Goal: Task Accomplishment & Management: Manage account settings

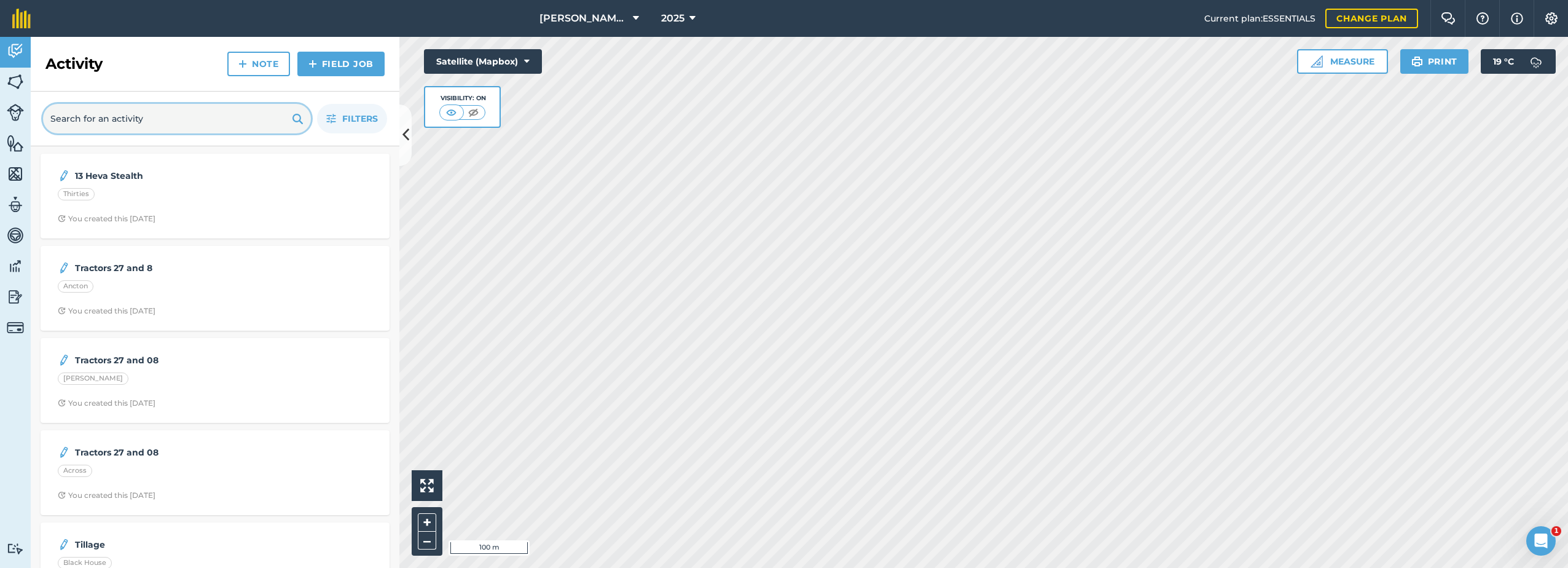
click at [115, 123] on input "text" at bounding box center [176, 118] width 268 height 30
type input "h"
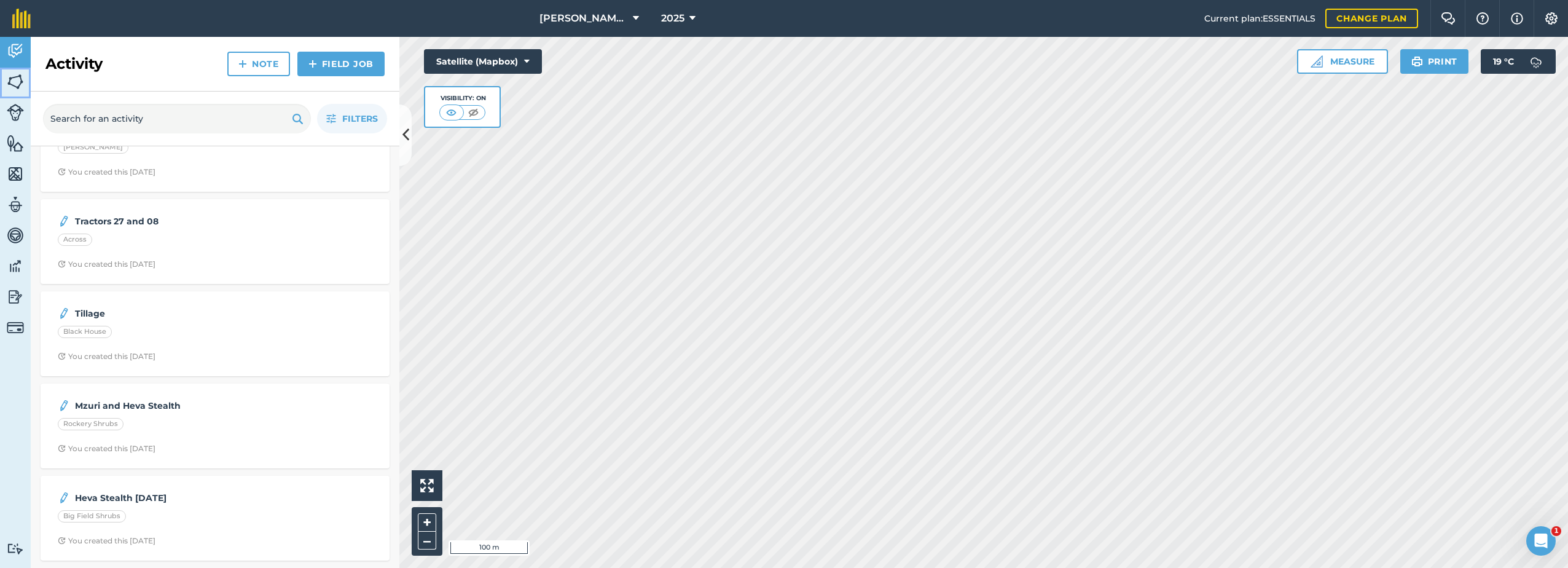
click at [15, 81] on img at bounding box center [14, 81] width 17 height 19
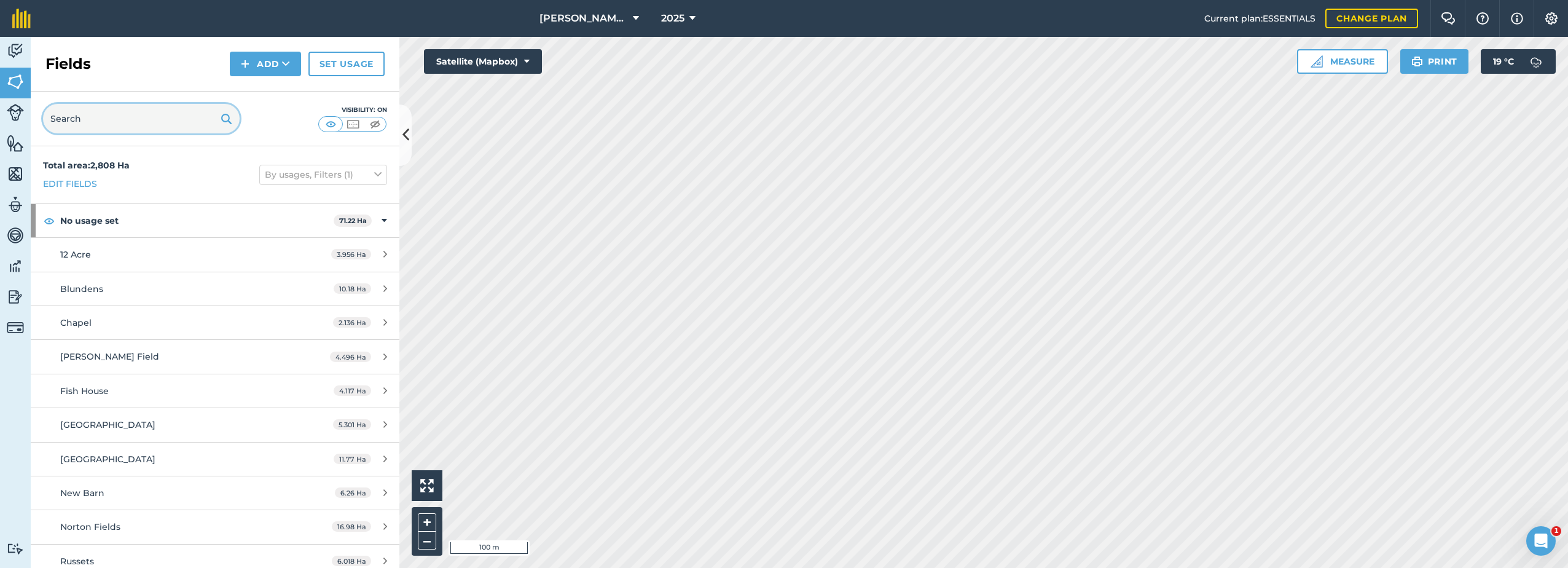
click at [101, 122] on input "text" at bounding box center [141, 118] width 197 height 30
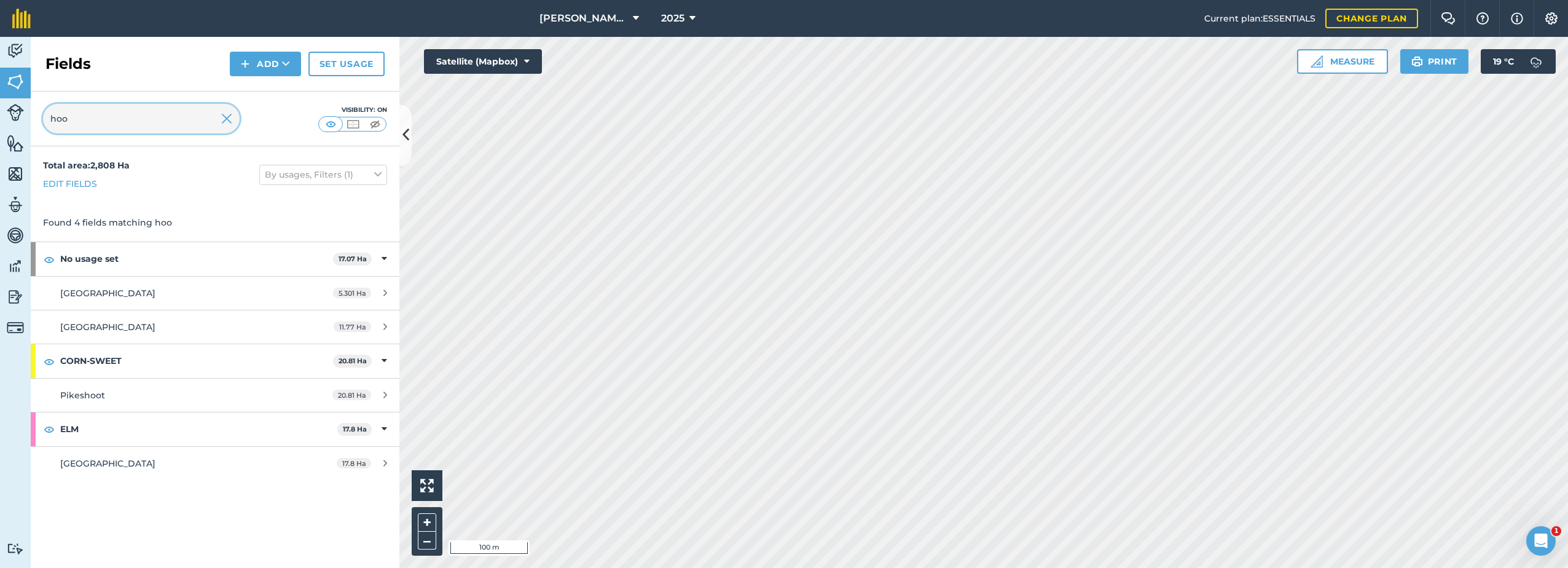
type input "hoo"
click at [385, 258] on icon at bounding box center [384, 259] width 6 height 14
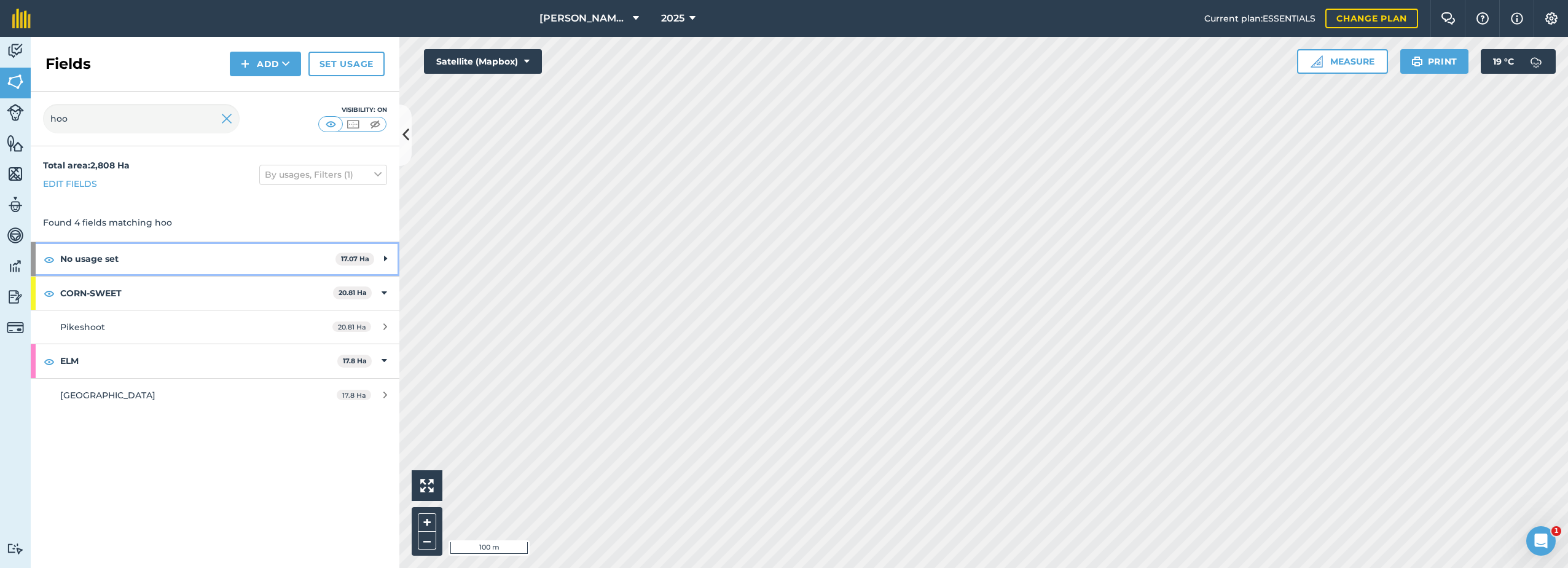
click at [385, 258] on icon at bounding box center [386, 259] width 3 height 14
click at [391, 291] on div "5.301 Ha" at bounding box center [360, 293] width 79 height 10
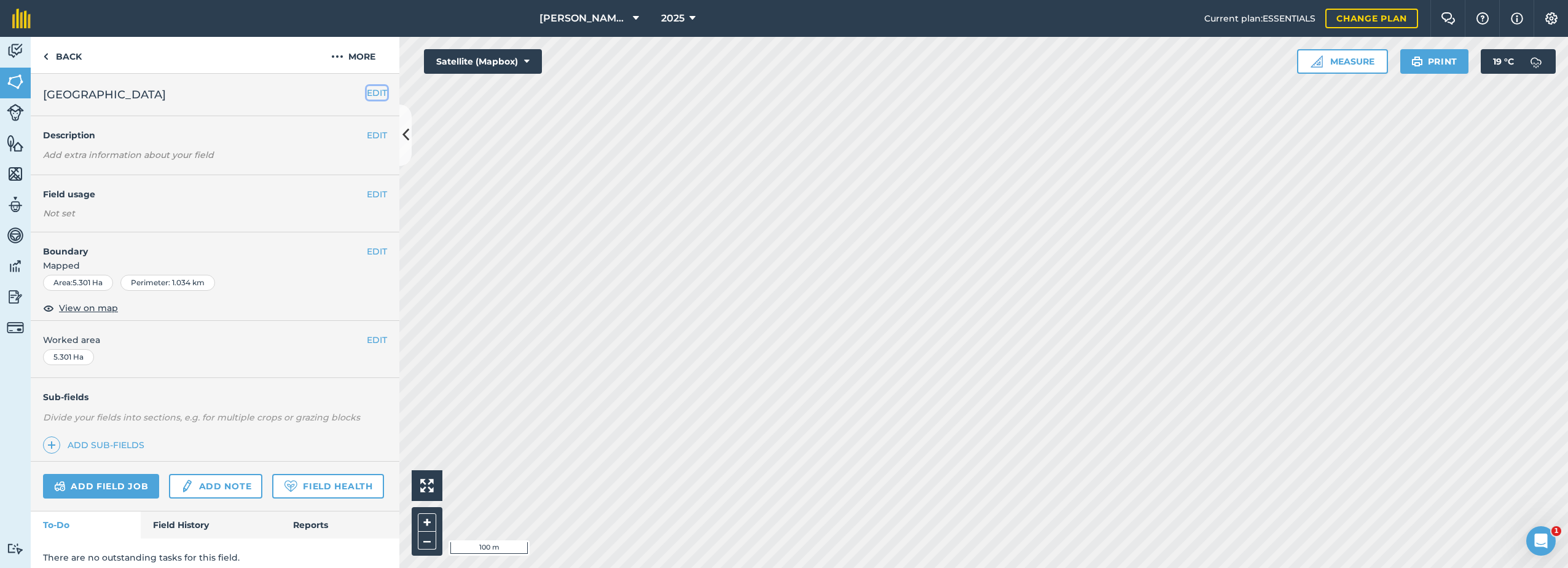
click at [367, 92] on button "EDIT" at bounding box center [377, 93] width 20 height 14
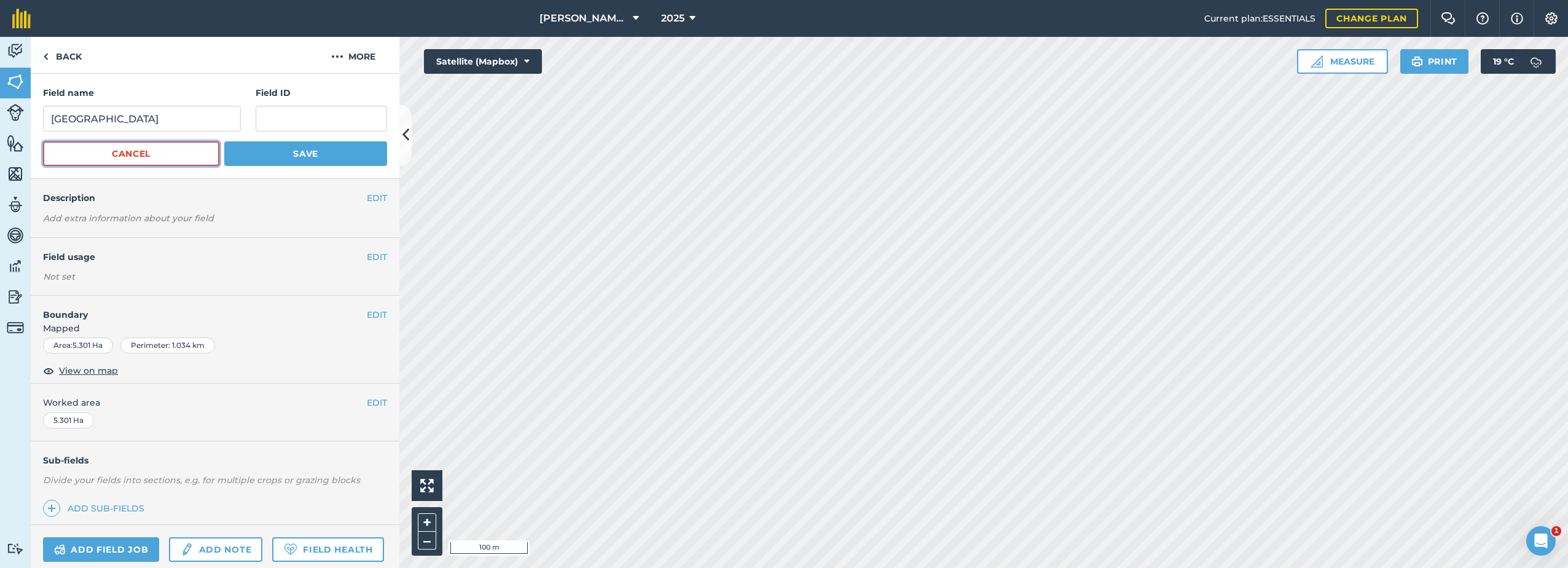
click at [175, 153] on button "Cancel" at bounding box center [130, 154] width 176 height 25
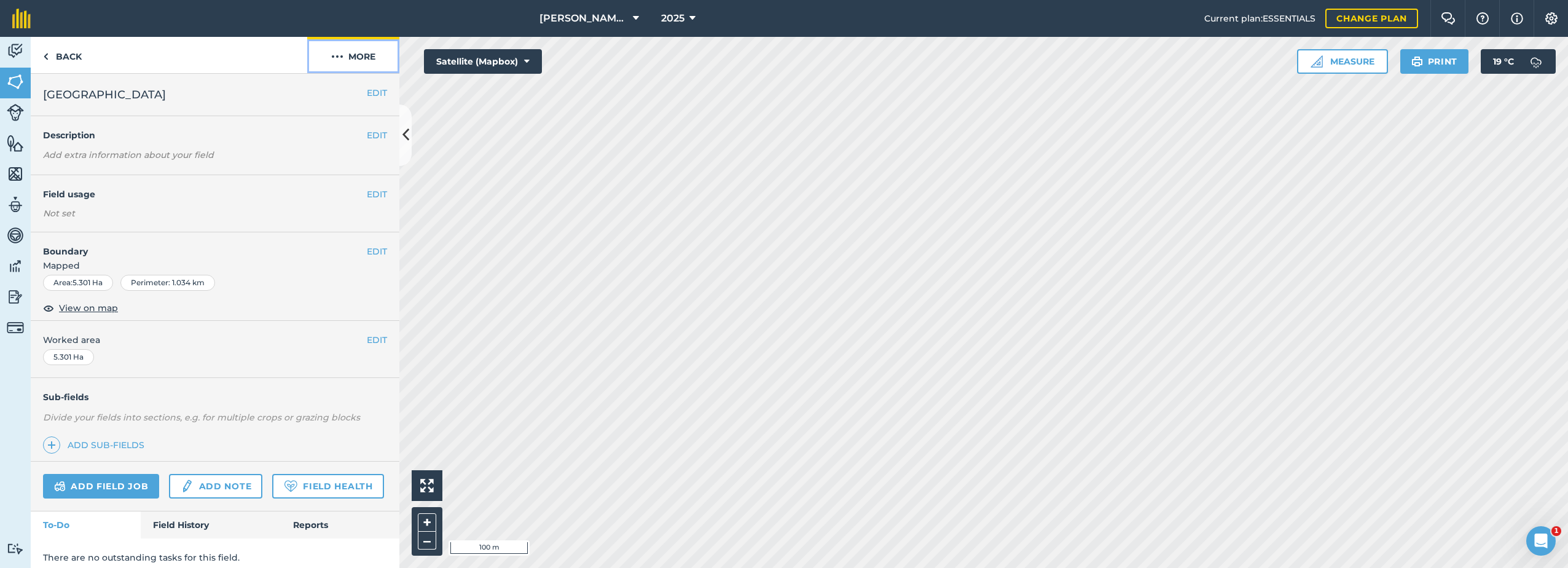
click at [336, 56] on img at bounding box center [337, 56] width 12 height 15
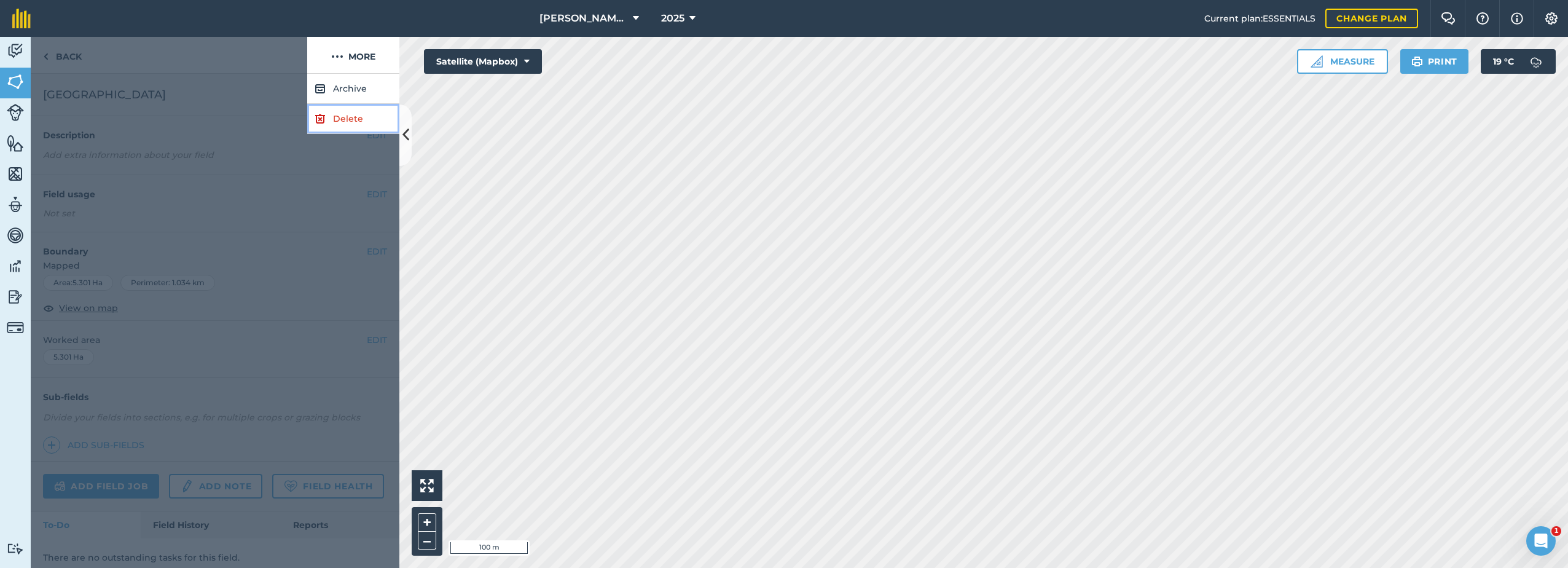
click at [328, 126] on link "Delete" at bounding box center [354, 118] width 92 height 30
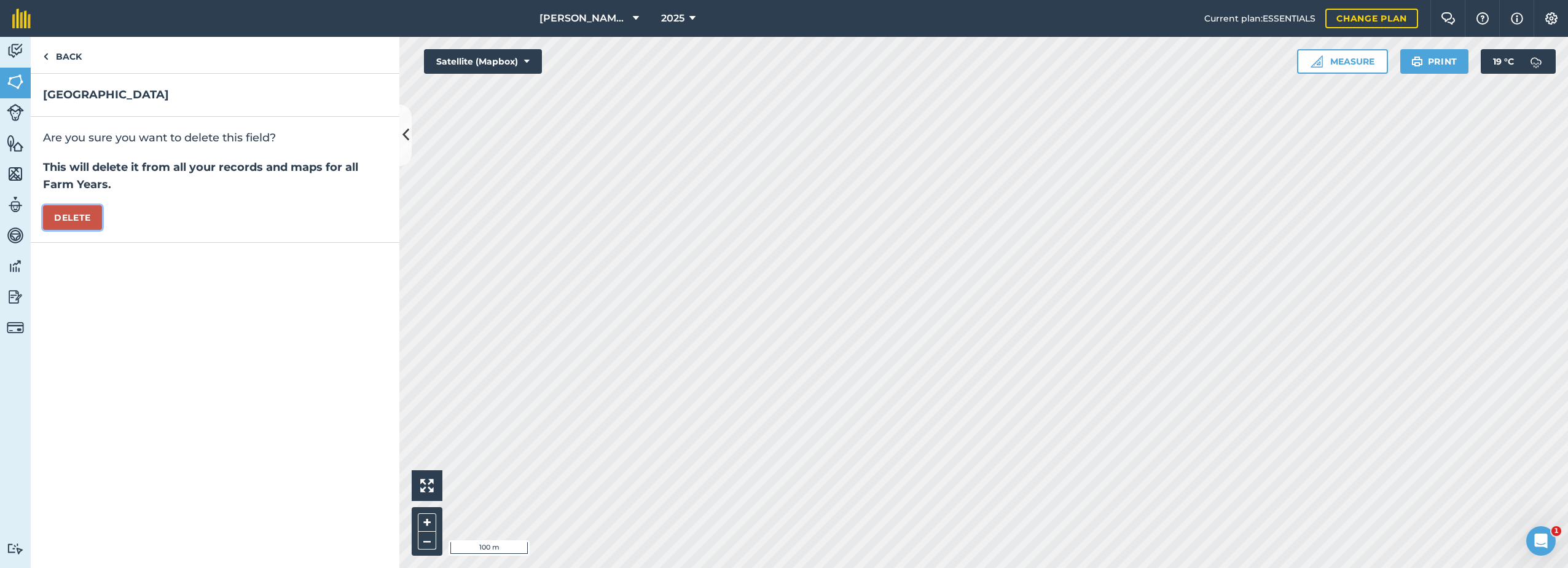
drag, startPoint x: 51, startPoint y: 223, endPoint x: 58, endPoint y: 225, distance: 7.3
click at [52, 223] on button "Delete" at bounding box center [72, 218] width 59 height 25
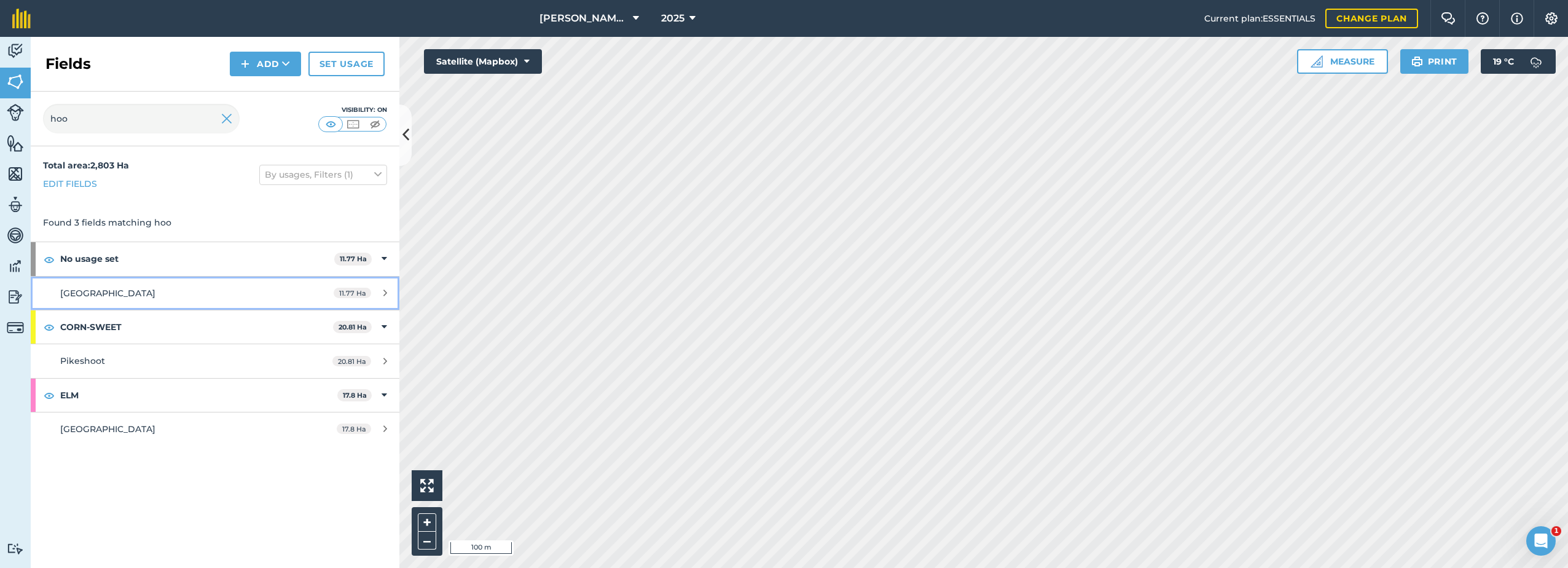
click at [387, 289] on icon at bounding box center [385, 292] width 4 height 9
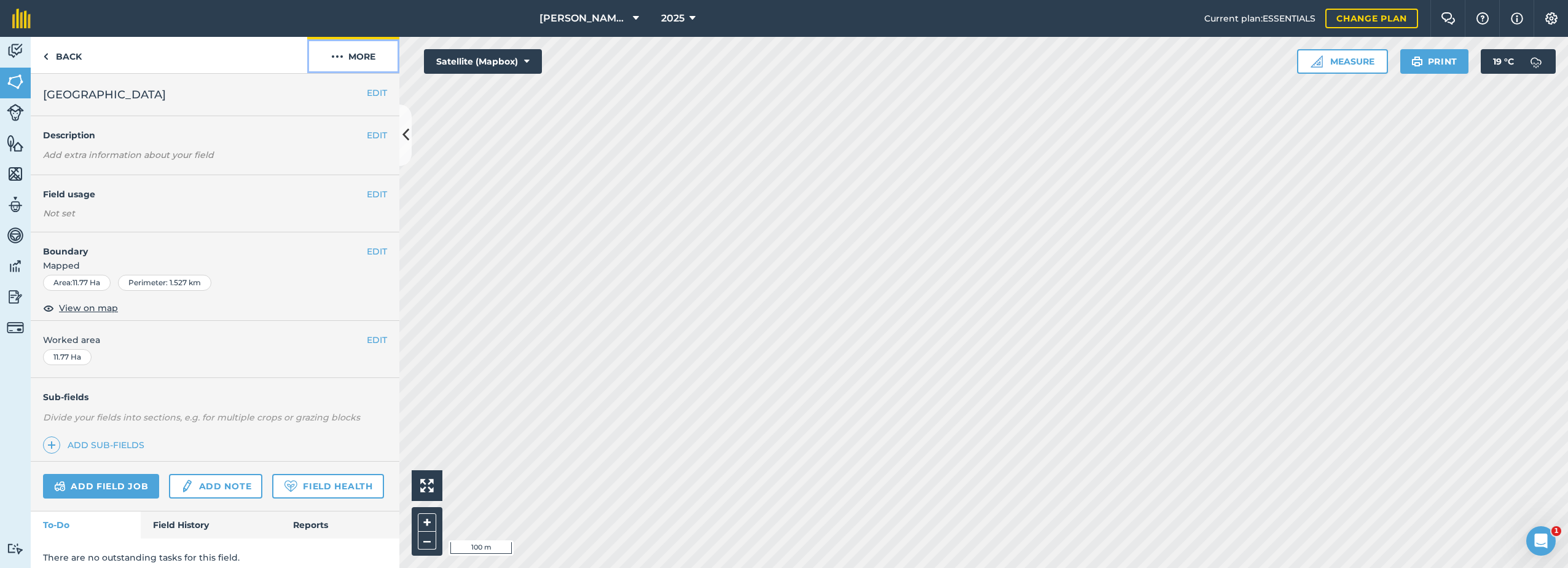
click at [341, 56] on img at bounding box center [337, 56] width 12 height 15
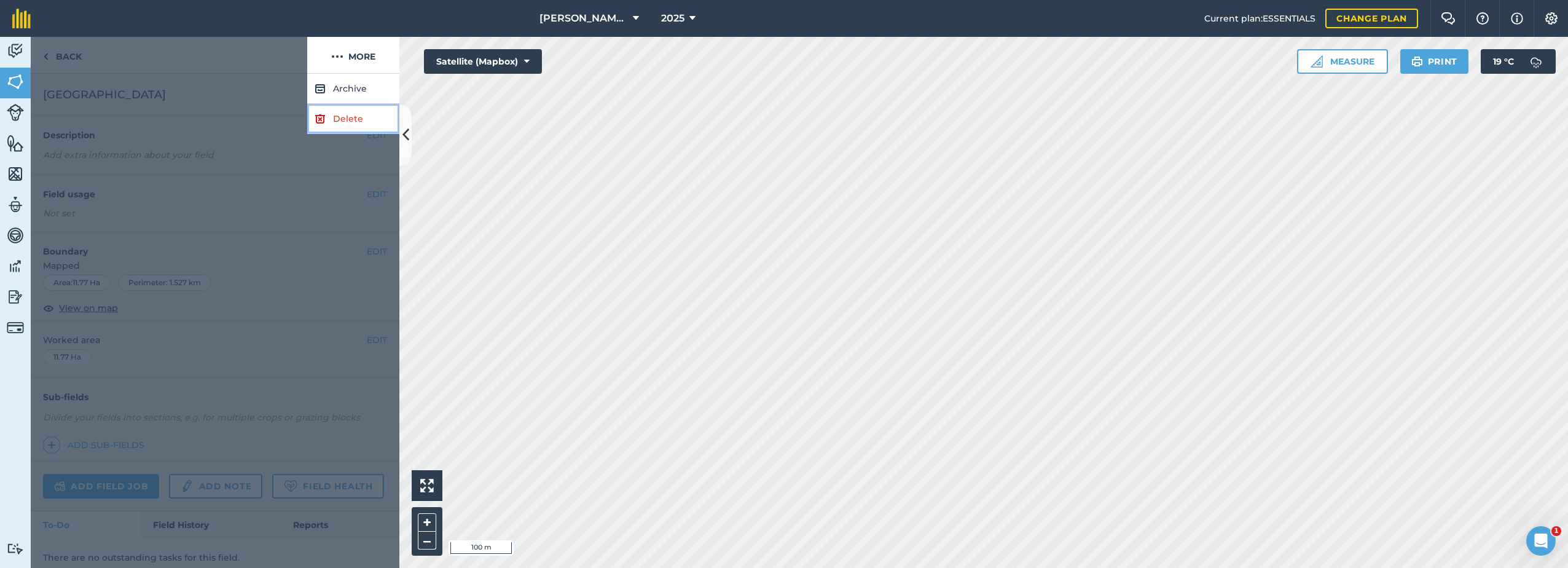
click at [317, 118] on img at bounding box center [321, 118] width 11 height 15
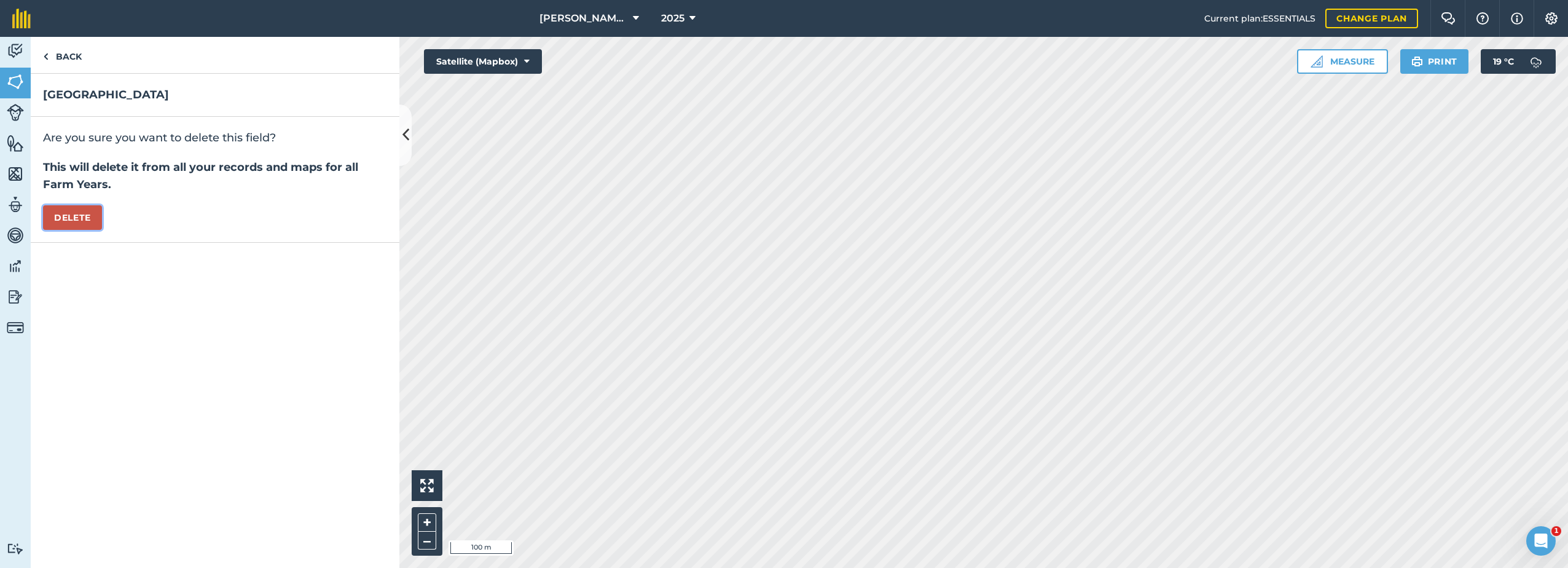
drag, startPoint x: 73, startPoint y: 218, endPoint x: 172, endPoint y: 248, distance: 103.4
click at [74, 218] on button "Delete" at bounding box center [72, 218] width 59 height 25
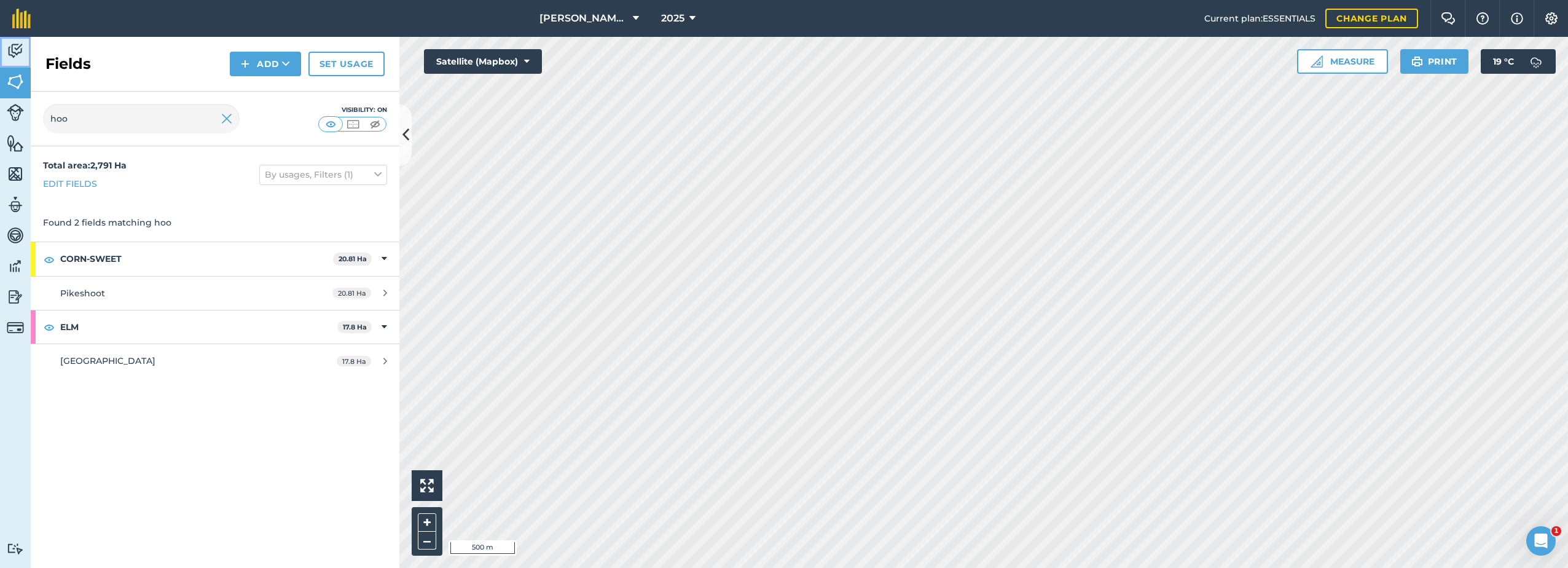
drag, startPoint x: 15, startPoint y: 47, endPoint x: 30, endPoint y: 60, distance: 19.8
click at [17, 47] on img at bounding box center [14, 51] width 17 height 19
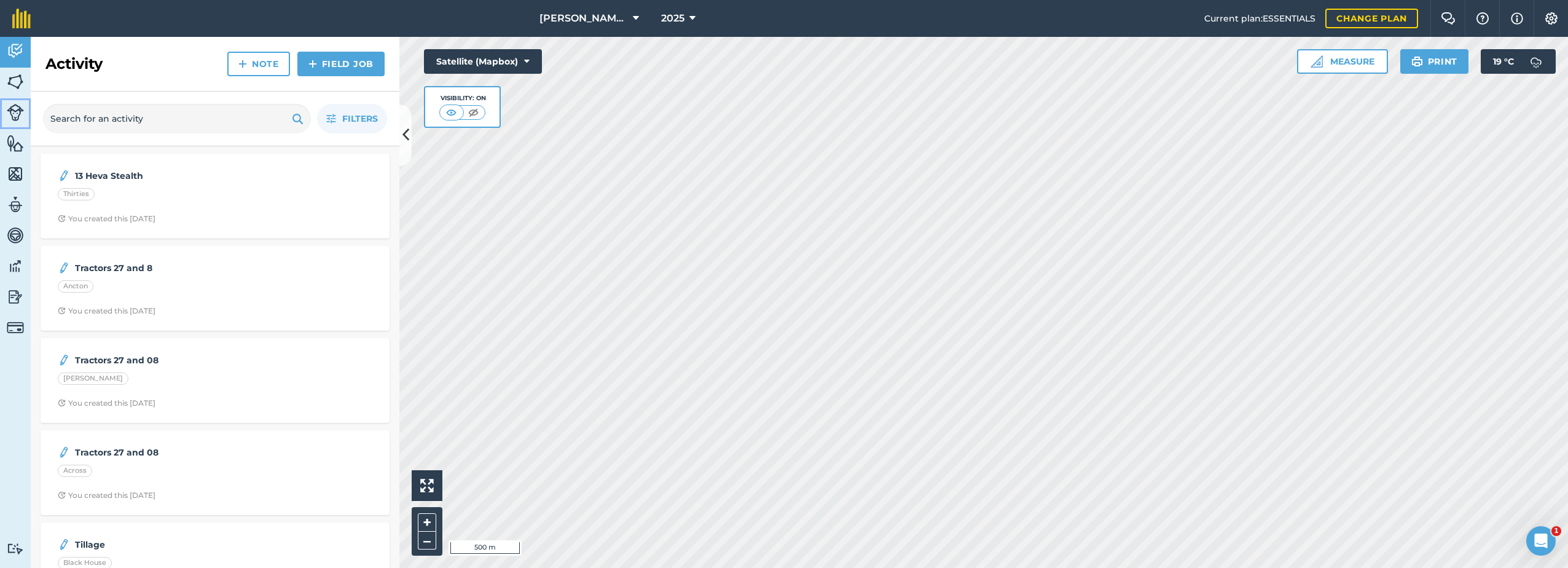
click at [25, 109] on link "Livestock" at bounding box center [15, 114] width 31 height 31
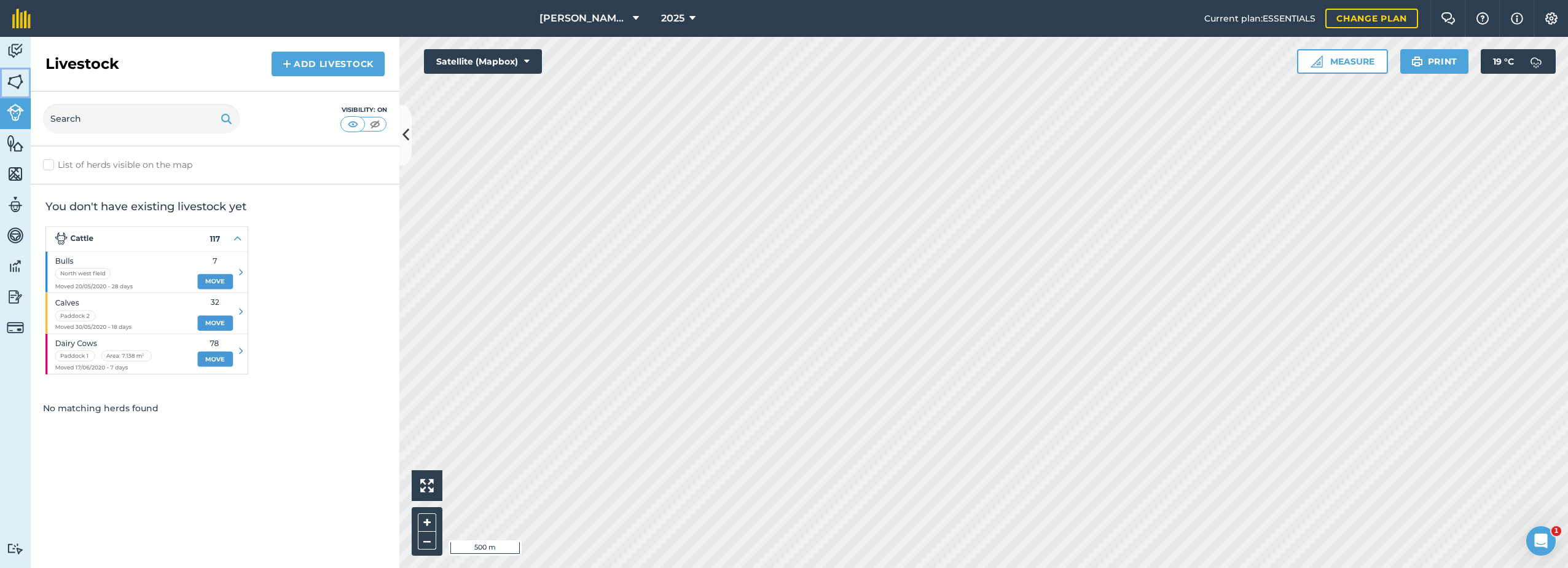
click at [20, 87] on img at bounding box center [14, 81] width 17 height 19
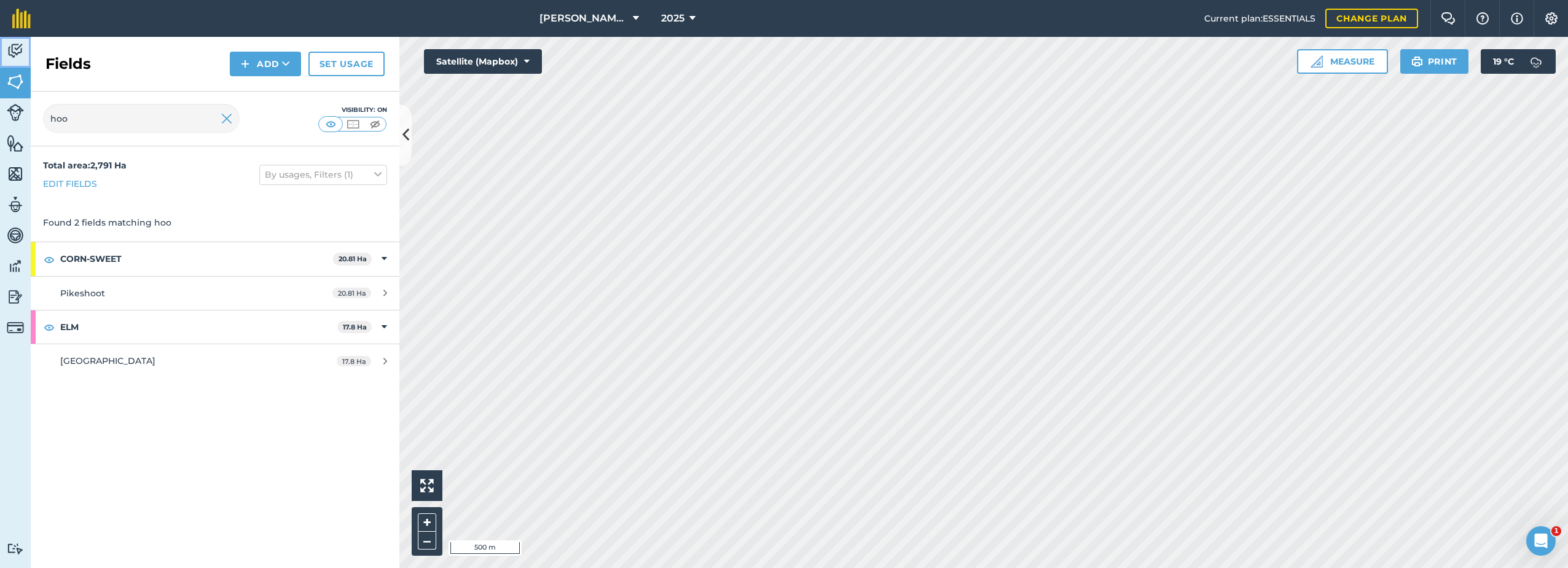
click at [21, 58] on img at bounding box center [14, 51] width 17 height 19
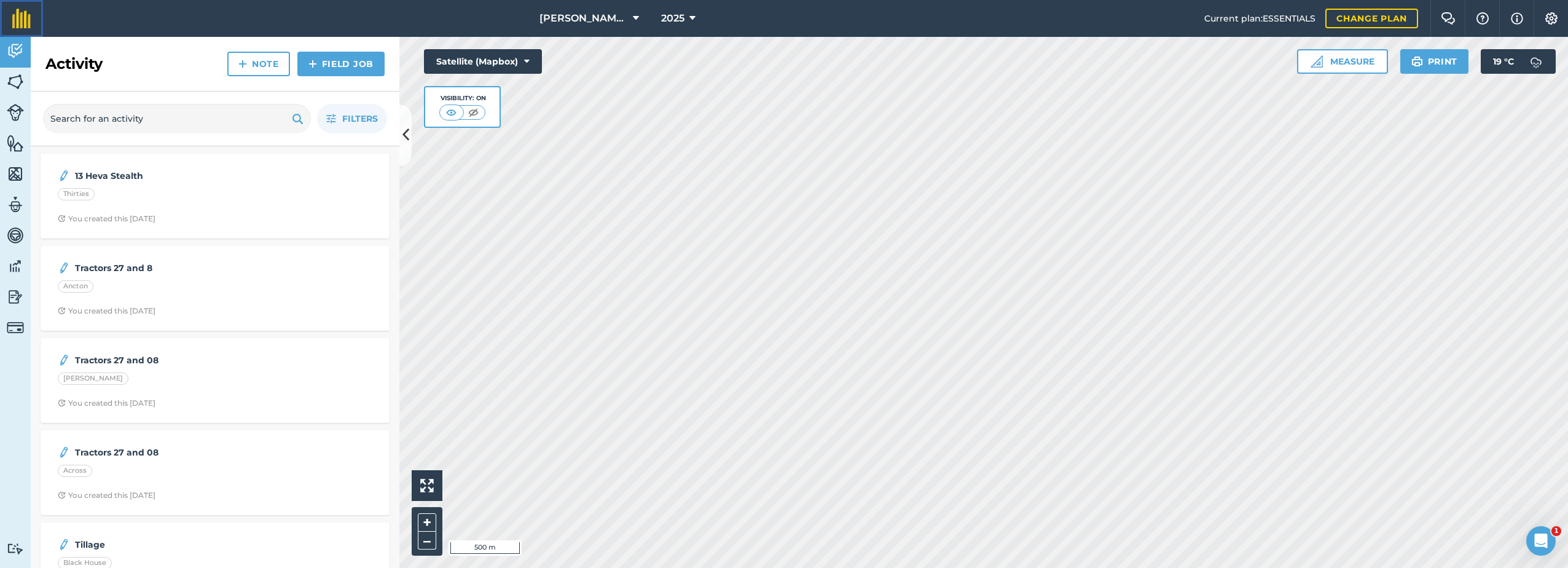
click at [27, 14] on img at bounding box center [21, 19] width 19 height 19
click at [399, 128] on button at bounding box center [405, 135] width 12 height 61
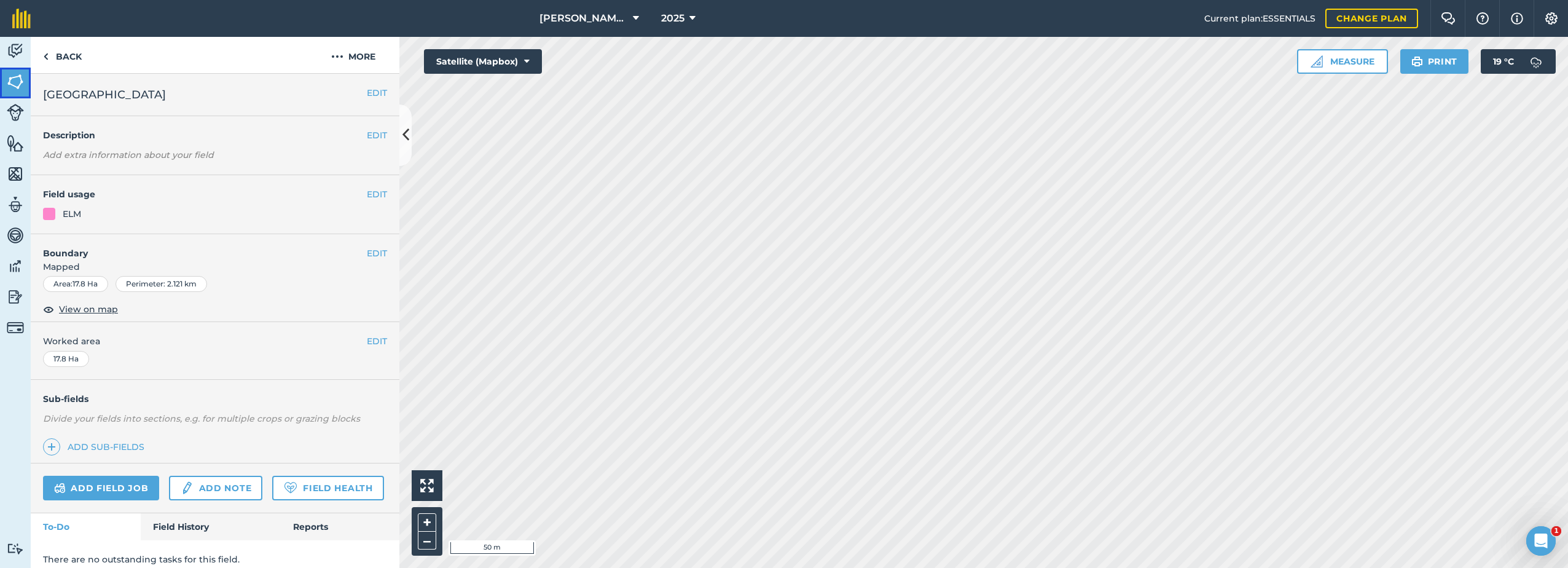
click at [19, 84] on img at bounding box center [14, 81] width 17 height 19
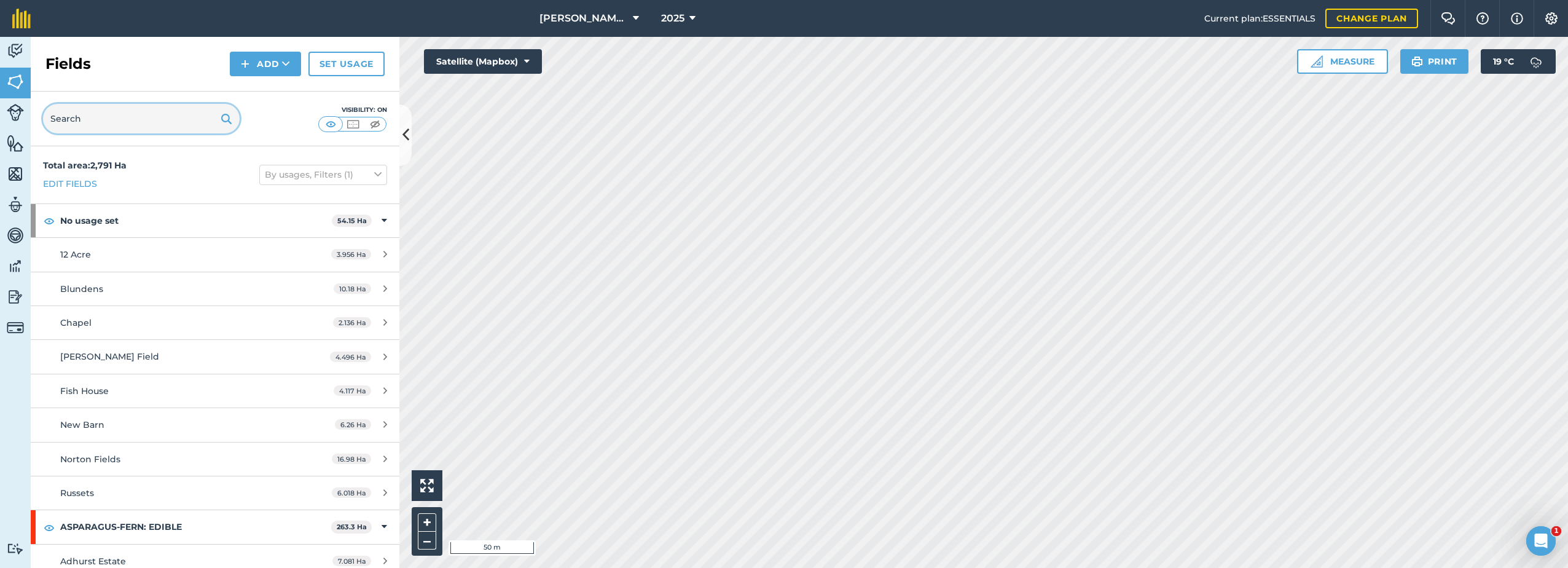
click at [92, 118] on input "text" at bounding box center [141, 118] width 197 height 30
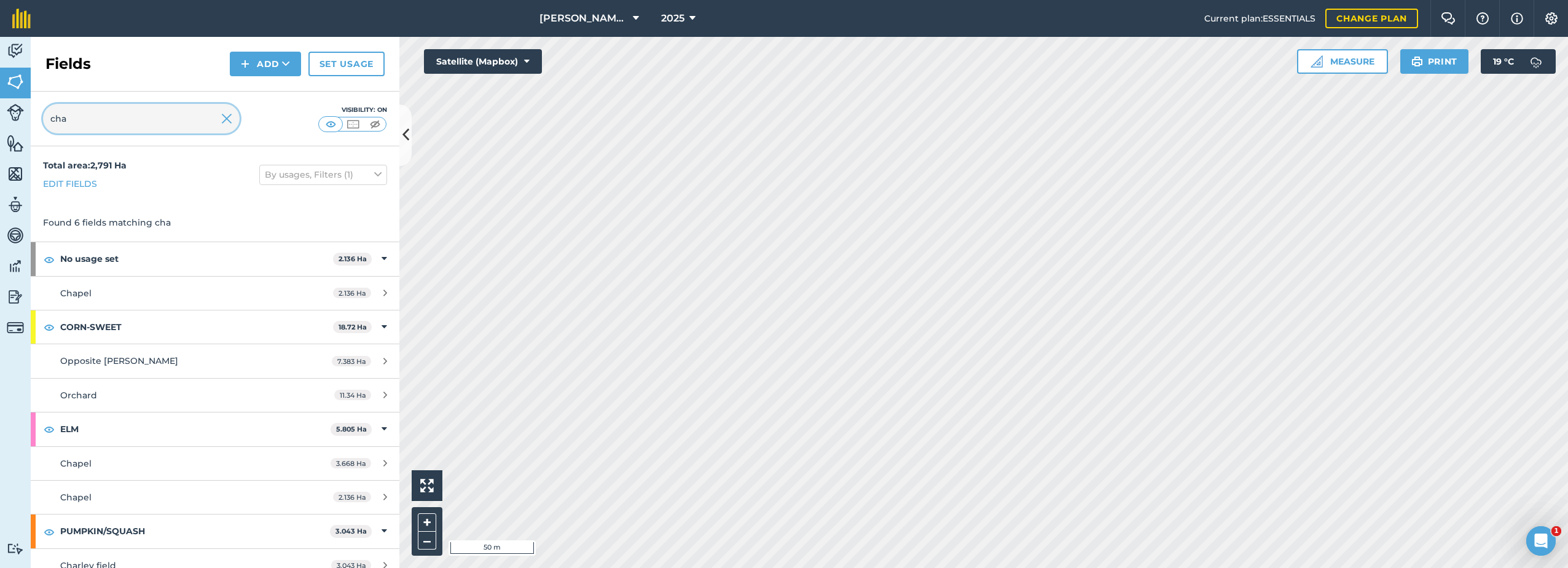
type input "cha"
click at [378, 293] on div "2.136 Ha" at bounding box center [360, 293] width 79 height 10
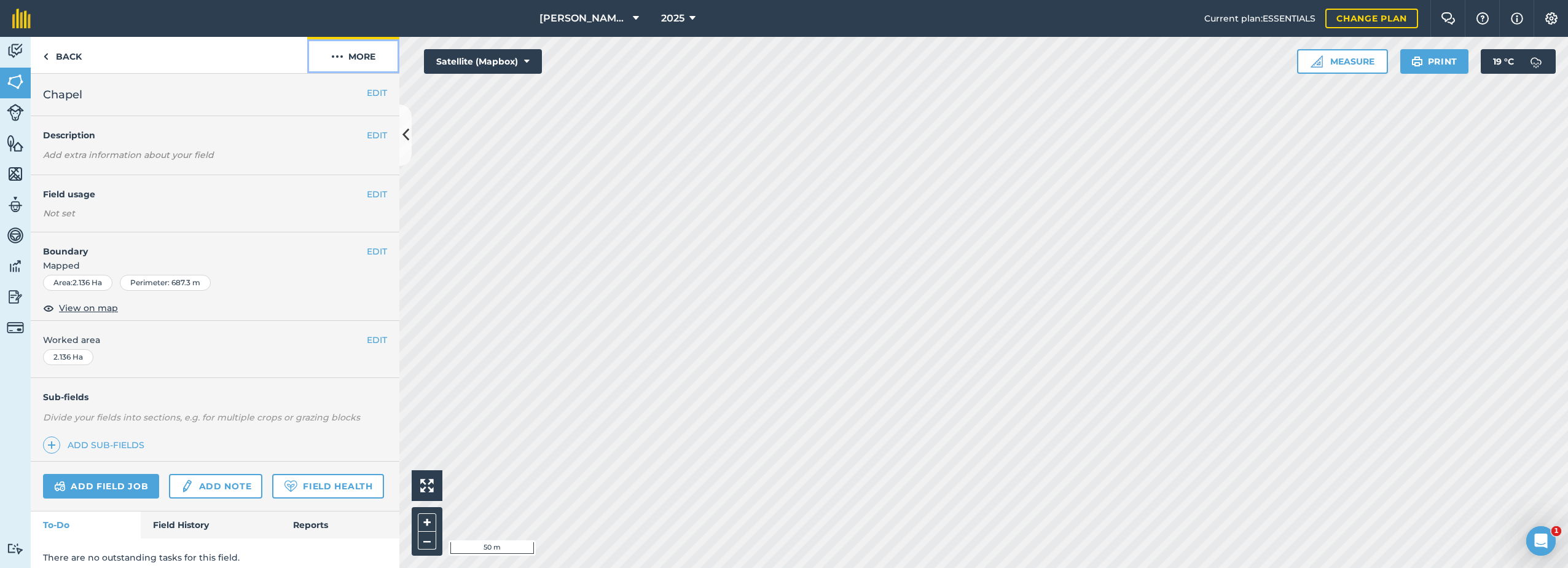
click at [338, 55] on img at bounding box center [337, 56] width 12 height 15
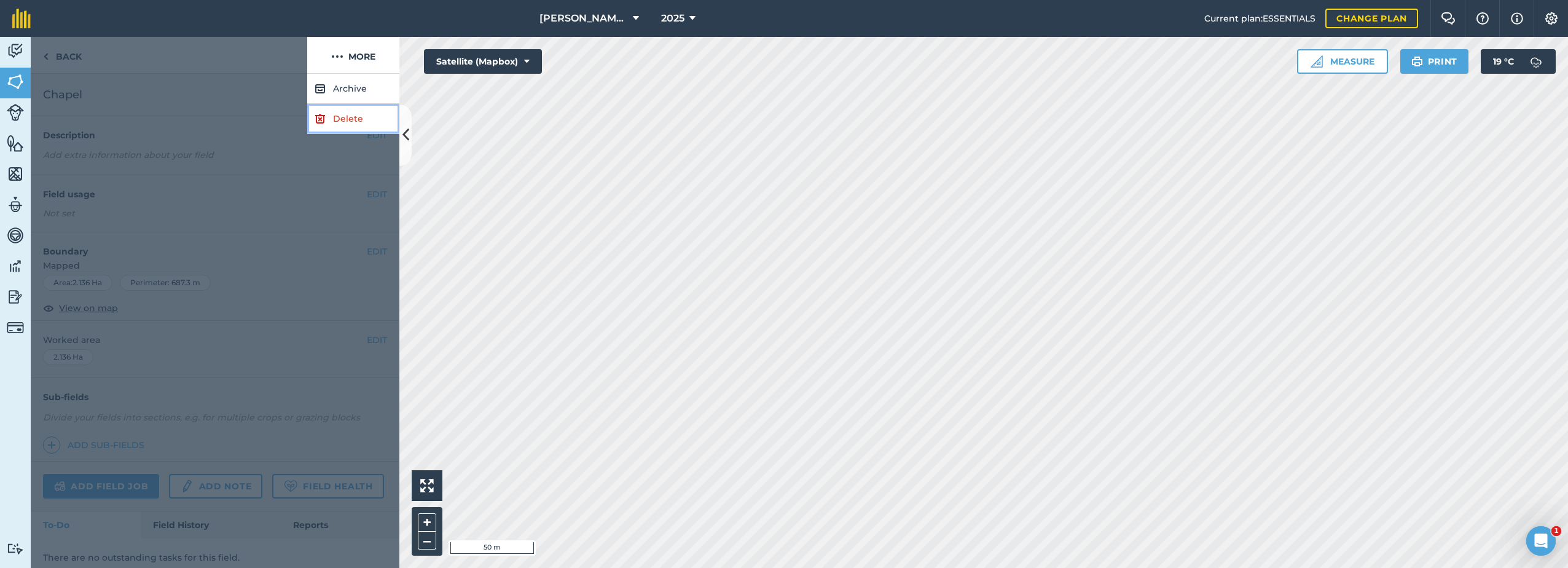
click at [333, 118] on link "Delete" at bounding box center [354, 118] width 92 height 30
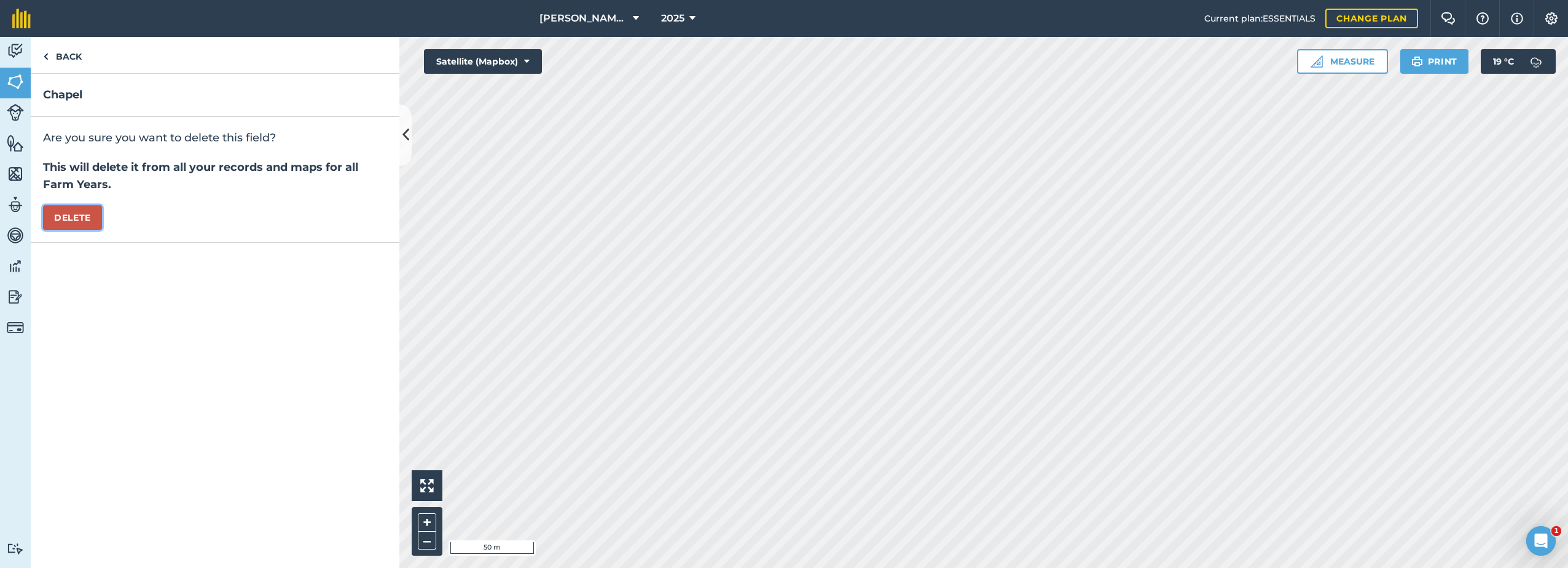
click at [71, 222] on button "Delete" at bounding box center [72, 218] width 59 height 25
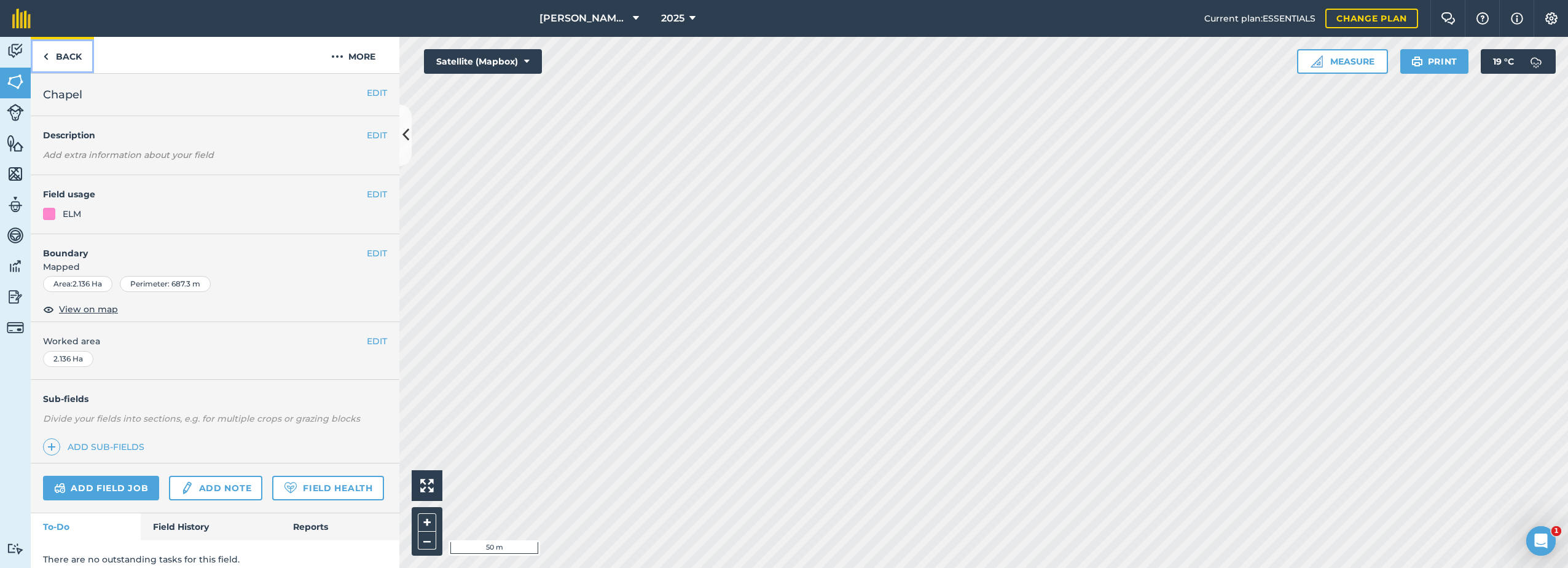
click at [61, 55] on link "Back" at bounding box center [62, 55] width 64 height 36
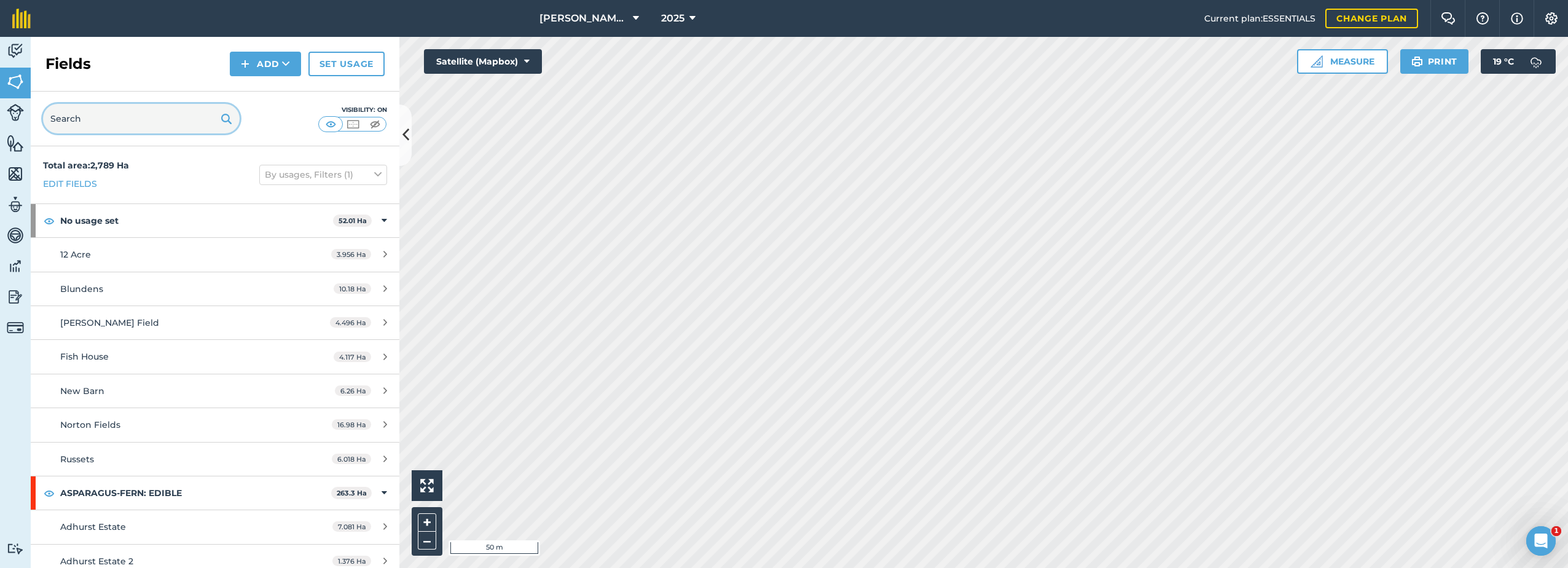
click at [113, 116] on input "text" at bounding box center [141, 118] width 197 height 30
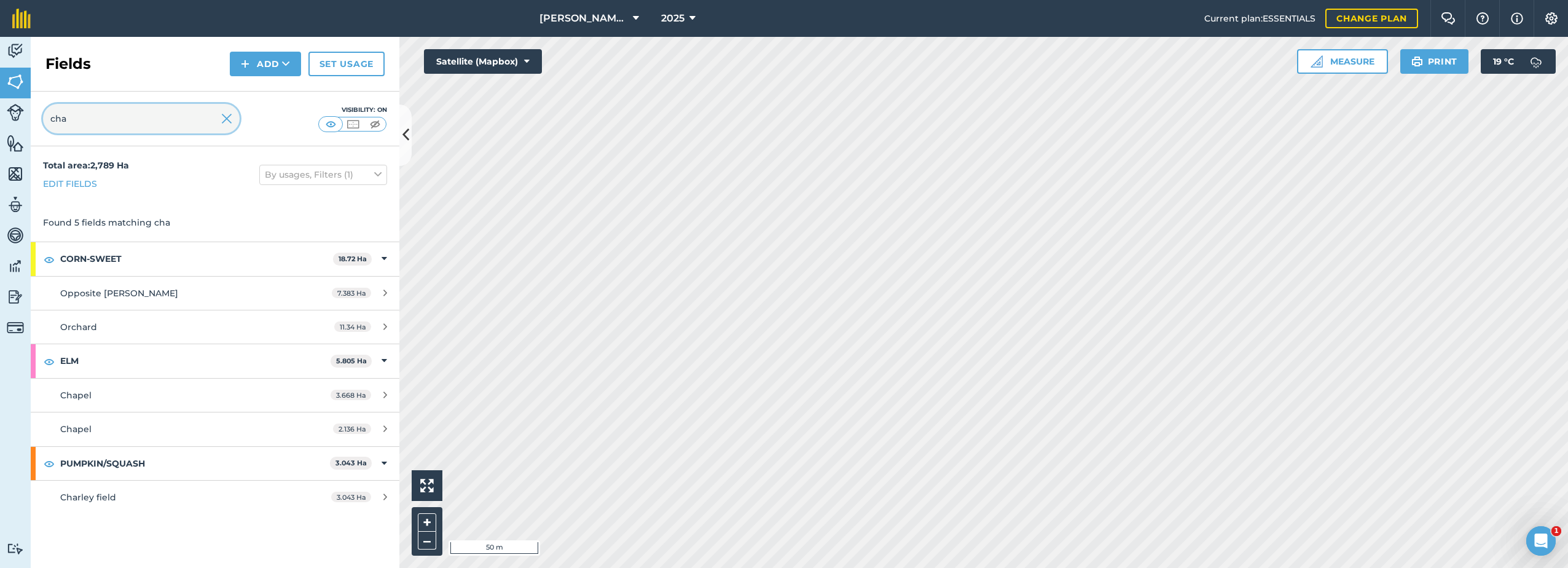
type input "cha"
click at [385, 429] on icon at bounding box center [385, 429] width 4 height 9
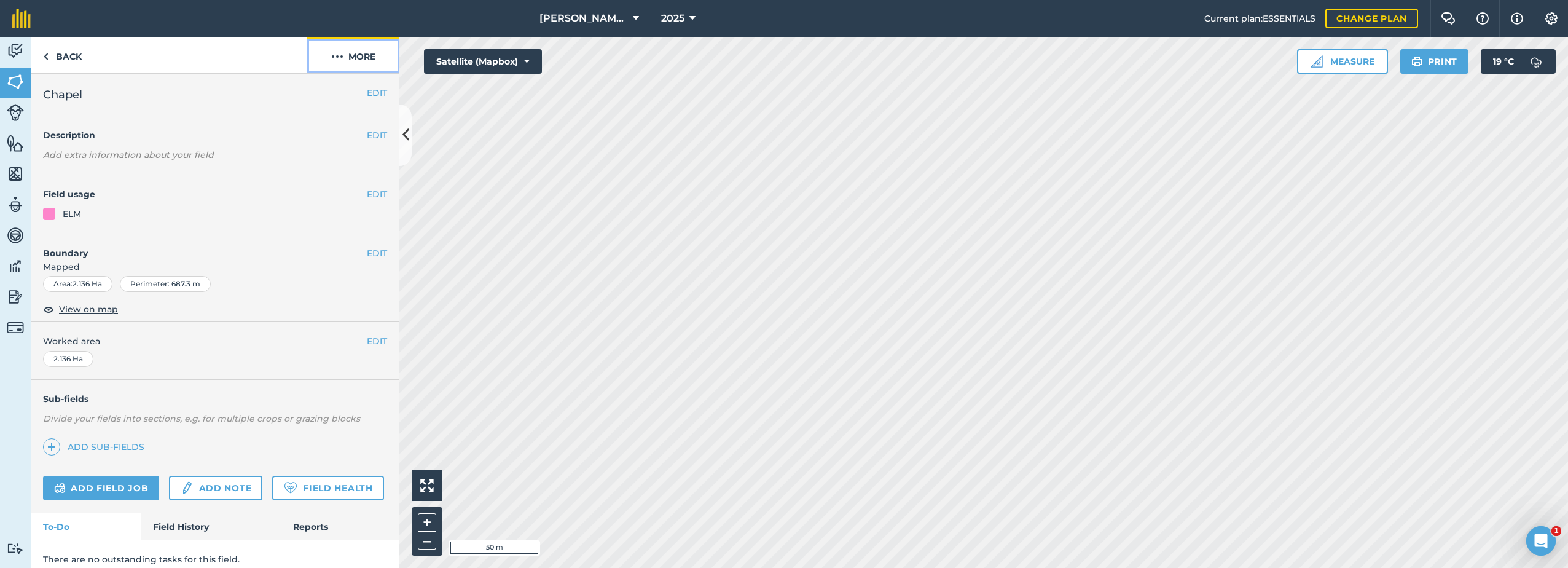
click at [338, 53] on img at bounding box center [337, 56] width 12 height 15
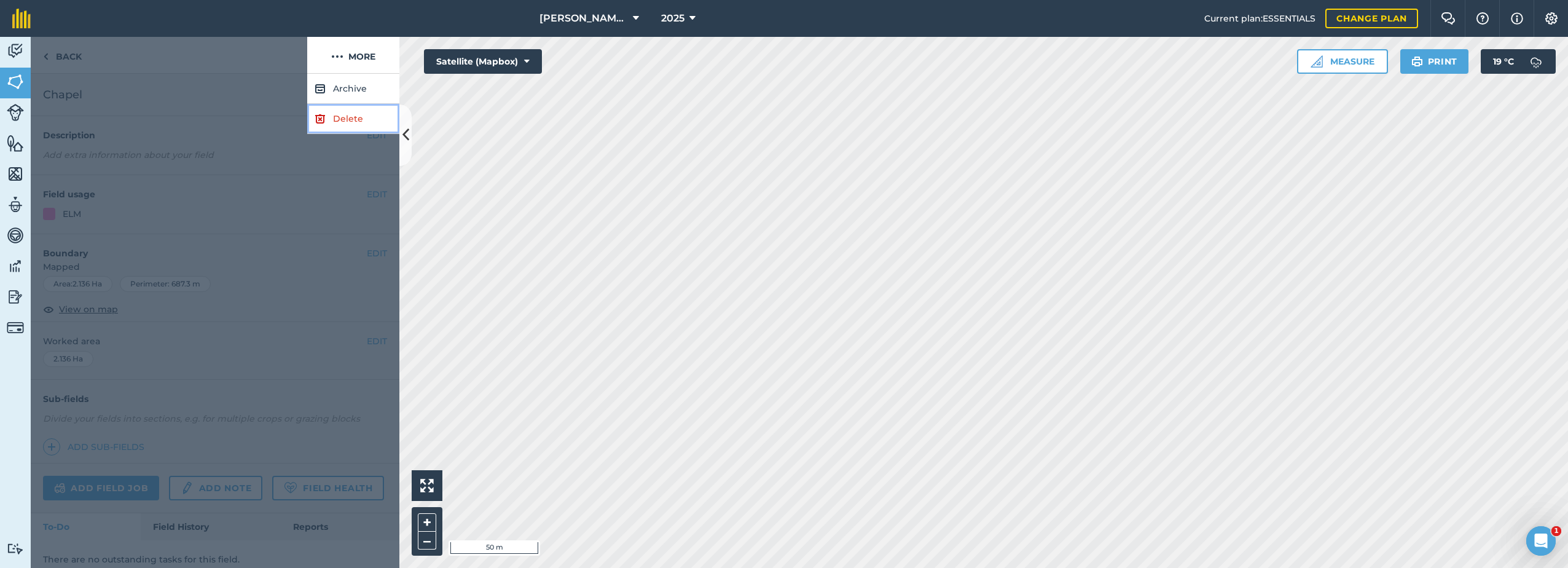
click at [340, 114] on link "Delete" at bounding box center [354, 118] width 92 height 30
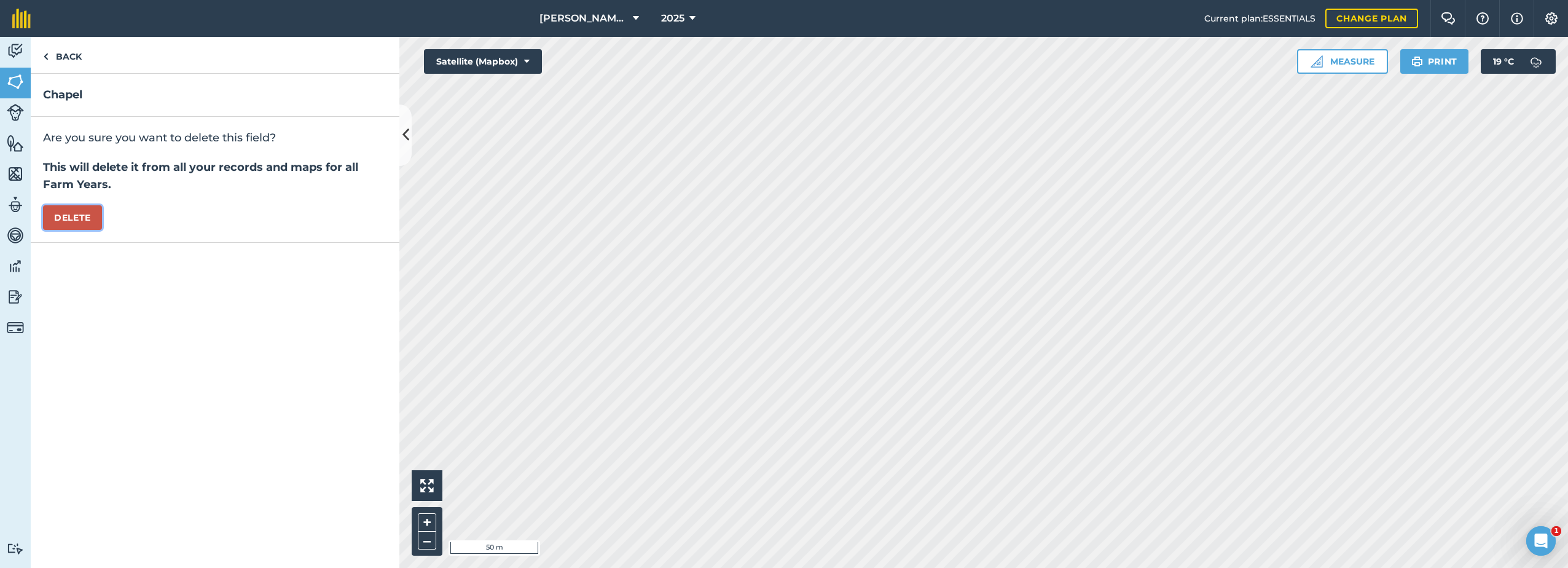
click at [84, 217] on button "Delete" at bounding box center [72, 218] width 59 height 25
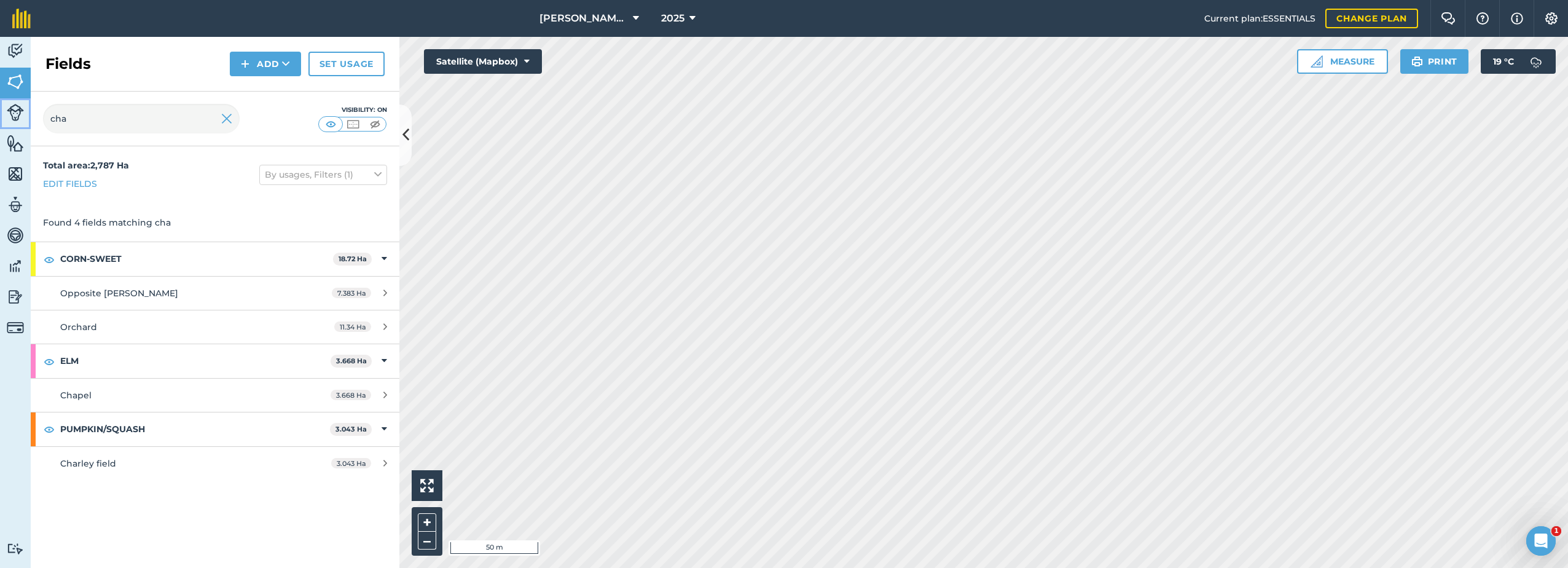
click at [11, 111] on img at bounding box center [14, 112] width 17 height 17
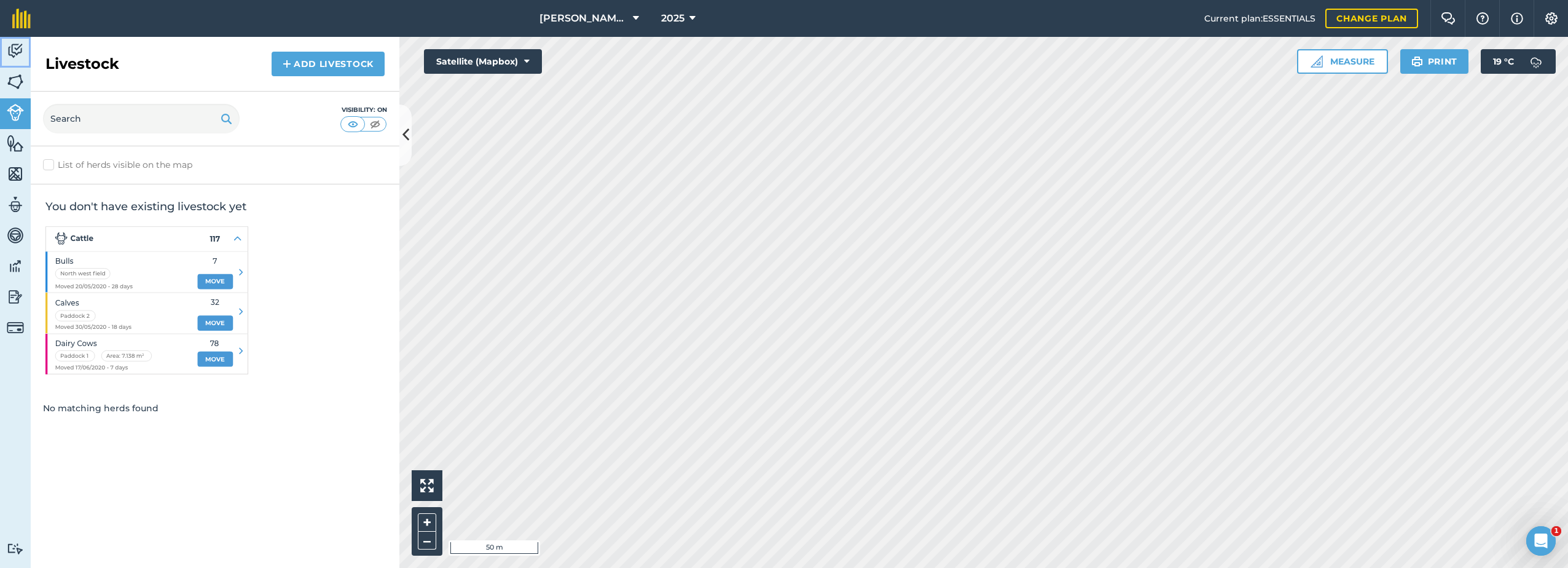
click at [16, 45] on img at bounding box center [14, 51] width 17 height 19
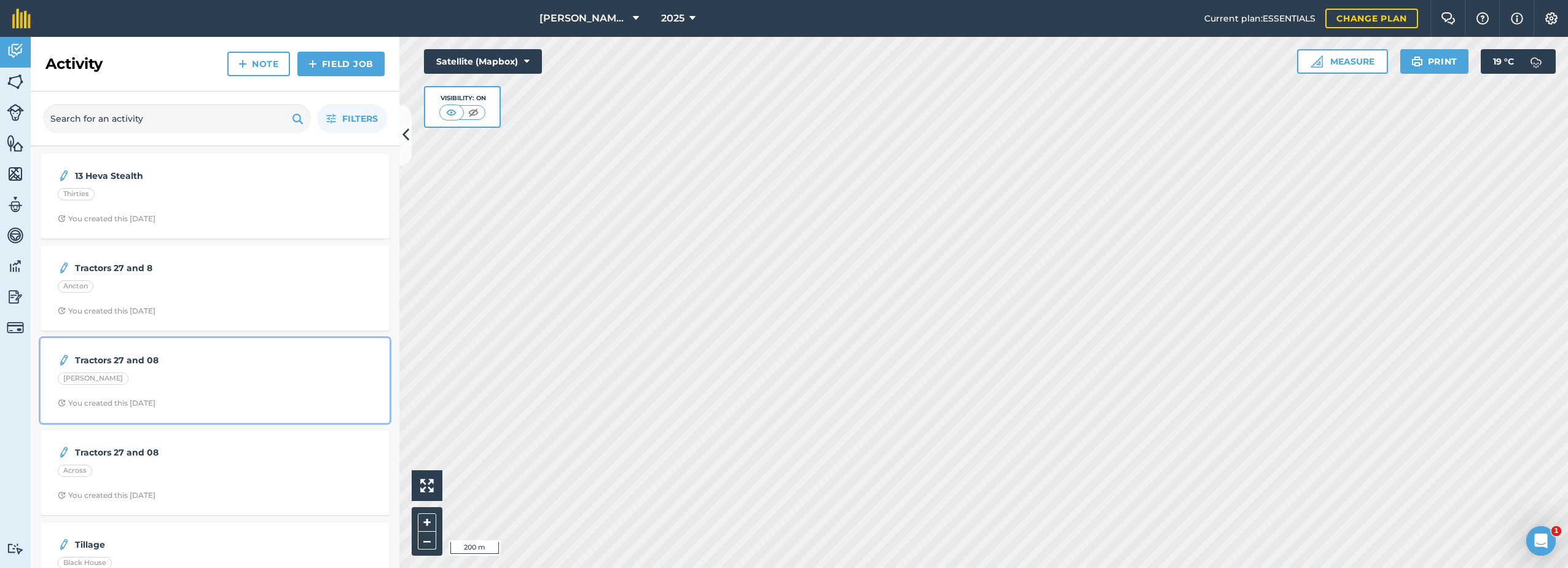
click at [165, 363] on strong "Tractors 27 and 08" at bounding box center [172, 360] width 195 height 14
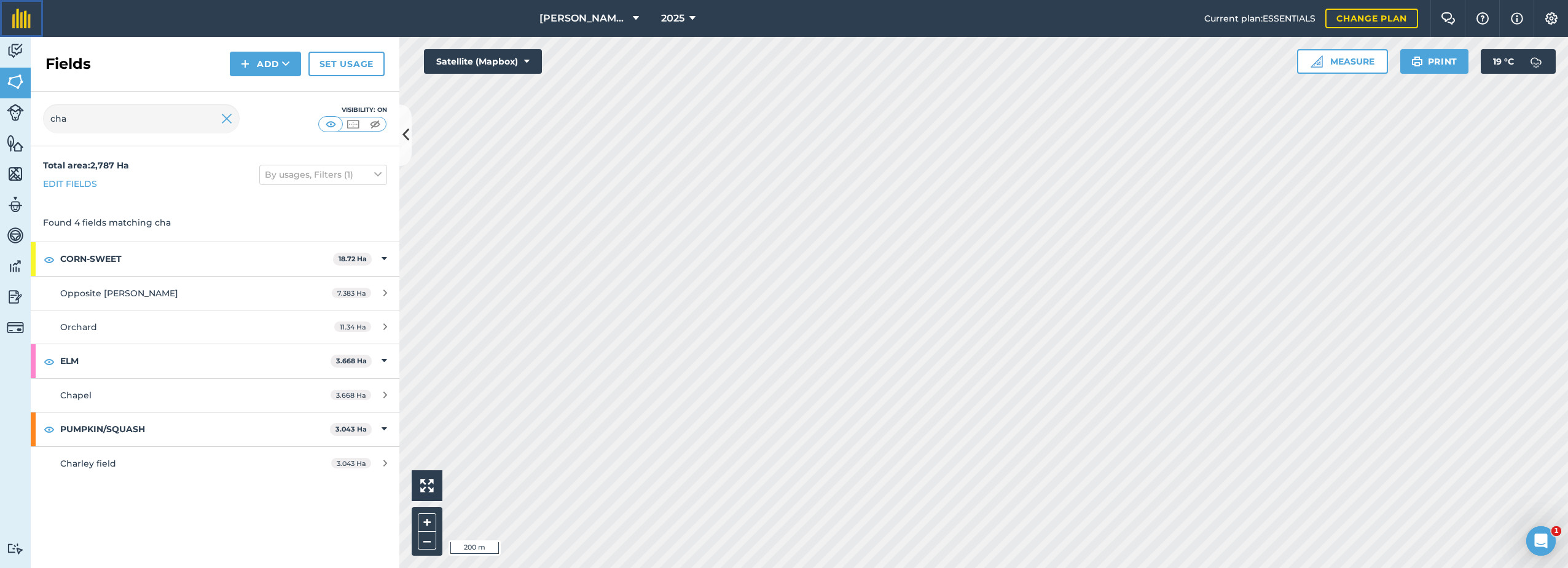
click at [11, 19] on link at bounding box center [21, 19] width 43 height 37
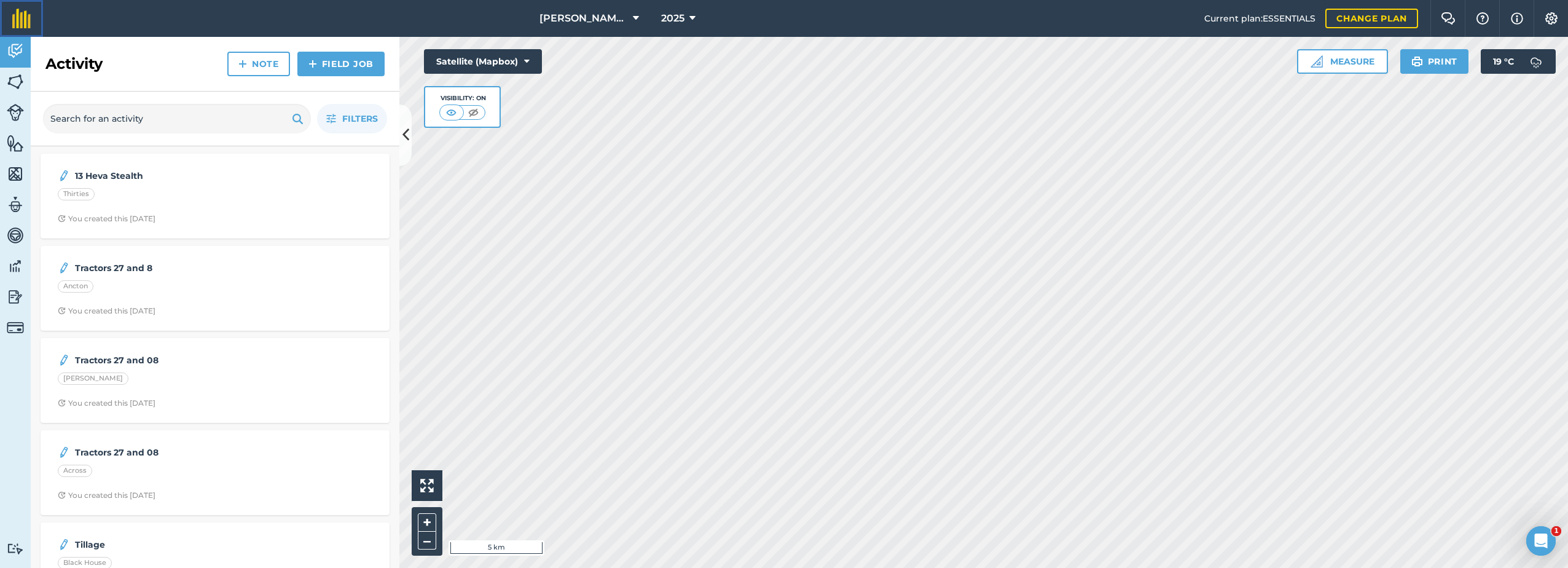
click at [23, 13] on img at bounding box center [21, 19] width 19 height 19
click at [1553, 537] on div "Open Intercom Messenger" at bounding box center [1539, 539] width 40 height 40
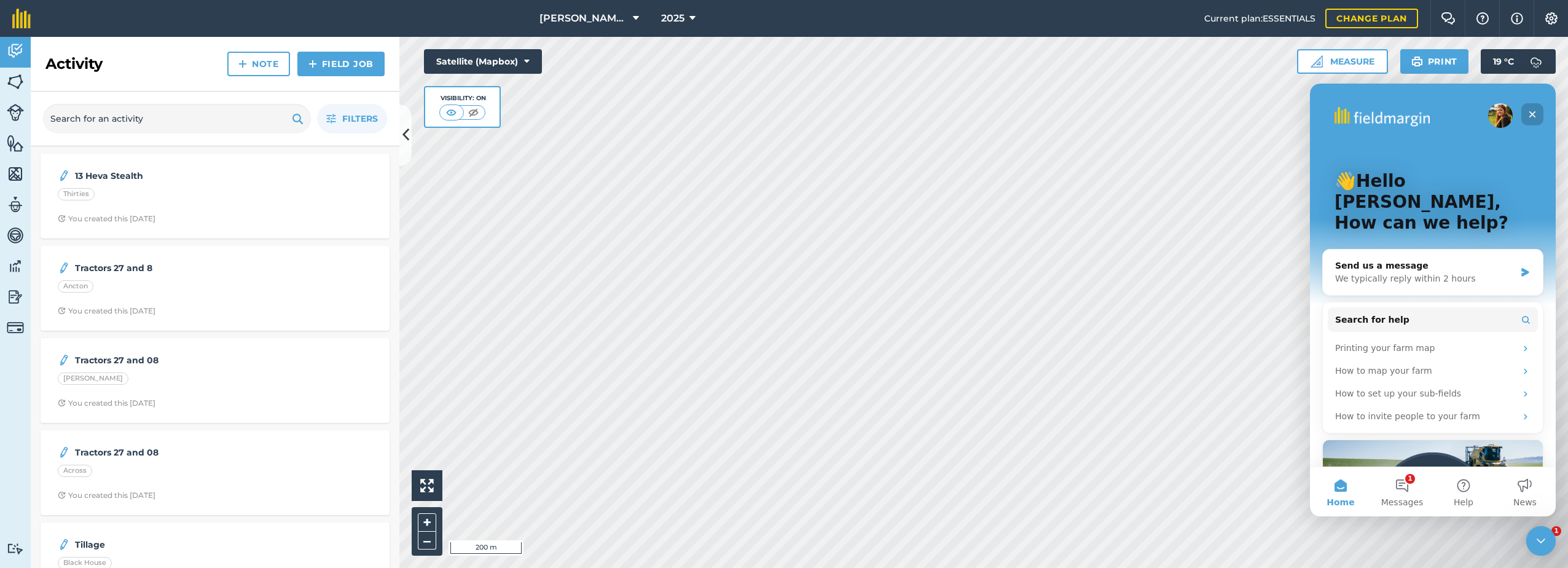
click at [1534, 115] on icon "Close" at bounding box center [1533, 114] width 6 height 6
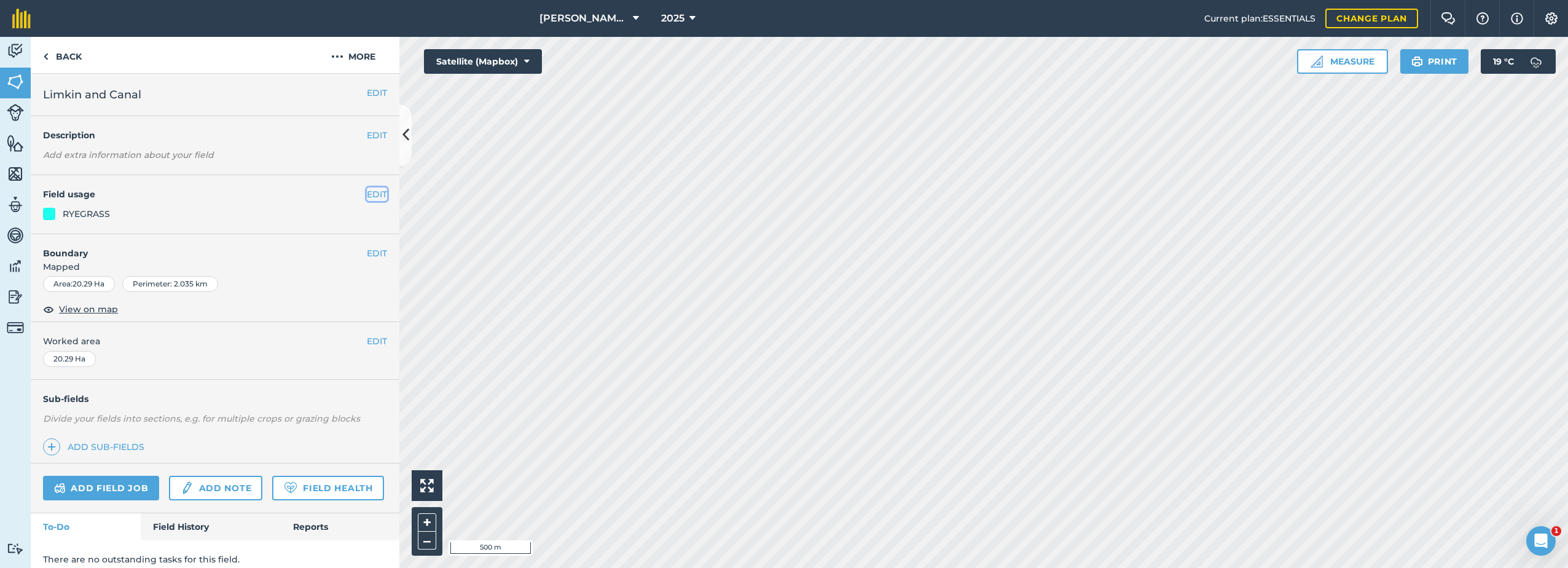
click at [367, 192] on button "EDIT" at bounding box center [377, 194] width 20 height 14
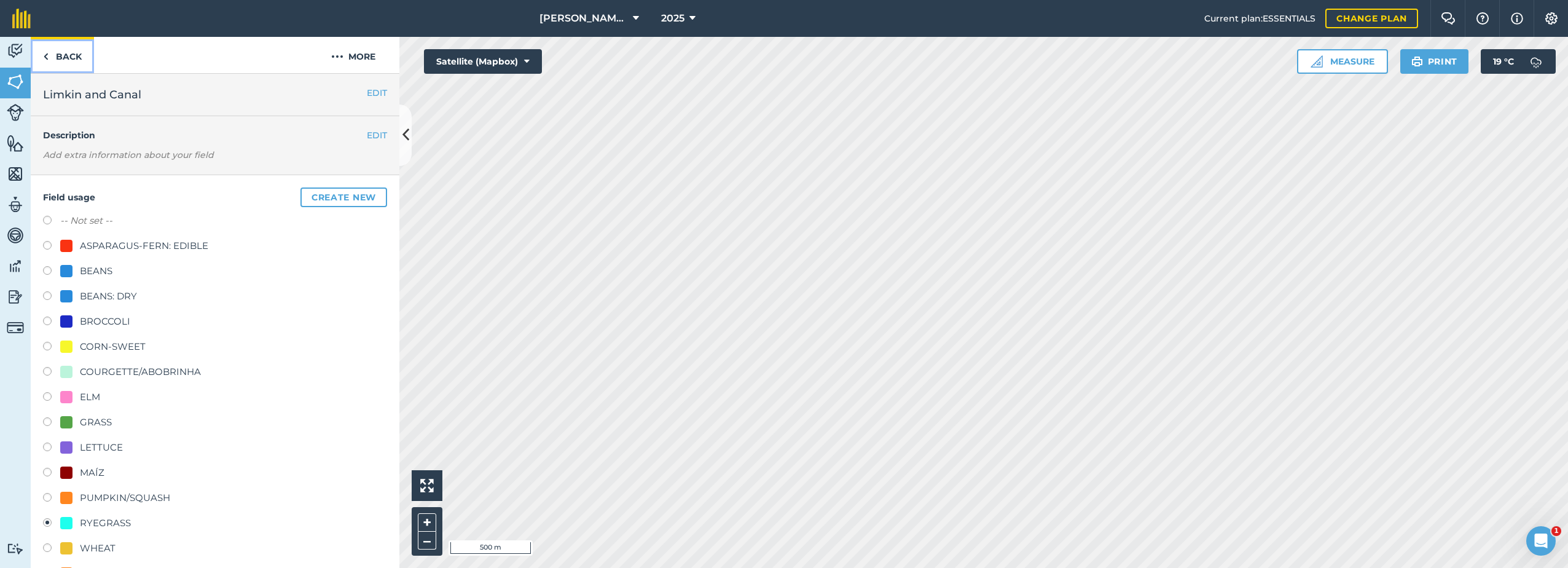
click at [72, 62] on link "Back" at bounding box center [62, 55] width 64 height 36
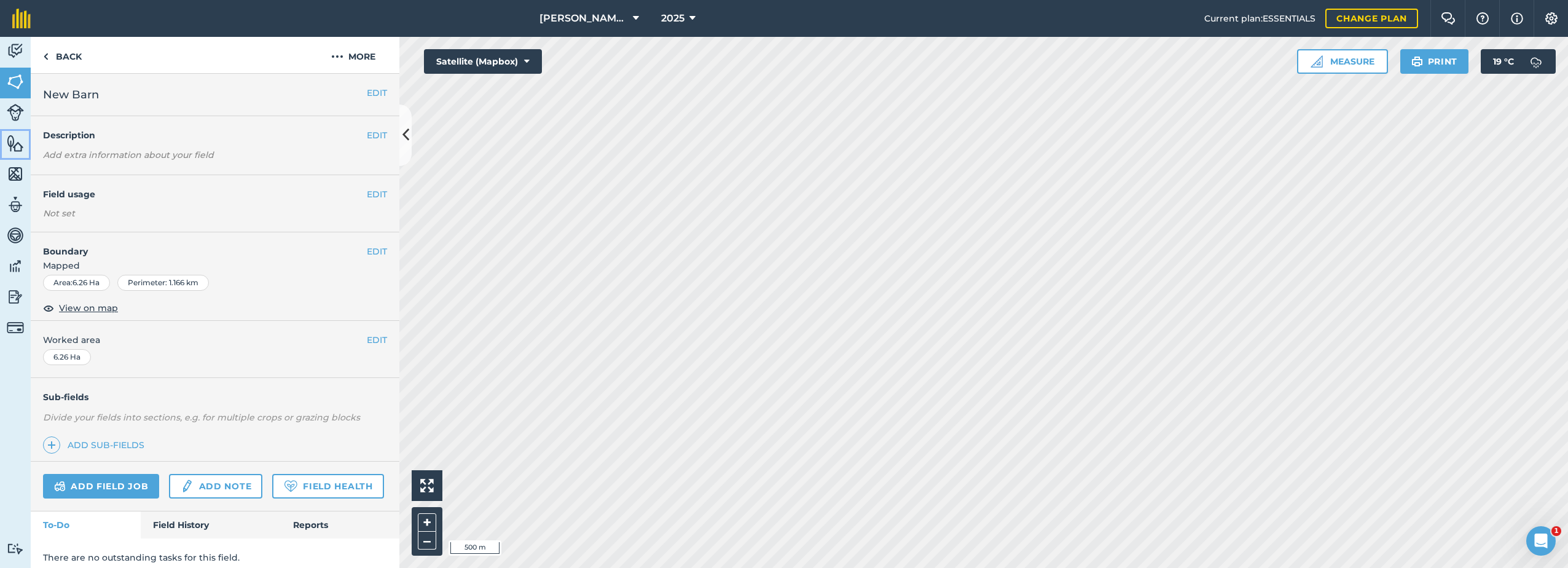
click at [10, 145] on img at bounding box center [14, 143] width 17 height 19
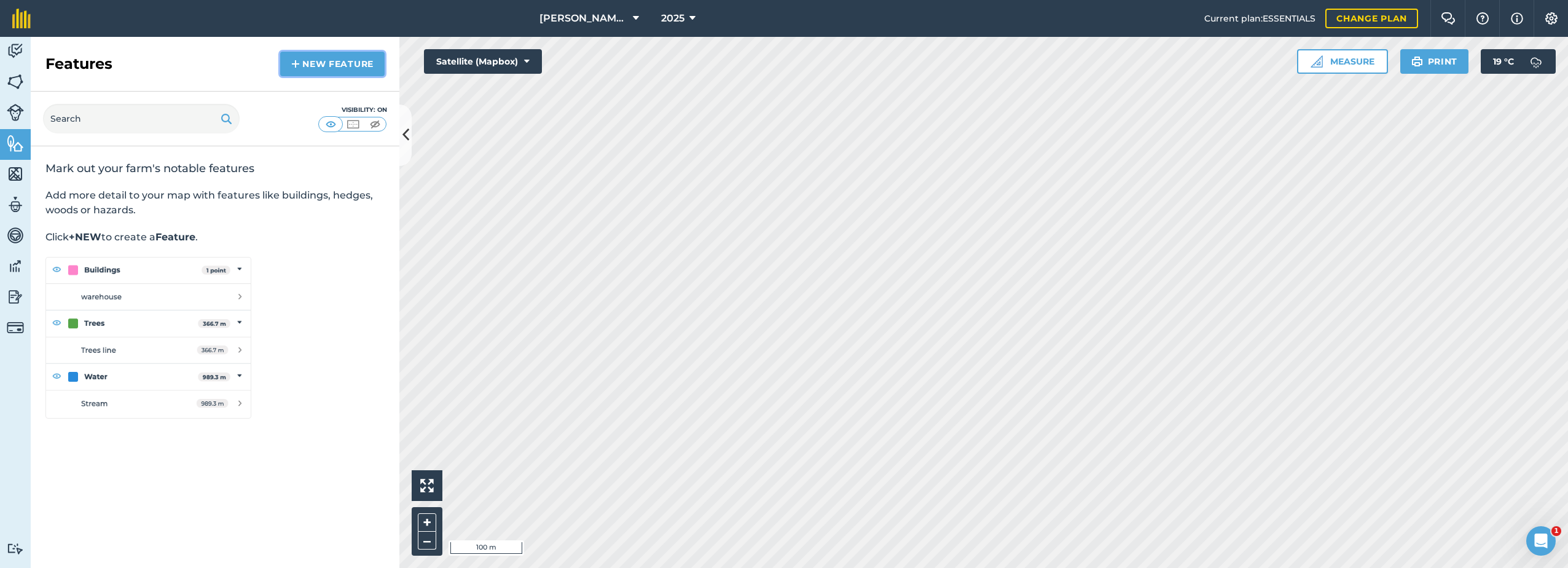
click at [308, 65] on link "New feature" at bounding box center [333, 64] width 105 height 25
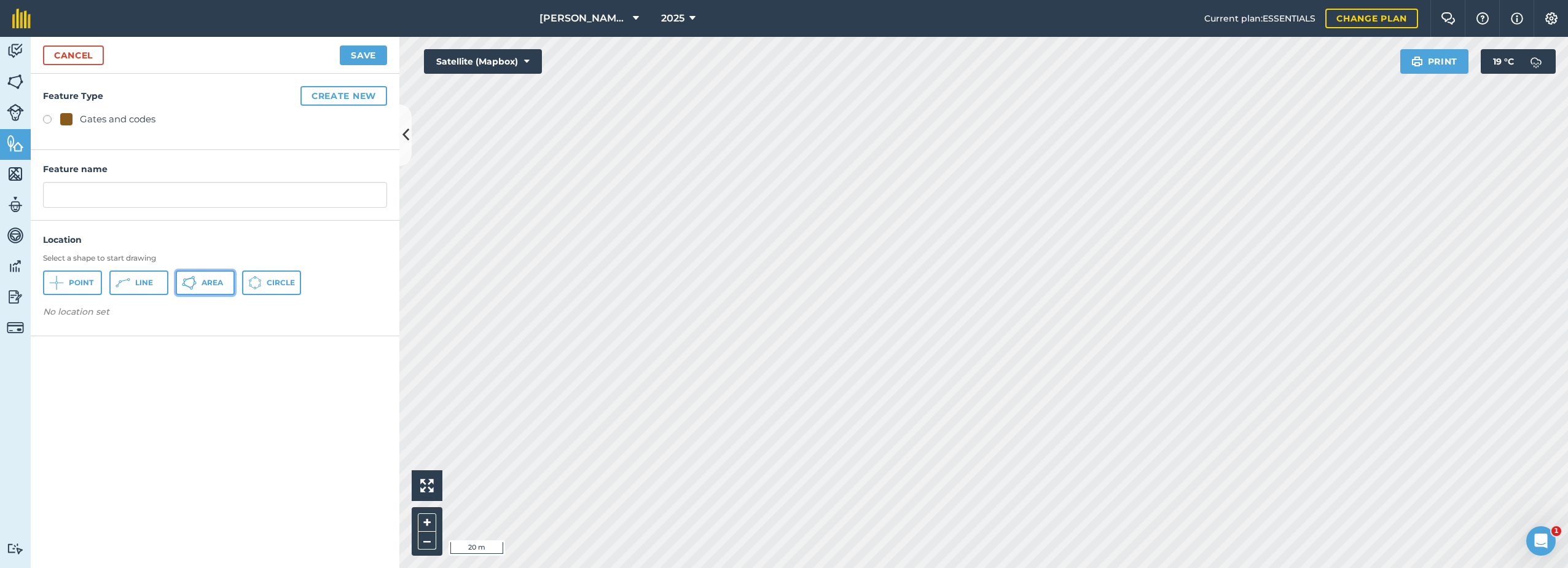
click at [197, 284] on button "Area" at bounding box center [205, 283] width 59 height 25
click at [92, 191] on input "text" at bounding box center [214, 195] width 344 height 26
click at [318, 98] on button "Create new" at bounding box center [344, 96] width 87 height 19
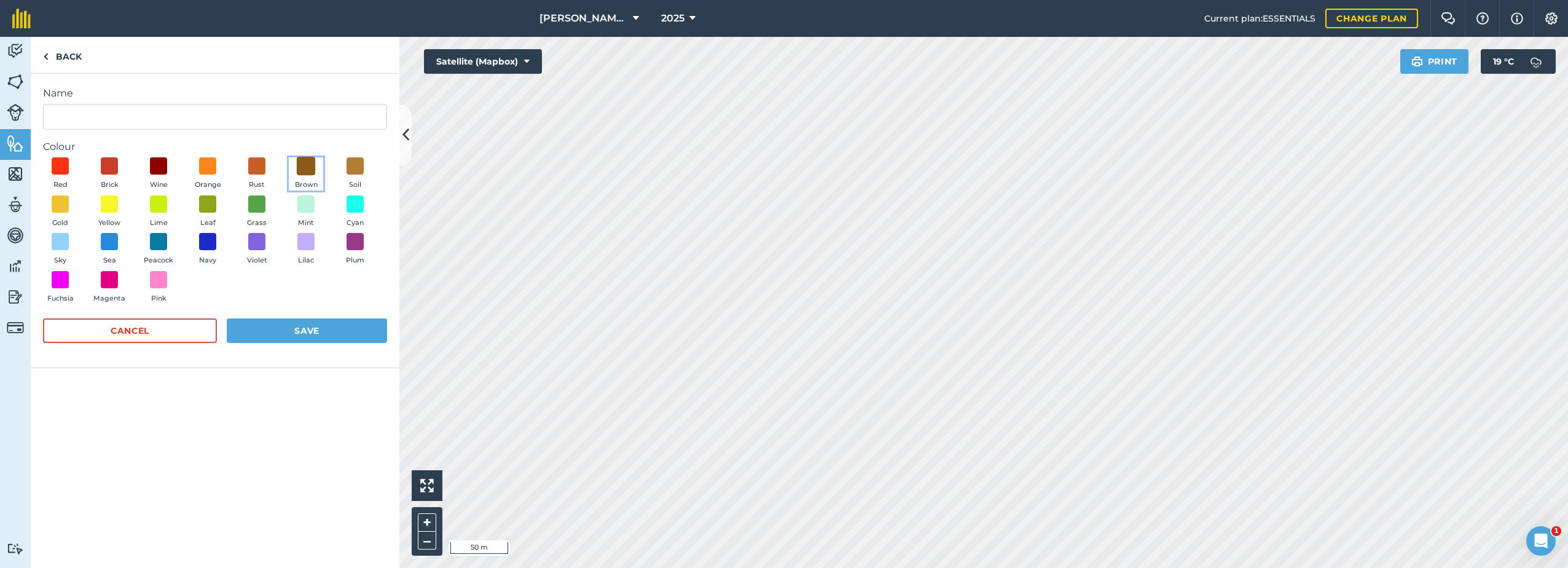
click at [308, 161] on span at bounding box center [307, 167] width 19 height 19
click at [128, 118] on input "Name" at bounding box center [214, 117] width 344 height 26
type input "F"
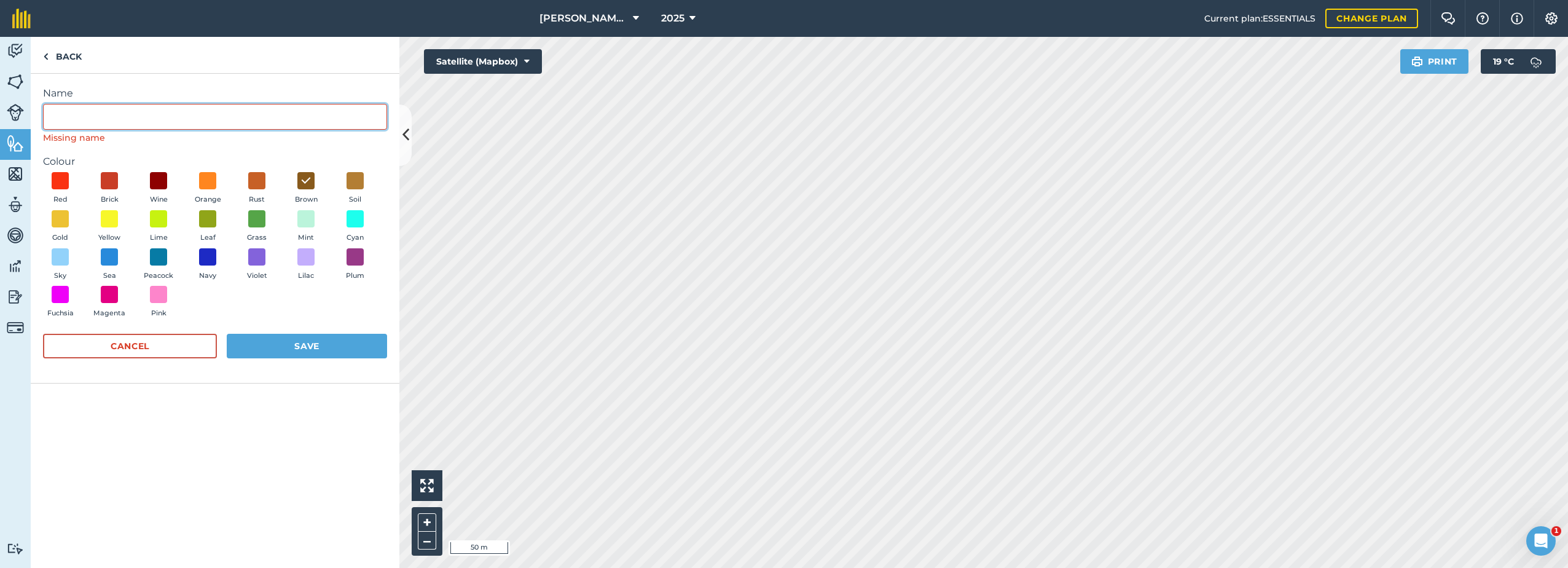
type input "M"
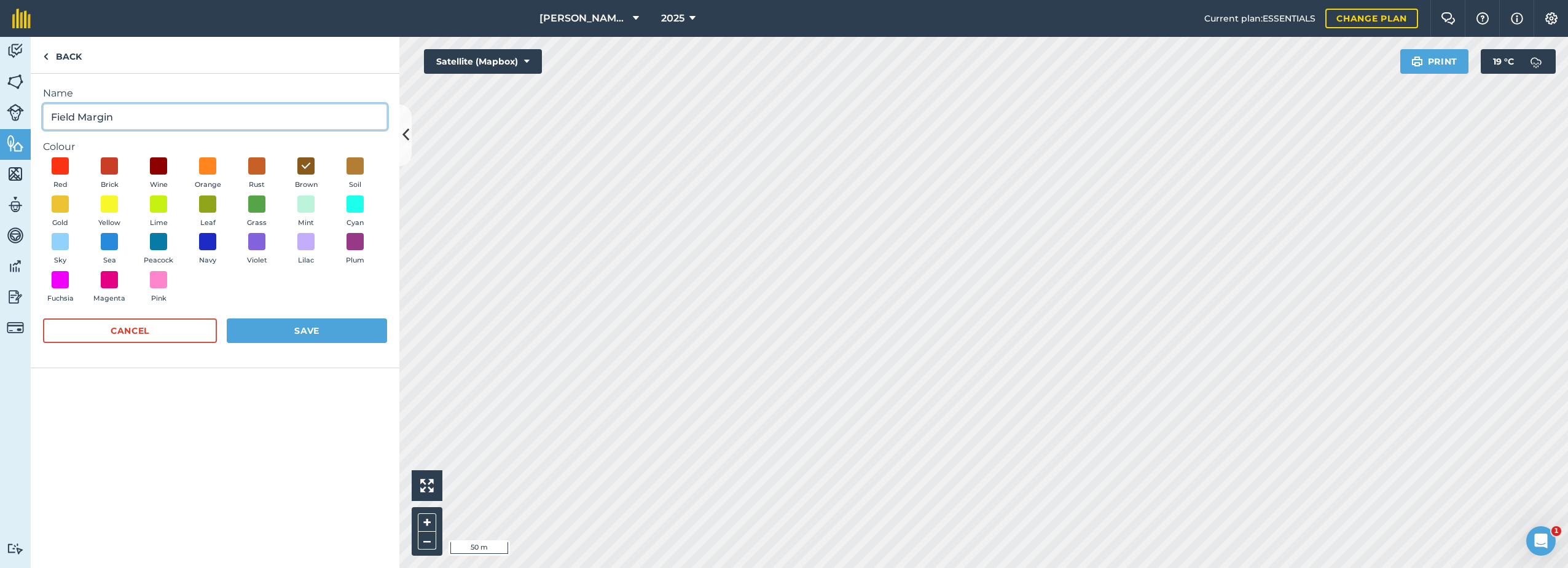
drag, startPoint x: 78, startPoint y: 115, endPoint x: 37, endPoint y: 112, distance: 41.1
click at [37, 112] on div "Name Field Margin Colour Red Brick Wine Orange Rust Brown Soil Gold Yellow Lime…" at bounding box center [215, 222] width 369 height 295
click at [88, 119] on input "Margin" at bounding box center [214, 117] width 344 height 26
drag, startPoint x: 110, startPoint y: 118, endPoint x: 43, endPoint y: 110, distance: 67.5
click at [43, 110] on input "Margin" at bounding box center [214, 117] width 344 height 26
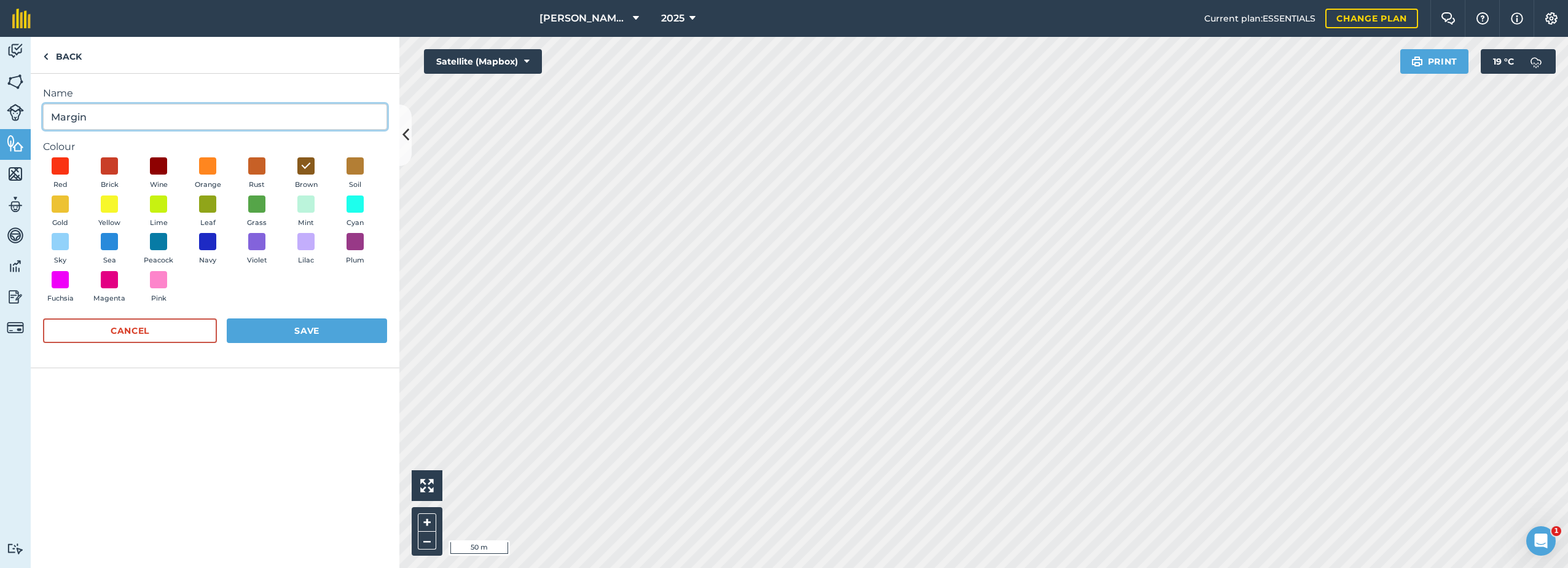
click at [99, 118] on input "Margin" at bounding box center [214, 117] width 344 height 26
drag, startPoint x: 97, startPoint y: 118, endPoint x: 24, endPoint y: 117, distance: 73.0
click at [23, 116] on div "Activity Fields Livestock Features Maps Team Vehicles Data Reporting Billing Tu…" at bounding box center [784, 302] width 1568 height 531
click at [105, 116] on input "Margin" at bounding box center [214, 117] width 344 height 26
click at [104, 112] on input "Margin" at bounding box center [214, 117] width 344 height 26
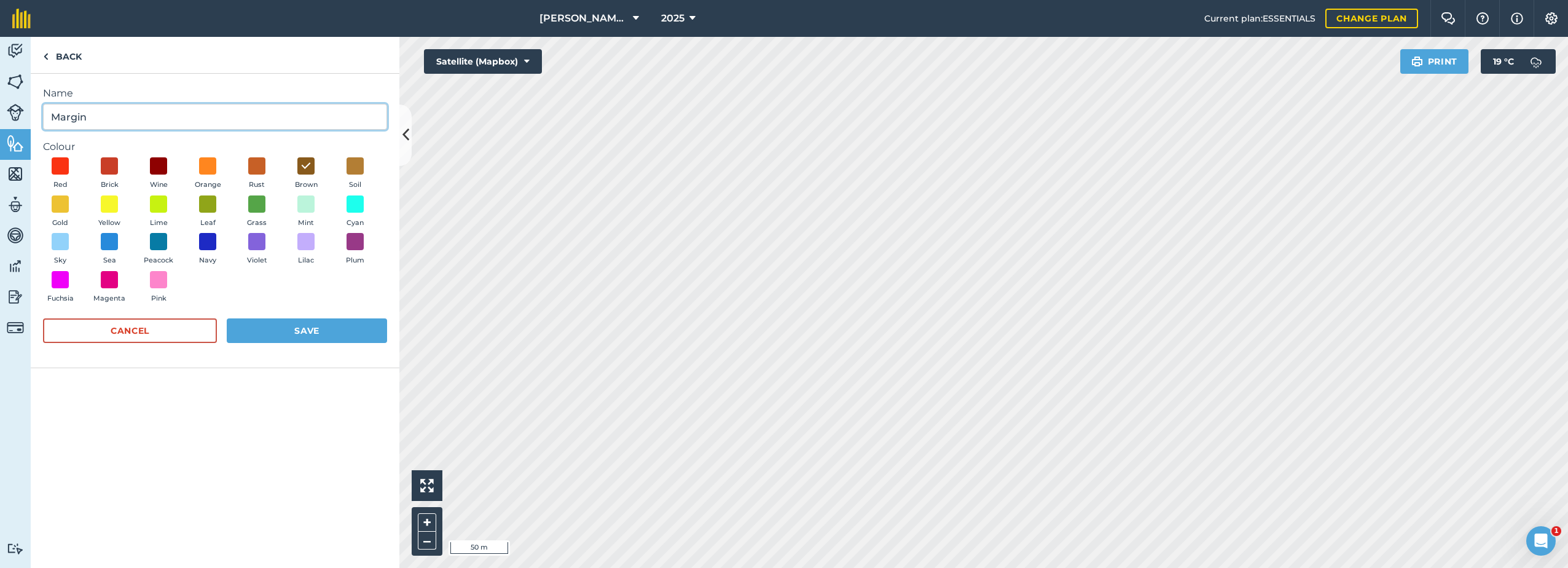
type input "Margin"
click at [296, 334] on button "Save" at bounding box center [307, 330] width 160 height 25
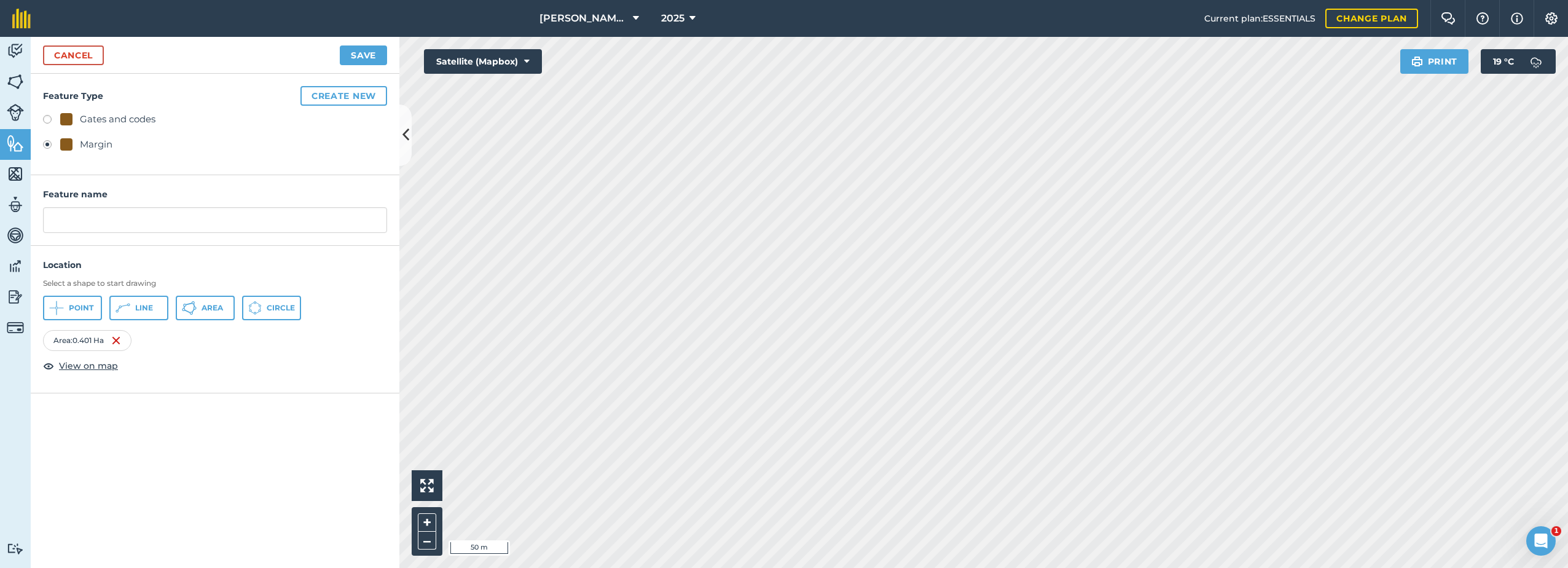
click at [176, 147] on div "Margin" at bounding box center [214, 146] width 344 height 18
click at [362, 56] on button "Save" at bounding box center [363, 55] width 48 height 19
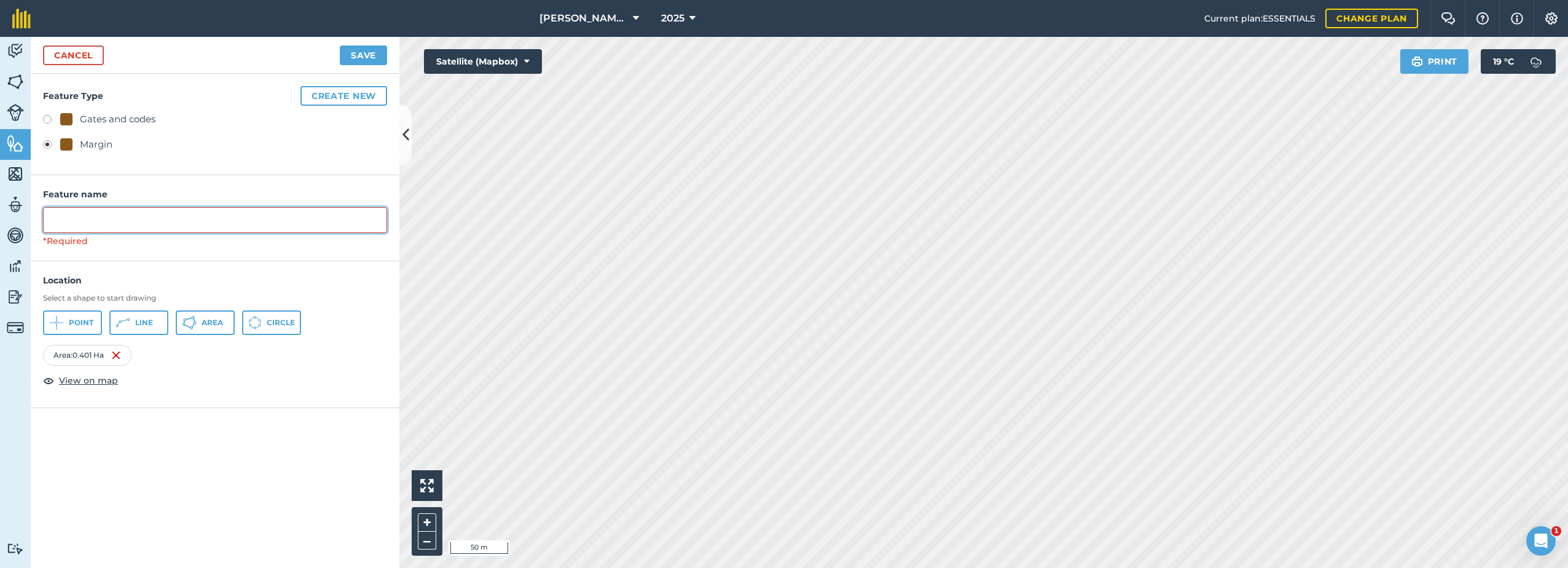
click at [72, 222] on input "text" at bounding box center [214, 220] width 344 height 26
type input "M"
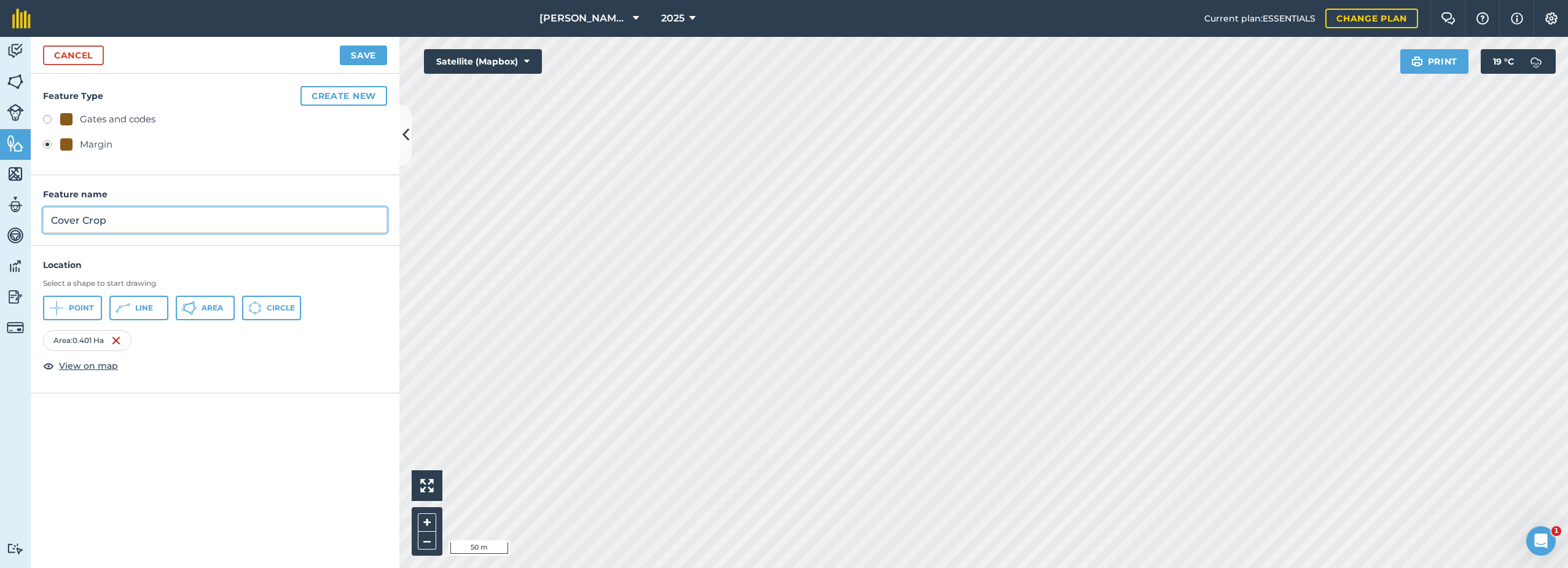
type input "Cover Crop"
click at [364, 58] on button "Save" at bounding box center [363, 55] width 48 height 19
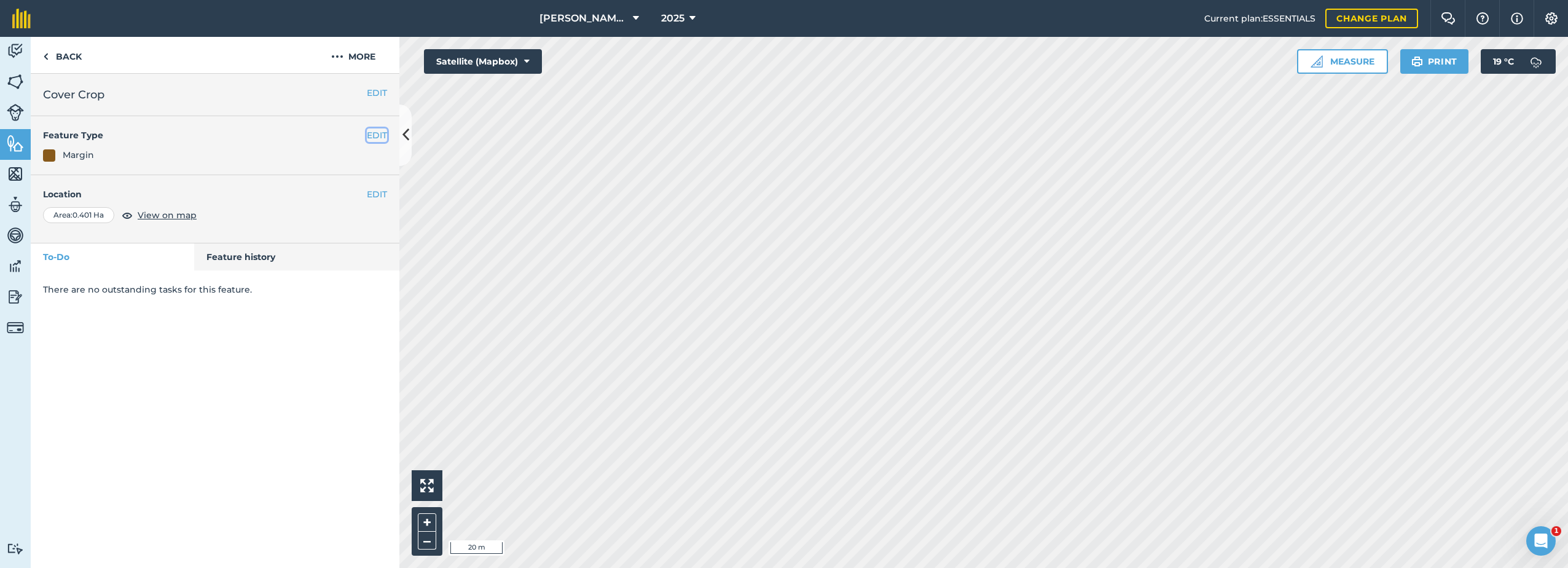
click at [376, 135] on button "EDIT" at bounding box center [377, 135] width 20 height 14
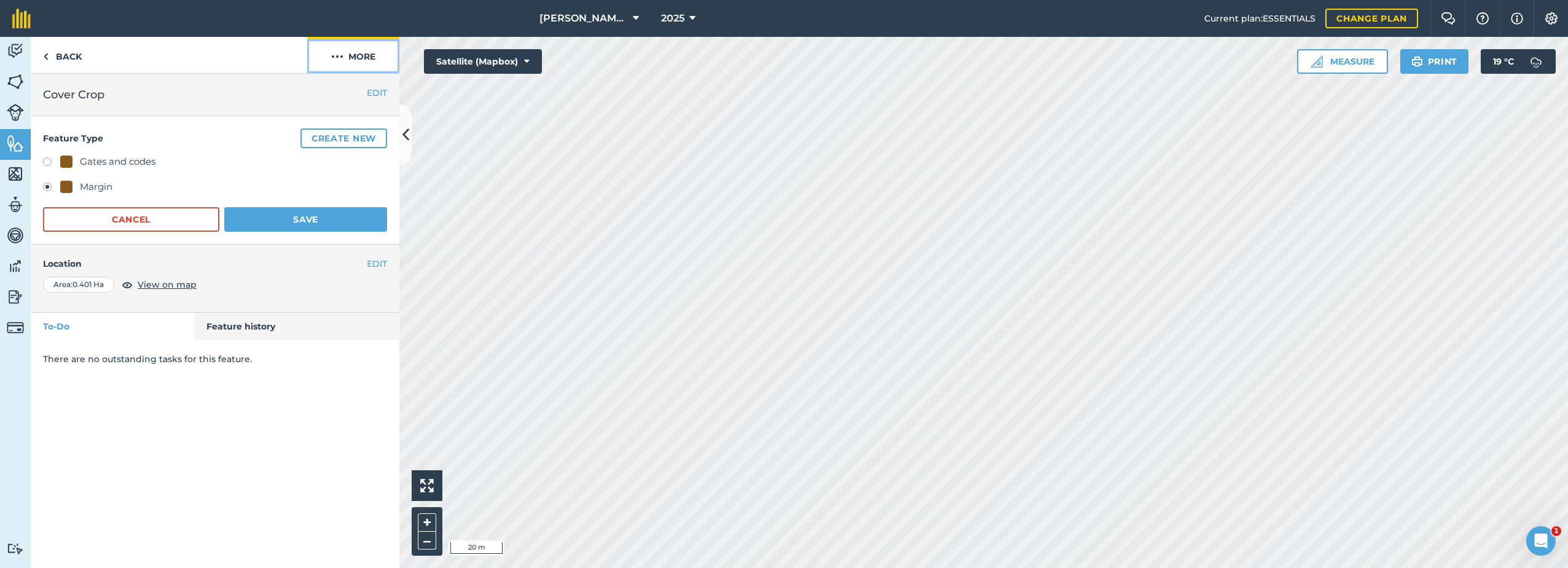
click at [341, 58] on img at bounding box center [337, 56] width 12 height 15
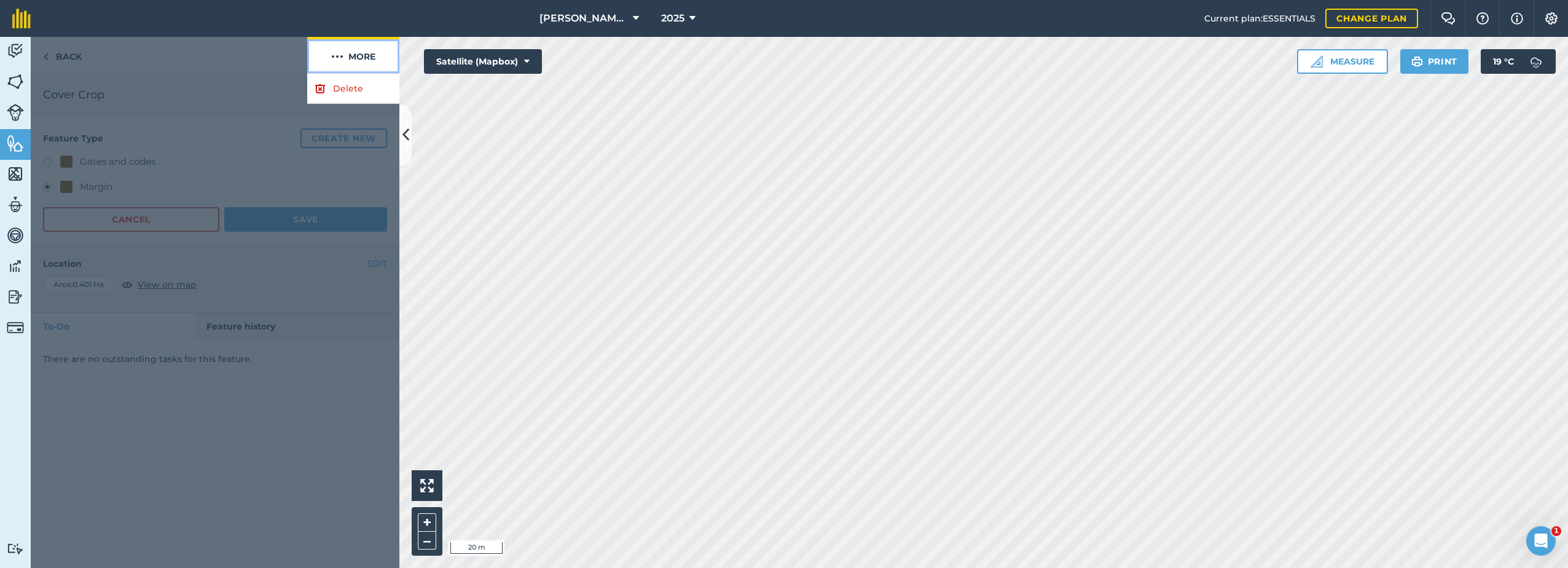
click at [351, 56] on button "More" at bounding box center [354, 55] width 92 height 36
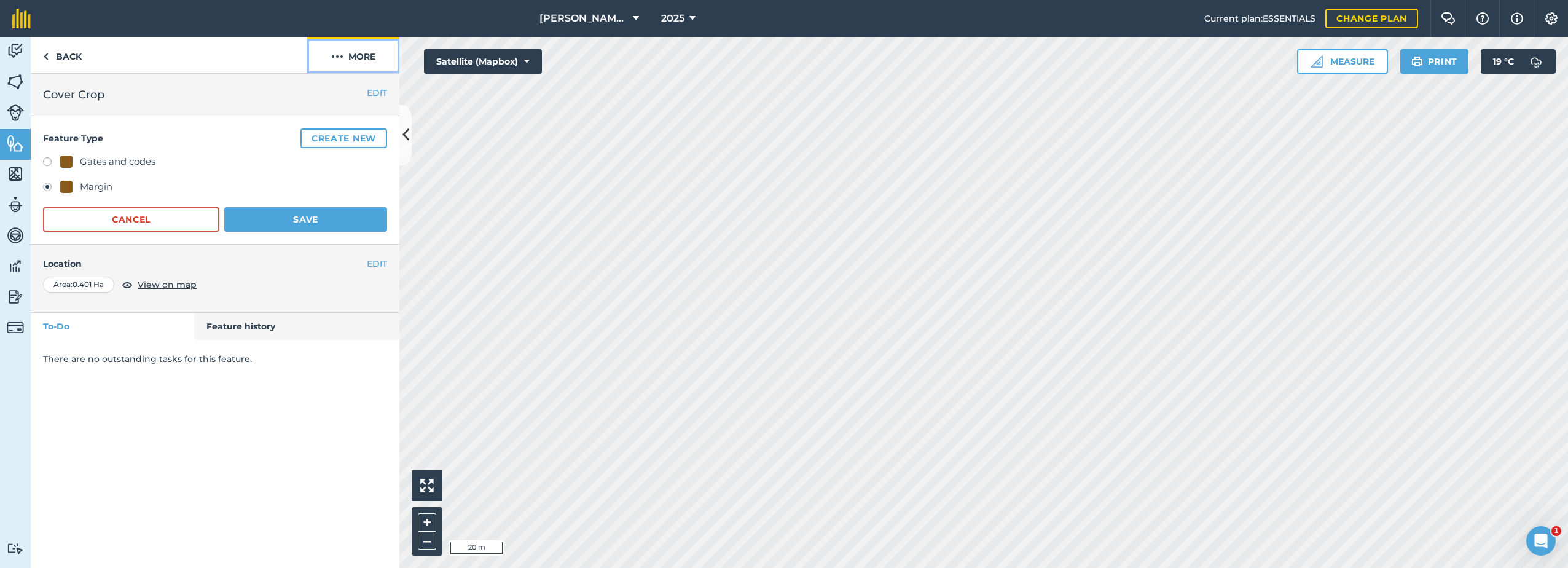
click at [364, 56] on button "More" at bounding box center [354, 55] width 92 height 36
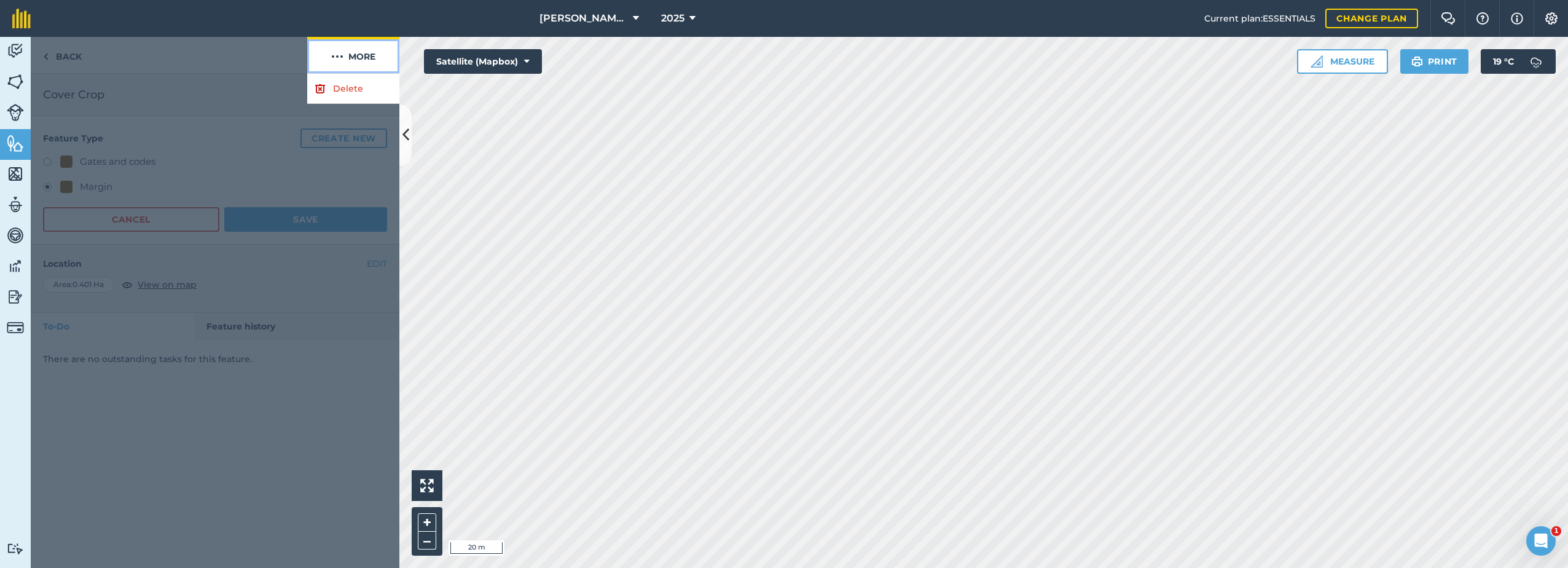
click at [364, 56] on button "More" at bounding box center [354, 55] width 92 height 36
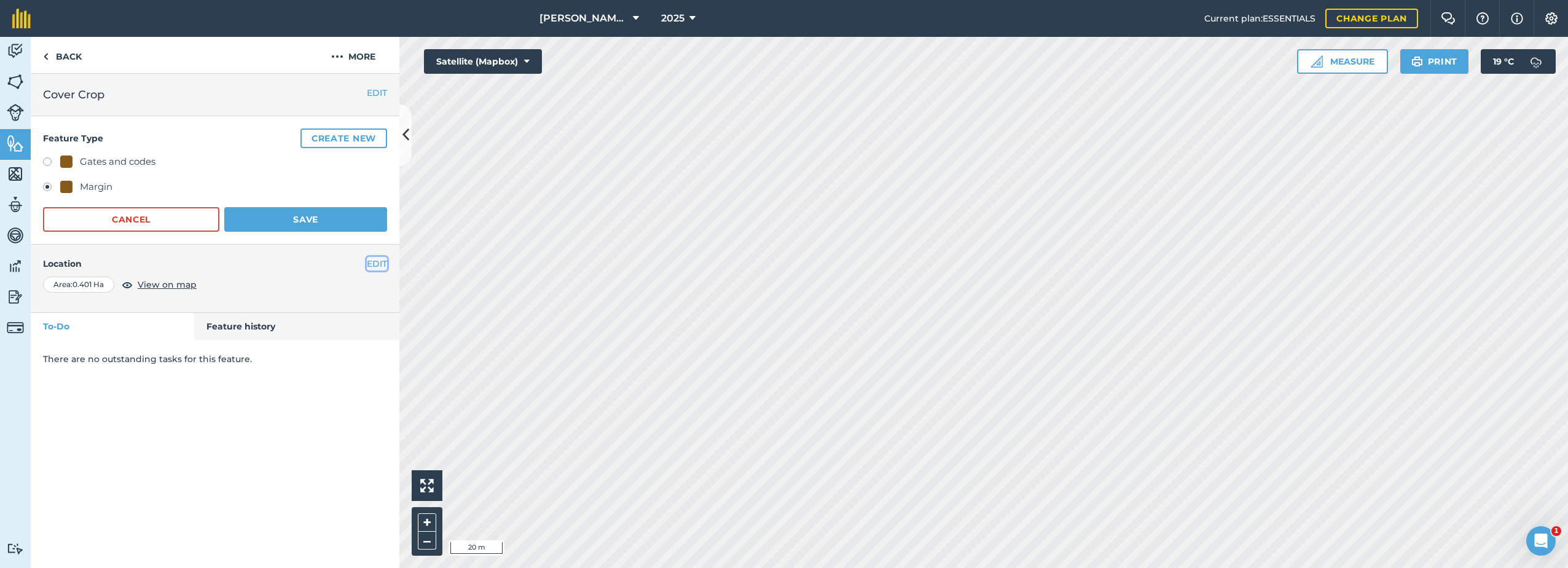
click at [375, 267] on button "EDIT" at bounding box center [377, 263] width 20 height 14
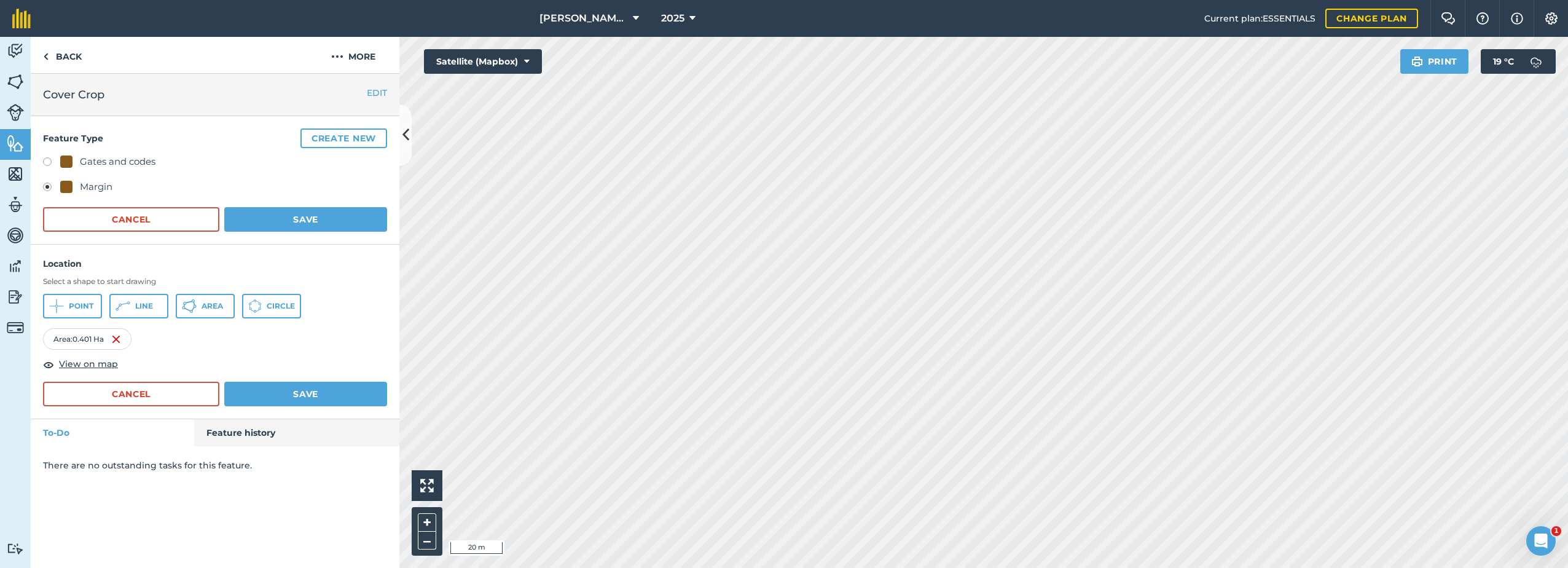
click at [50, 189] on label at bounding box center [51, 189] width 17 height 12
click at [380, 92] on button "EDIT" at bounding box center [377, 93] width 20 height 14
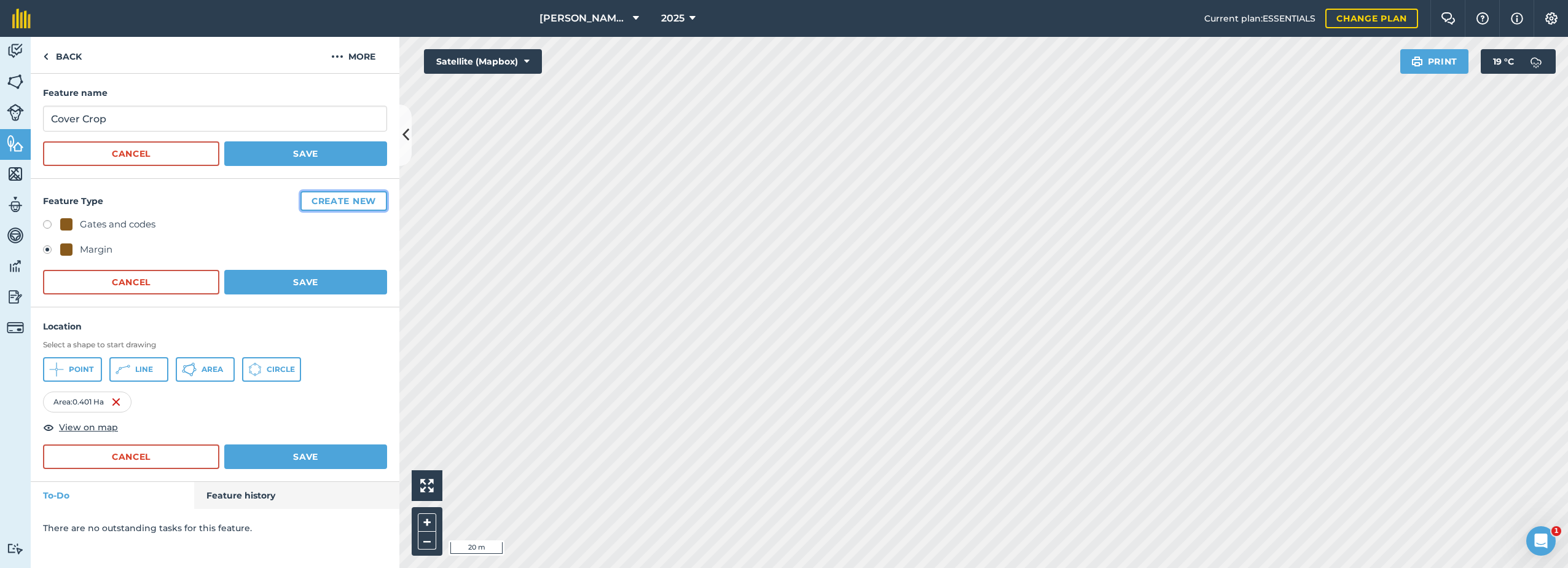
click at [342, 207] on button "Create new" at bounding box center [344, 201] width 87 height 19
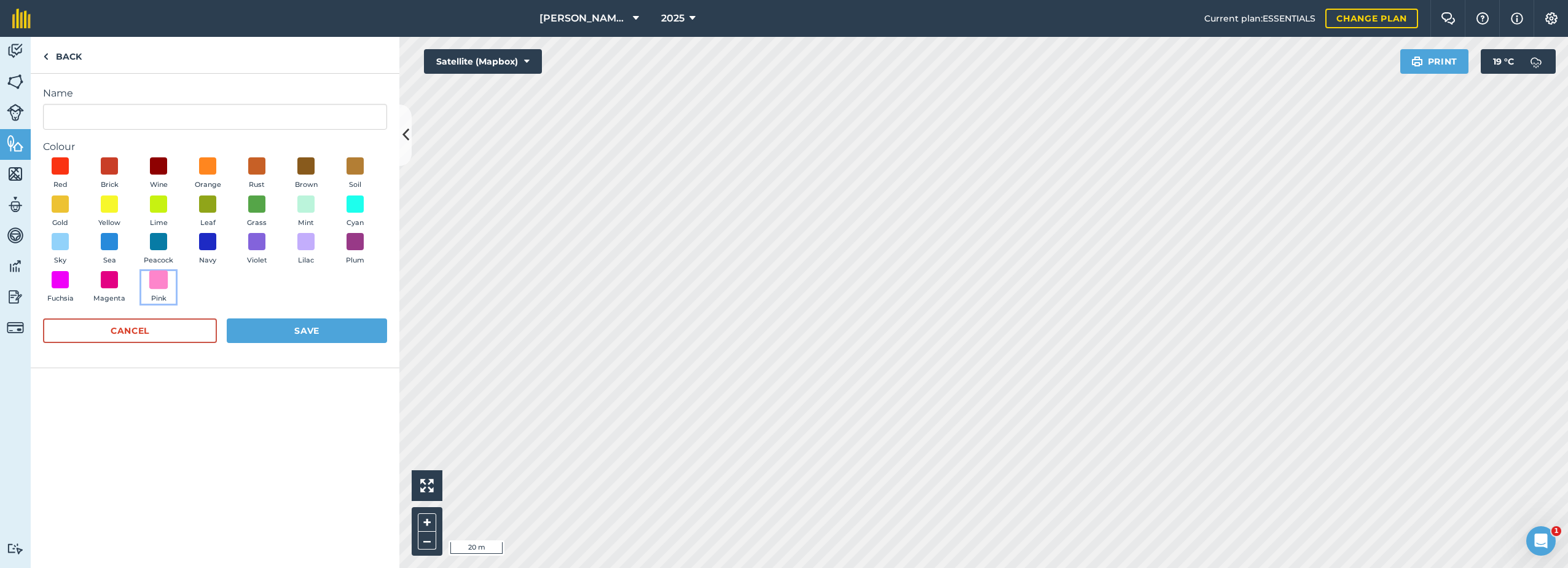
click at [164, 281] on span at bounding box center [159, 280] width 19 height 19
click at [105, 118] on input "Name" at bounding box center [214, 117] width 344 height 26
type input "Margin/Bondary"
click at [290, 335] on button "Save" at bounding box center [307, 330] width 160 height 25
radio input "false"
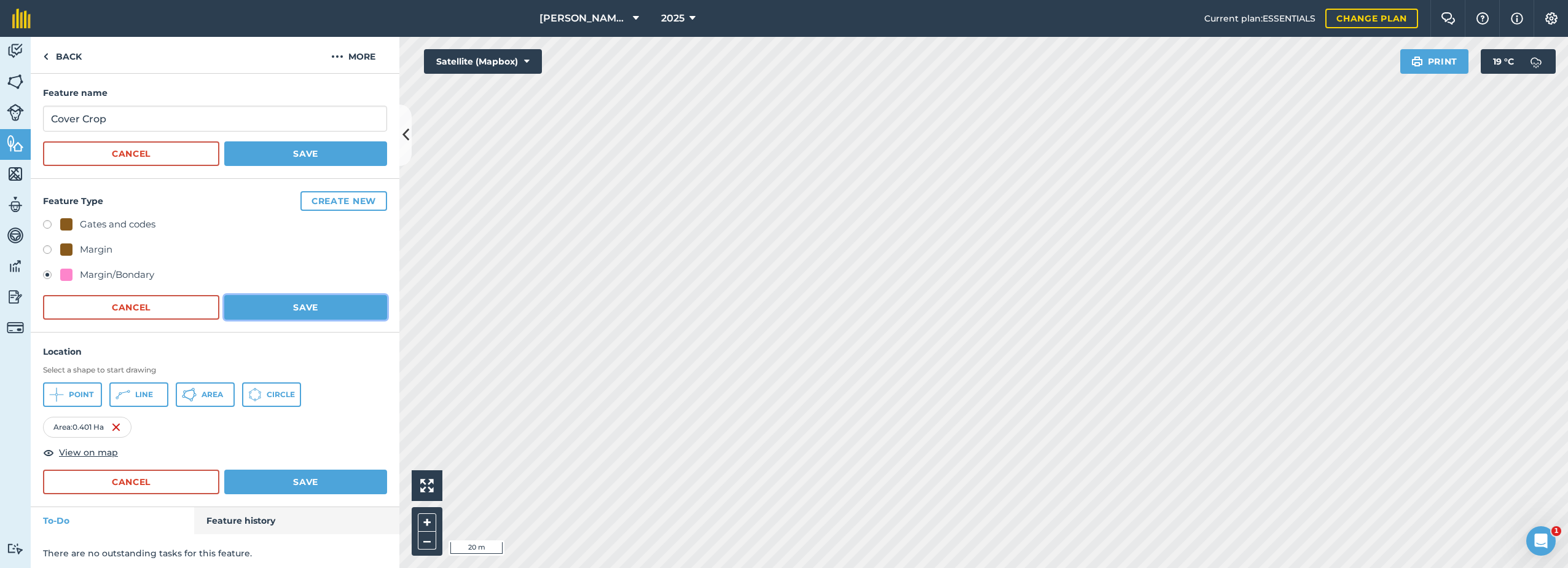
click at [304, 305] on button "Save" at bounding box center [306, 307] width 163 height 25
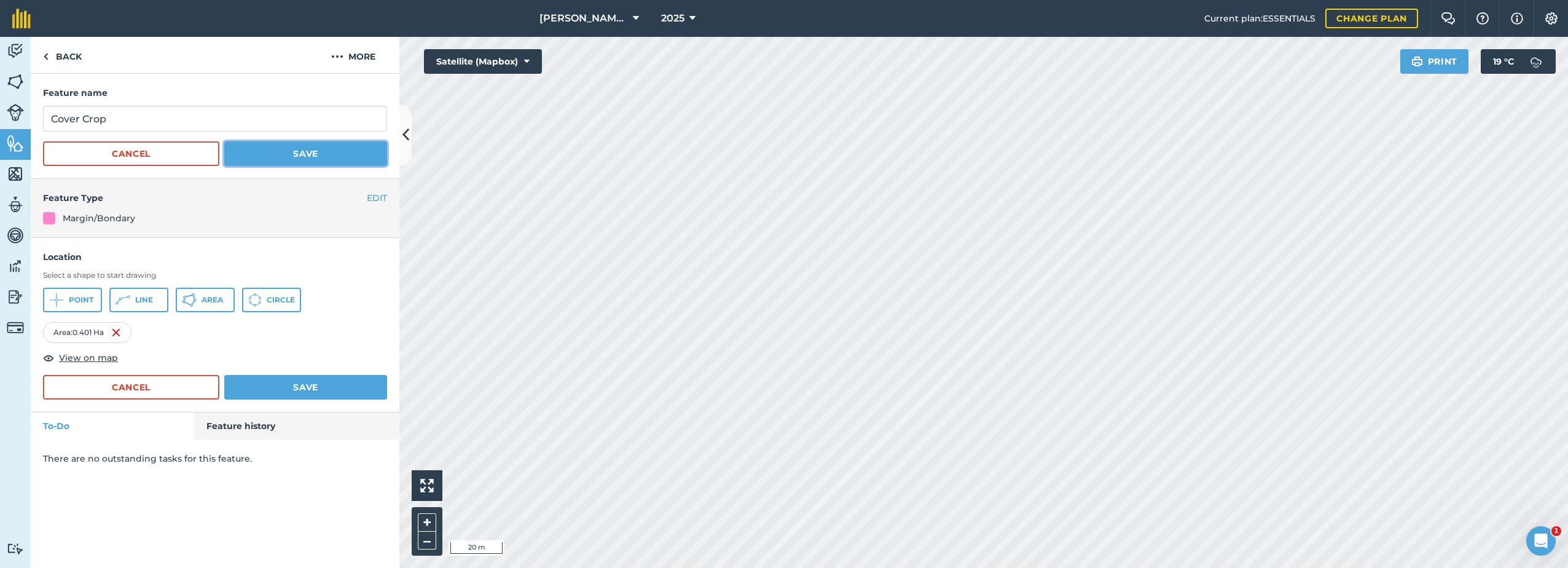
click at [296, 160] on button "Save" at bounding box center [306, 154] width 163 height 25
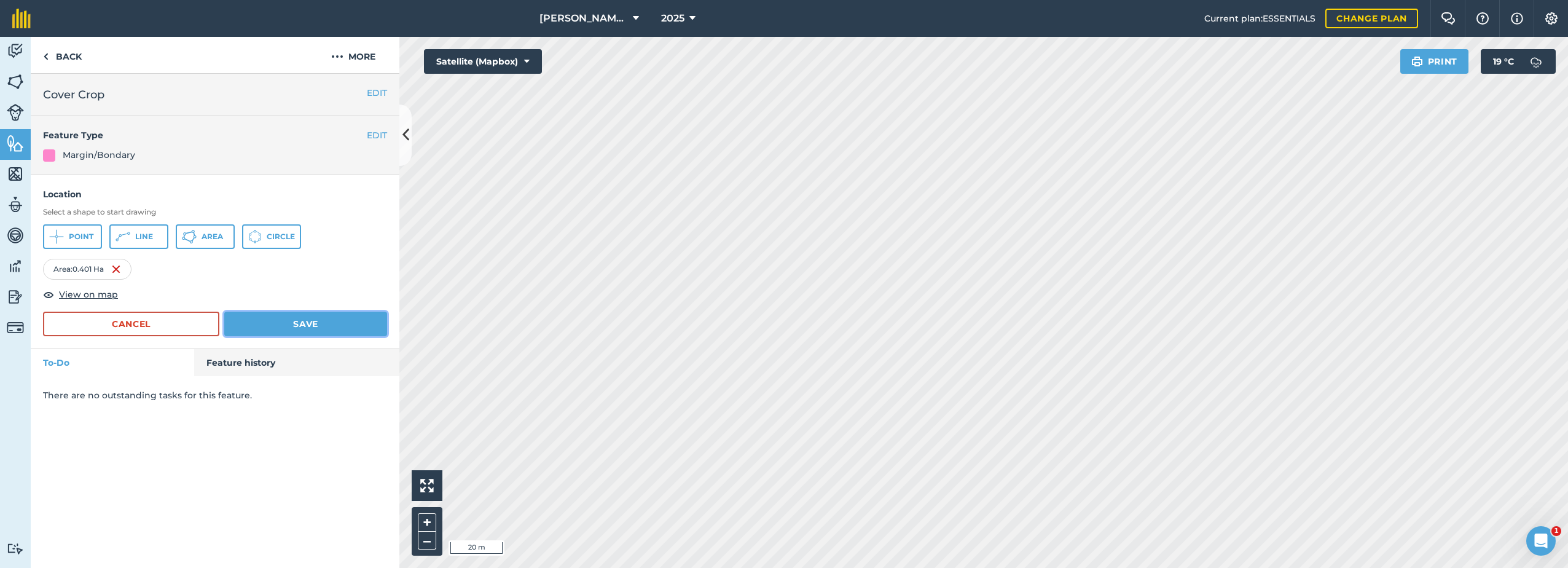
click at [304, 321] on button "Save" at bounding box center [306, 324] width 163 height 25
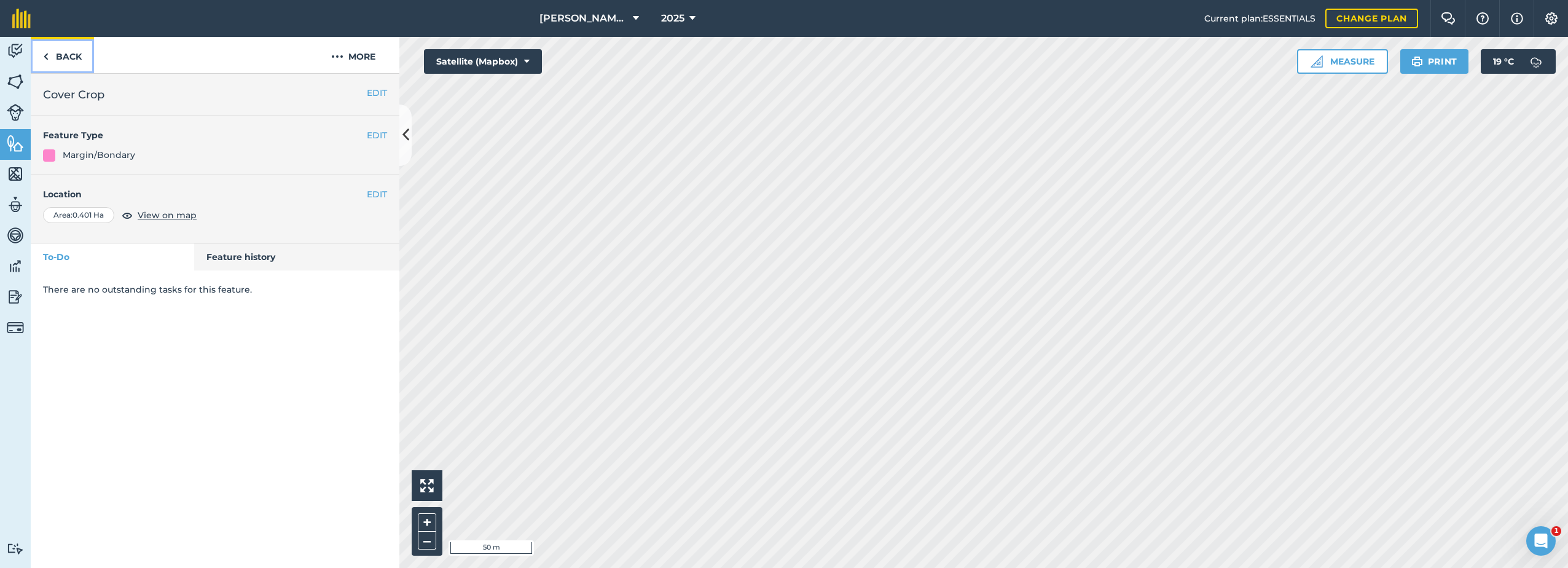
click at [67, 53] on link "Back" at bounding box center [62, 55] width 64 height 36
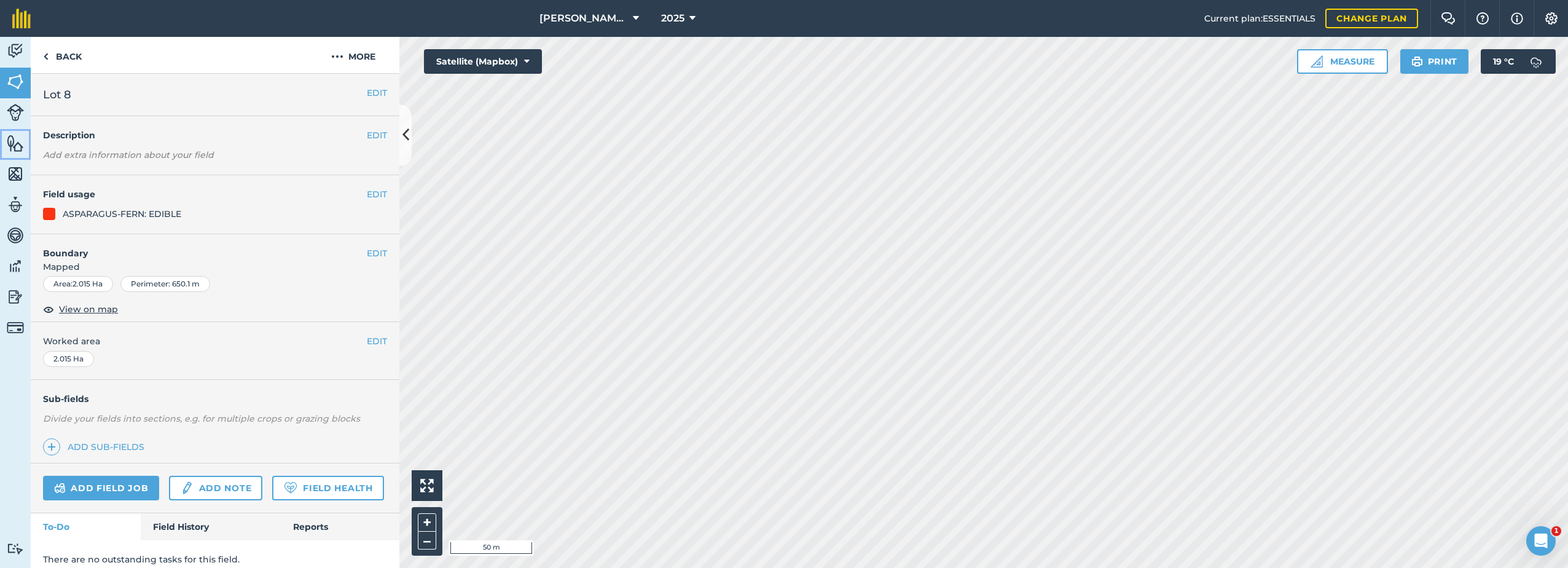
click at [10, 146] on img at bounding box center [14, 143] width 17 height 19
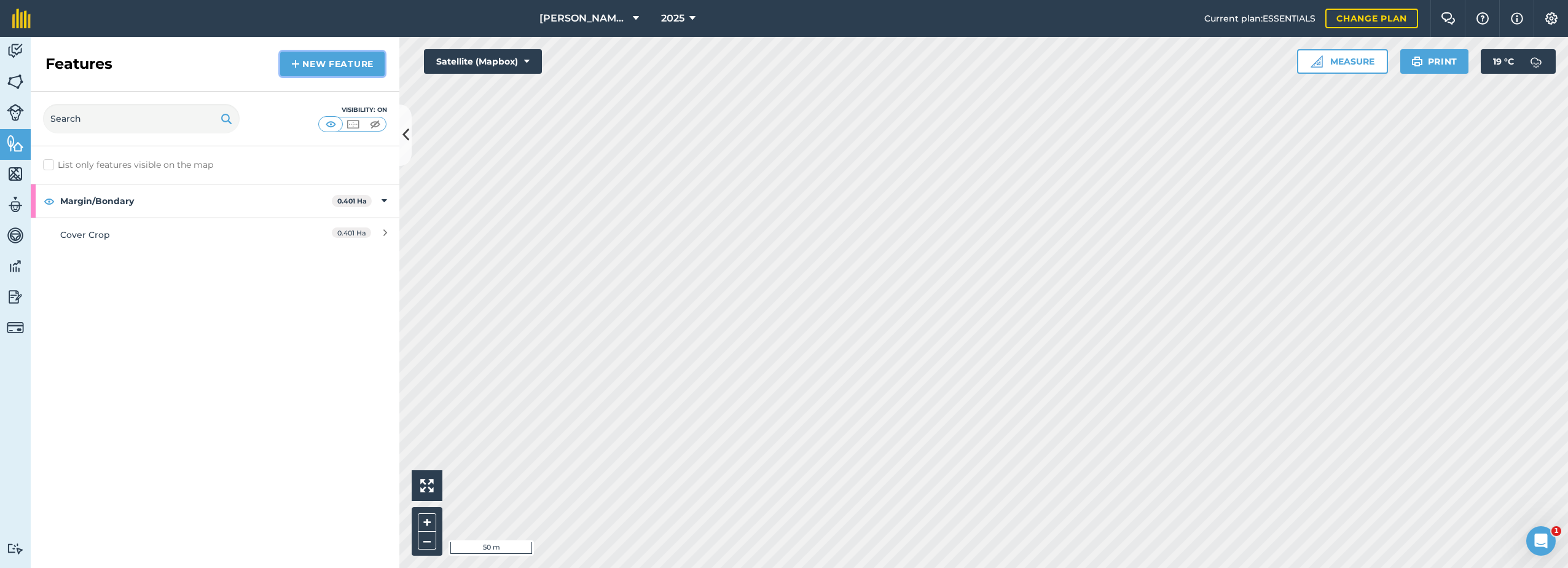
click at [313, 73] on link "New feature" at bounding box center [333, 64] width 105 height 25
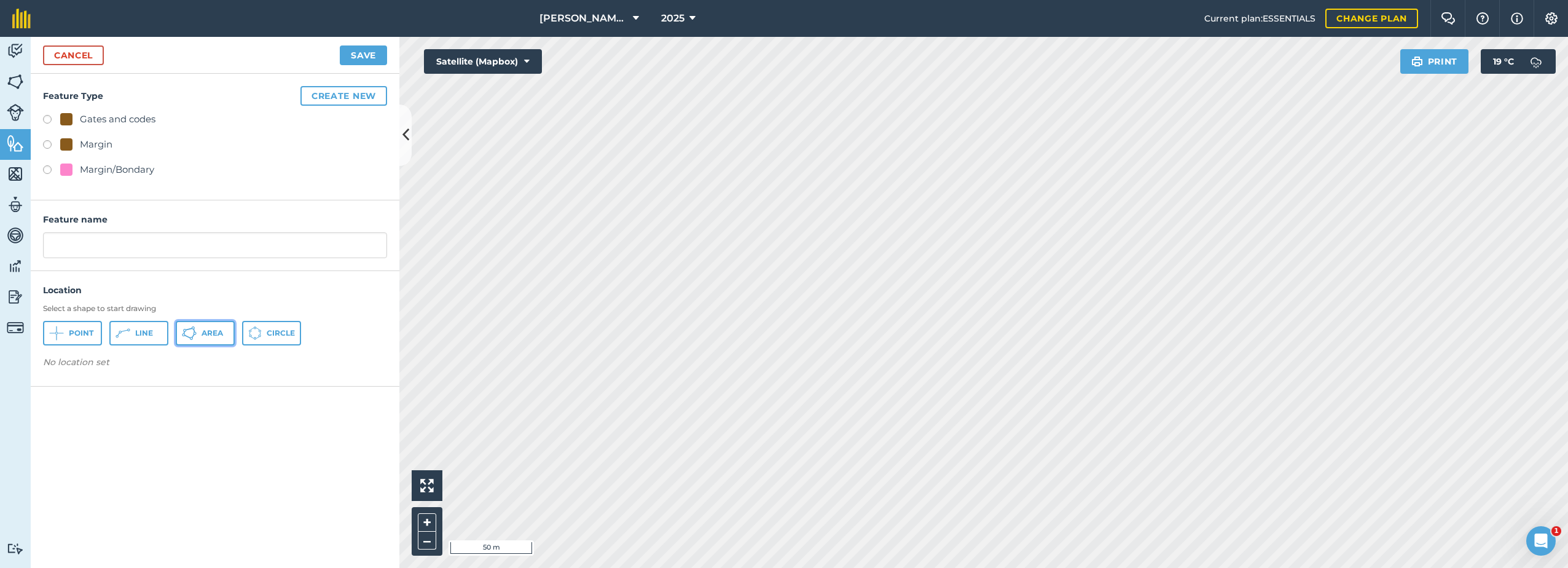
click at [56, 334] on icon at bounding box center [56, 334] width 0 height 0
click at [50, 171] on label at bounding box center [51, 171] width 17 height 12
radio input "true"
type input "Margin/Bondary"
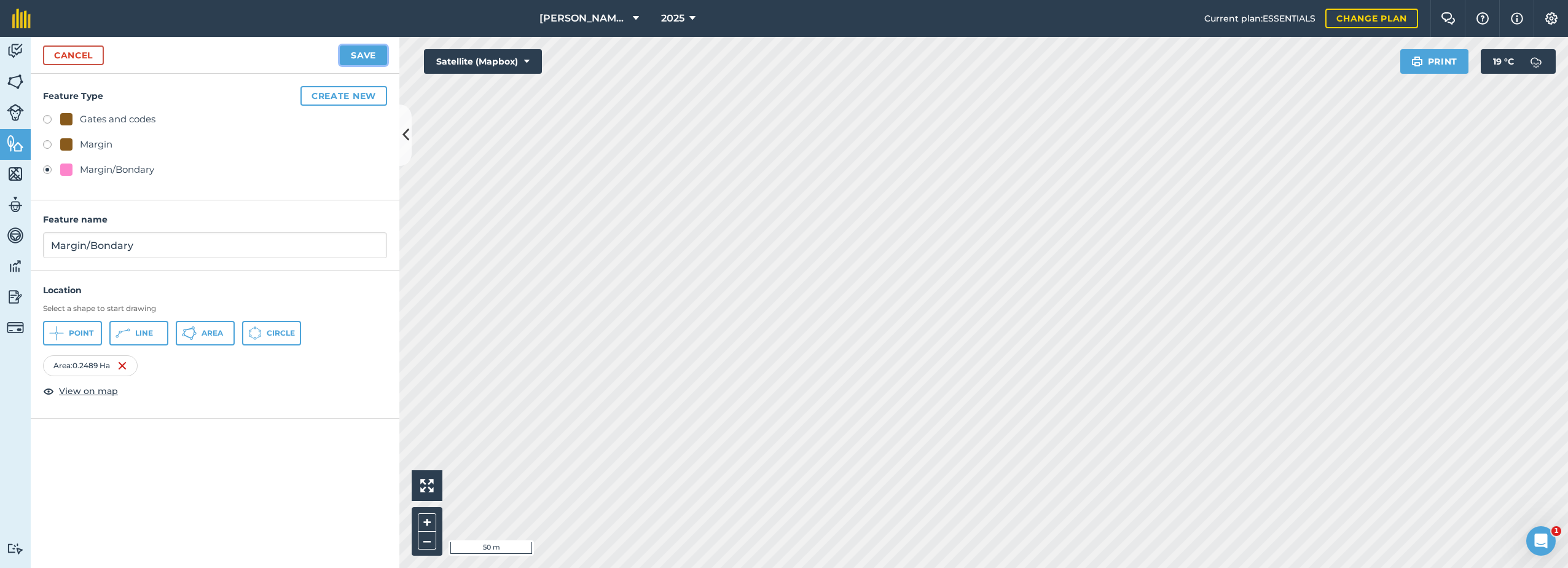
click at [361, 52] on button "Save" at bounding box center [363, 55] width 48 height 19
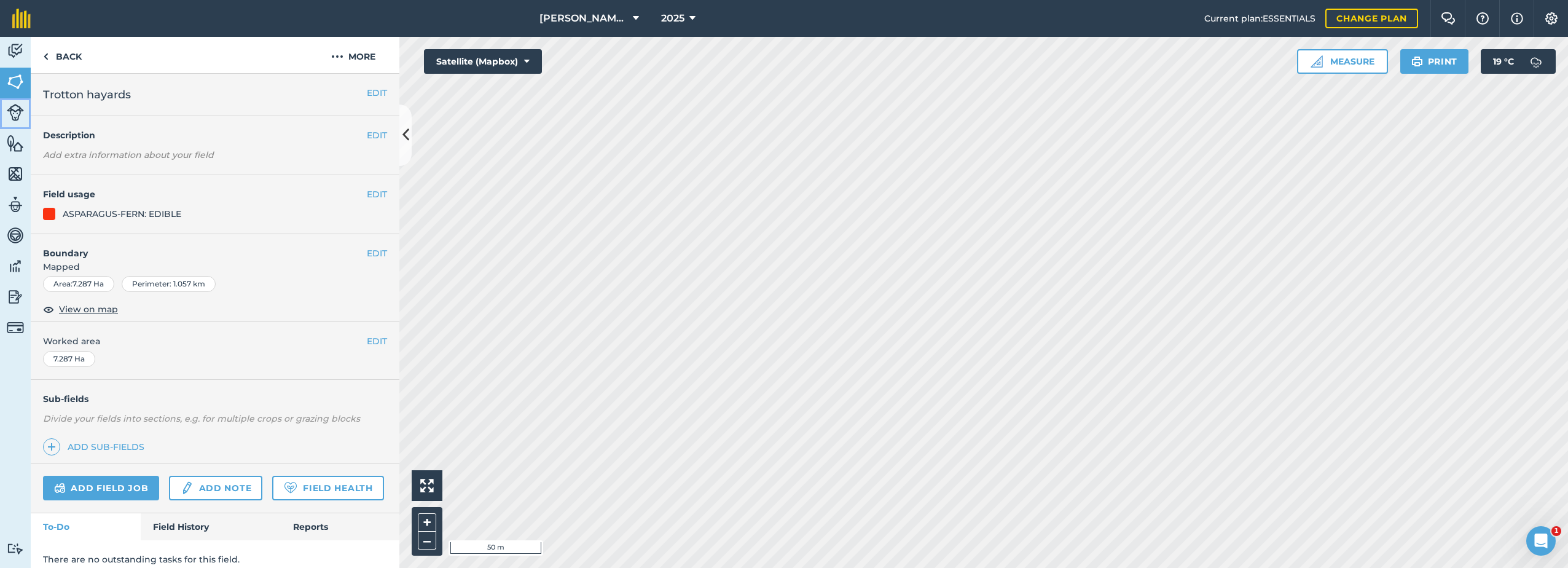
click at [13, 117] on img at bounding box center [14, 112] width 17 height 17
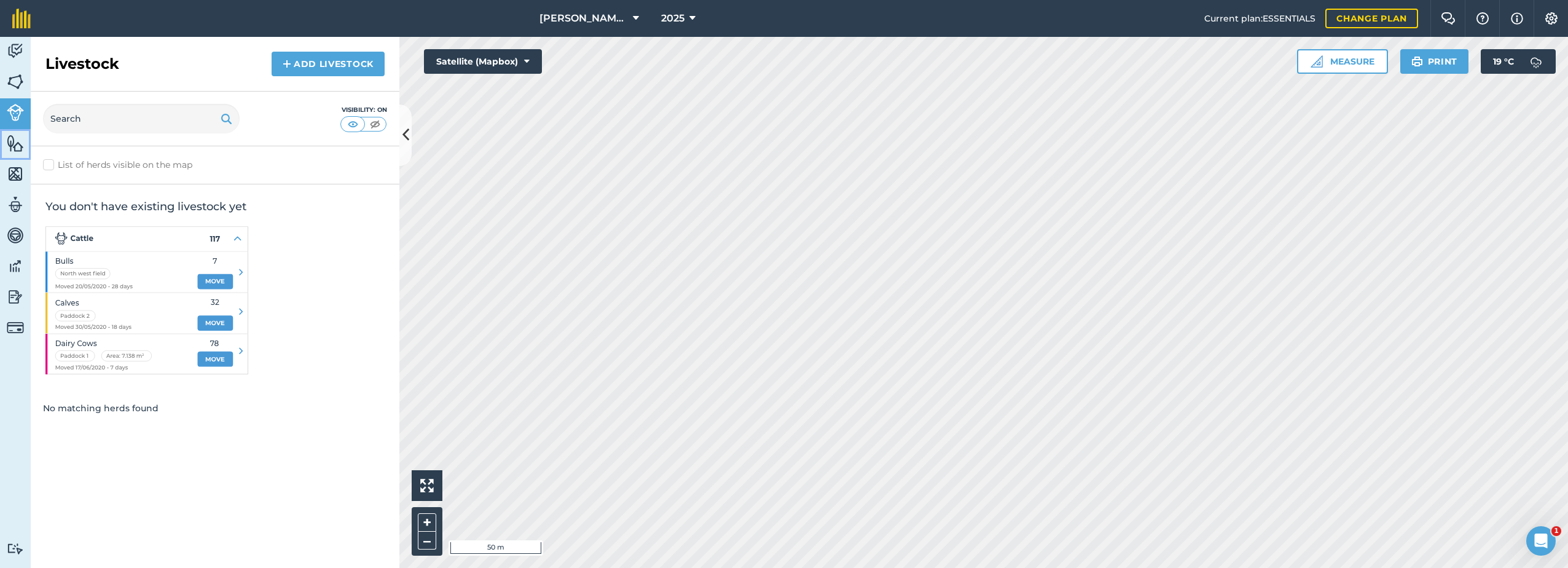
click at [14, 148] on img at bounding box center [14, 143] width 17 height 19
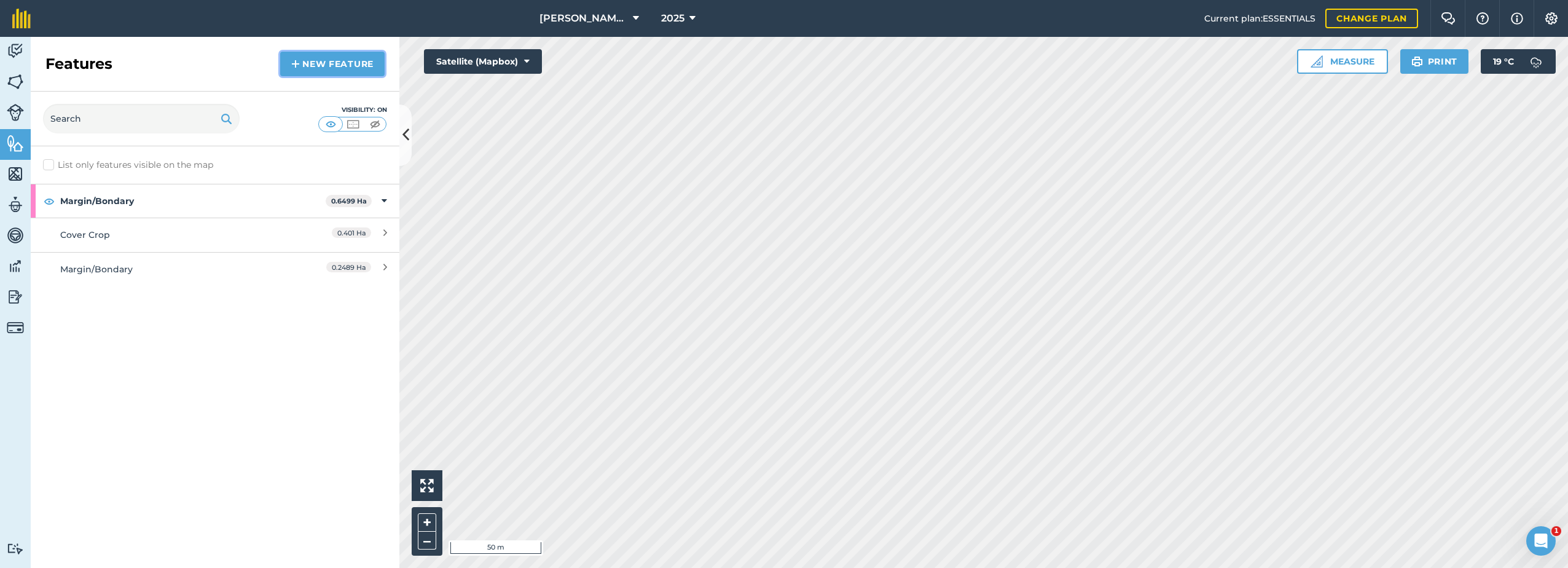
click at [300, 68] on link "New feature" at bounding box center [333, 64] width 105 height 25
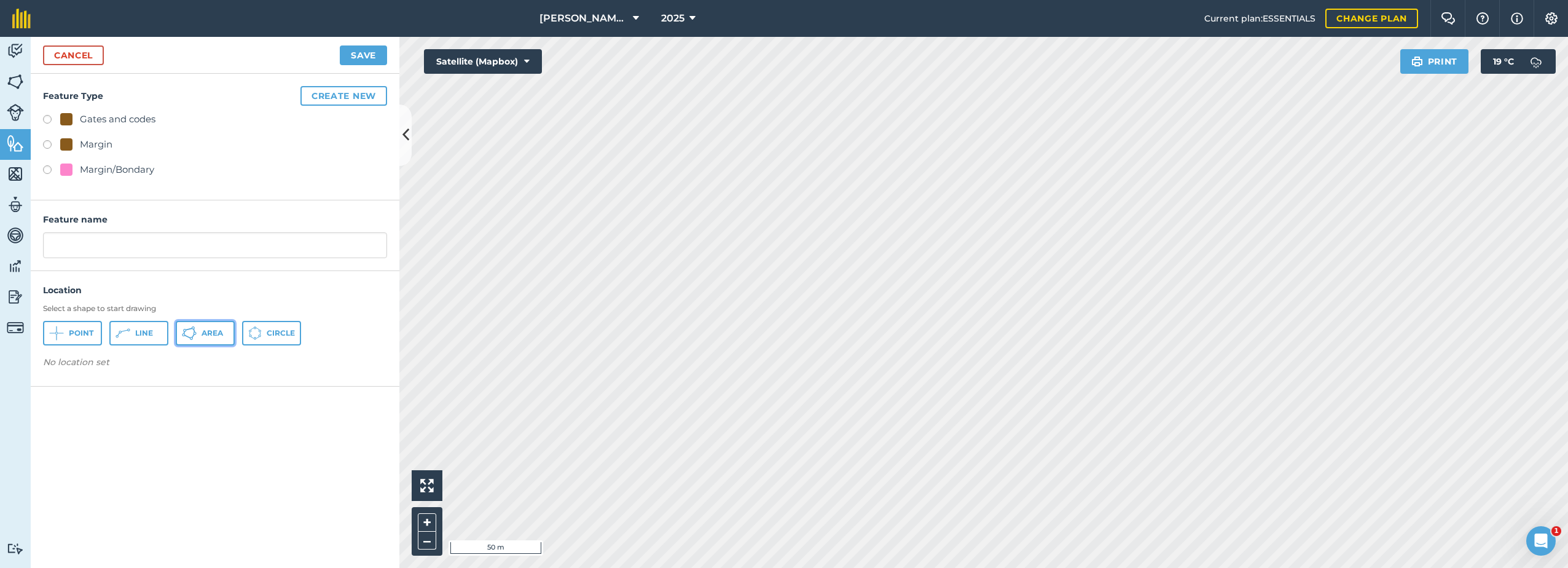
click at [198, 333] on button "Area" at bounding box center [205, 333] width 59 height 25
click at [51, 167] on label at bounding box center [51, 171] width 17 height 12
radio input "true"
type input "Margin/Bondary 2"
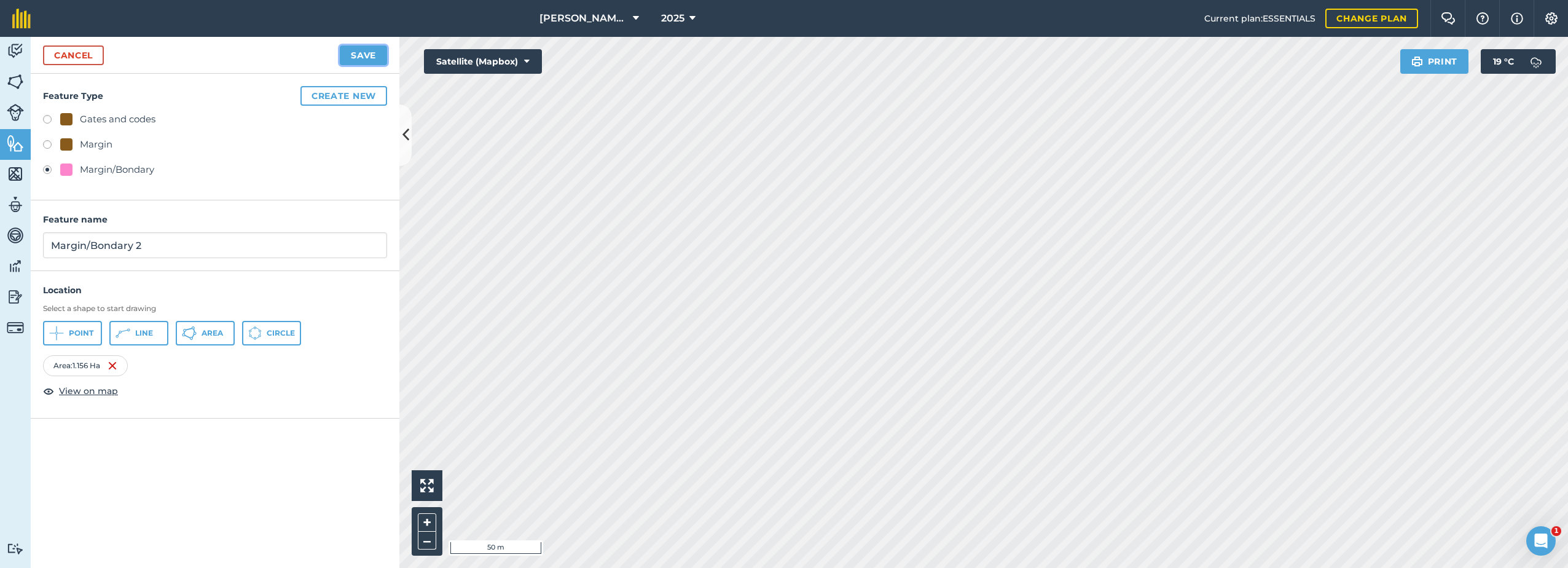
click at [358, 55] on button "Save" at bounding box center [363, 55] width 48 height 19
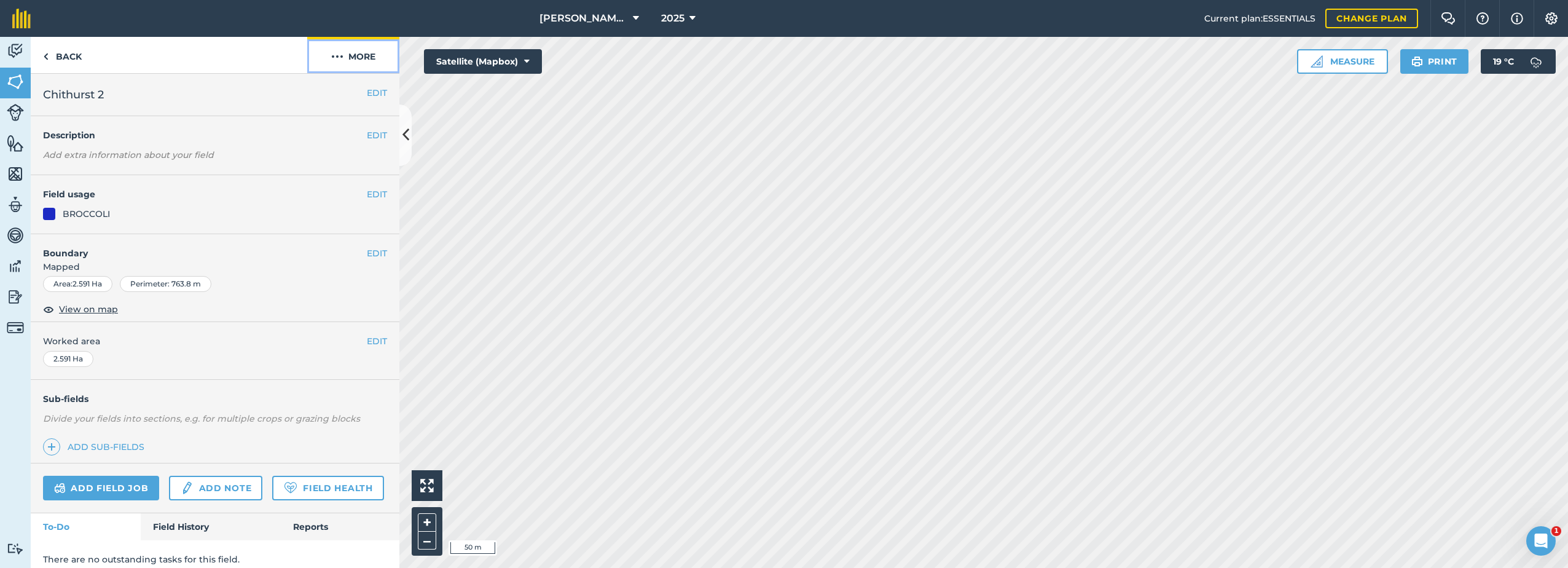
click at [341, 56] on img at bounding box center [337, 56] width 12 height 15
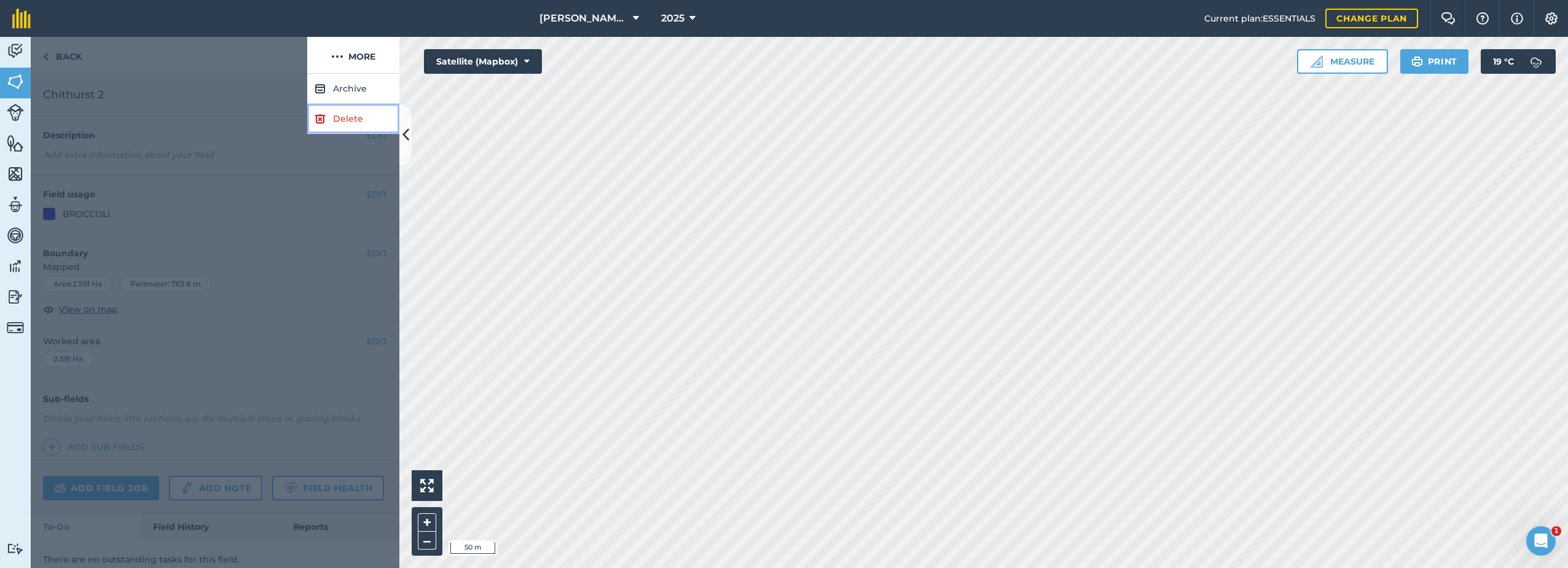
click at [335, 120] on link "Delete" at bounding box center [354, 118] width 92 height 30
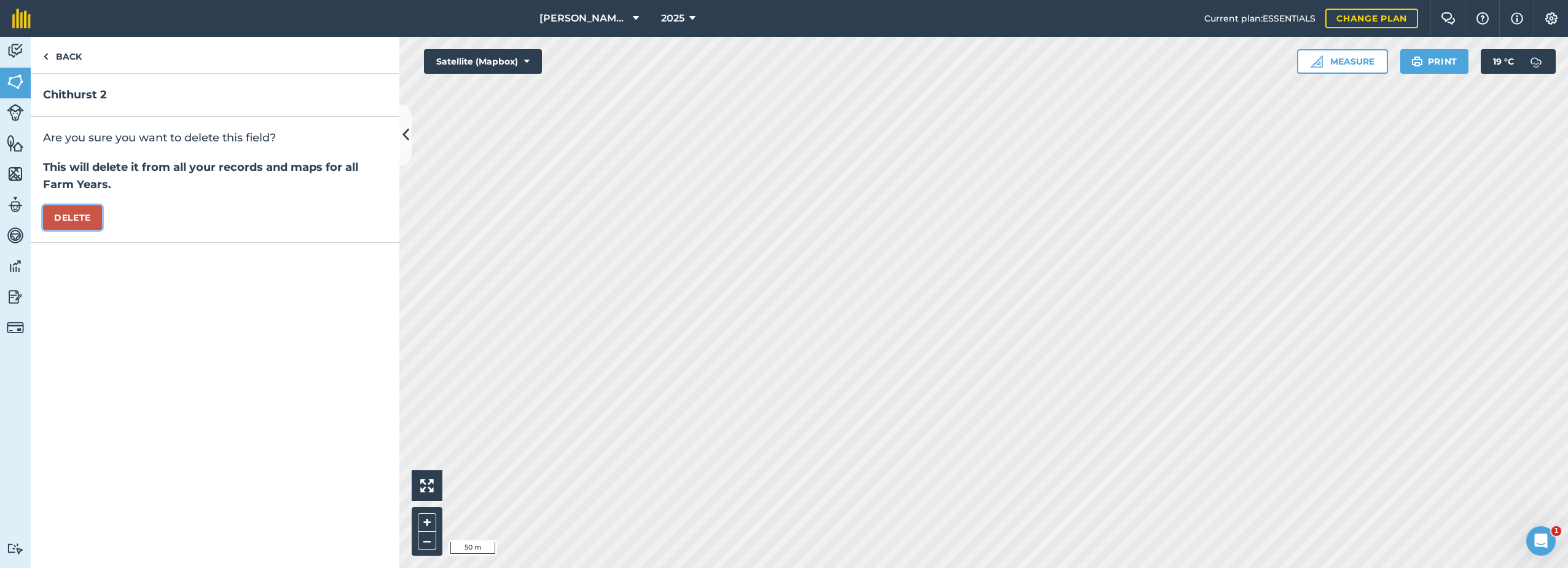
click at [74, 214] on button "Delete" at bounding box center [72, 218] width 59 height 25
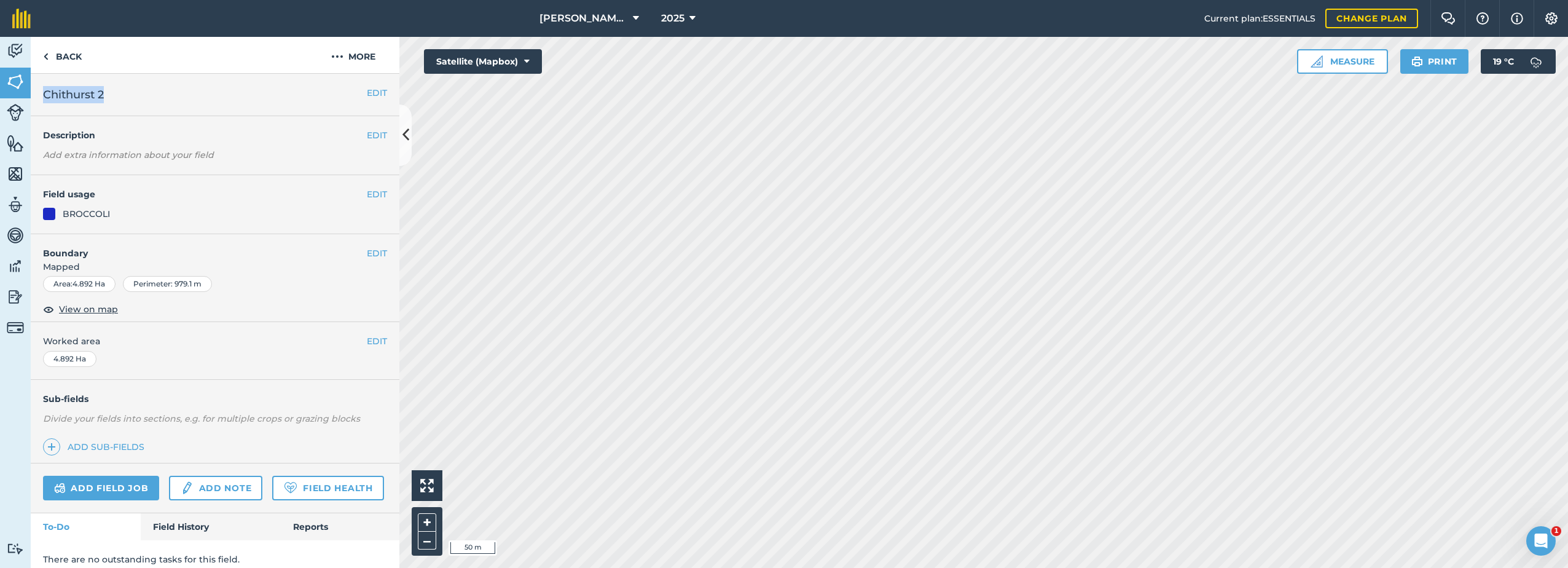
drag, startPoint x: 107, startPoint y: 97, endPoint x: 38, endPoint y: 93, distance: 69.1
click at [38, 93] on div "EDIT Chithurst 2" at bounding box center [215, 95] width 369 height 43
drag, startPoint x: 38, startPoint y: 93, endPoint x: 157, endPoint y: 95, distance: 119.0
click at [157, 95] on h2 "Chithurst 2" at bounding box center [205, 94] width 324 height 17
drag, startPoint x: 47, startPoint y: 93, endPoint x: 115, endPoint y: 90, distance: 68.1
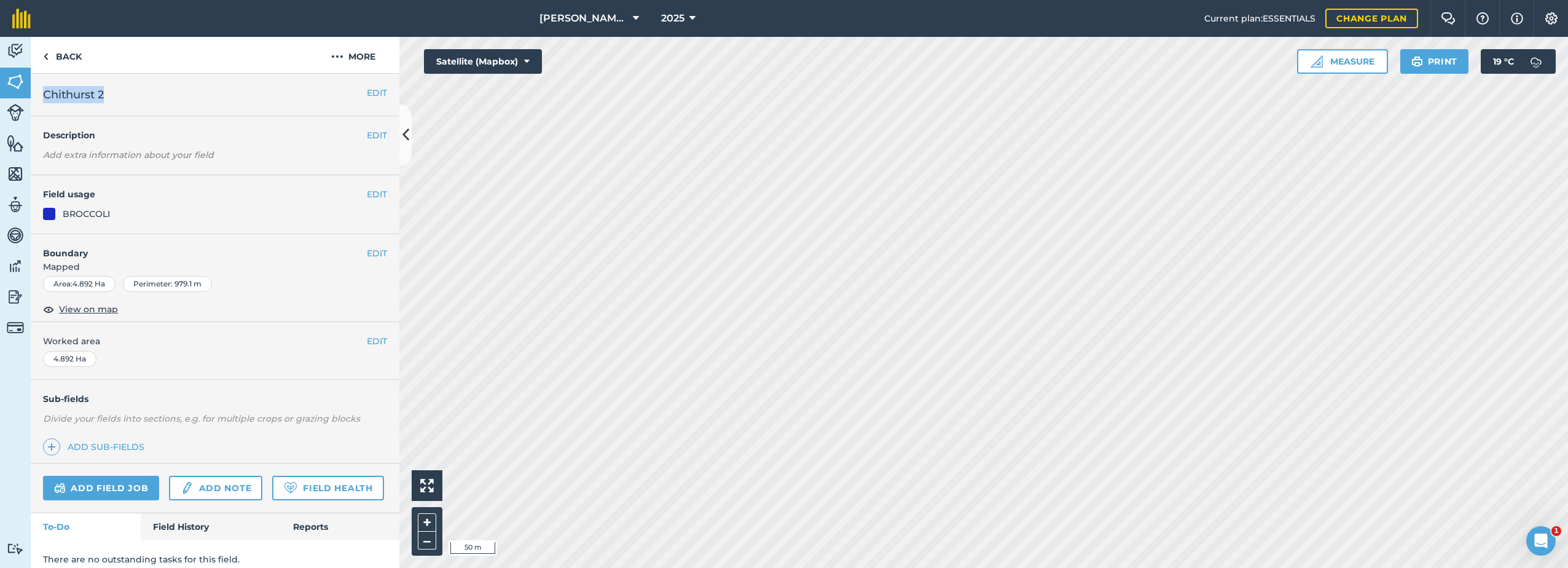
click at [115, 90] on h2 "Chithurst 2" at bounding box center [205, 94] width 324 height 17
drag, startPoint x: 115, startPoint y: 90, endPoint x: 68, endPoint y: 93, distance: 47.1
copy span "Chithurst 2"
click at [336, 60] on img at bounding box center [337, 56] width 12 height 15
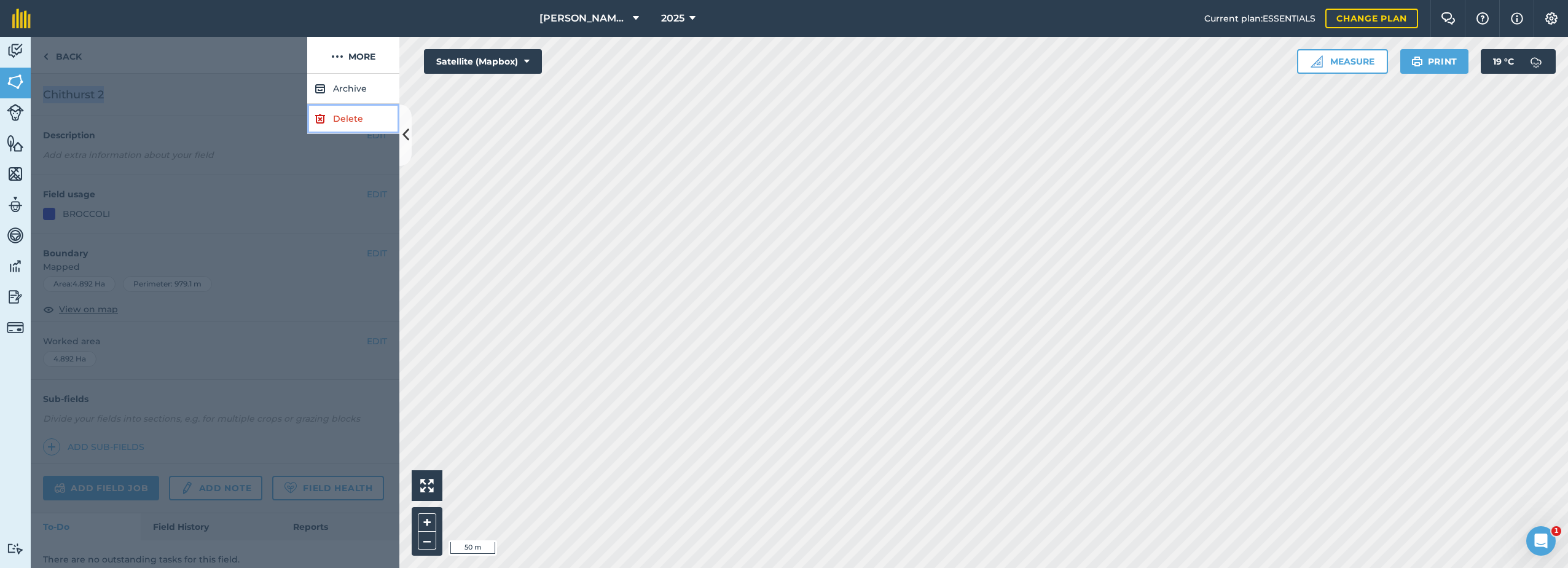
click at [326, 121] on link "Delete" at bounding box center [354, 118] width 92 height 30
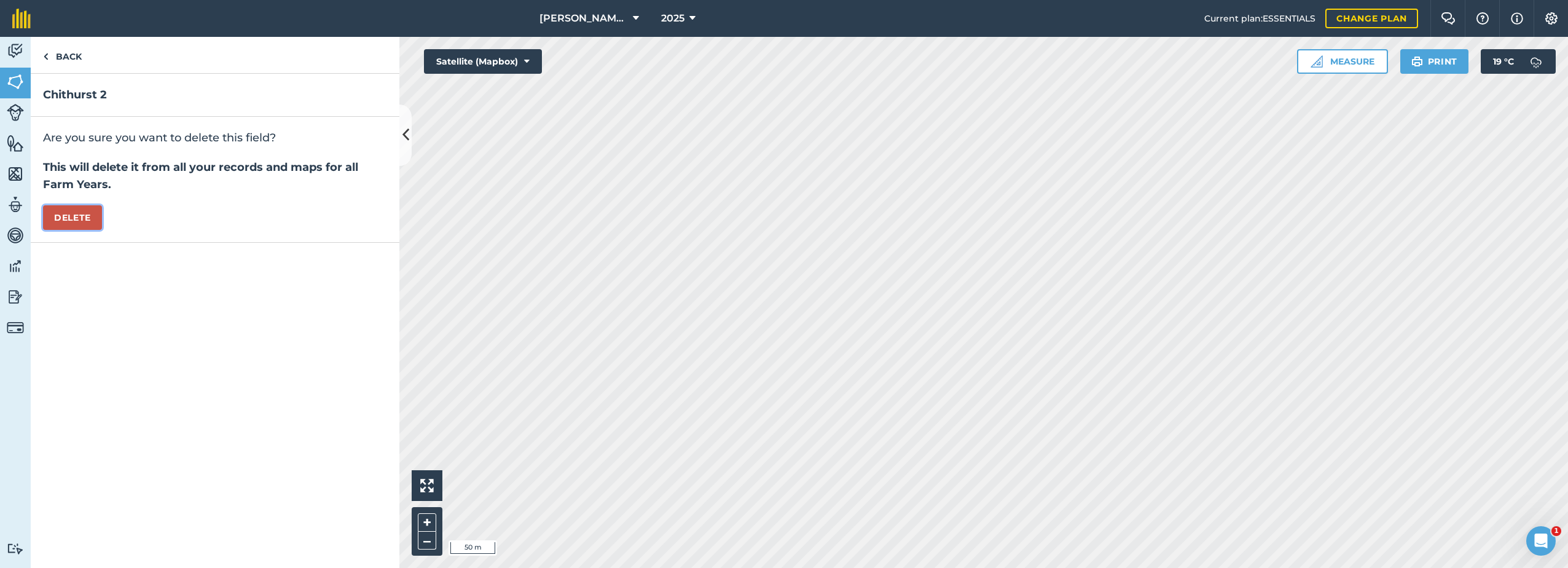
click at [77, 210] on button "Delete" at bounding box center [72, 218] width 59 height 25
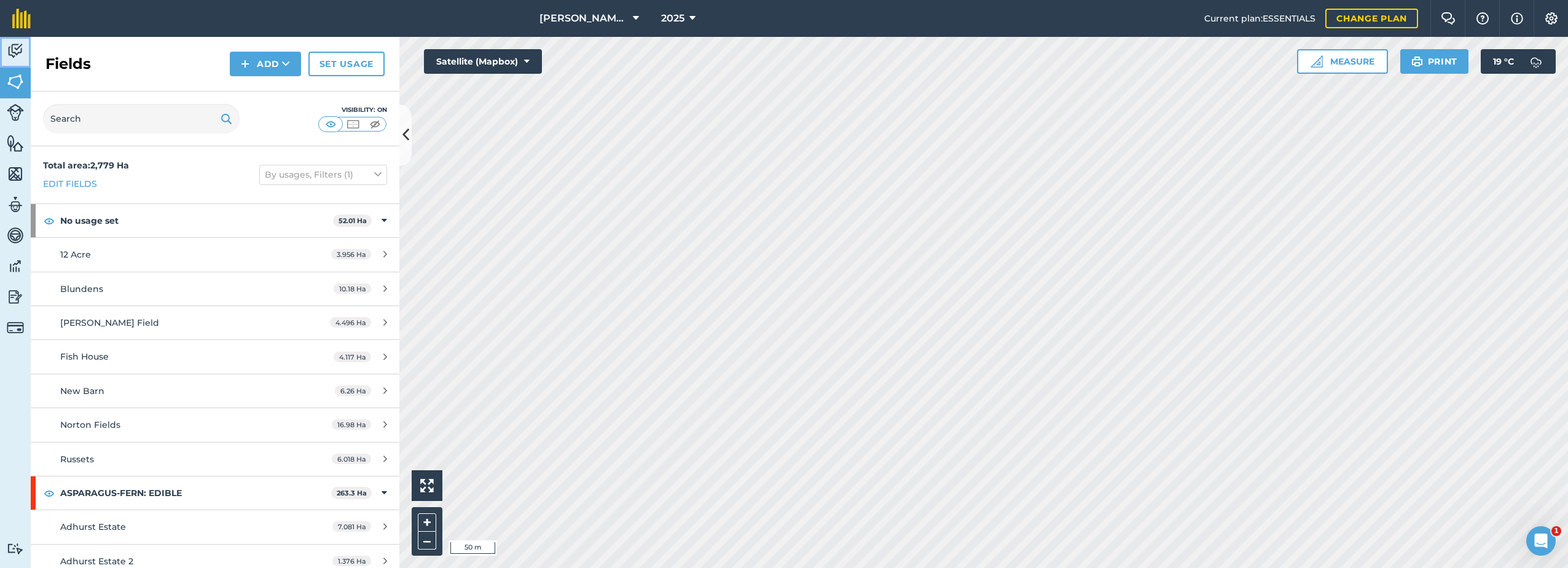
click at [16, 53] on img at bounding box center [14, 51] width 17 height 19
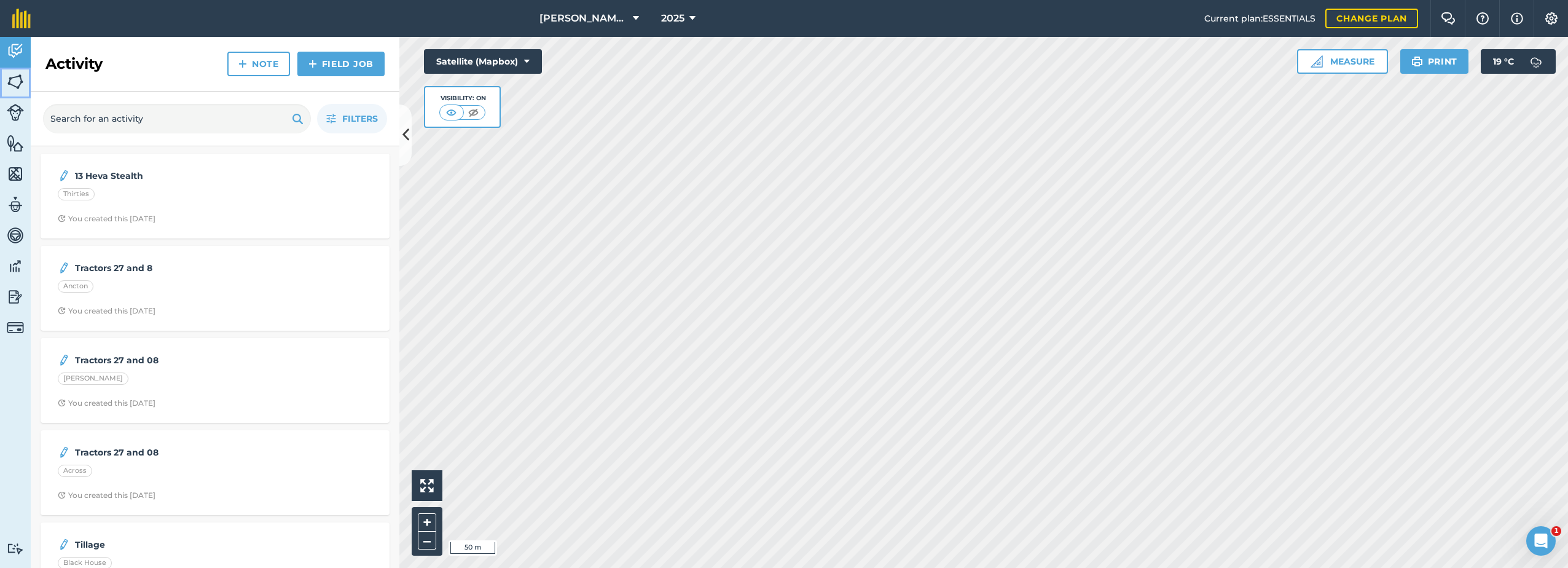
click at [12, 81] on img at bounding box center [14, 81] width 17 height 19
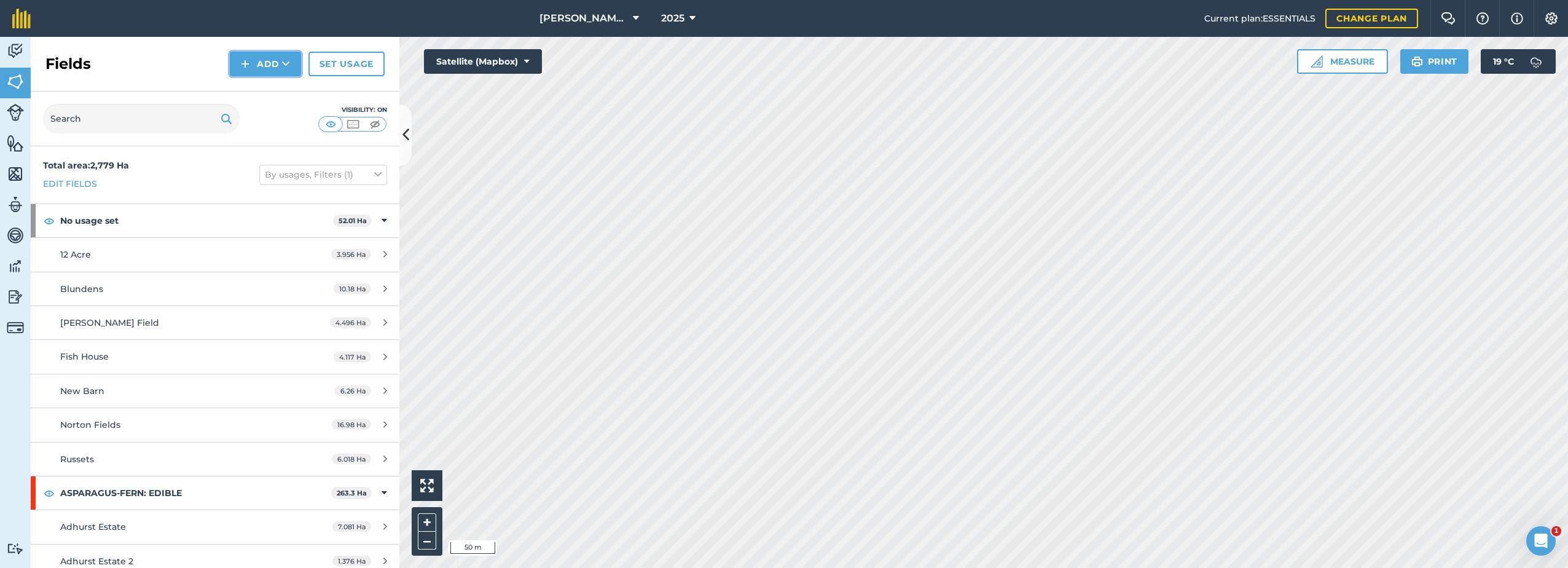
click at [254, 64] on button "Add" at bounding box center [265, 64] width 72 height 25
click at [265, 92] on link "Draw" at bounding box center [266, 92] width 68 height 27
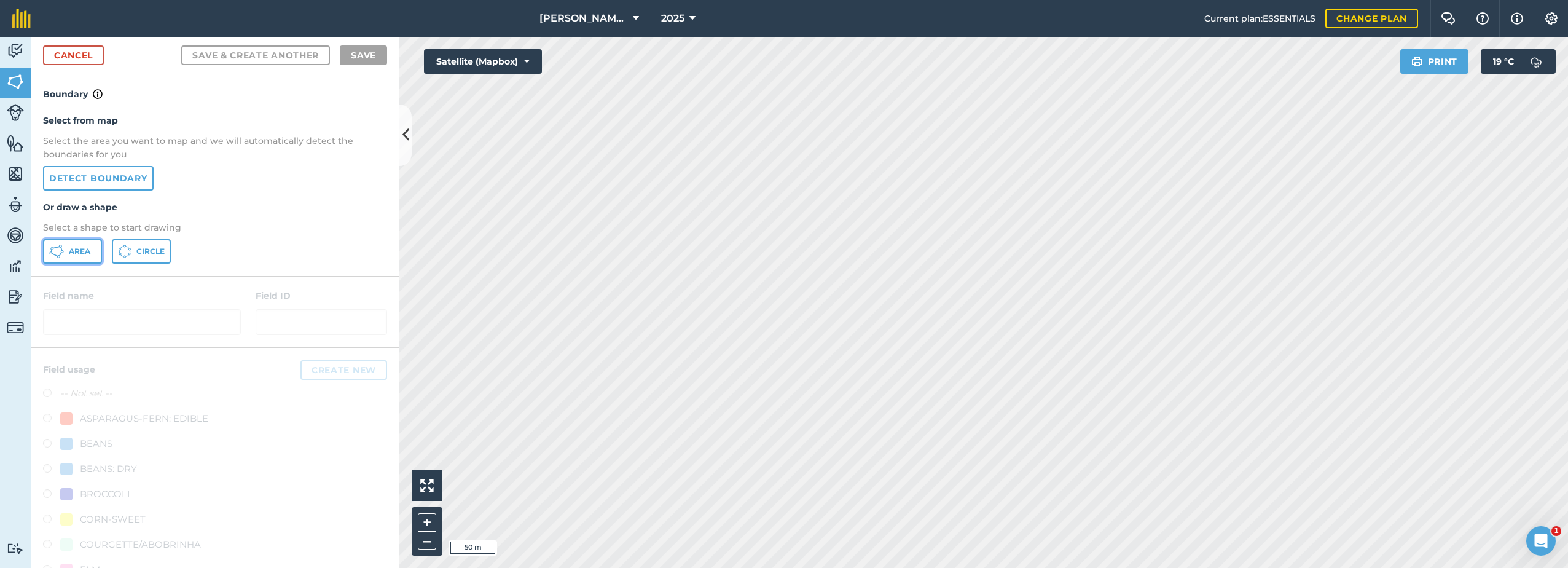
click at [58, 252] on icon at bounding box center [56, 251] width 14 height 15
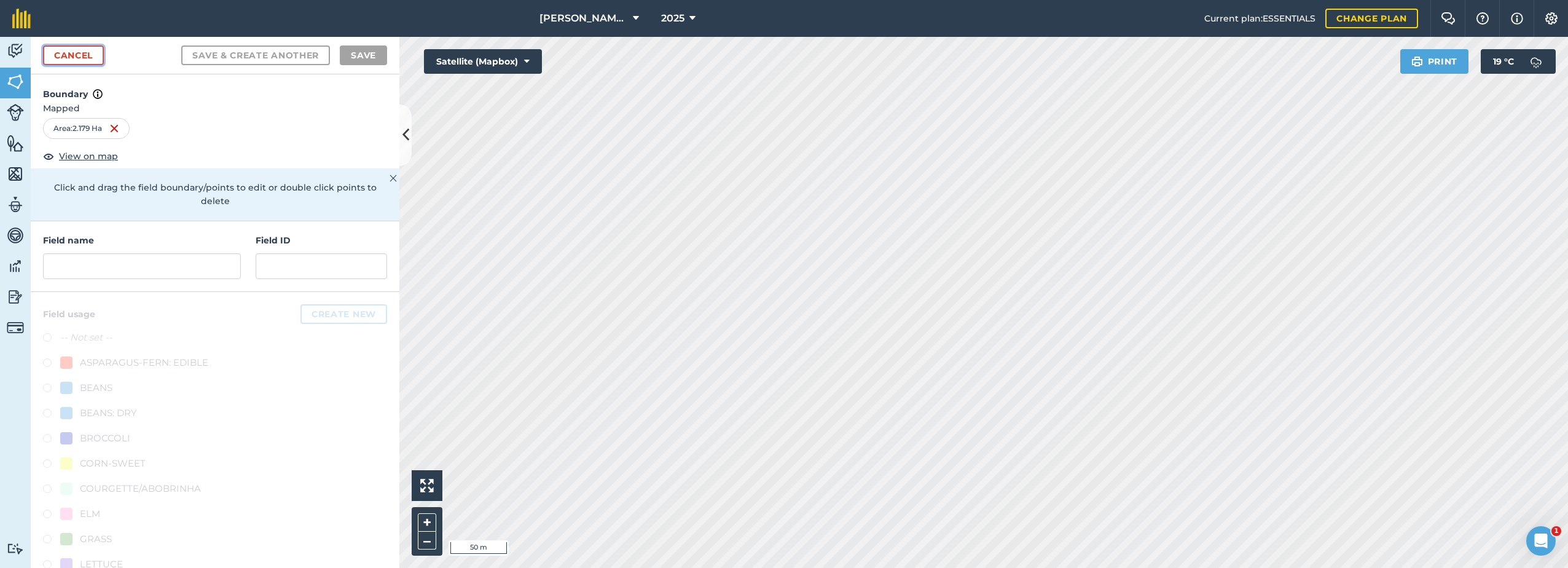
drag, startPoint x: 858, startPoint y: 484, endPoint x: 67, endPoint y: 51, distance: 901.8
click at [67, 51] on link "Cancel" at bounding box center [73, 55] width 61 height 19
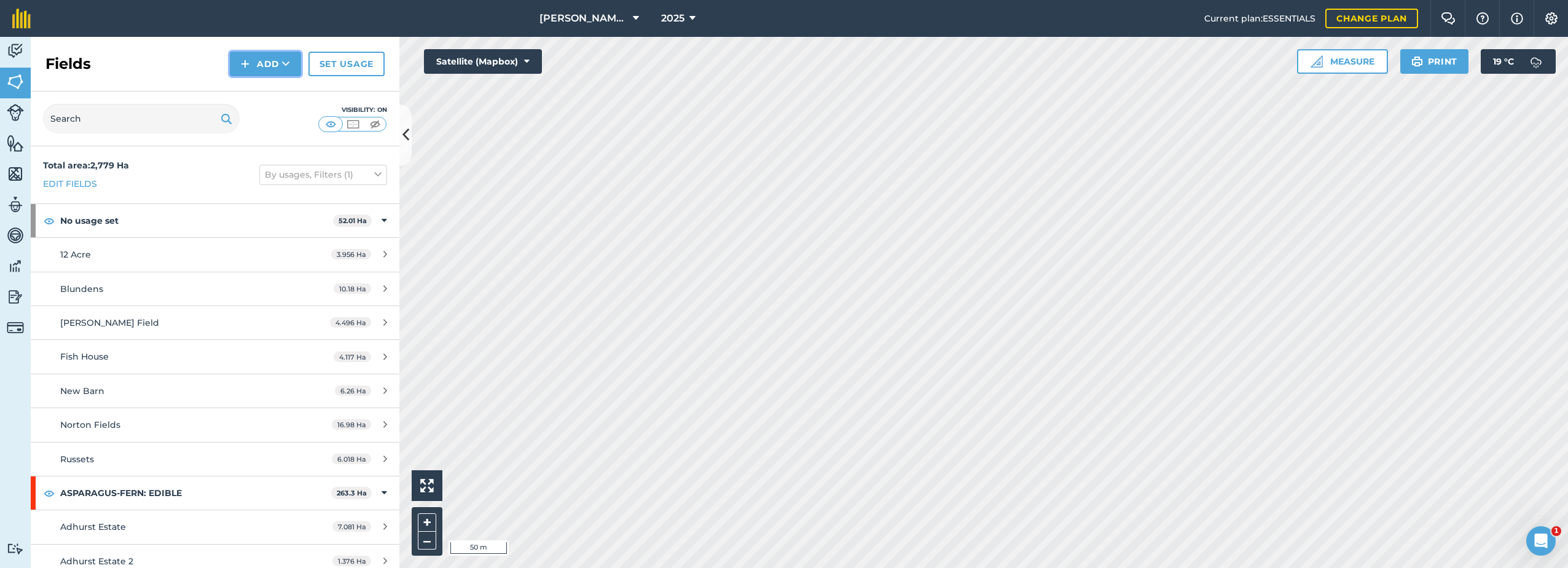
click at [280, 61] on button "Add" at bounding box center [265, 64] width 72 height 25
click at [261, 89] on link "Draw" at bounding box center [266, 92] width 68 height 27
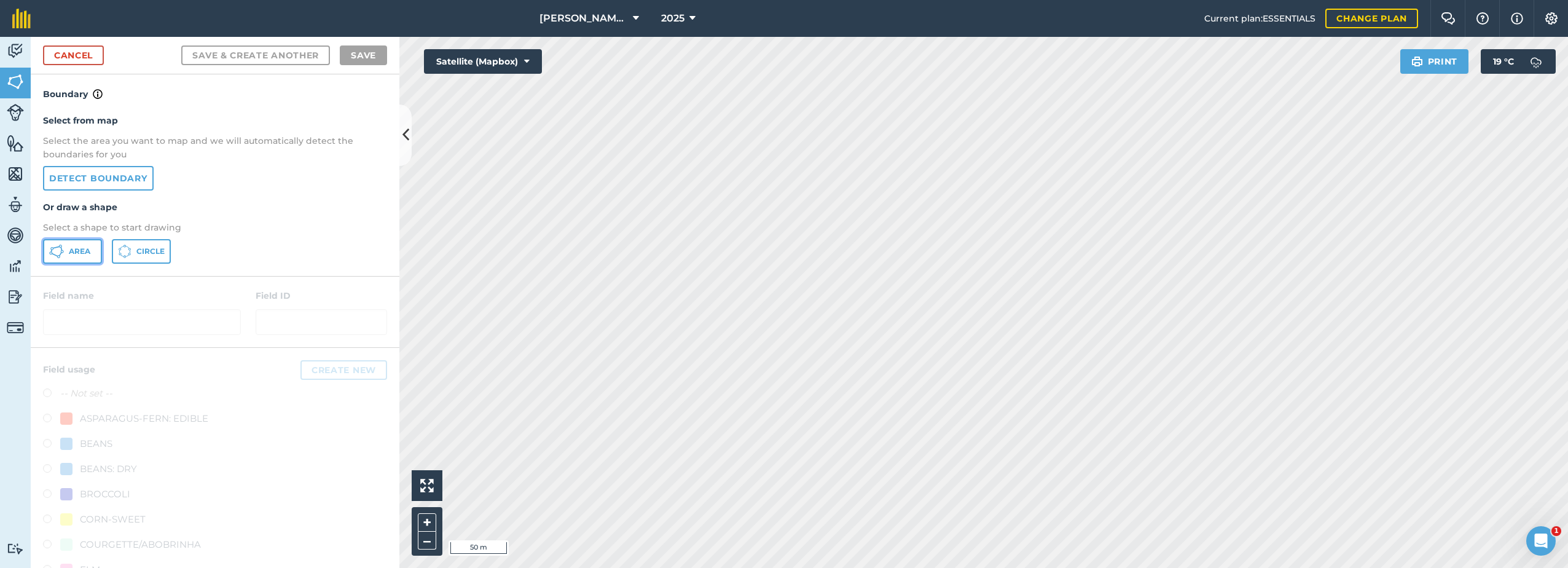
click at [74, 253] on span "Area" at bounding box center [79, 251] width 22 height 10
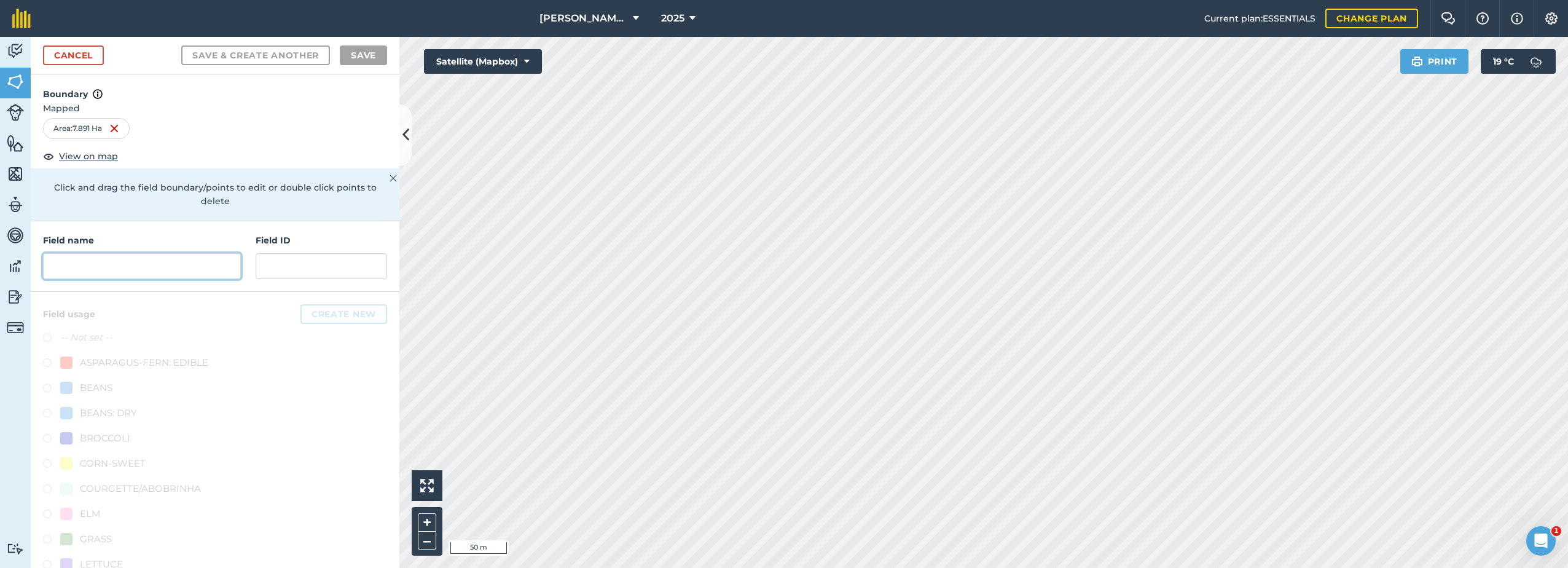
click at [74, 261] on input "text" at bounding box center [142, 266] width 198 height 26
paste input "Chithurst 2"
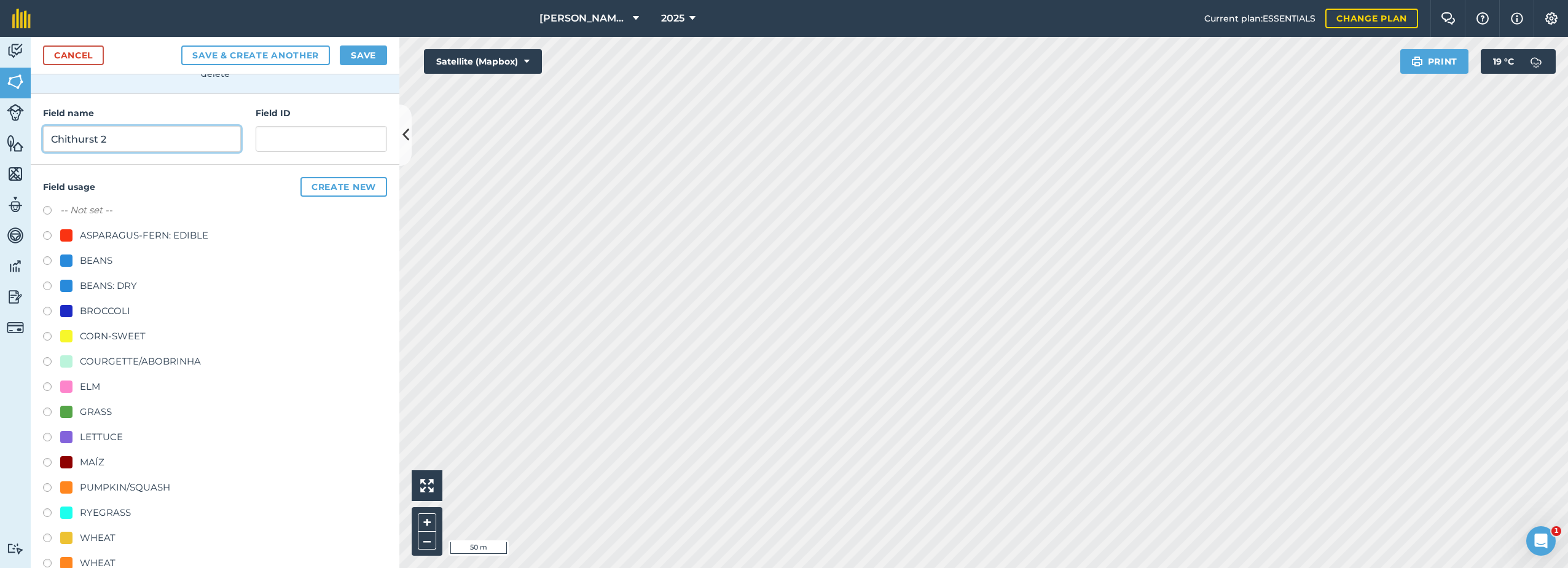
scroll to position [178, 0]
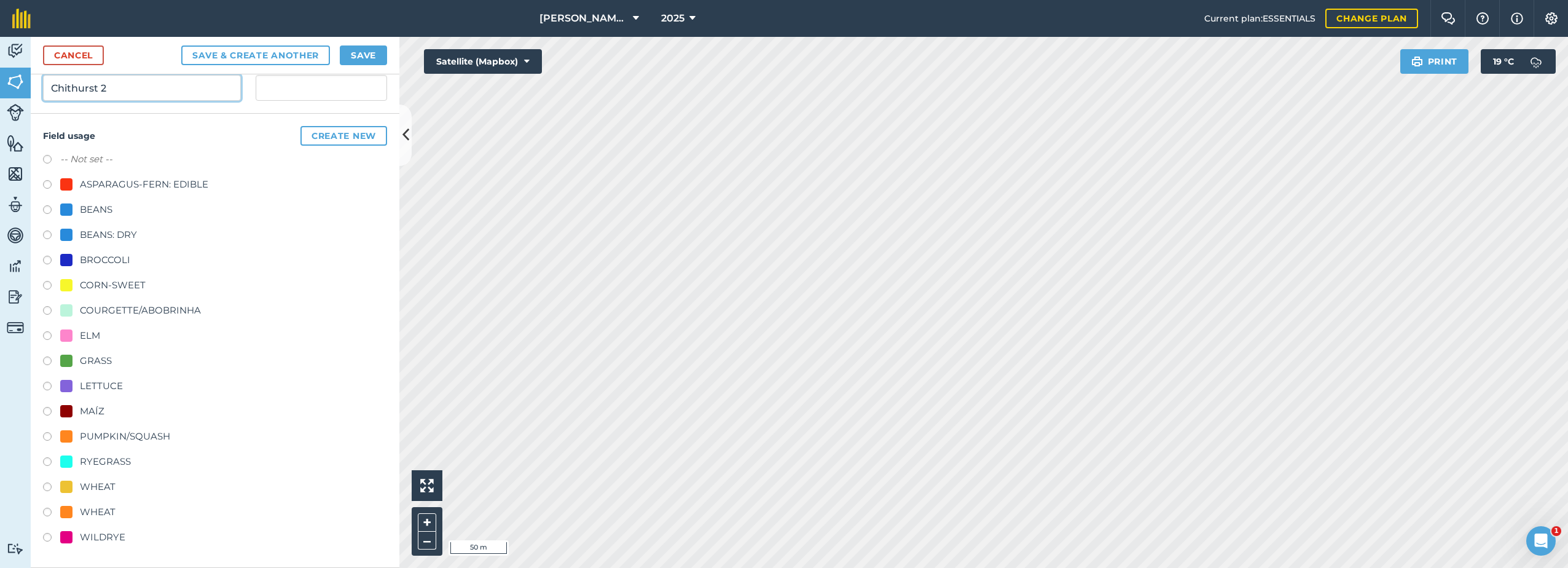
type input "Chithurst 2"
click at [46, 256] on label at bounding box center [51, 261] width 17 height 12
radio input "true"
click at [364, 58] on button "Save" at bounding box center [363, 55] width 48 height 19
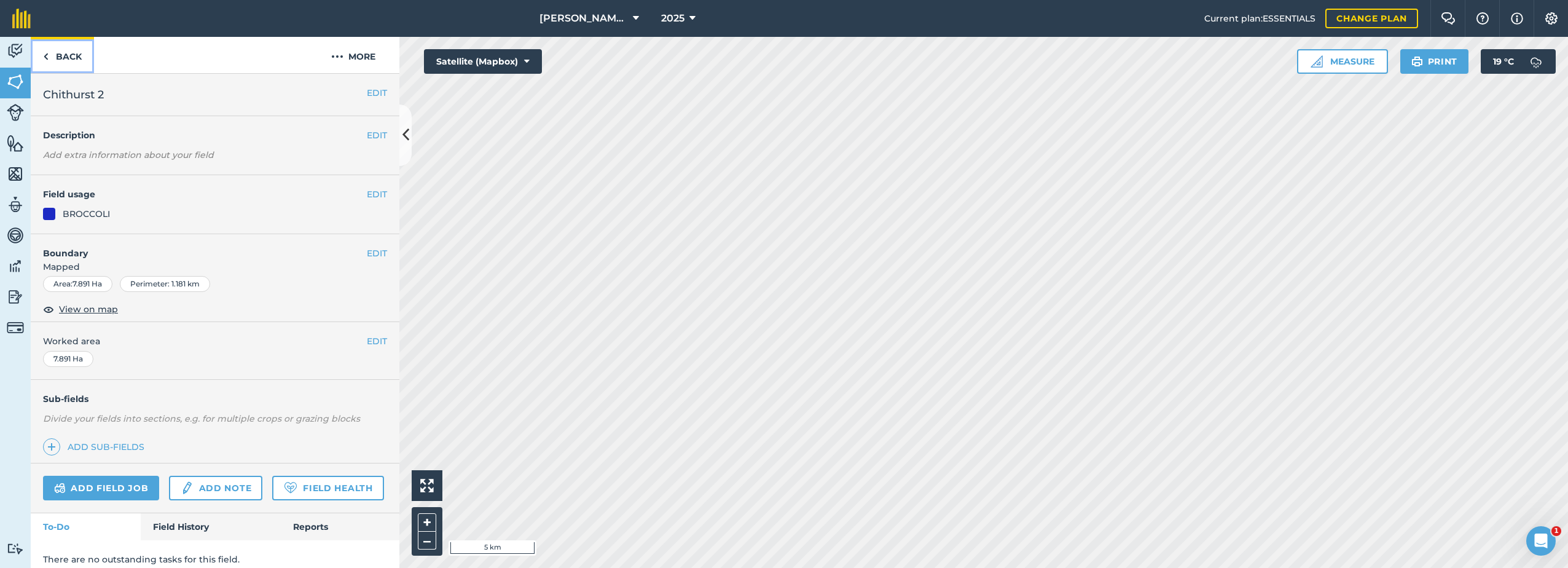
click at [58, 52] on link "Back" at bounding box center [62, 55] width 64 height 36
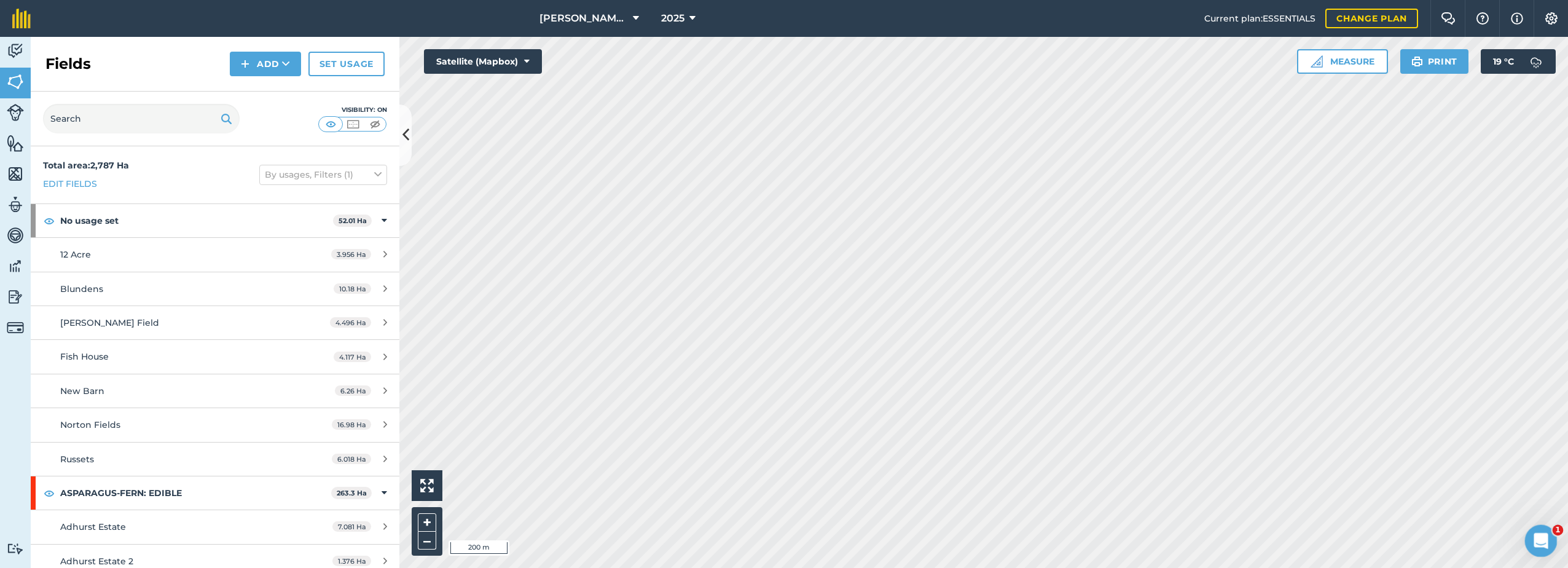
click at [1542, 534] on icon "Open Intercom Messenger" at bounding box center [1539, 539] width 20 height 20
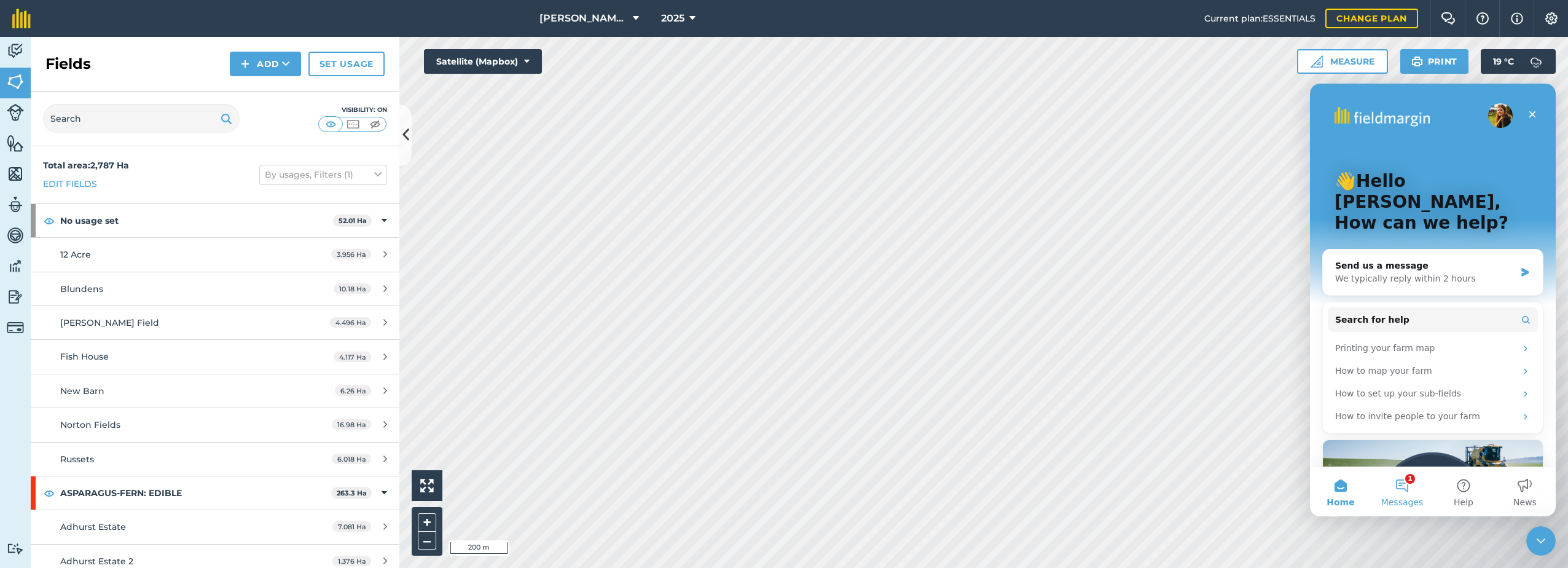
click at [1402, 490] on button "1 Messages" at bounding box center [1402, 491] width 61 height 49
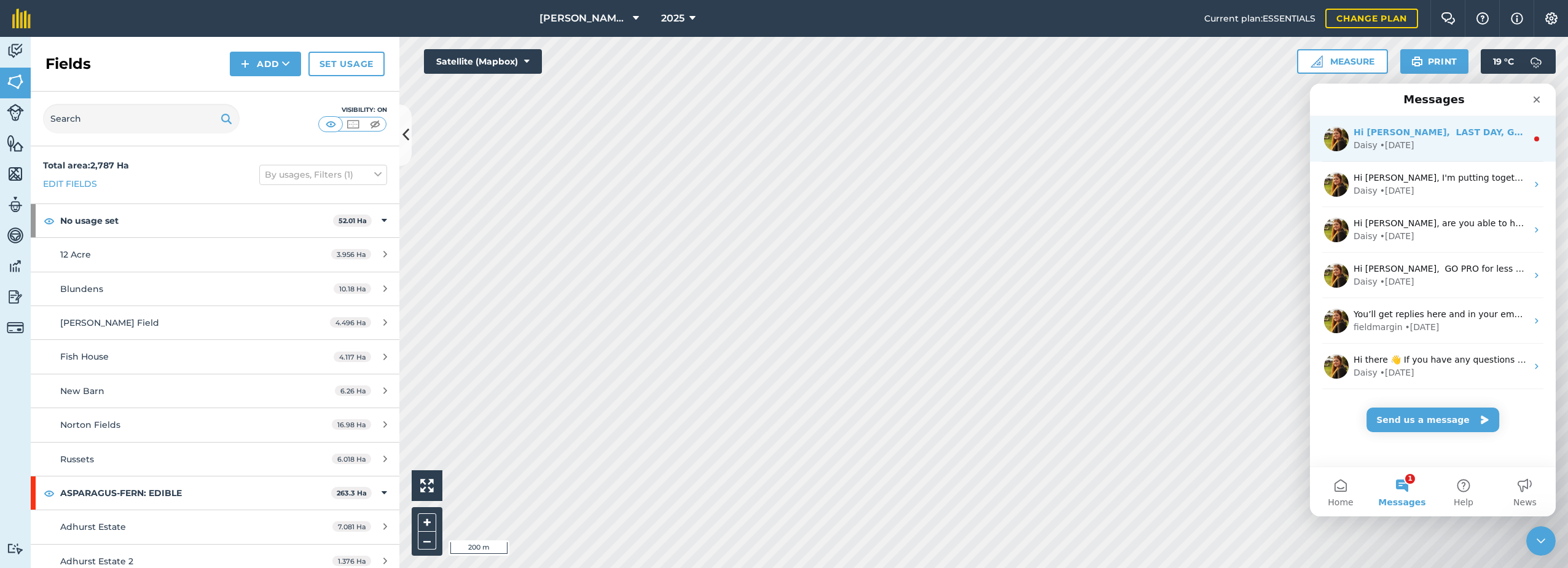
click at [1438, 139] on div "Hi Darren, LAST DAY, GO PRO for less 🎉 Sign up via our website in your first 14…" at bounding box center [1440, 132] width 173 height 13
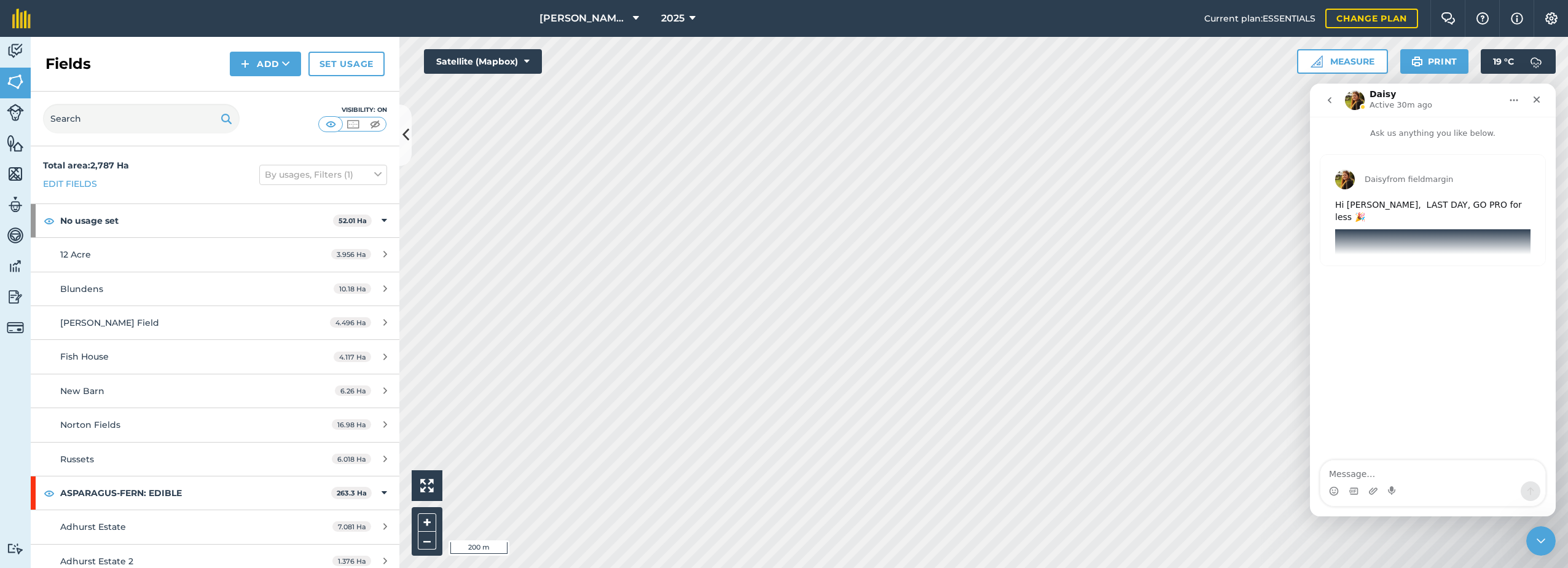
click at [1499, 185] on div "Daisy from fieldmargin" at bounding box center [1433, 180] width 196 height 19
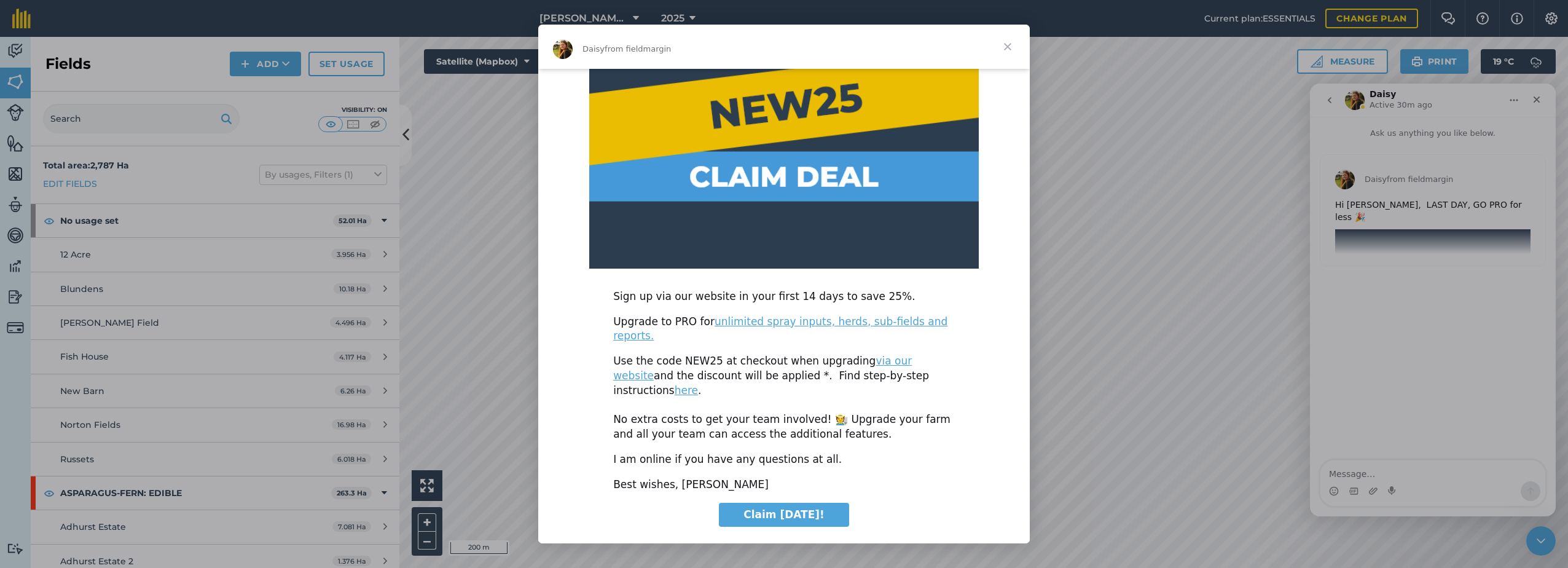
scroll to position [297, 0]
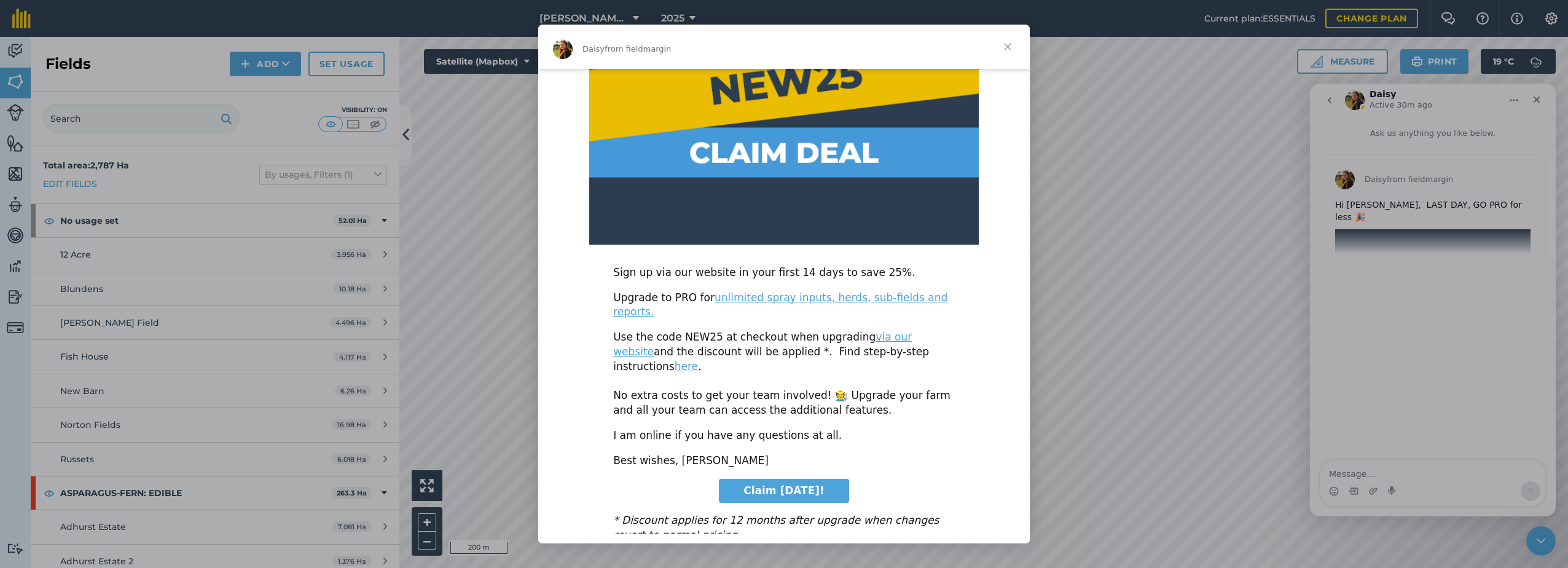
click at [790, 484] on span "Claim [DATE]!" at bounding box center [784, 490] width 81 height 12
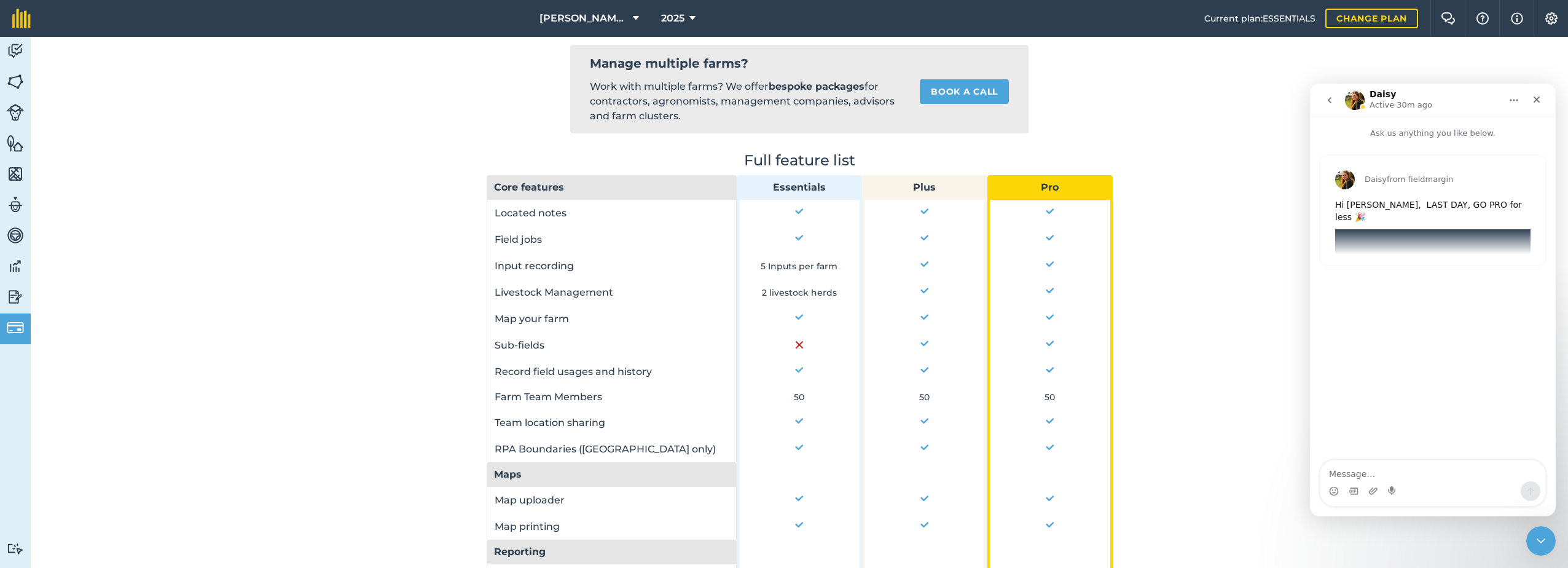
scroll to position [380, 0]
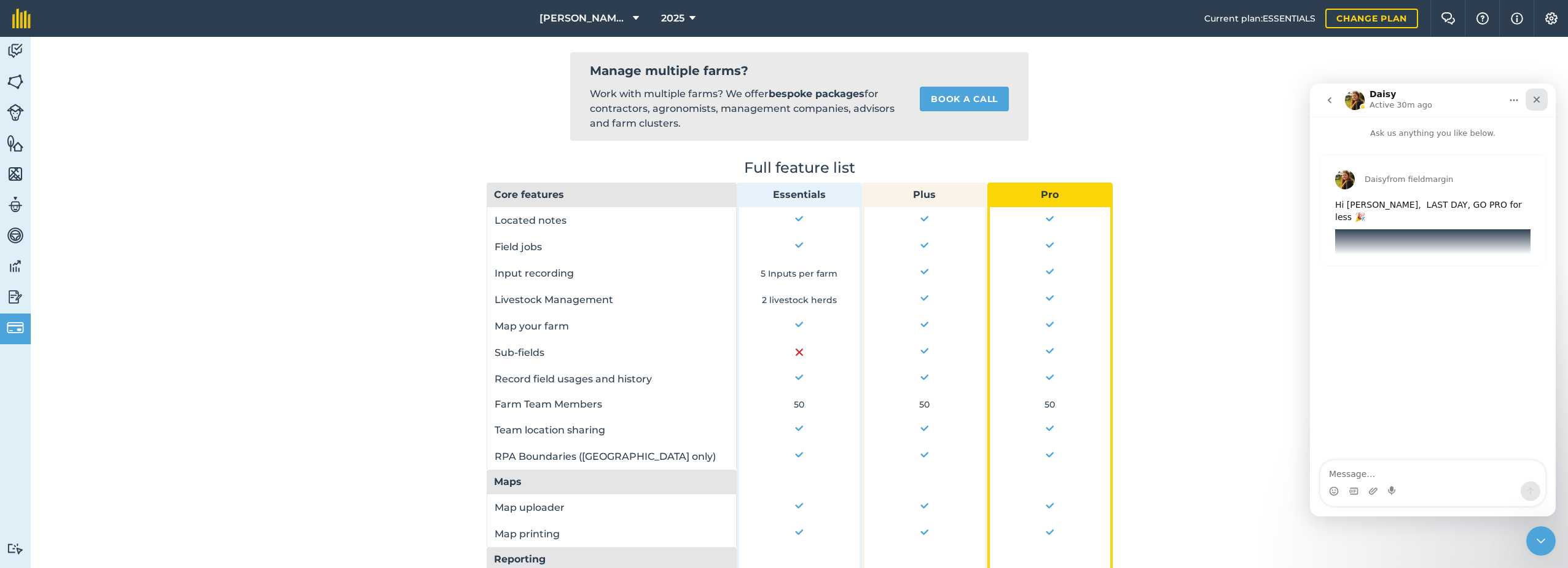
click at [1537, 105] on div "Close" at bounding box center [1537, 99] width 22 height 22
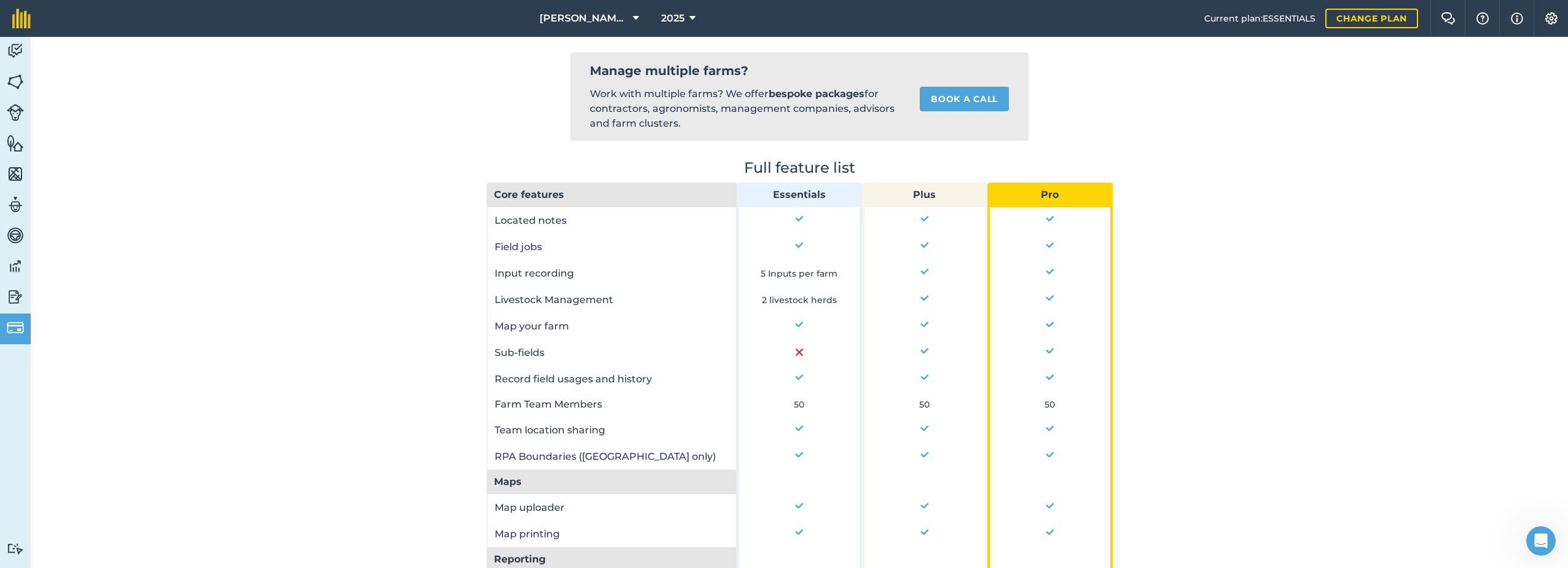
scroll to position [0, 0]
click at [21, 51] on img at bounding box center [14, 51] width 17 height 19
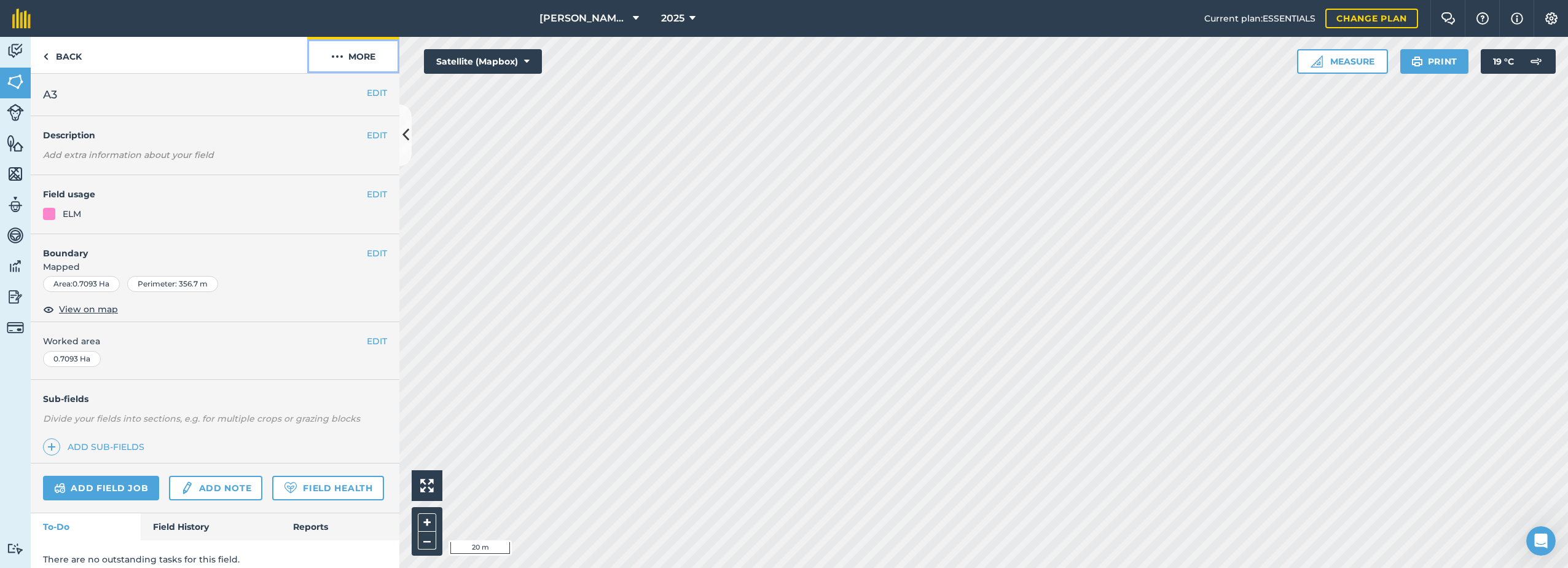
click at [341, 53] on img at bounding box center [337, 56] width 12 height 15
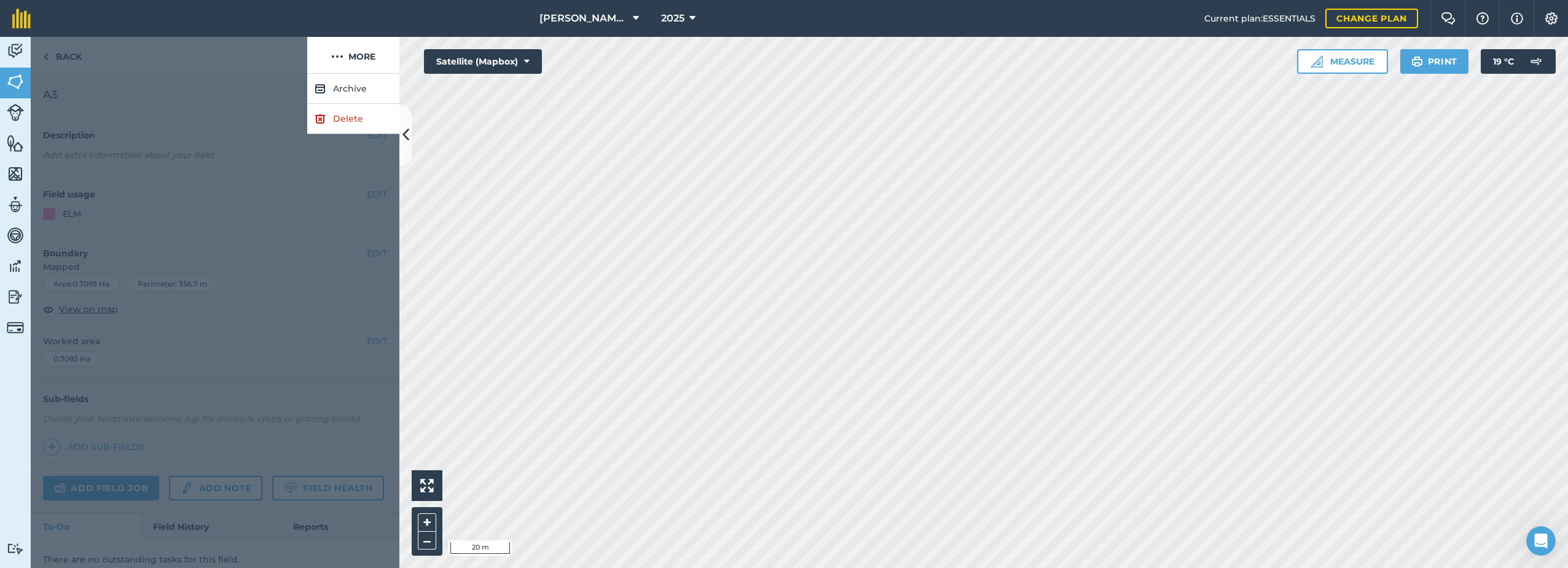
click at [216, 133] on div at bounding box center [215, 321] width 369 height 495
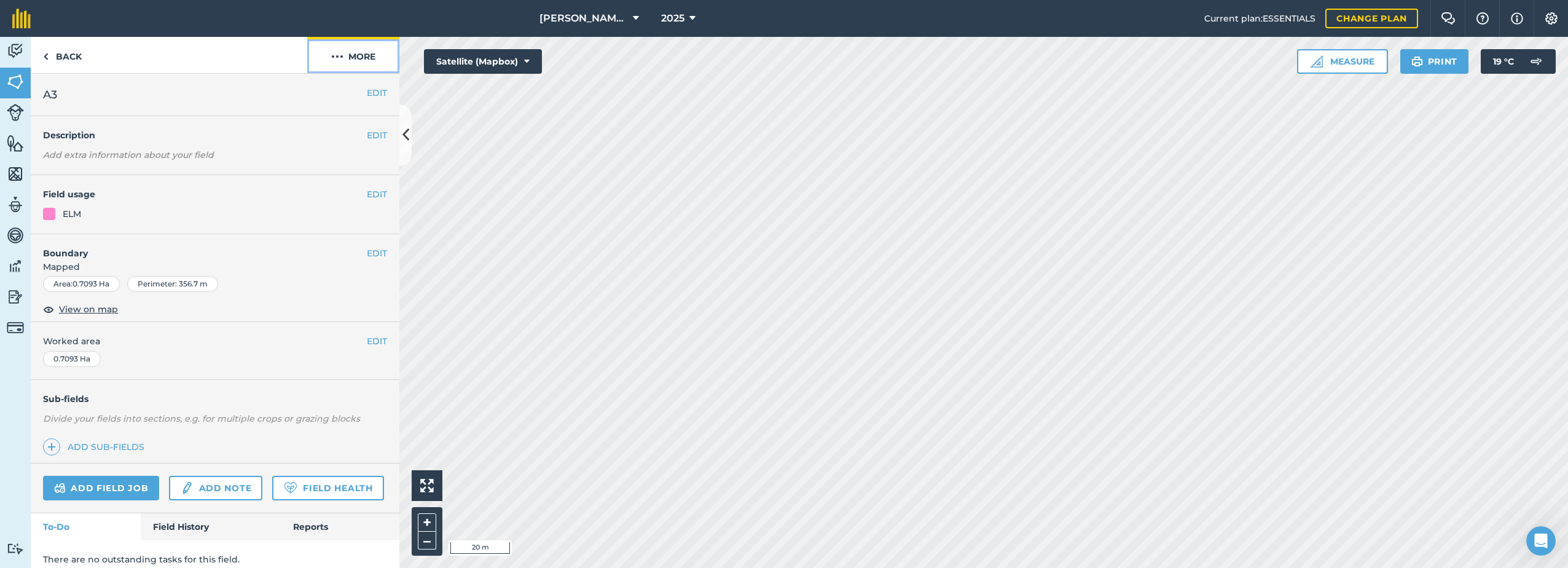
click at [333, 56] on img at bounding box center [337, 56] width 12 height 15
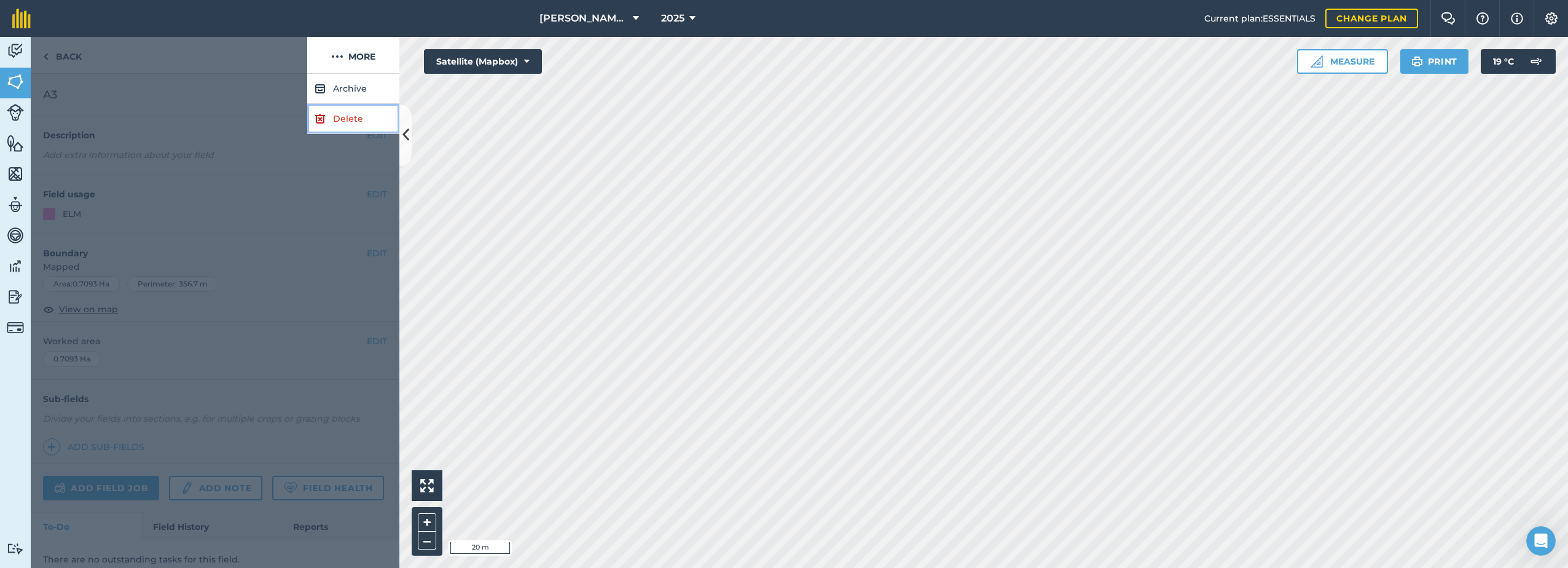
click at [333, 113] on link "Delete" at bounding box center [354, 118] width 92 height 30
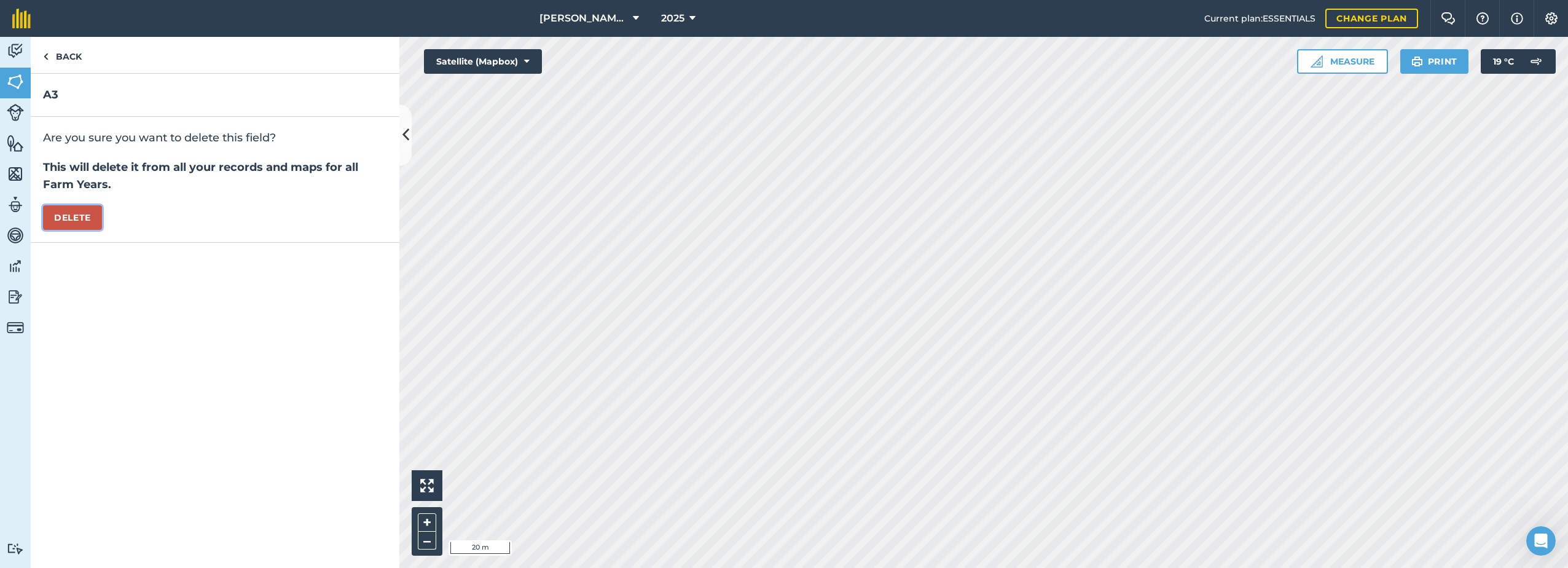
drag, startPoint x: 77, startPoint y: 220, endPoint x: 111, endPoint y: 228, distance: 34.9
click at [76, 220] on button "Delete" at bounding box center [72, 218] width 59 height 25
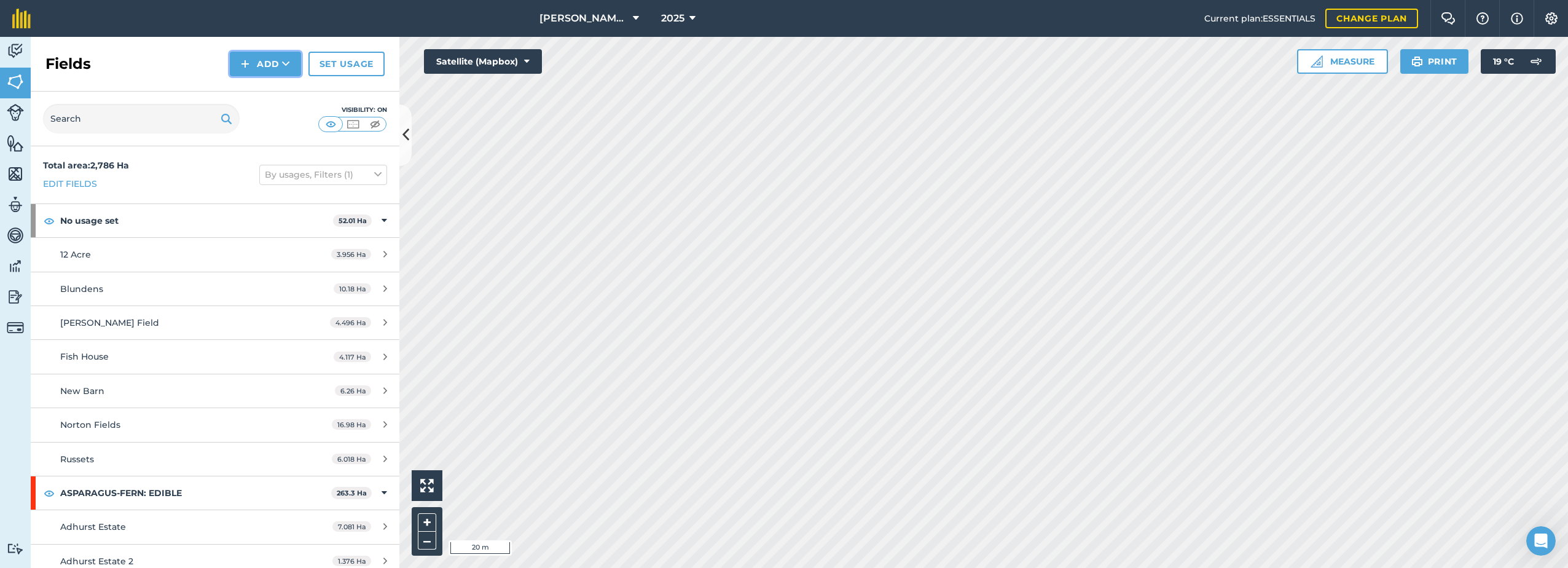
click at [255, 63] on button "Add" at bounding box center [265, 64] width 72 height 25
click at [246, 88] on link "Draw" at bounding box center [266, 92] width 68 height 27
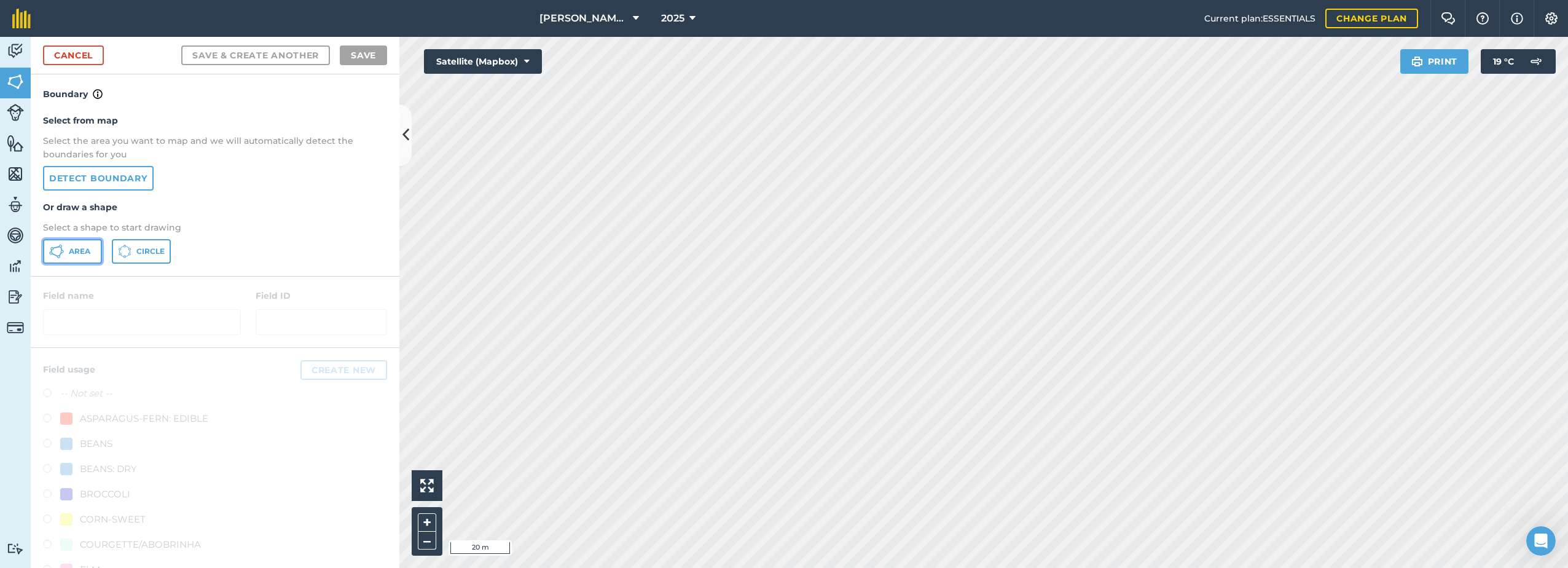
click at [64, 248] on button "Area" at bounding box center [72, 251] width 59 height 25
click at [72, 56] on link "Cancel" at bounding box center [73, 55] width 61 height 19
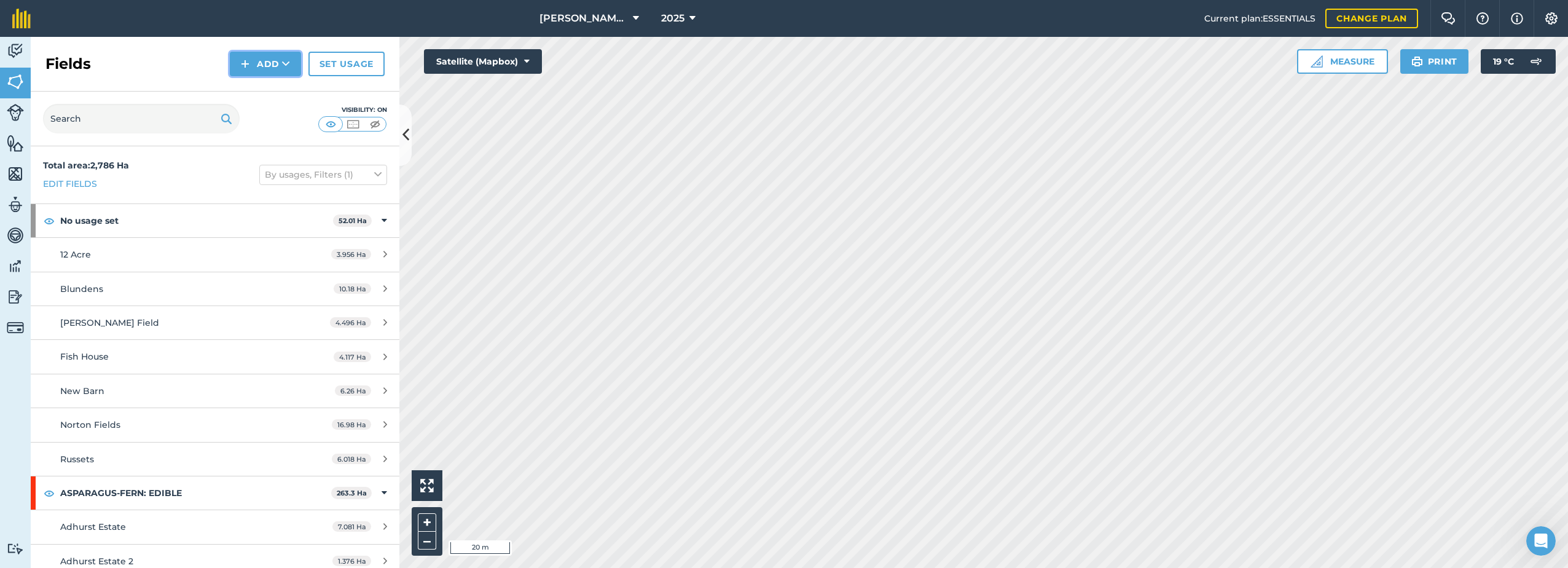
click at [271, 58] on button "Add" at bounding box center [265, 64] width 72 height 25
click at [253, 93] on link "Draw" at bounding box center [266, 92] width 68 height 27
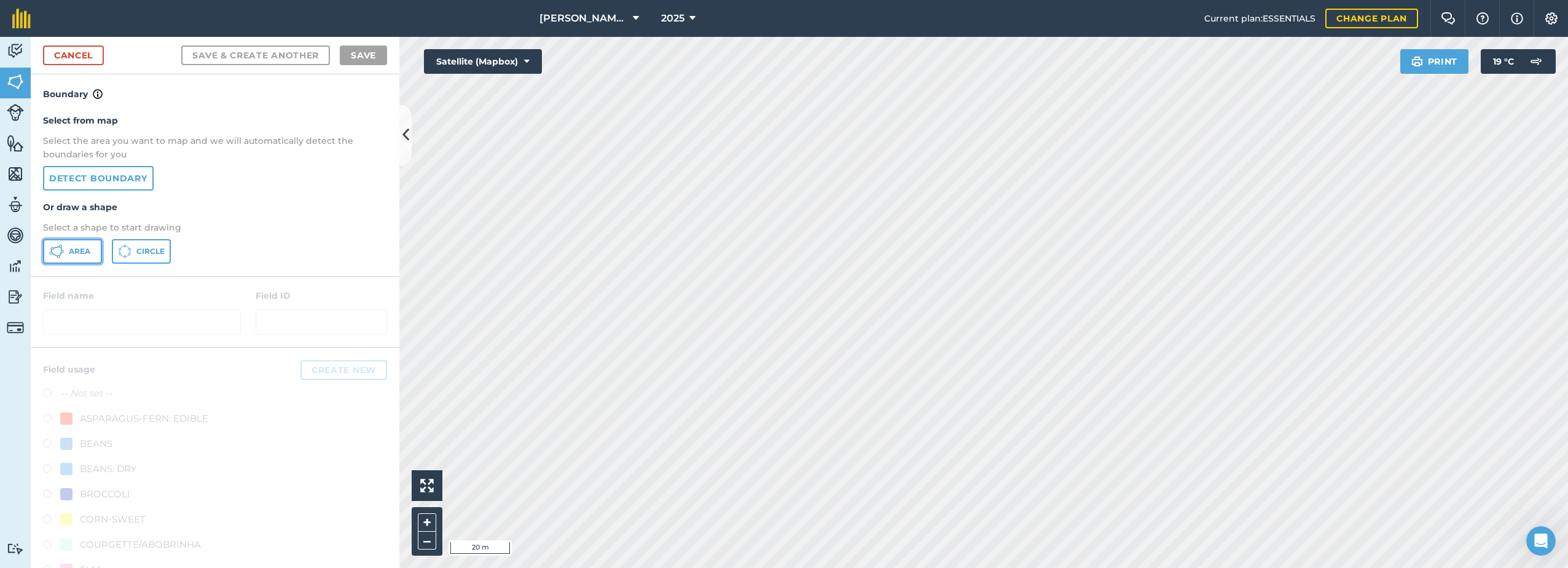
click at [66, 246] on button "Area" at bounding box center [72, 251] width 59 height 25
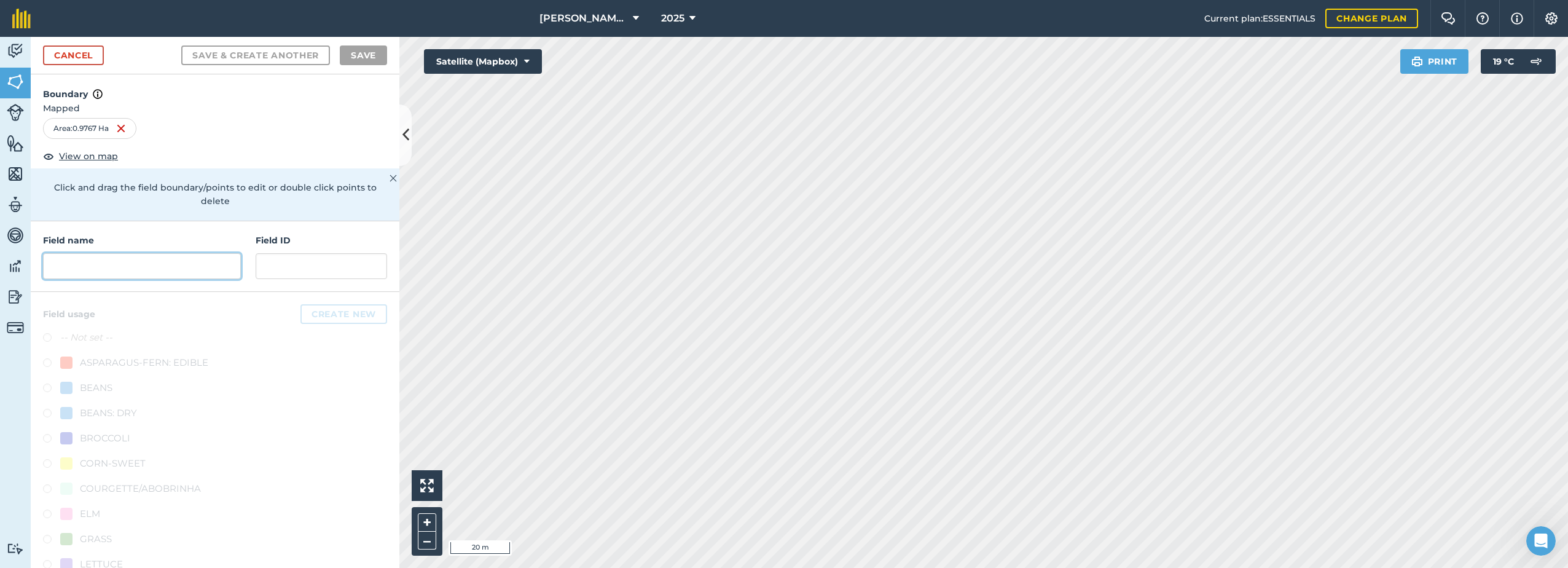
click at [115, 262] on input "text" at bounding box center [142, 266] width 198 height 26
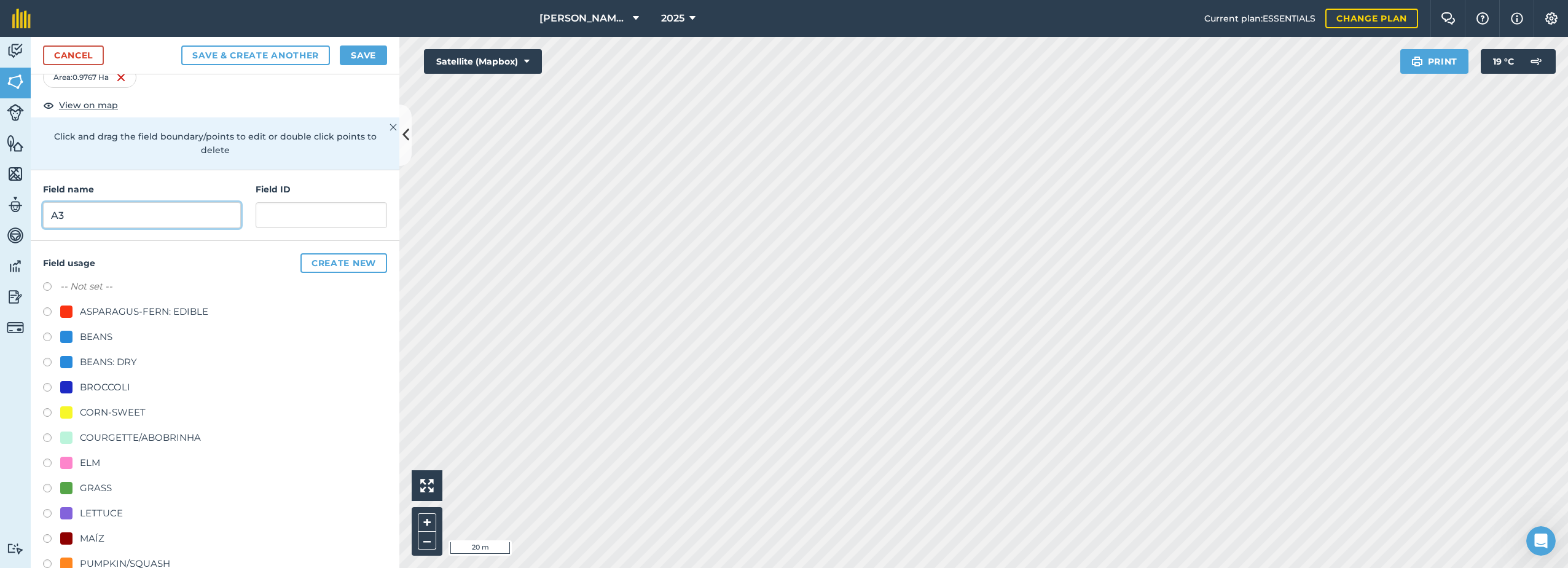
scroll to position [61, 0]
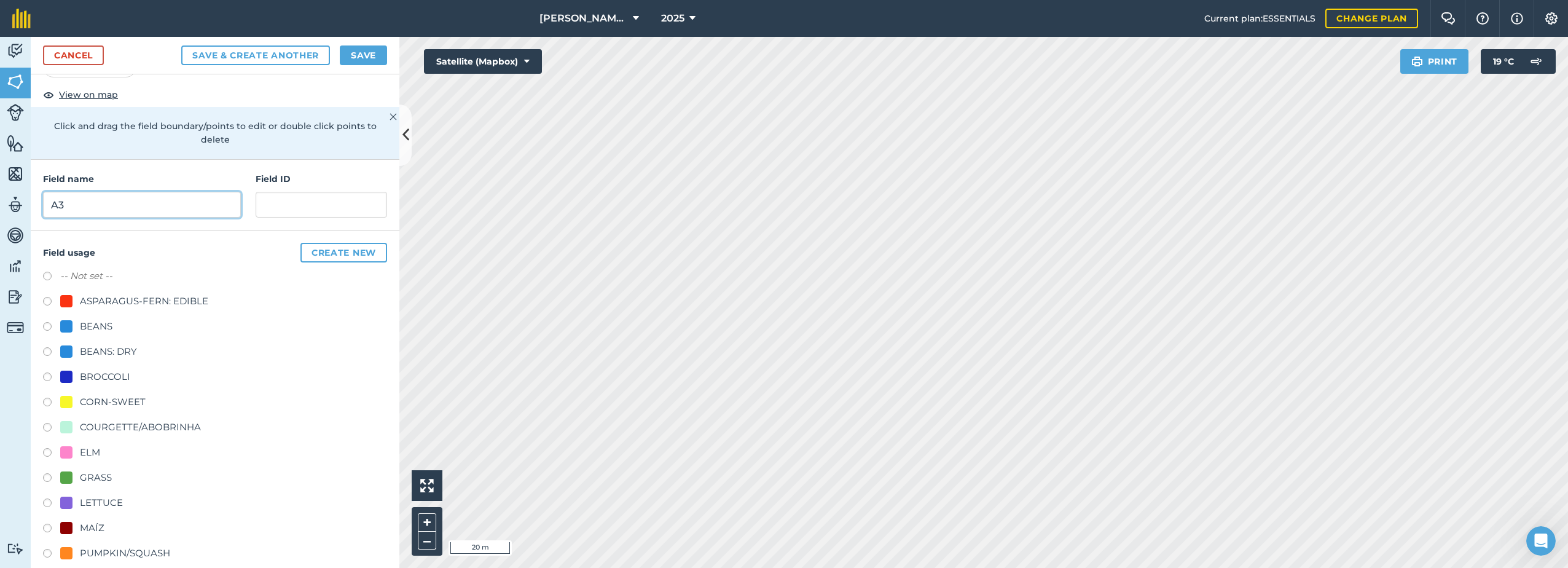
type input "A3"
click at [45, 452] on label at bounding box center [51, 454] width 17 height 12
radio input "true"
click at [374, 61] on button "Save" at bounding box center [363, 55] width 48 height 19
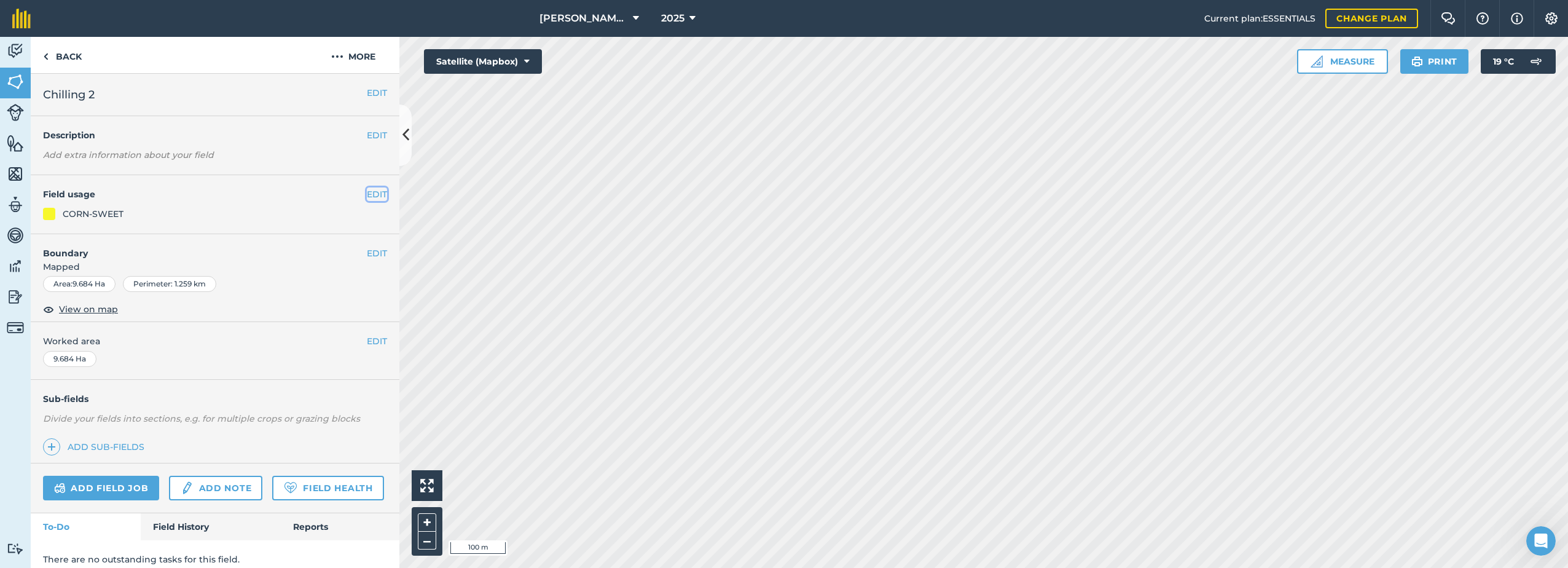
click at [367, 197] on button "EDIT" at bounding box center [377, 194] width 20 height 14
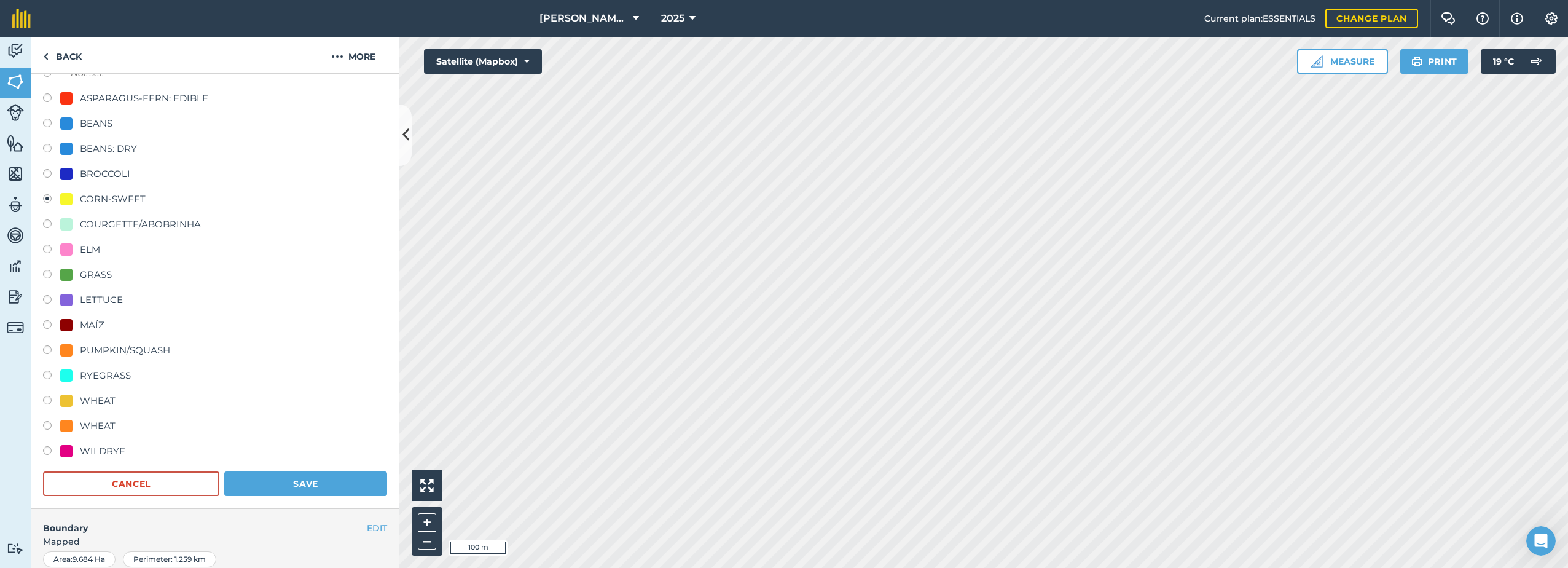
scroll to position [184, 0]
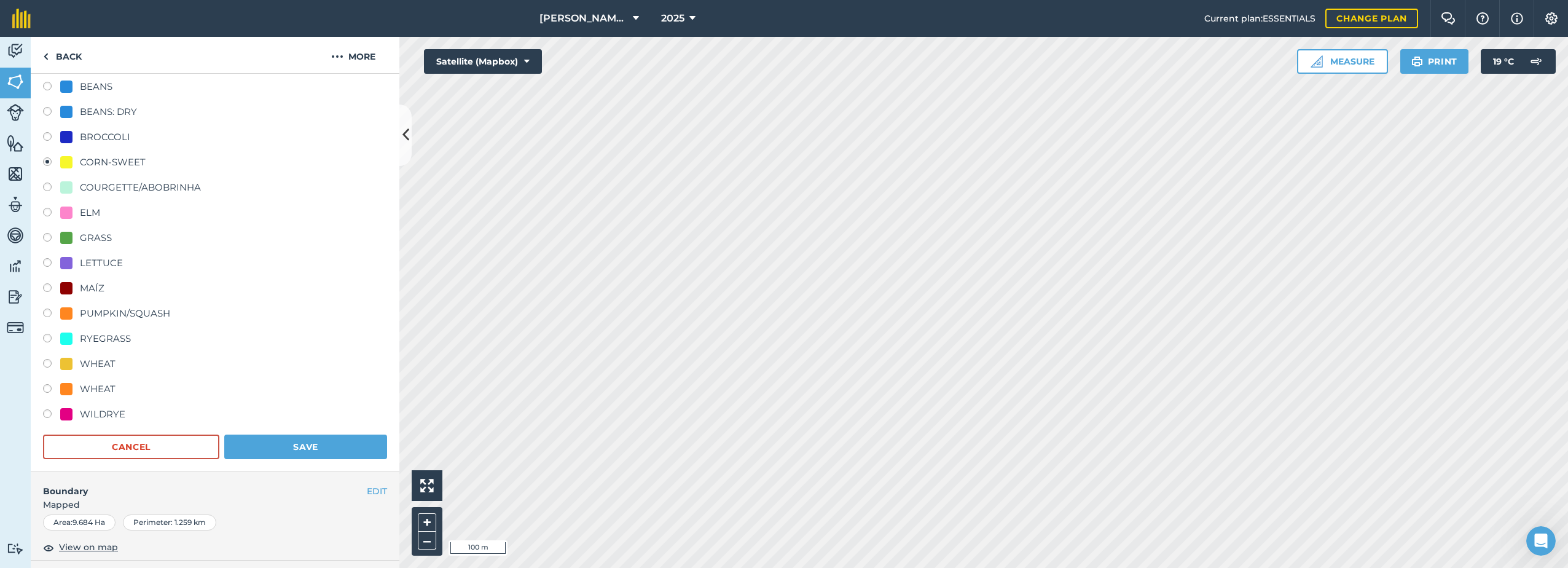
click at [47, 311] on label at bounding box center [51, 314] width 17 height 12
radio input "true"
radio input "false"
click at [274, 442] on button "Save" at bounding box center [306, 446] width 163 height 25
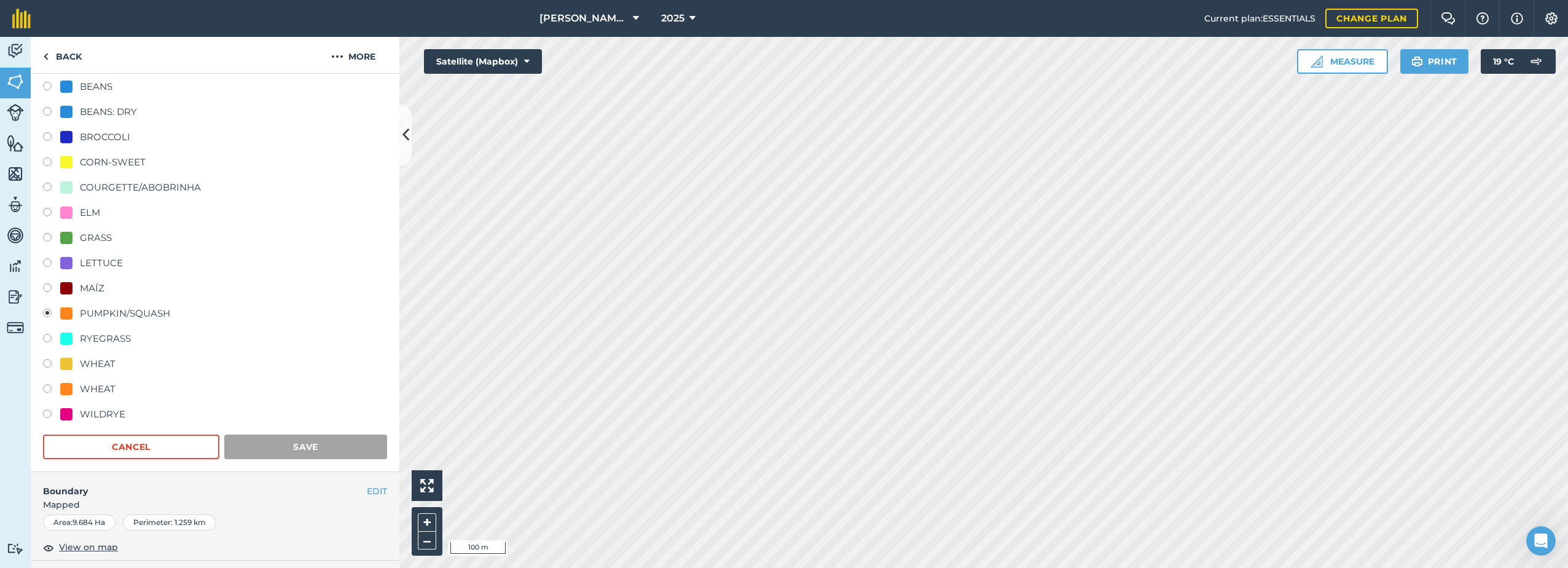
scroll to position [45, 0]
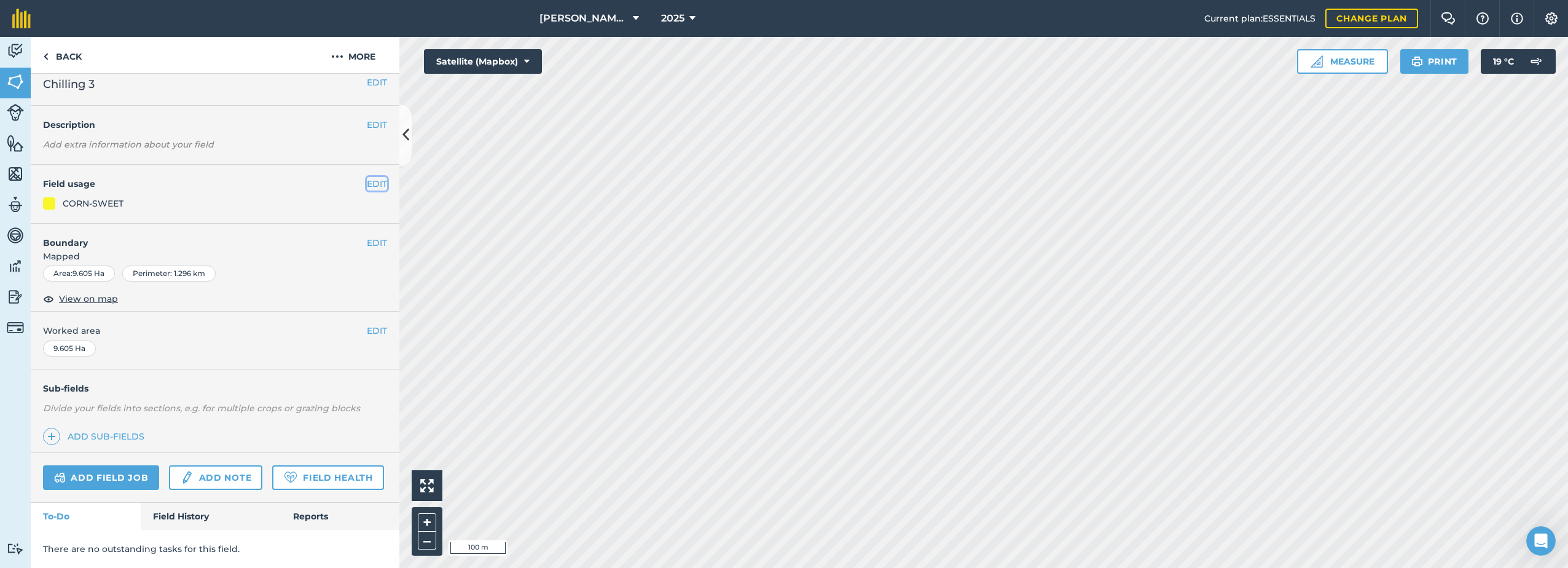
click at [367, 177] on button "EDIT" at bounding box center [377, 184] width 20 height 14
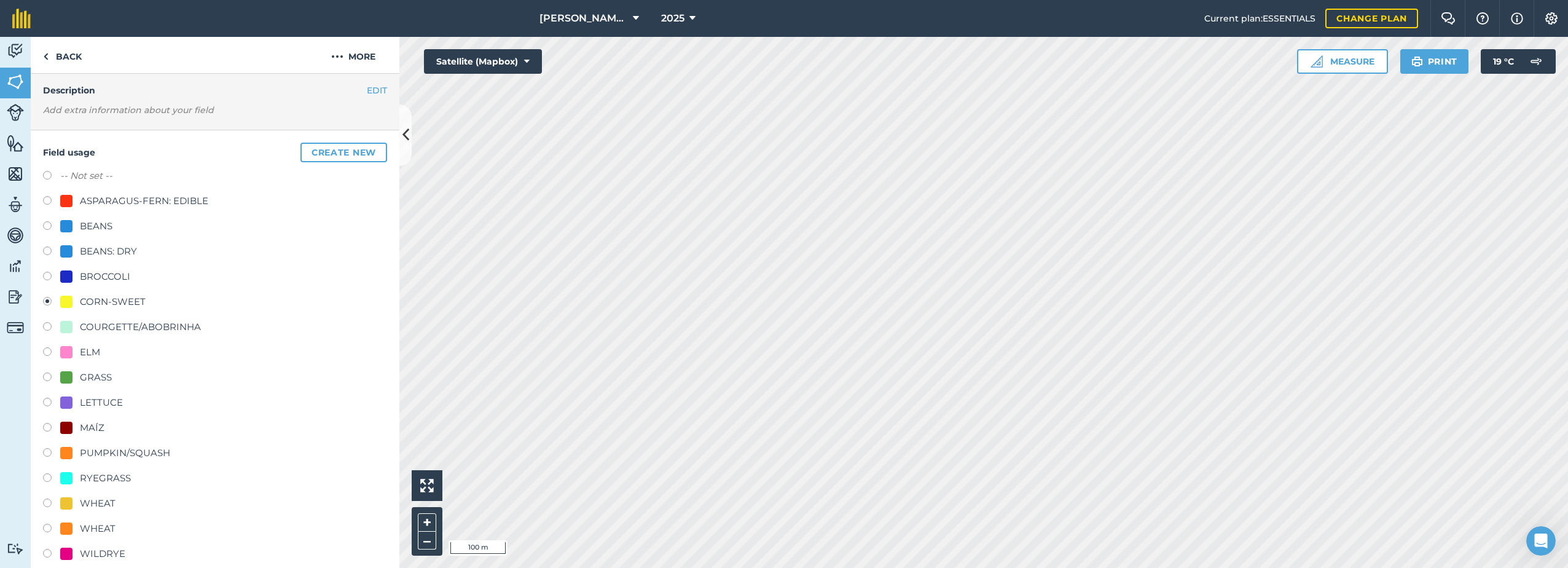
click at [48, 453] on label at bounding box center [51, 454] width 17 height 12
radio input "true"
radio input "false"
click at [348, 155] on button "Create new" at bounding box center [344, 152] width 87 height 19
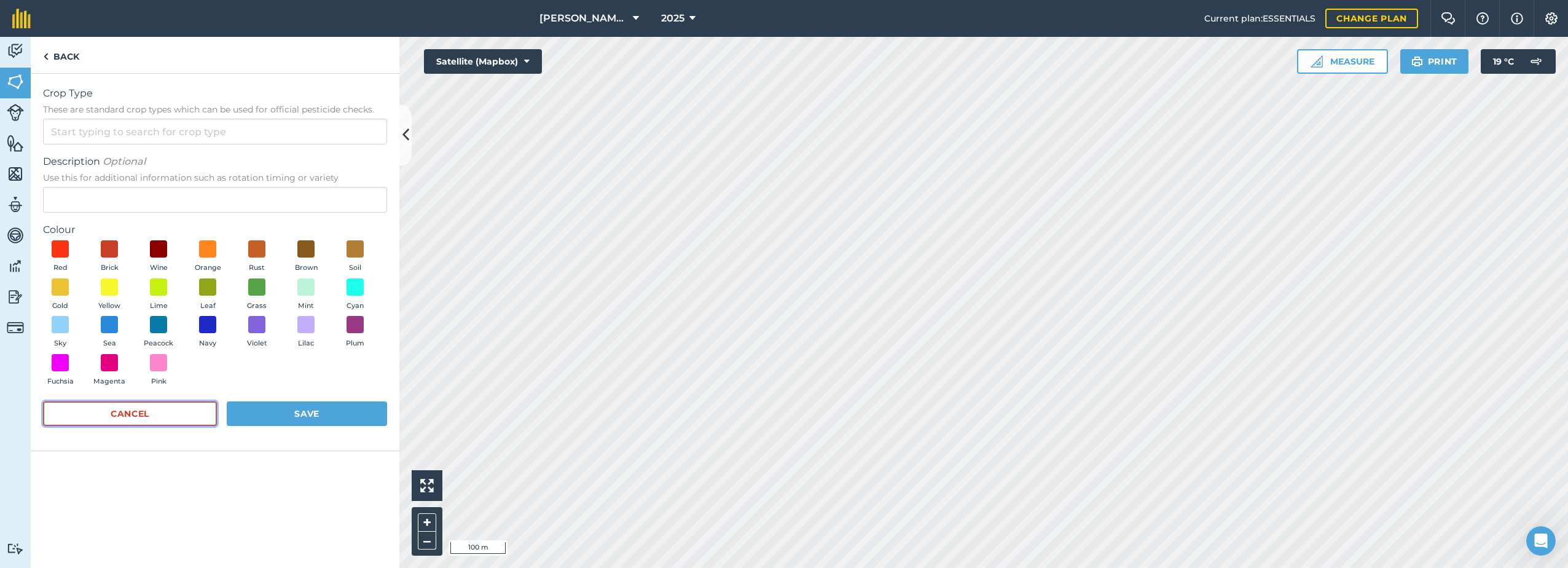
click at [134, 417] on button "Cancel" at bounding box center [130, 413] width 174 height 25
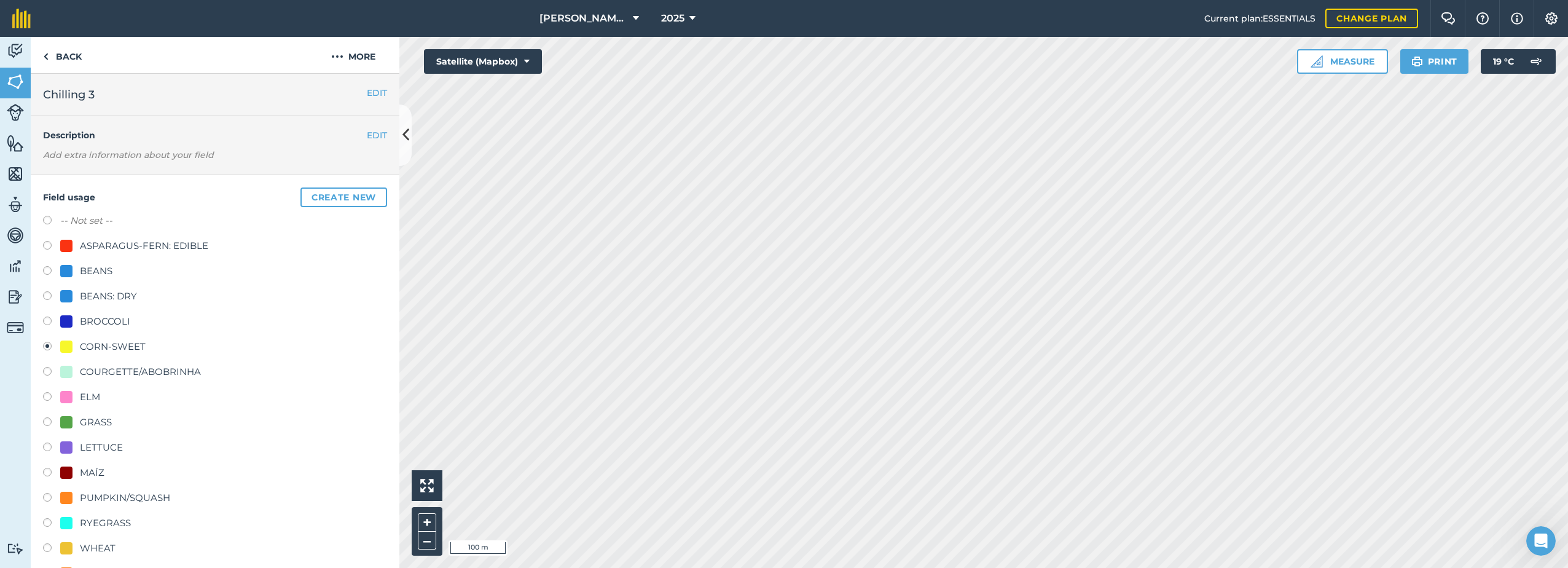
click at [45, 500] on label at bounding box center [51, 499] width 17 height 12
radio input "true"
radio input "false"
click at [53, 53] on link "Back" at bounding box center [62, 55] width 64 height 36
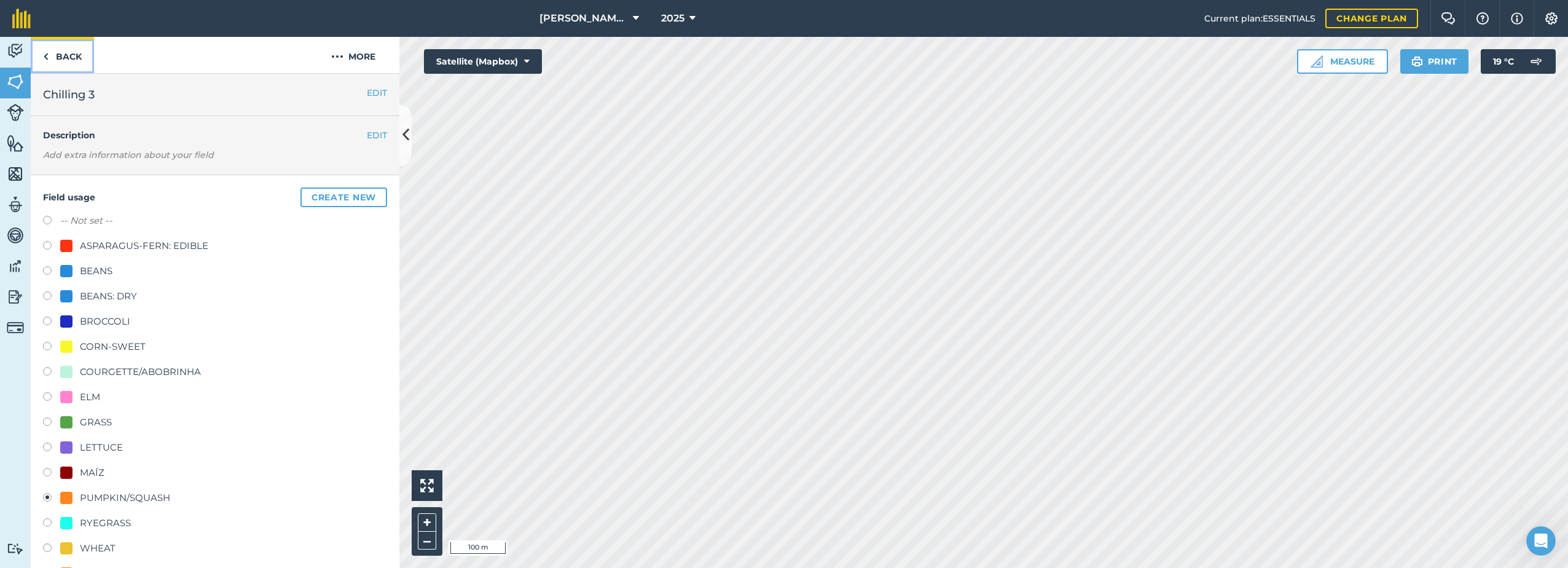
click at [42, 56] on link "Back" at bounding box center [62, 55] width 64 height 36
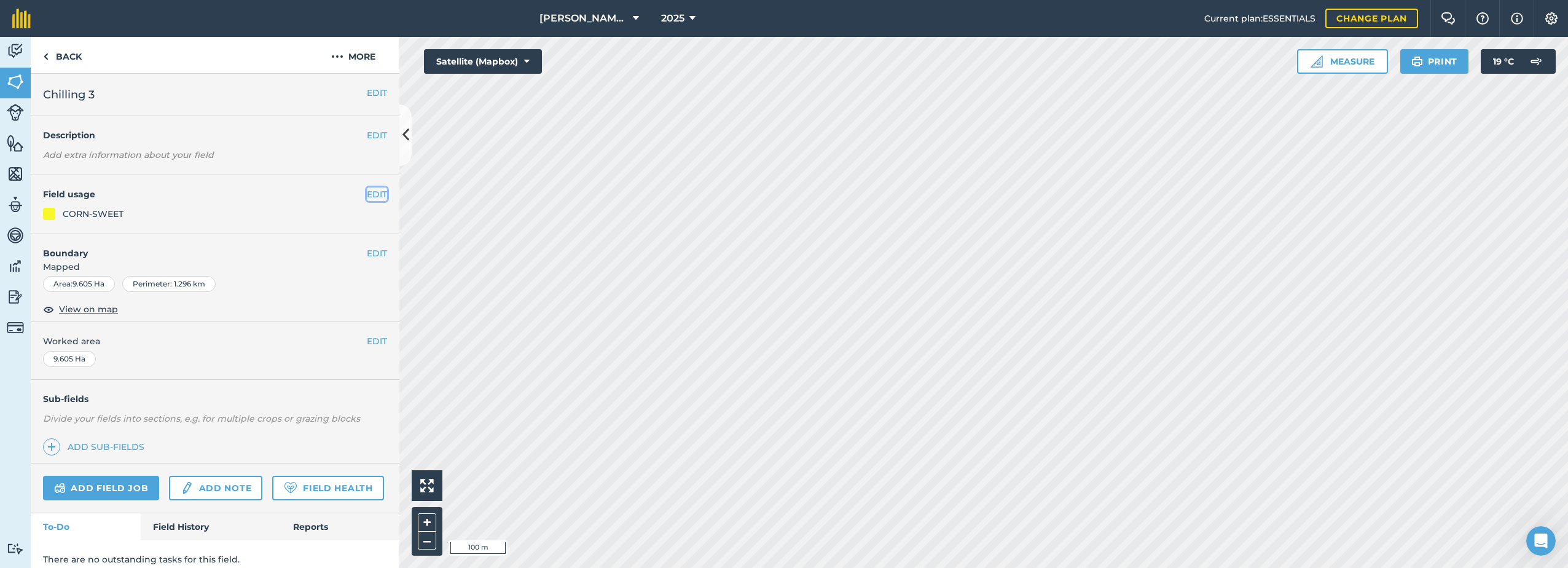
click at [367, 193] on button "EDIT" at bounding box center [377, 194] width 20 height 14
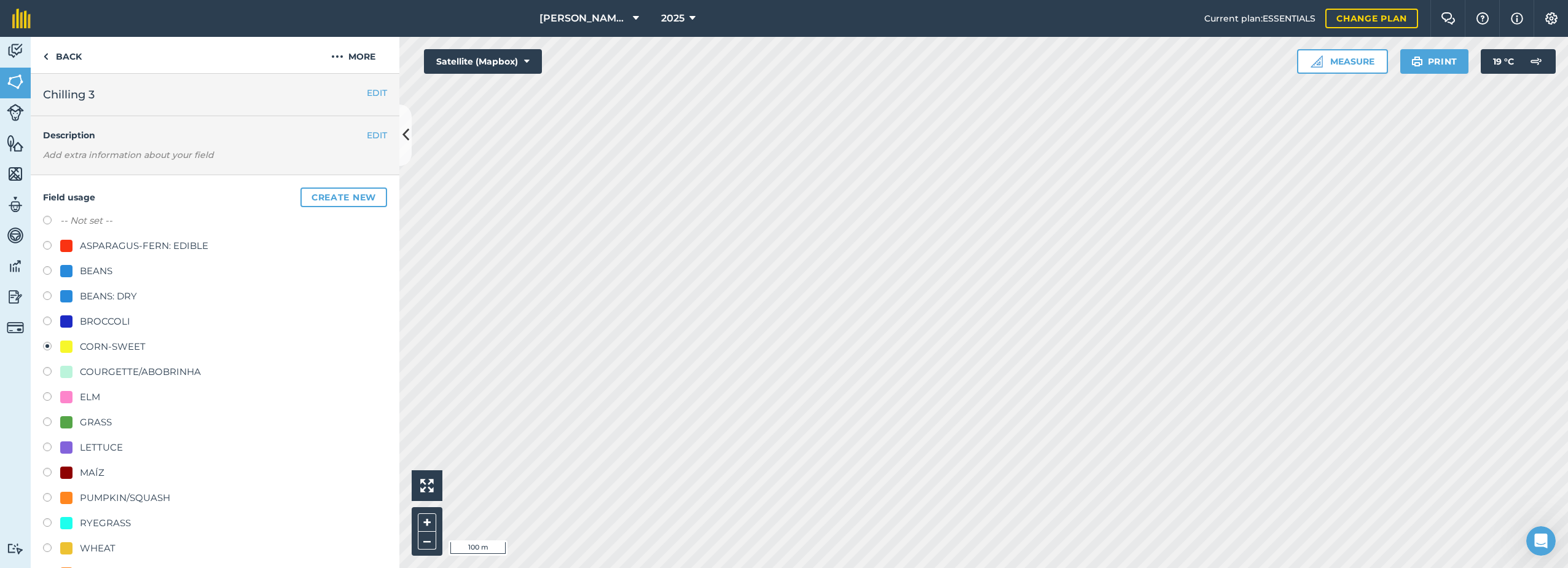
click at [48, 495] on label at bounding box center [51, 499] width 17 height 12
radio input "true"
radio input "false"
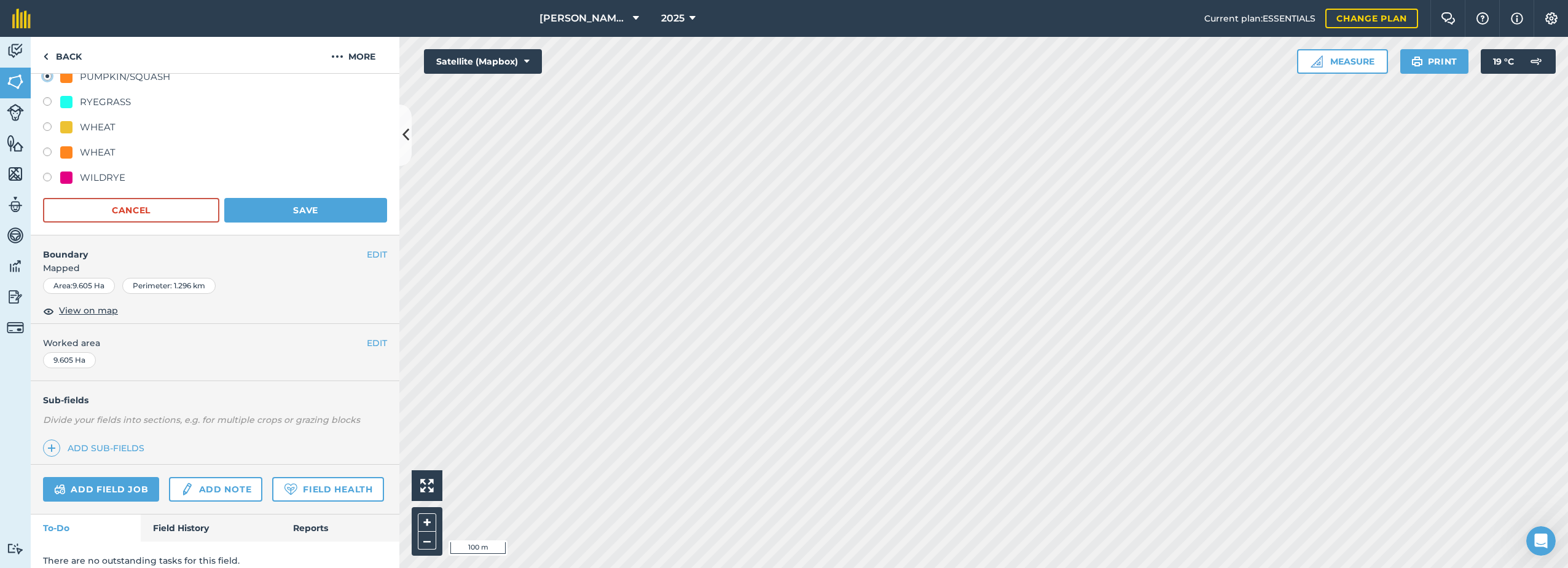
scroll to position [467, 0]
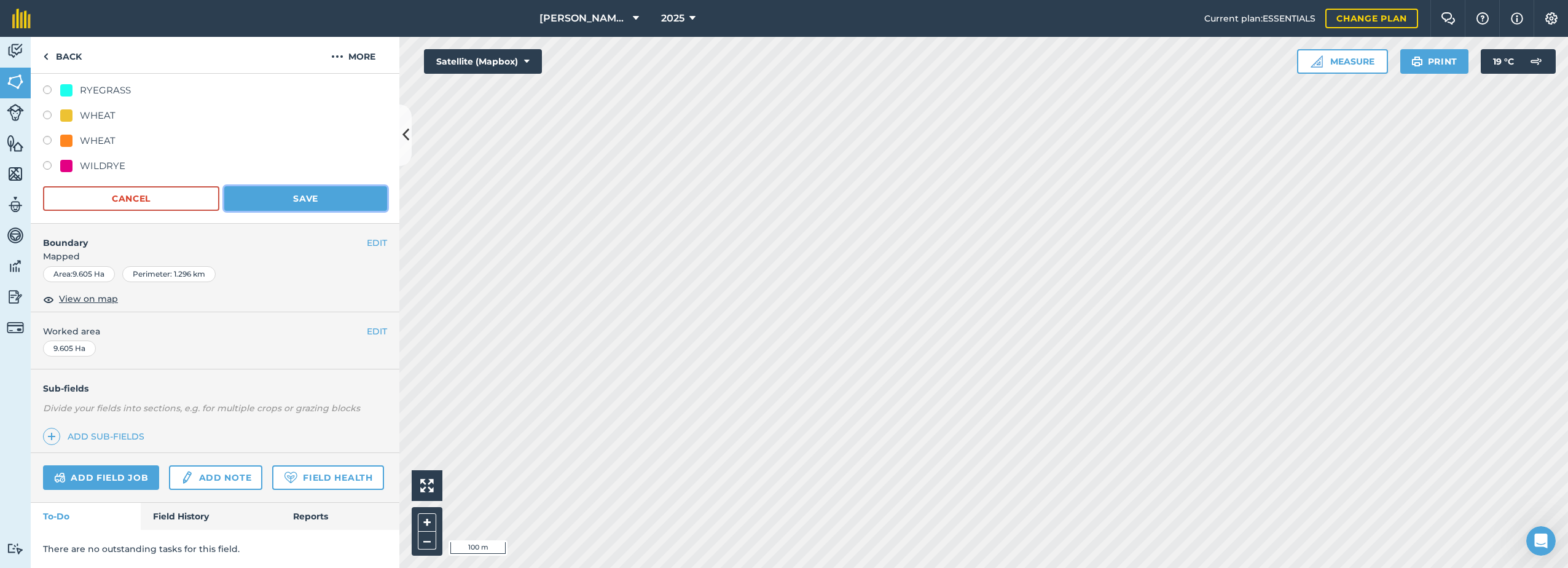
click at [296, 186] on button "Save" at bounding box center [306, 198] width 163 height 25
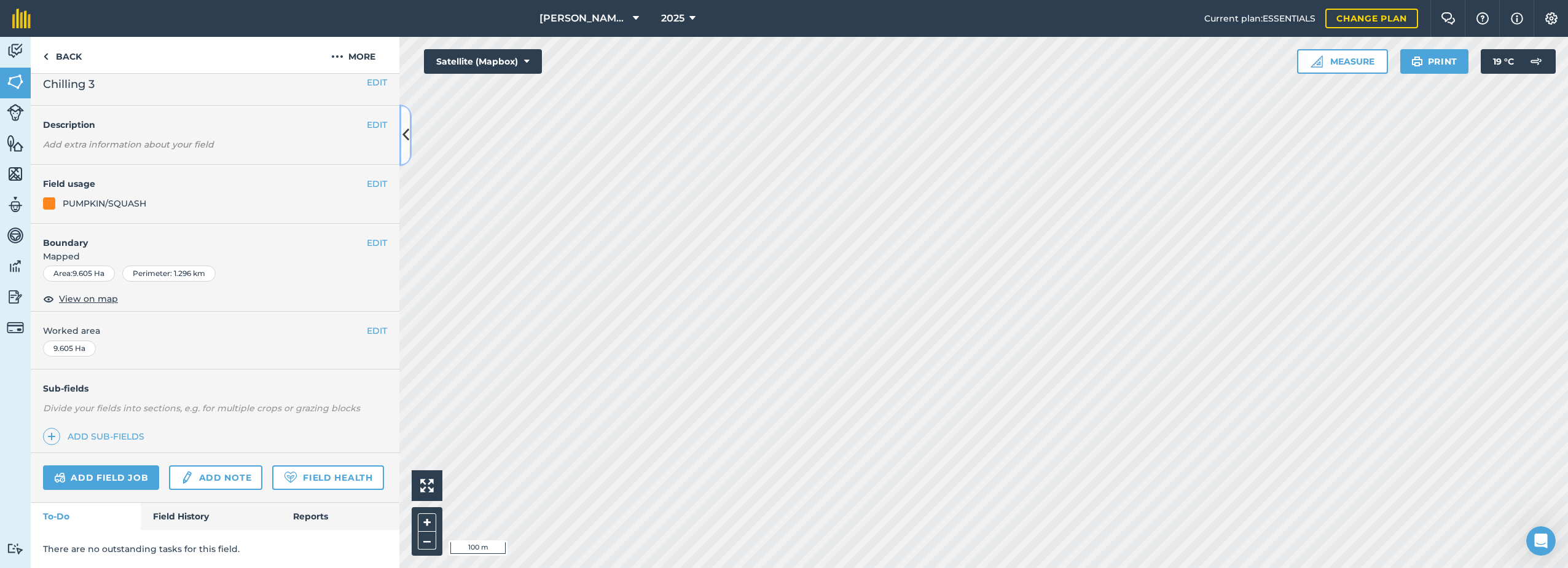
click at [406, 126] on icon at bounding box center [406, 135] width 6 height 22
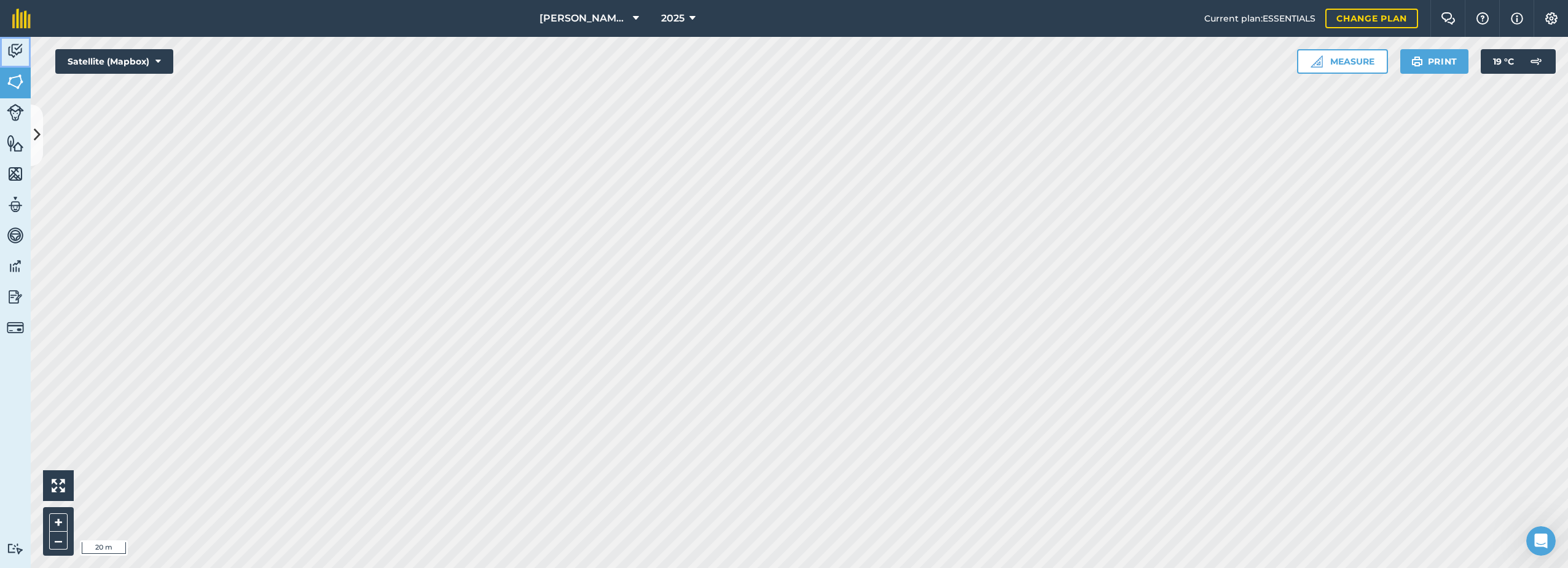
click at [15, 48] on img at bounding box center [14, 51] width 17 height 19
click at [13, 171] on img at bounding box center [14, 174] width 17 height 19
click at [11, 136] on img at bounding box center [14, 143] width 17 height 19
click at [11, 108] on img at bounding box center [14, 112] width 17 height 17
click at [14, 85] on img at bounding box center [14, 81] width 17 height 19
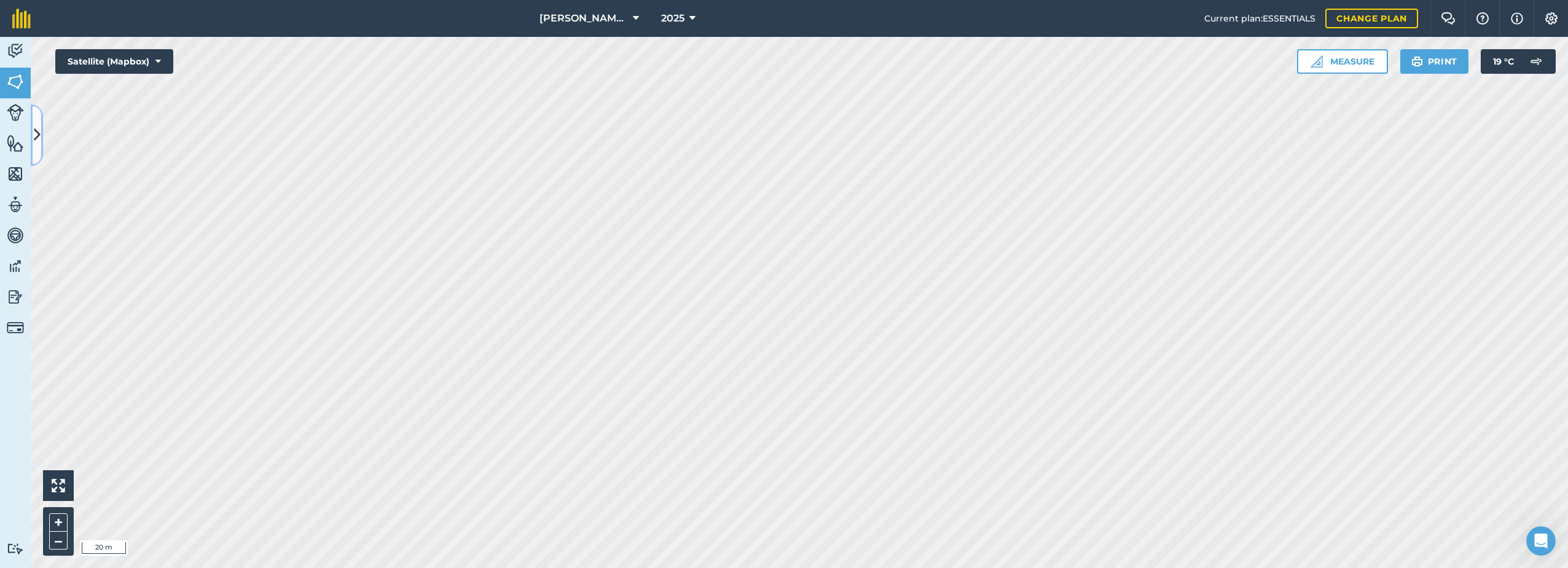
click at [43, 125] on button at bounding box center [36, 135] width 12 height 61
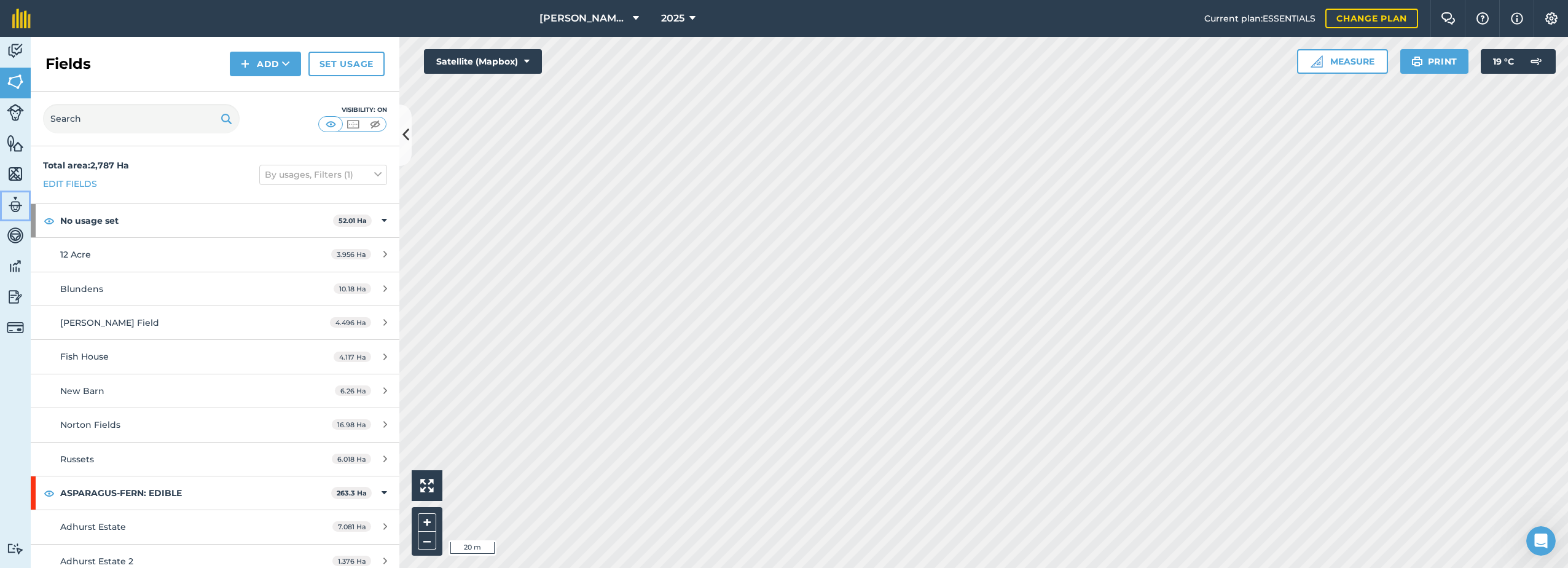
click at [11, 205] on img at bounding box center [14, 205] width 17 height 19
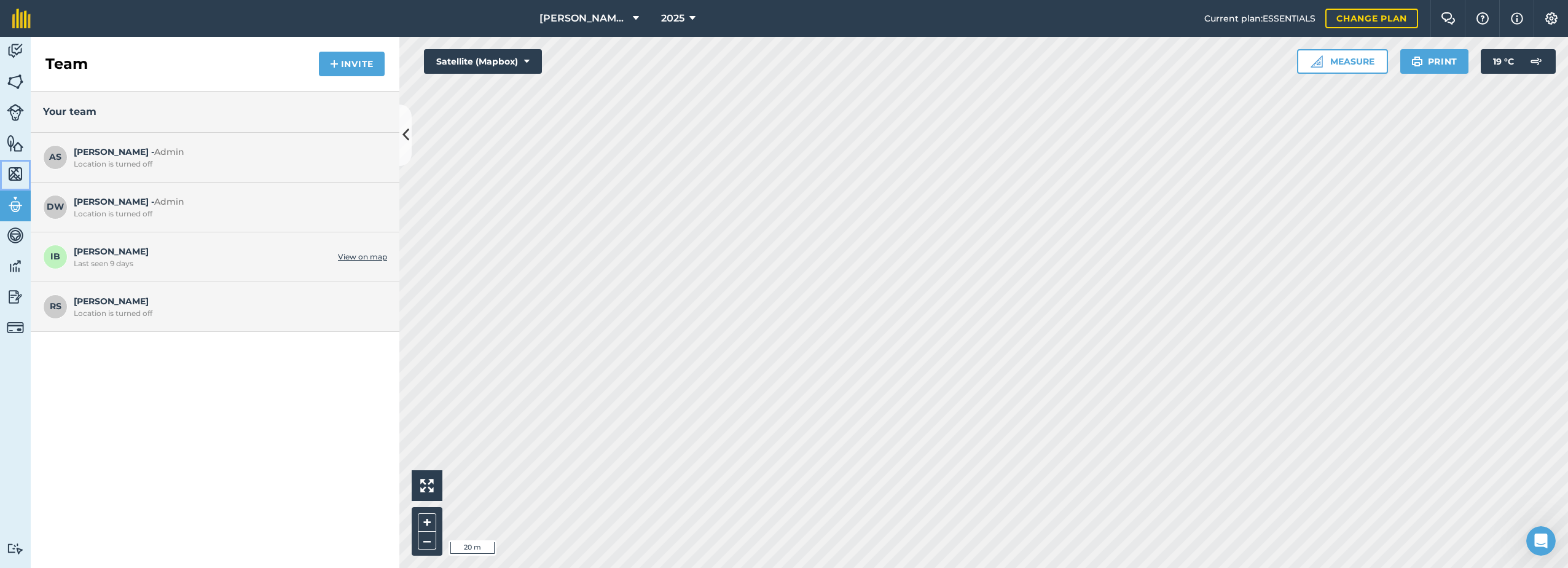
click at [11, 179] on img at bounding box center [14, 174] width 17 height 19
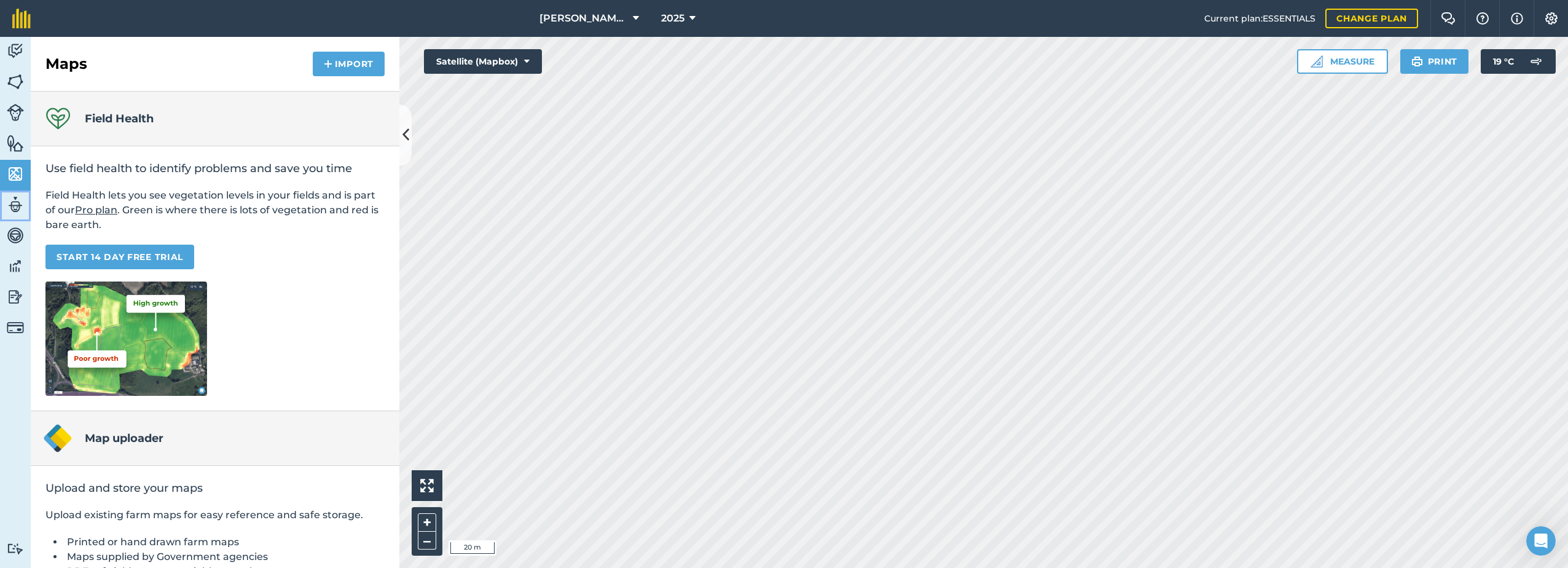
click at [11, 203] on img at bounding box center [14, 205] width 17 height 19
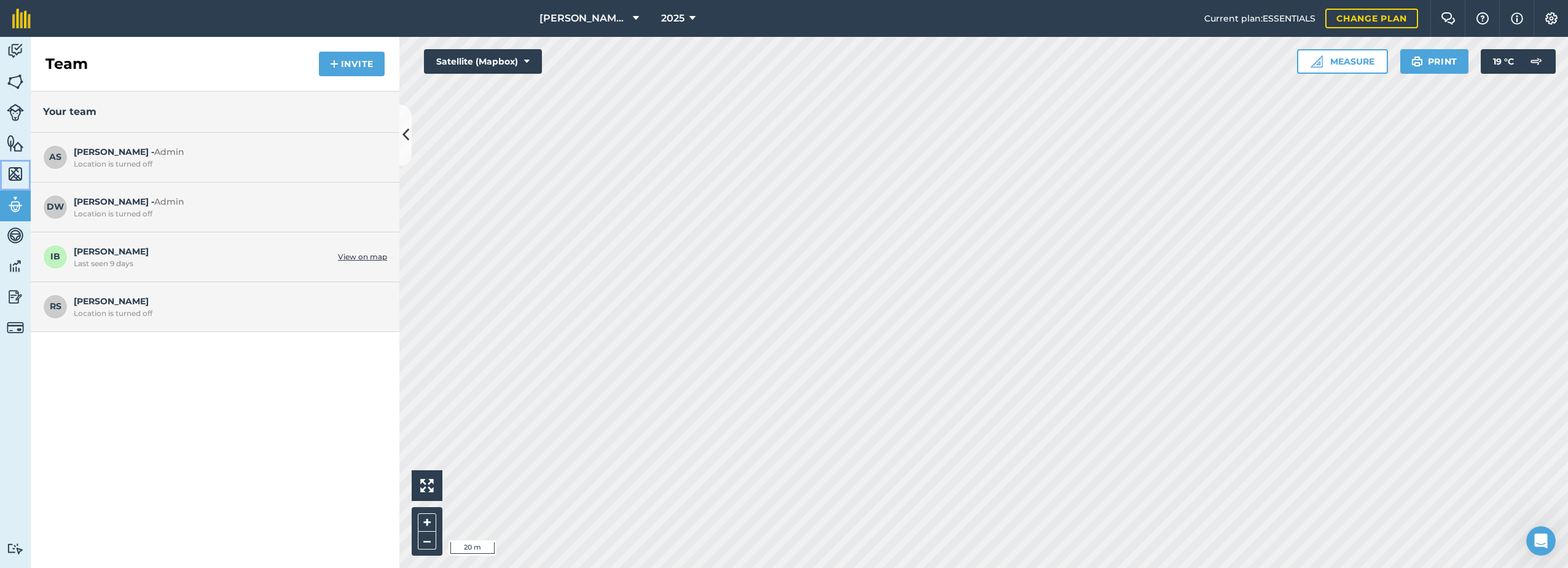
click at [19, 168] on img at bounding box center [14, 174] width 17 height 19
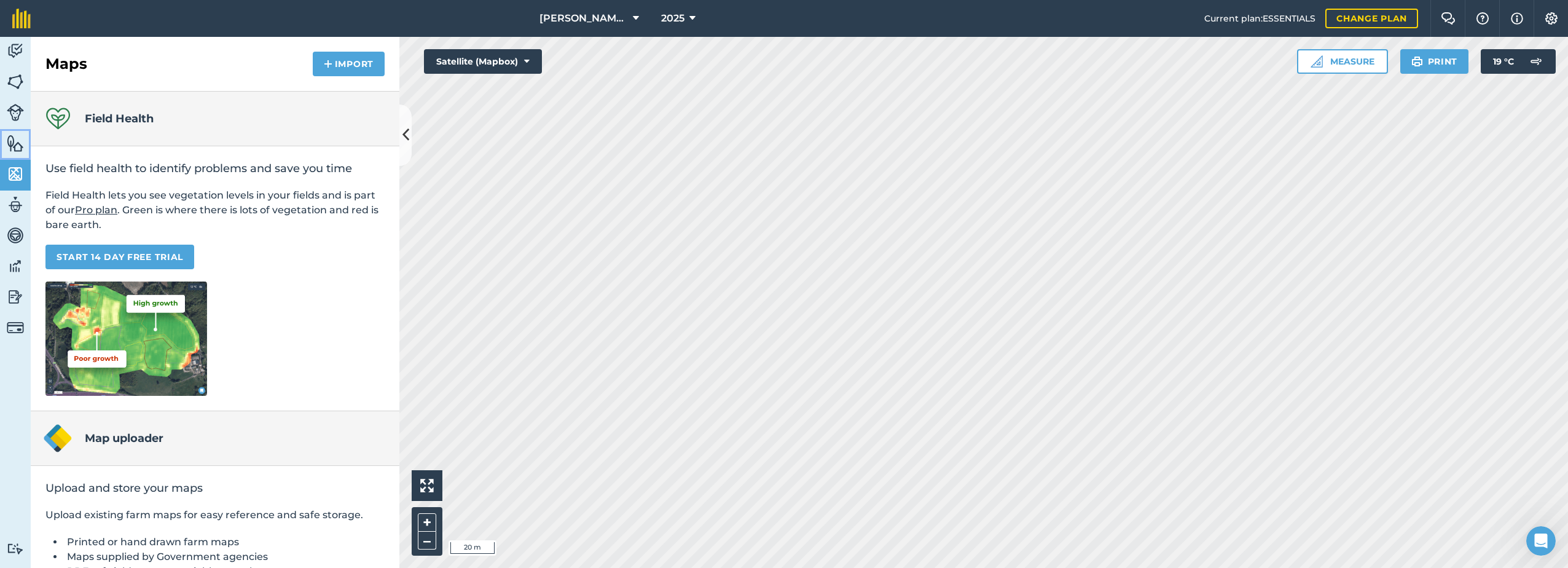
click at [13, 144] on img at bounding box center [14, 143] width 17 height 19
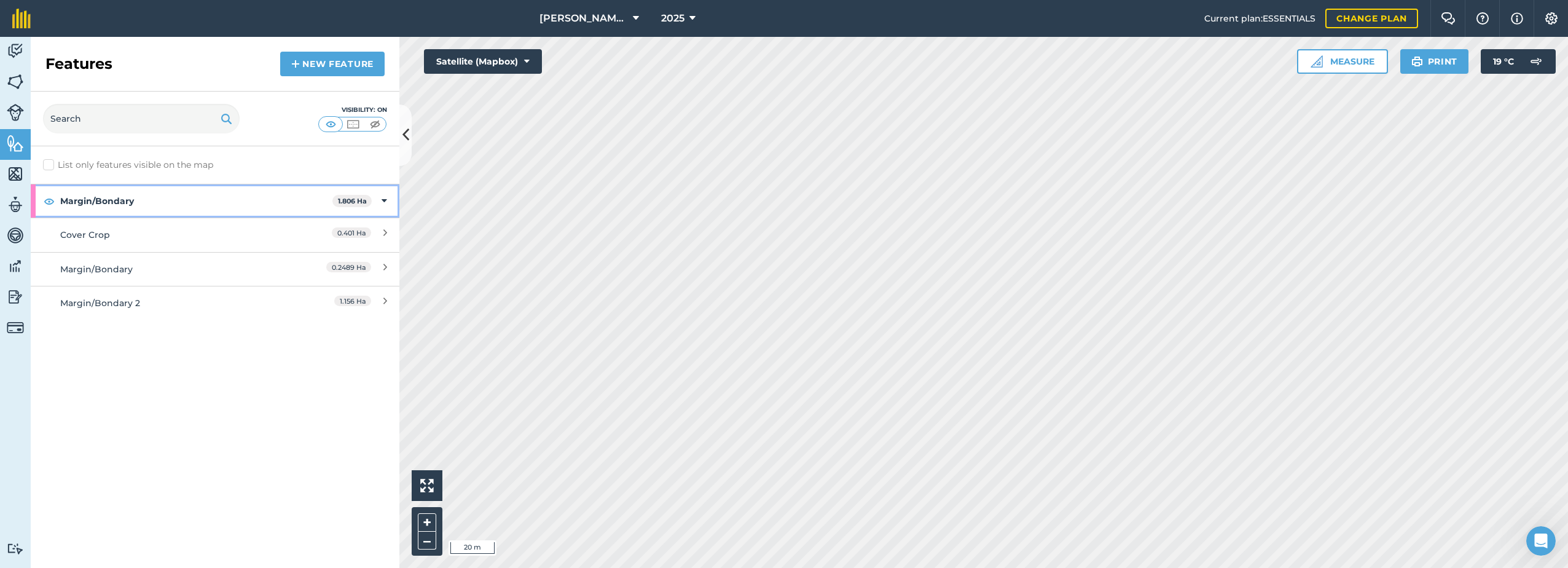
click at [139, 195] on strong "Margin/Bondary" at bounding box center [197, 201] width 272 height 33
click at [138, 196] on strong "Margin/Bondary" at bounding box center [197, 201] width 275 height 33
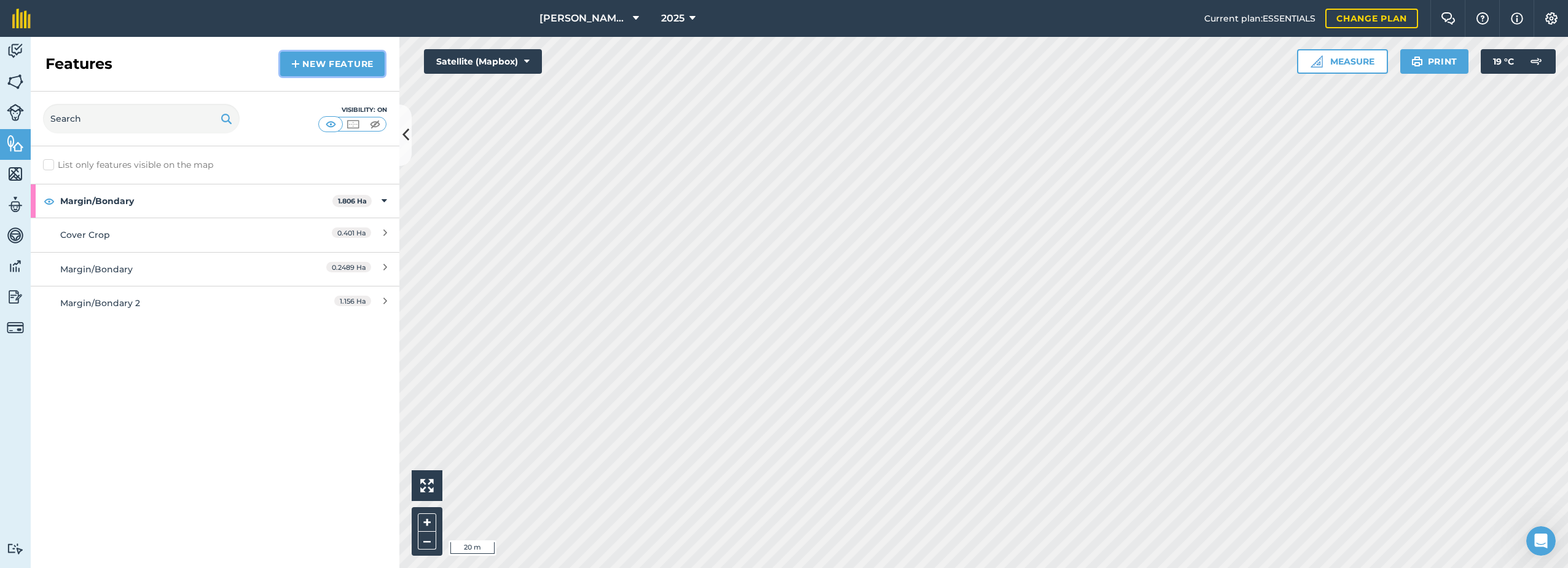
click at [299, 60] on img at bounding box center [296, 64] width 9 height 15
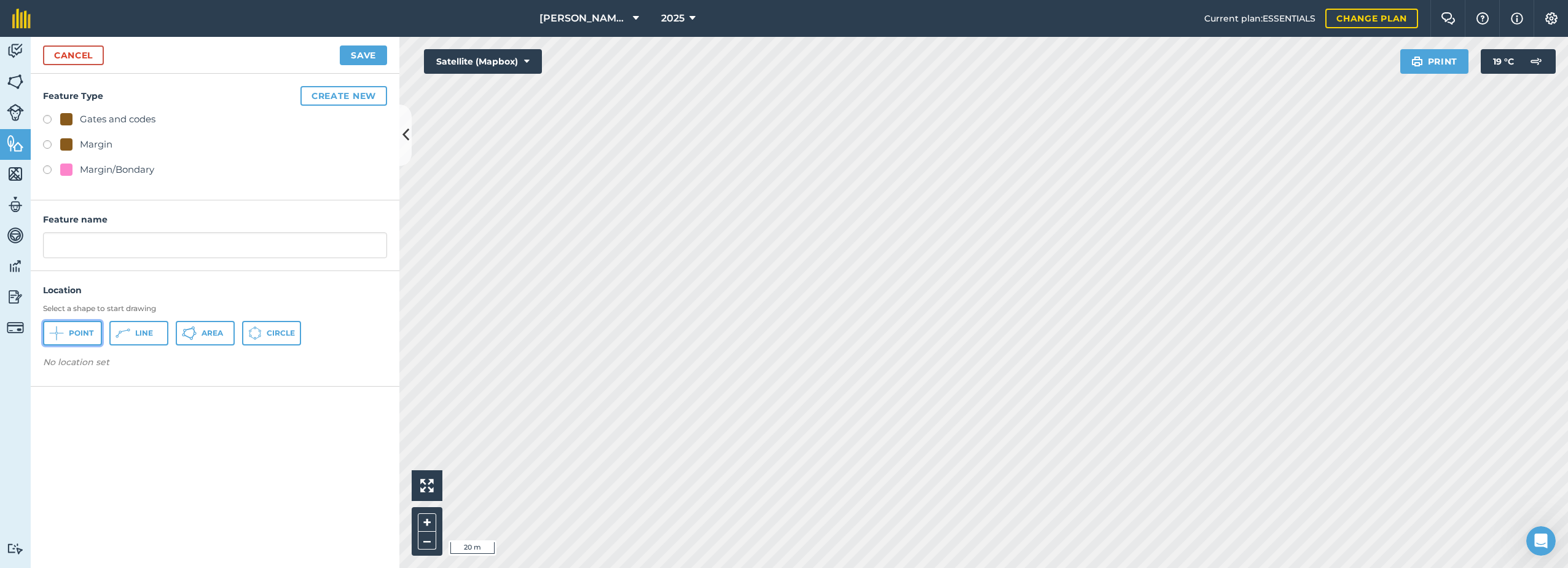
click at [66, 334] on button "Point" at bounding box center [72, 333] width 59 height 25
click at [61, 56] on link "Cancel" at bounding box center [73, 55] width 61 height 19
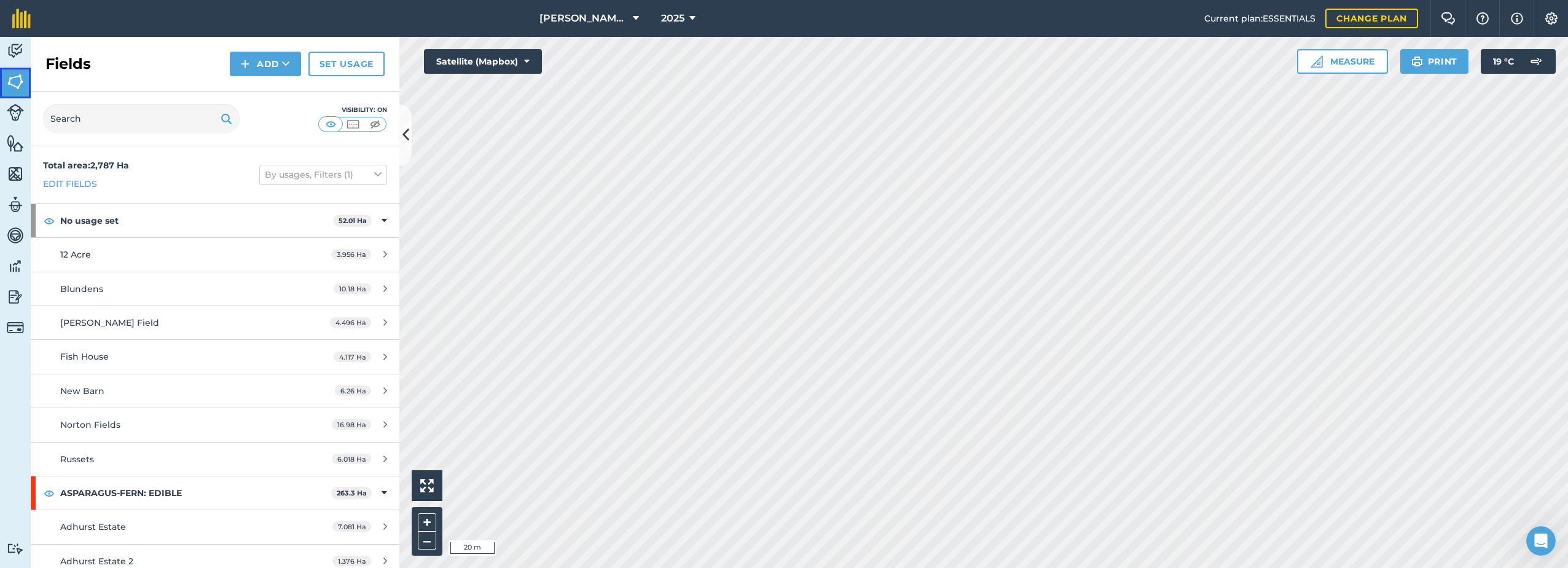
click at [6, 79] on img at bounding box center [14, 81] width 17 height 19
click at [6, 141] on link "Features" at bounding box center [15, 144] width 31 height 31
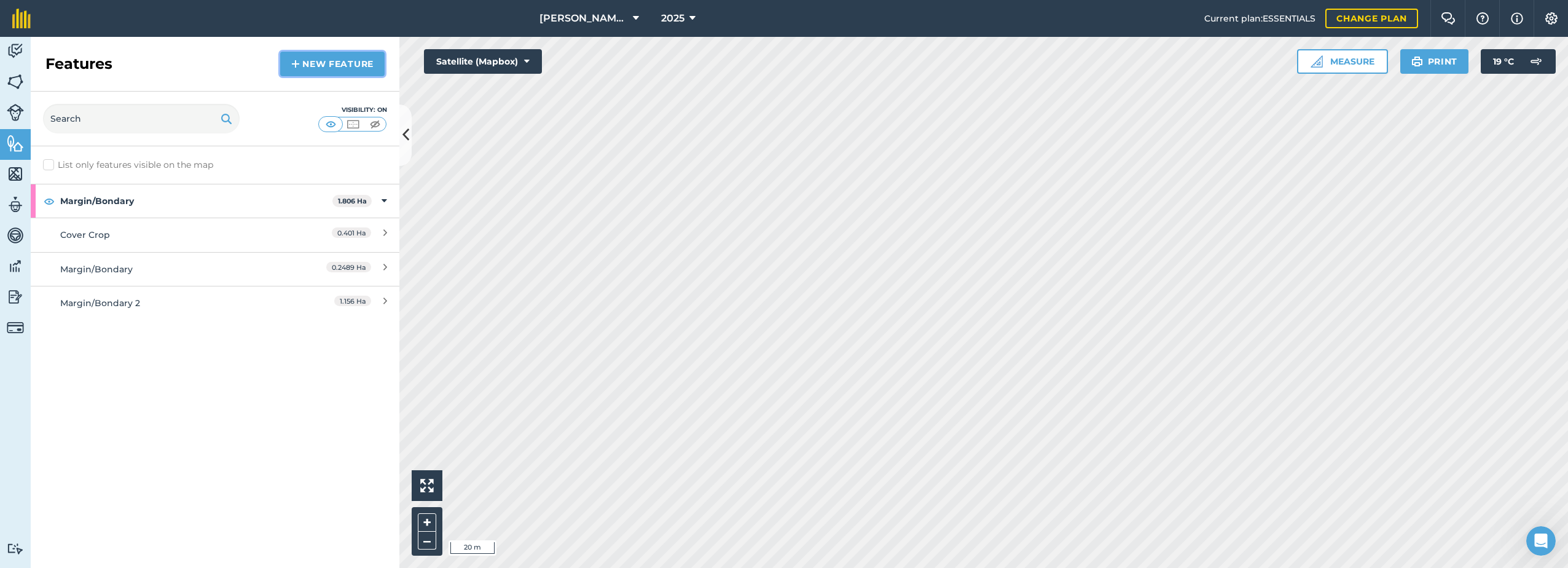
click at [312, 66] on link "New feature" at bounding box center [333, 64] width 105 height 25
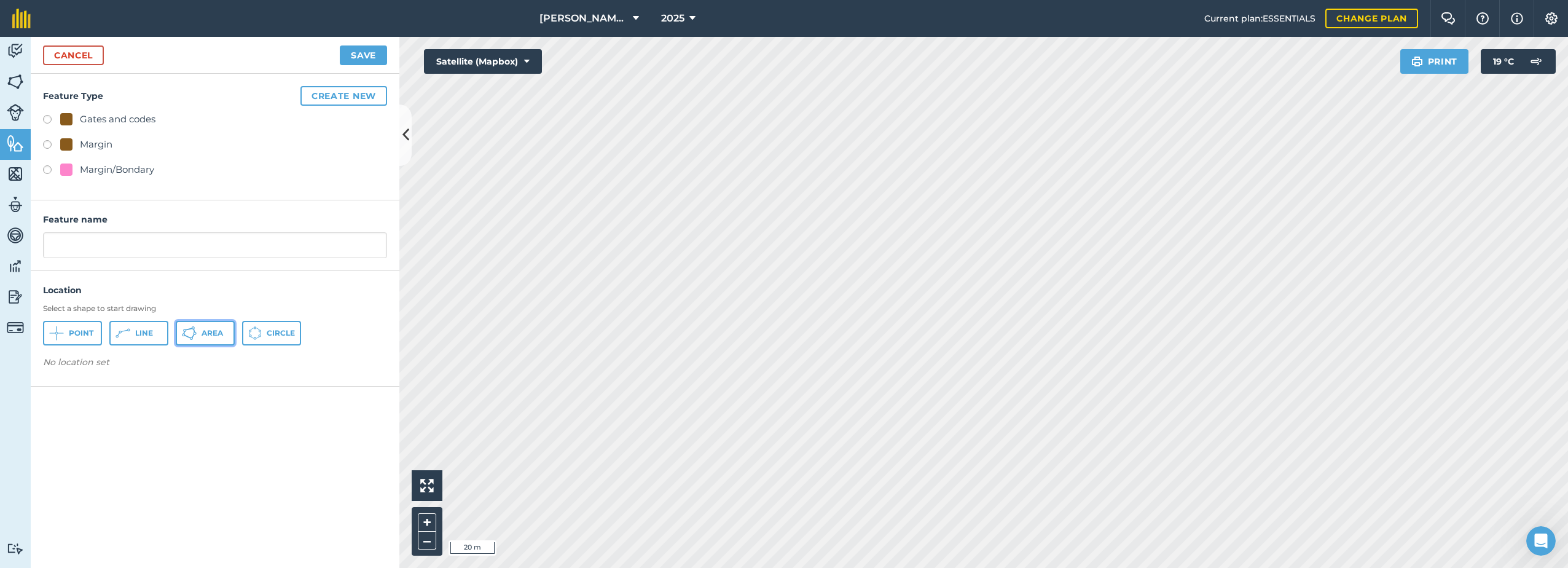
click at [197, 331] on button "Area" at bounding box center [205, 333] width 59 height 25
click at [47, 172] on label at bounding box center [51, 171] width 17 height 12
radio input "true"
type input "Margin/Bondary 3"
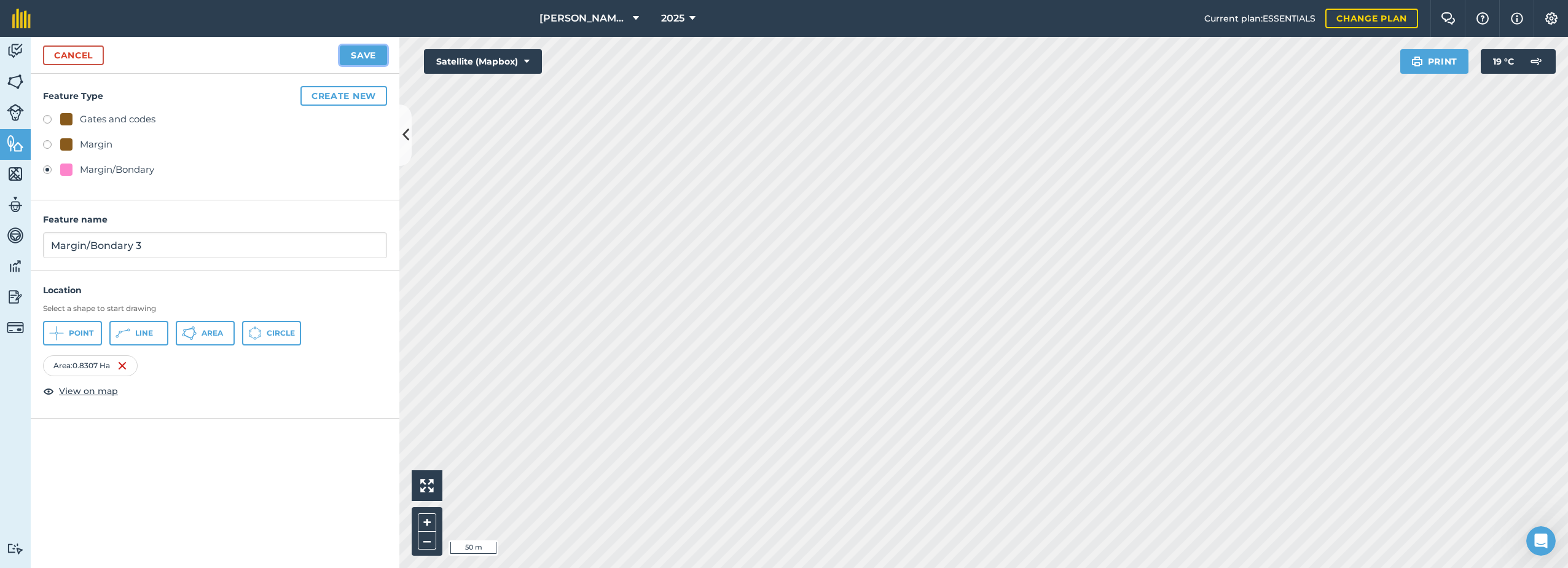
click at [363, 60] on button "Save" at bounding box center [363, 55] width 48 height 19
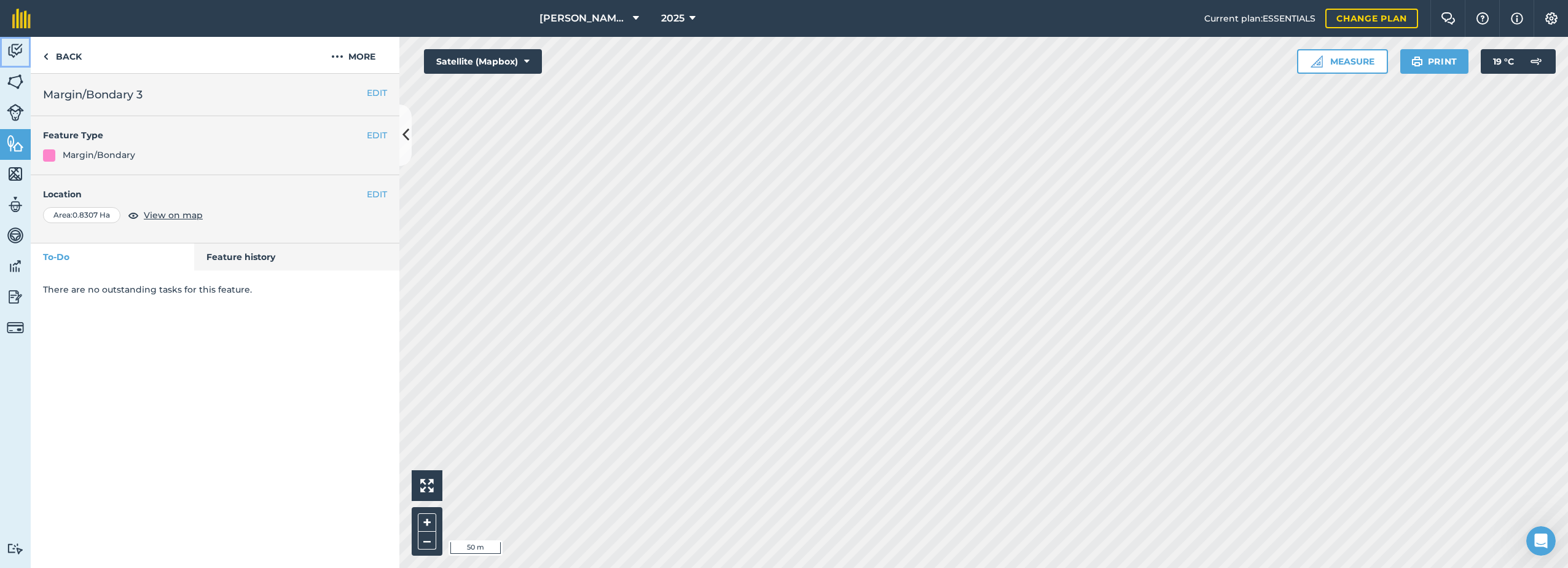
click at [9, 49] on img at bounding box center [14, 51] width 17 height 19
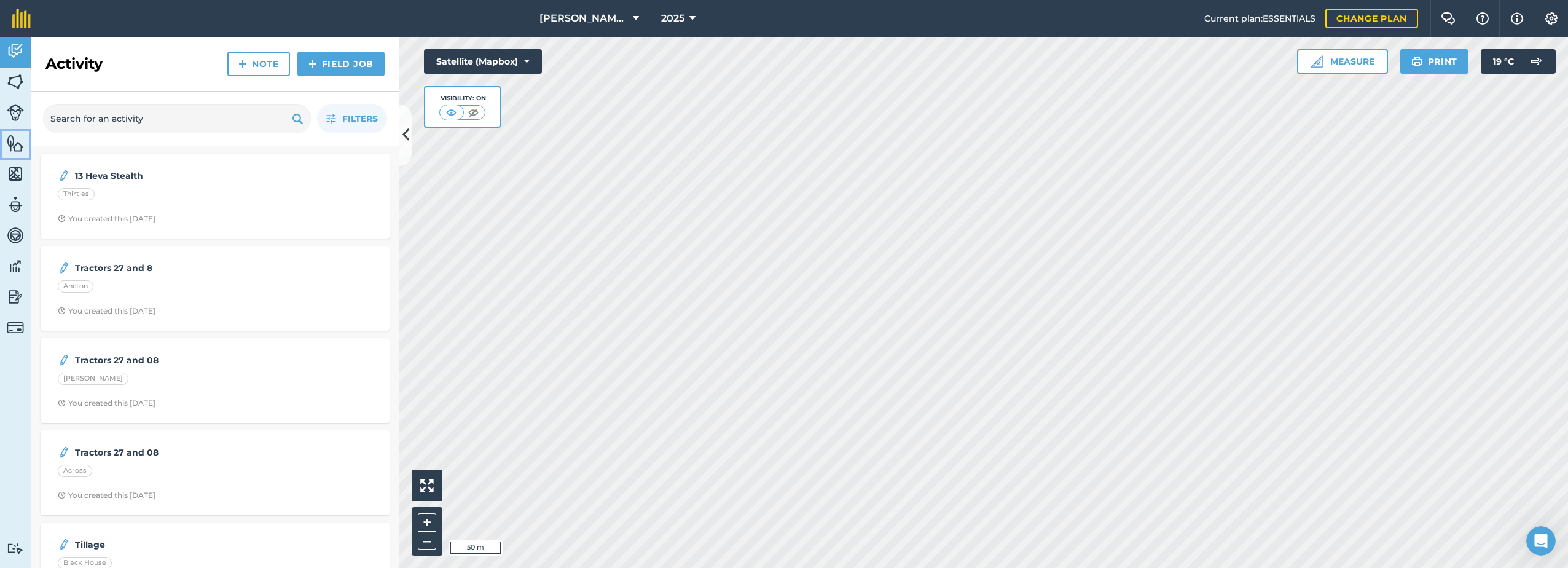
click at [19, 147] on img at bounding box center [14, 143] width 17 height 19
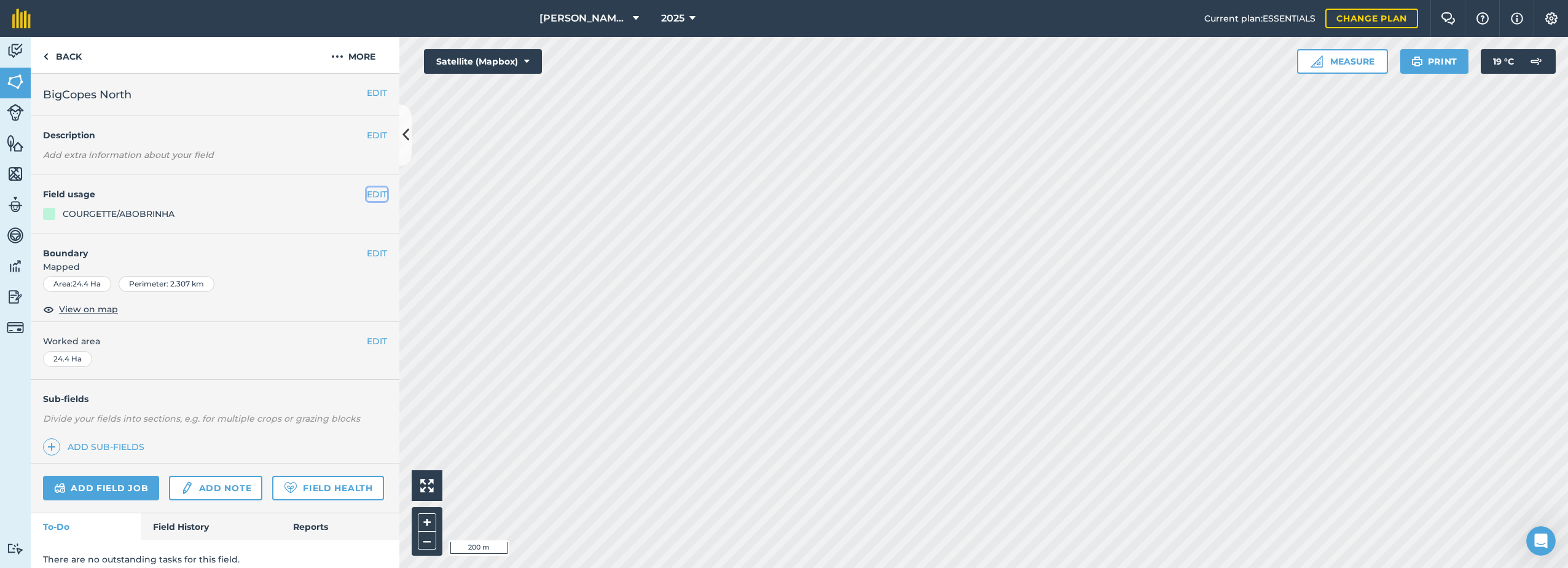
click at [367, 190] on button "EDIT" at bounding box center [377, 194] width 20 height 14
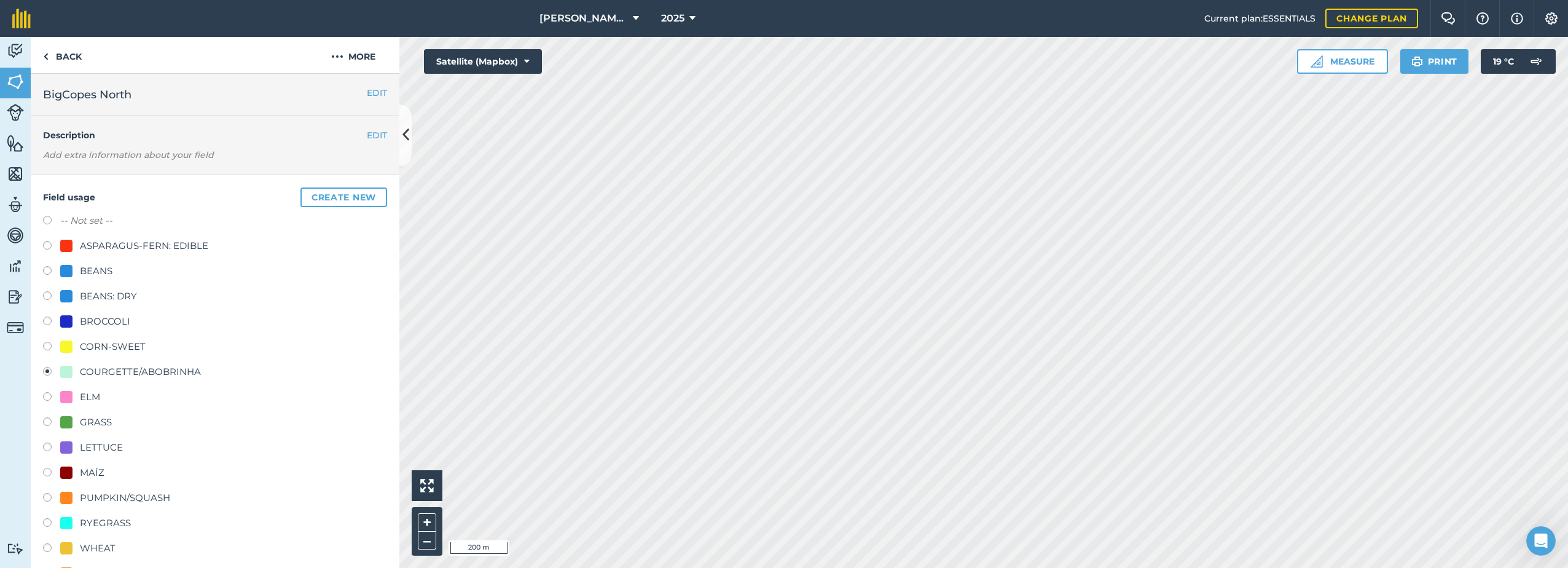
click at [71, 322] on div at bounding box center [66, 321] width 12 height 12
radio input "true"
radio input "false"
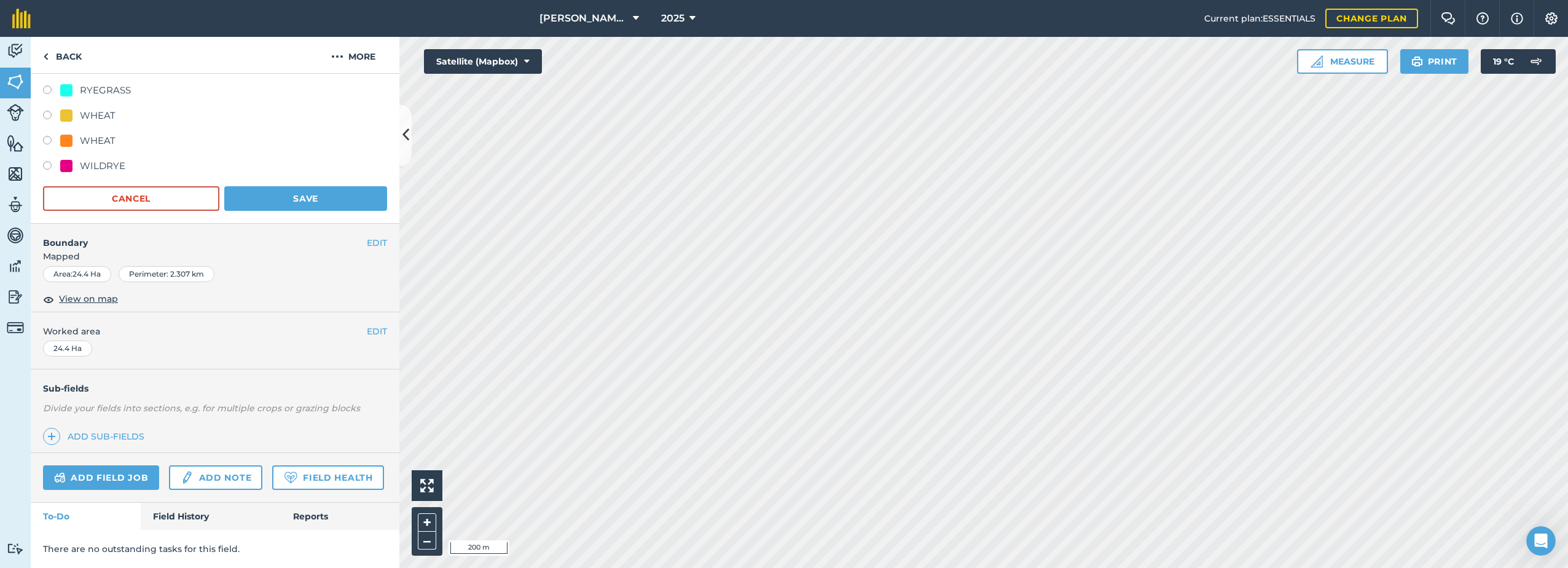
scroll to position [467, 0]
click at [305, 186] on button "Save" at bounding box center [306, 198] width 163 height 25
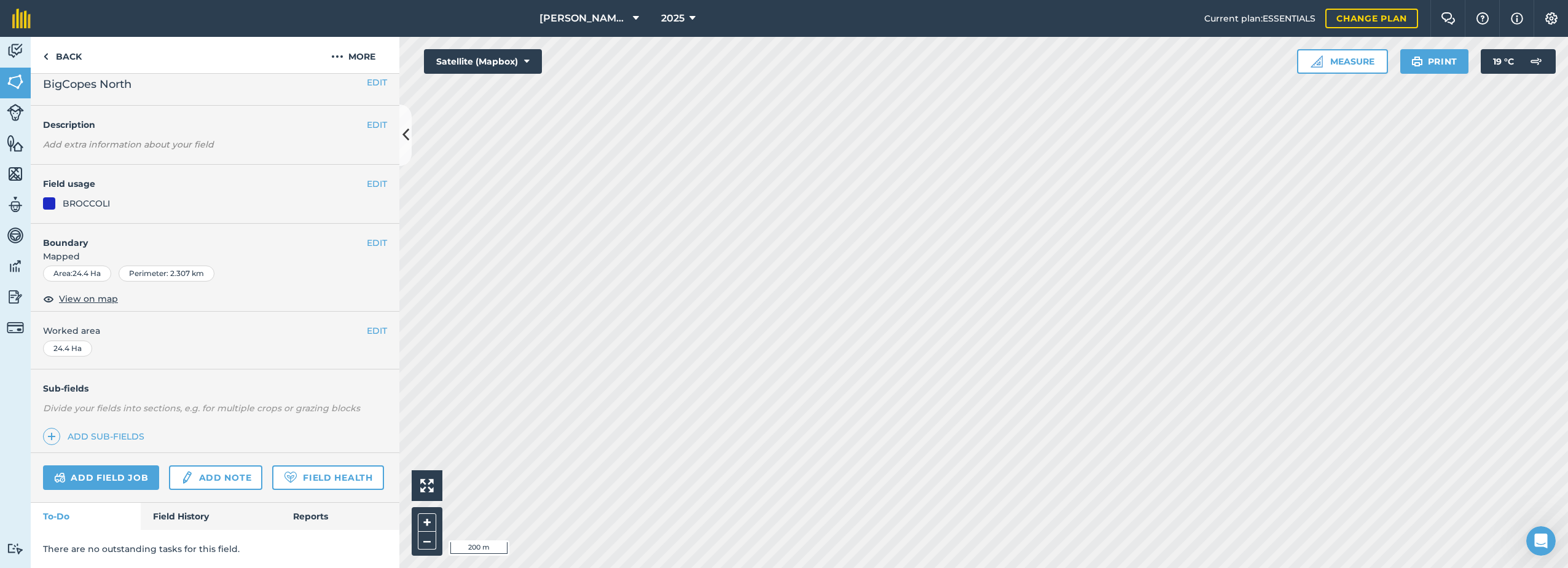
scroll to position [45, 0]
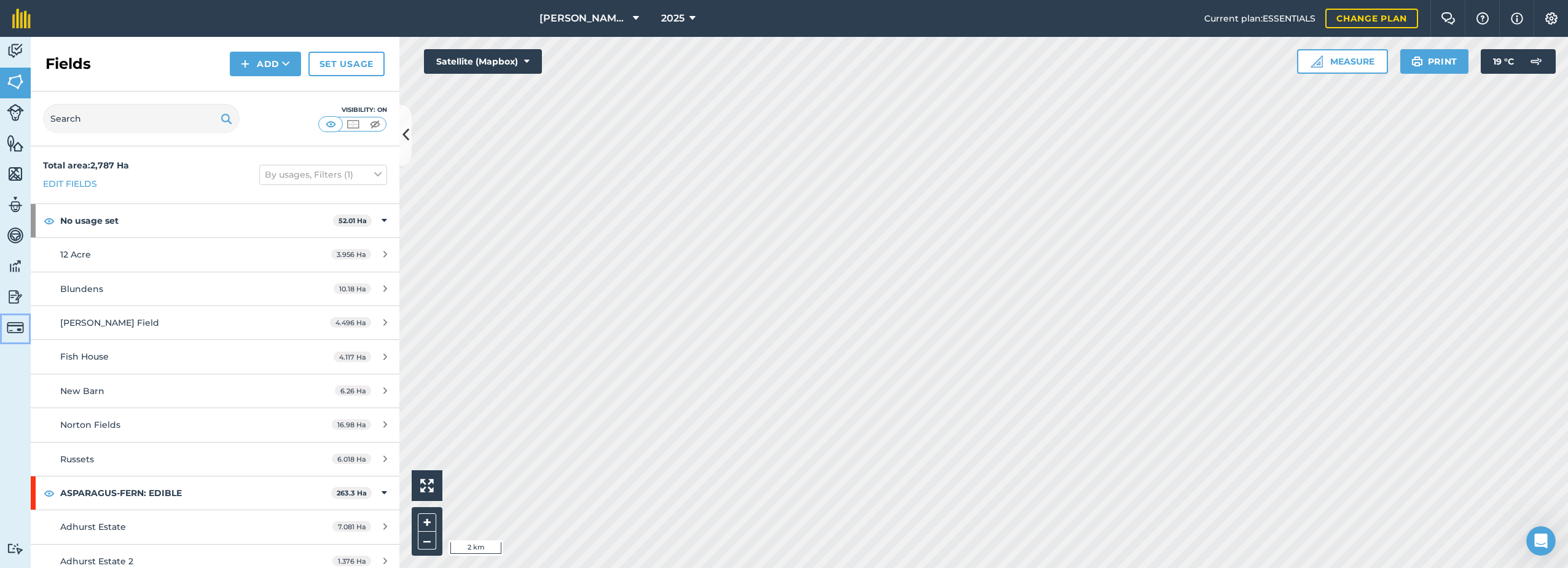
click at [11, 341] on link "Billing" at bounding box center [15, 329] width 31 height 31
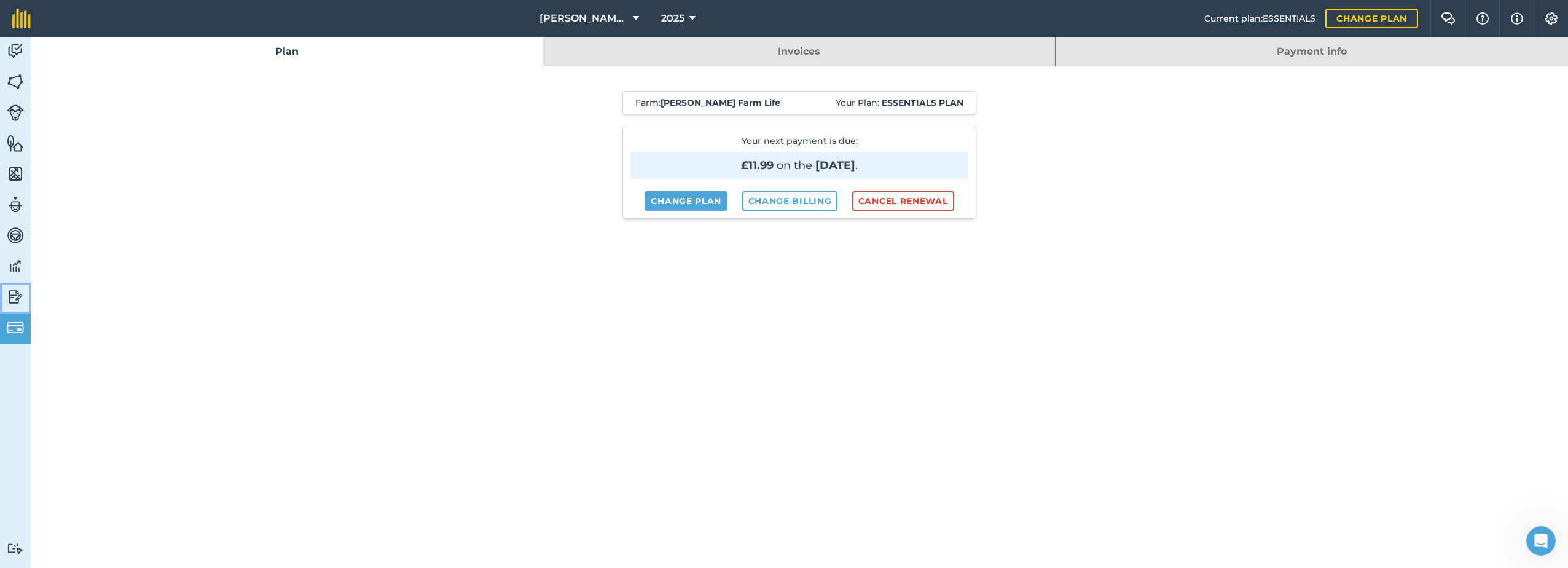
click at [6, 298] on img at bounding box center [14, 296] width 17 height 19
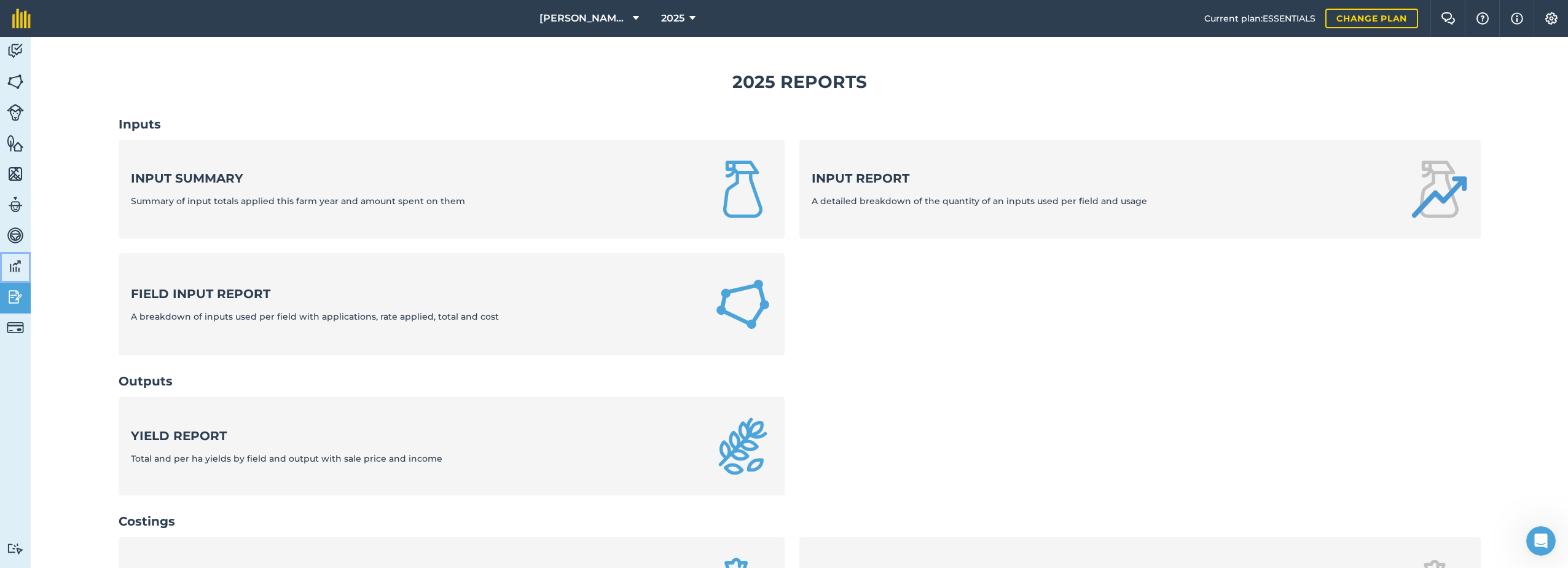
click at [9, 261] on img at bounding box center [14, 266] width 17 height 19
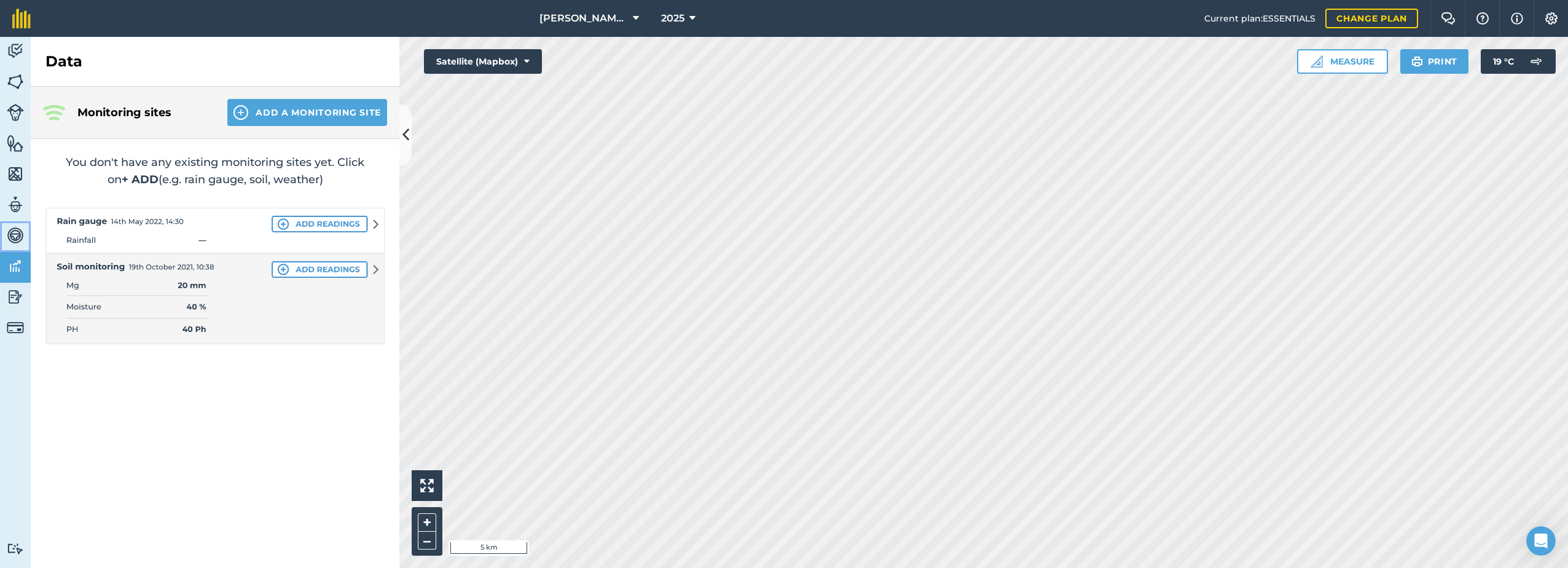
click at [6, 234] on img at bounding box center [14, 235] width 17 height 19
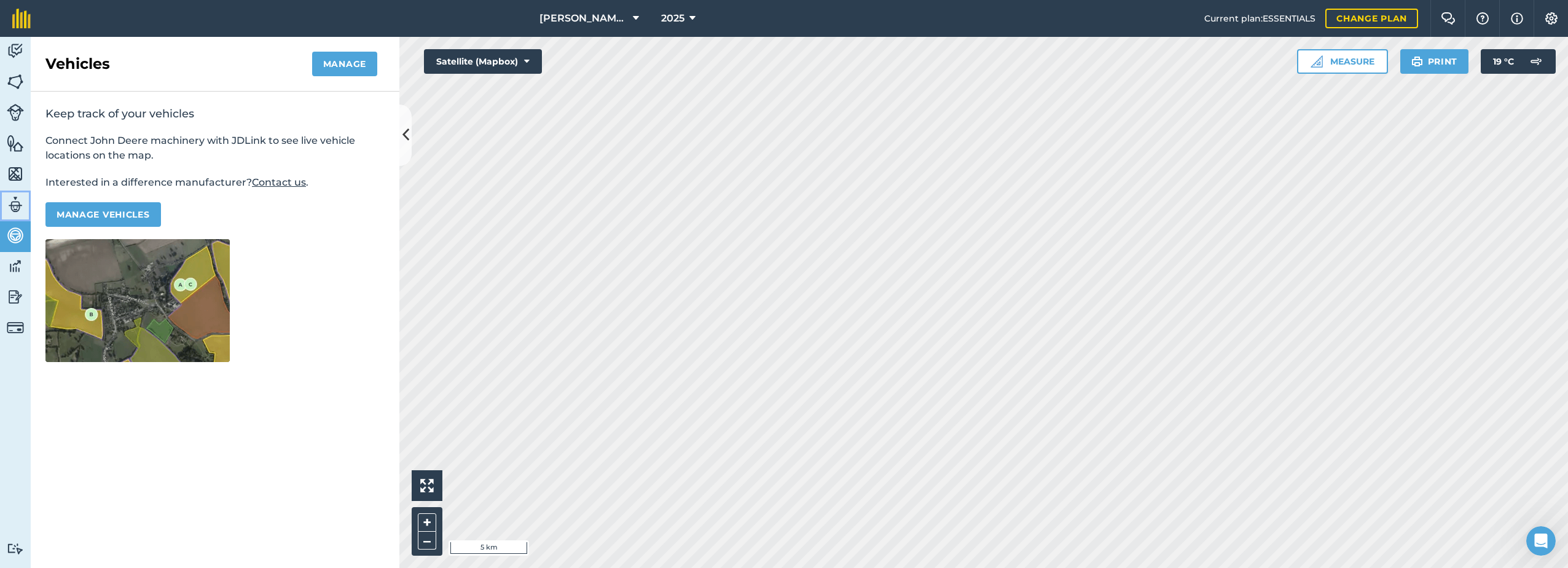
click at [11, 200] on img at bounding box center [14, 205] width 17 height 19
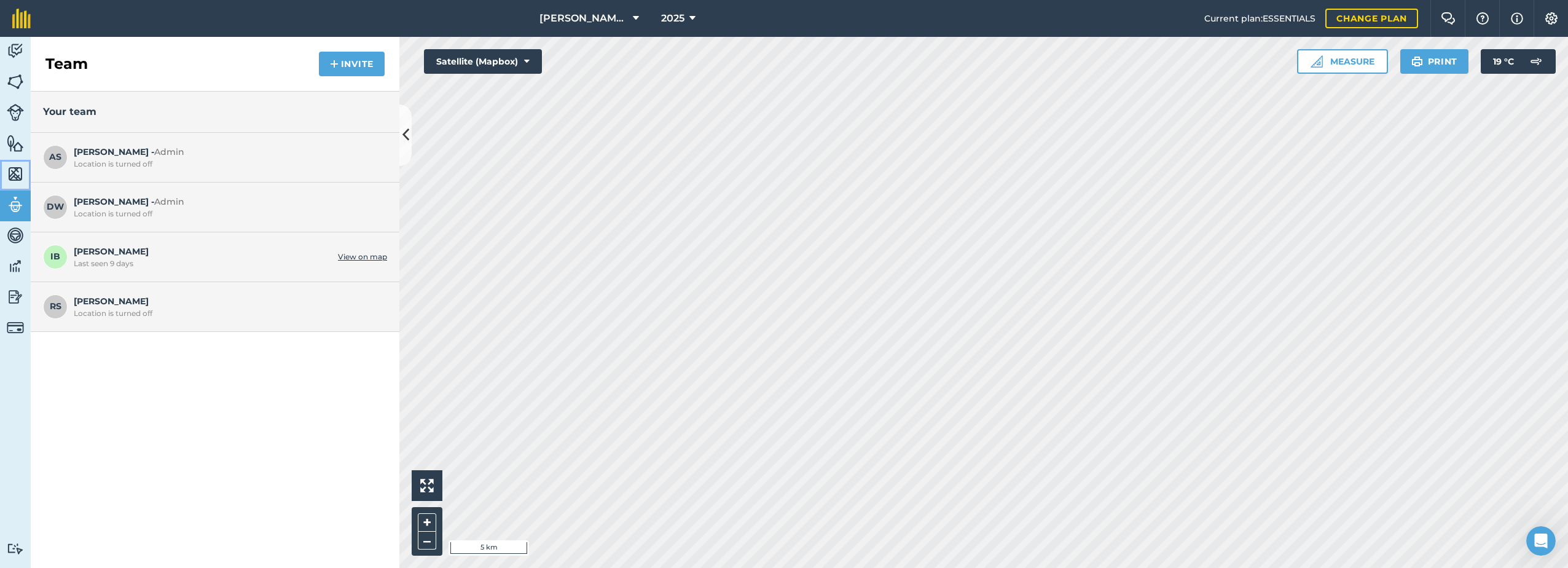
click at [13, 168] on img at bounding box center [14, 174] width 17 height 19
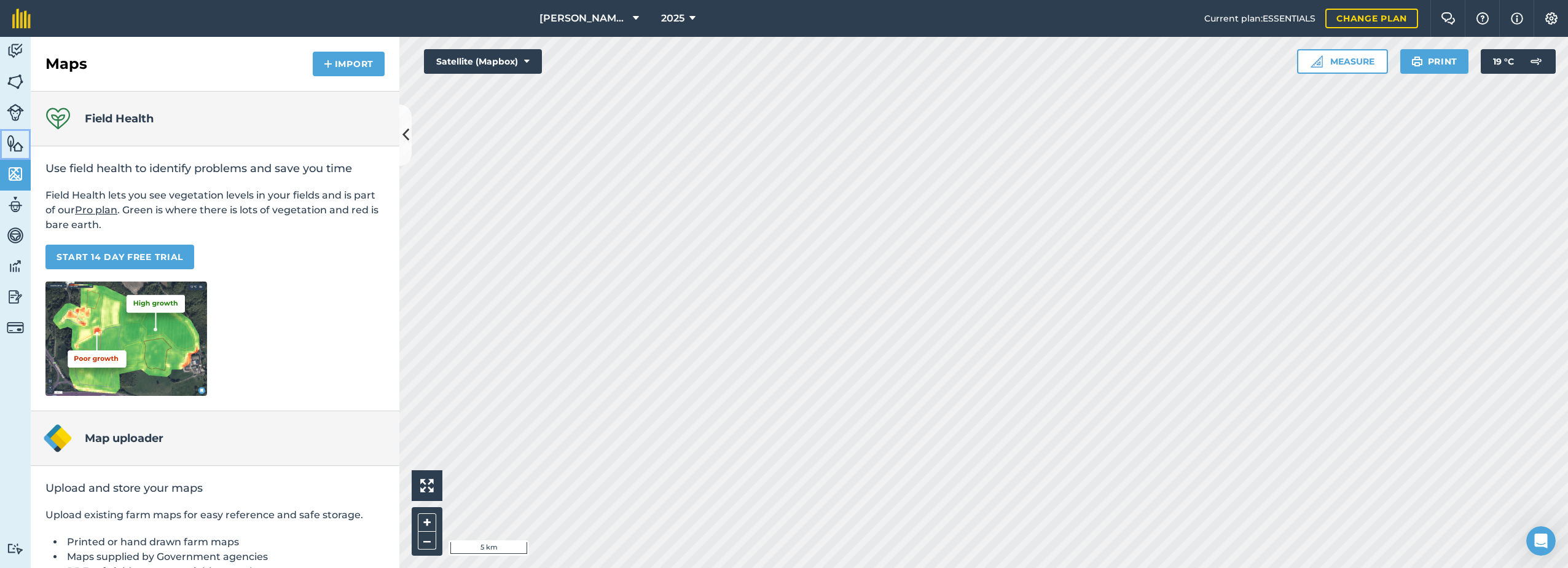
click at [28, 142] on link "Features" at bounding box center [15, 144] width 31 height 31
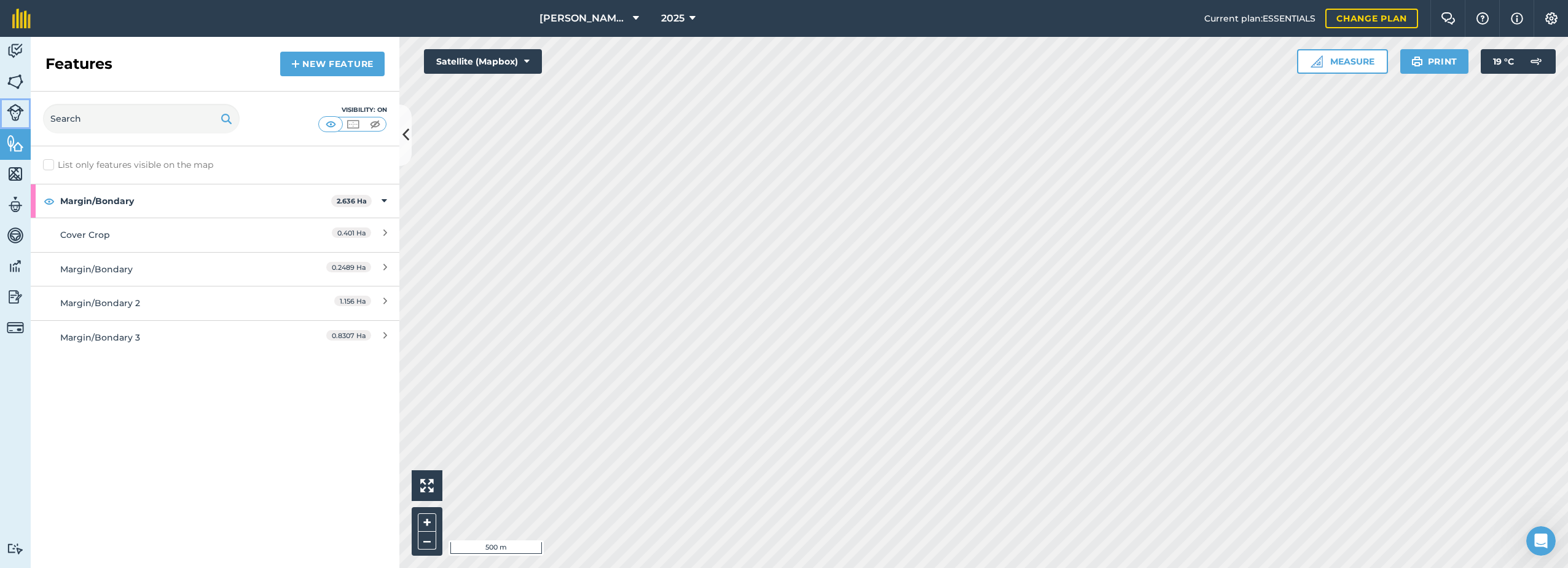
click at [19, 108] on img at bounding box center [14, 112] width 17 height 17
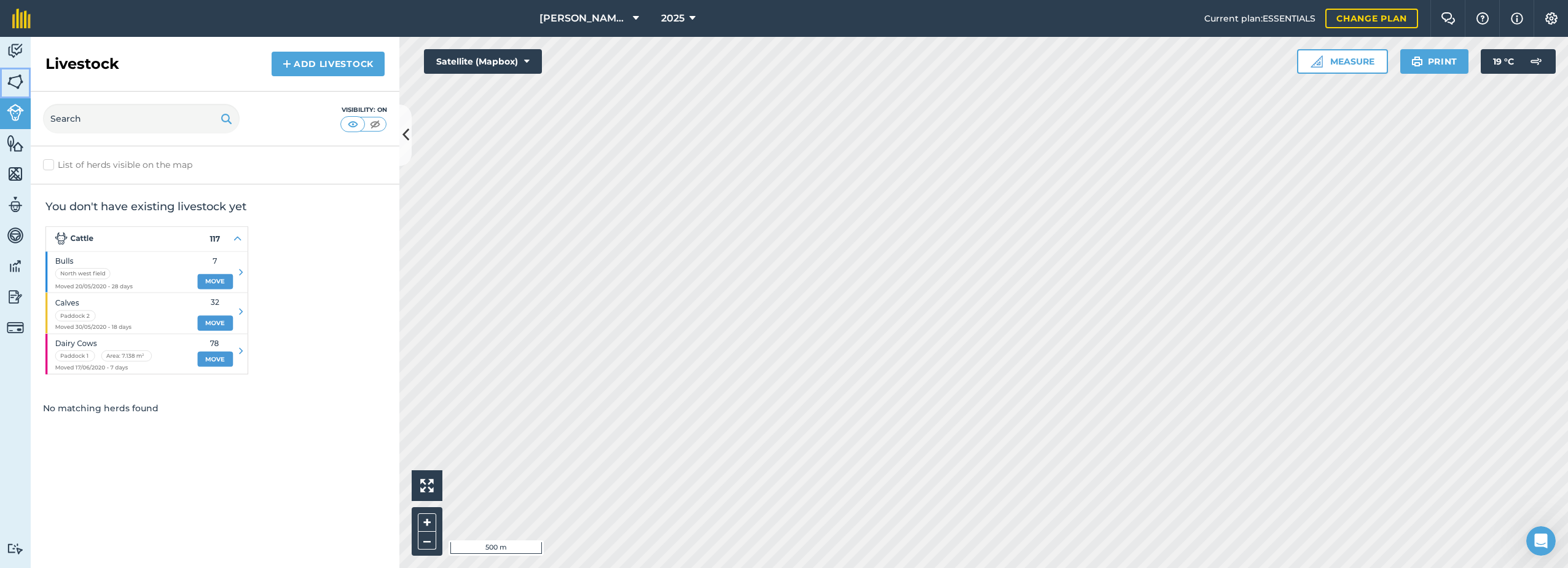
click at [6, 84] on img at bounding box center [14, 81] width 17 height 19
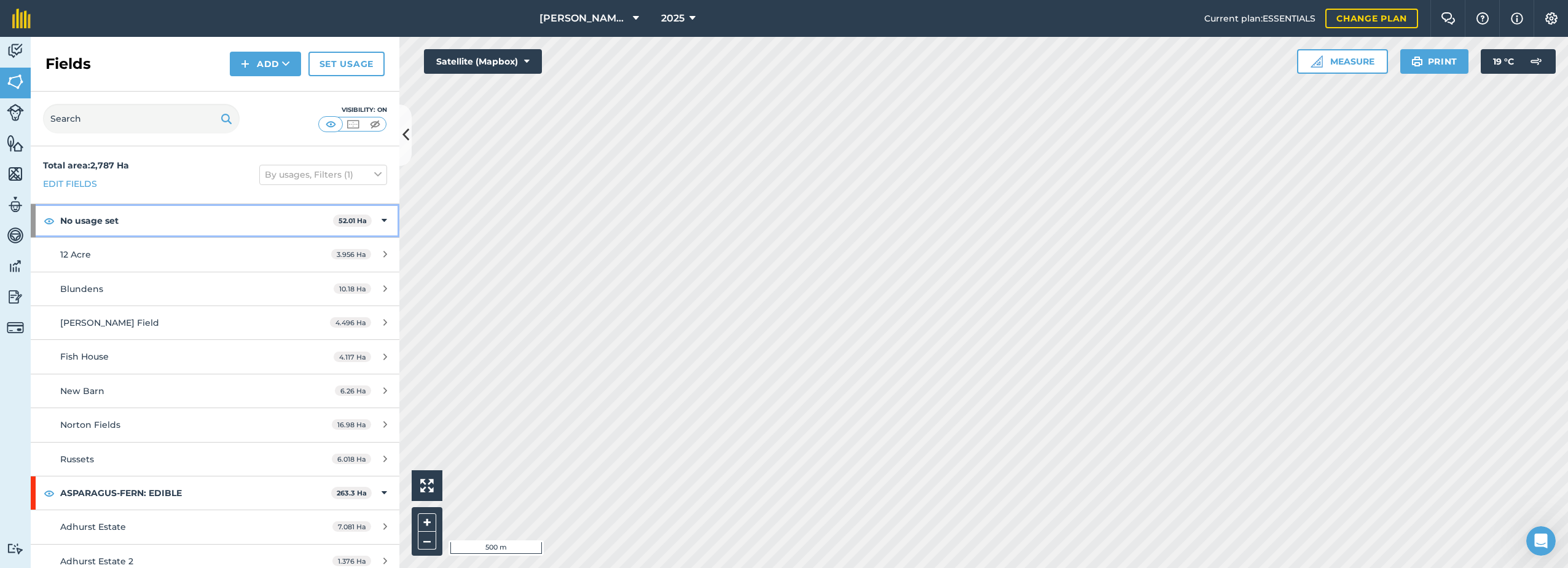
click at [381, 220] on div "No usage set 52.01 Ha" at bounding box center [215, 220] width 369 height 33
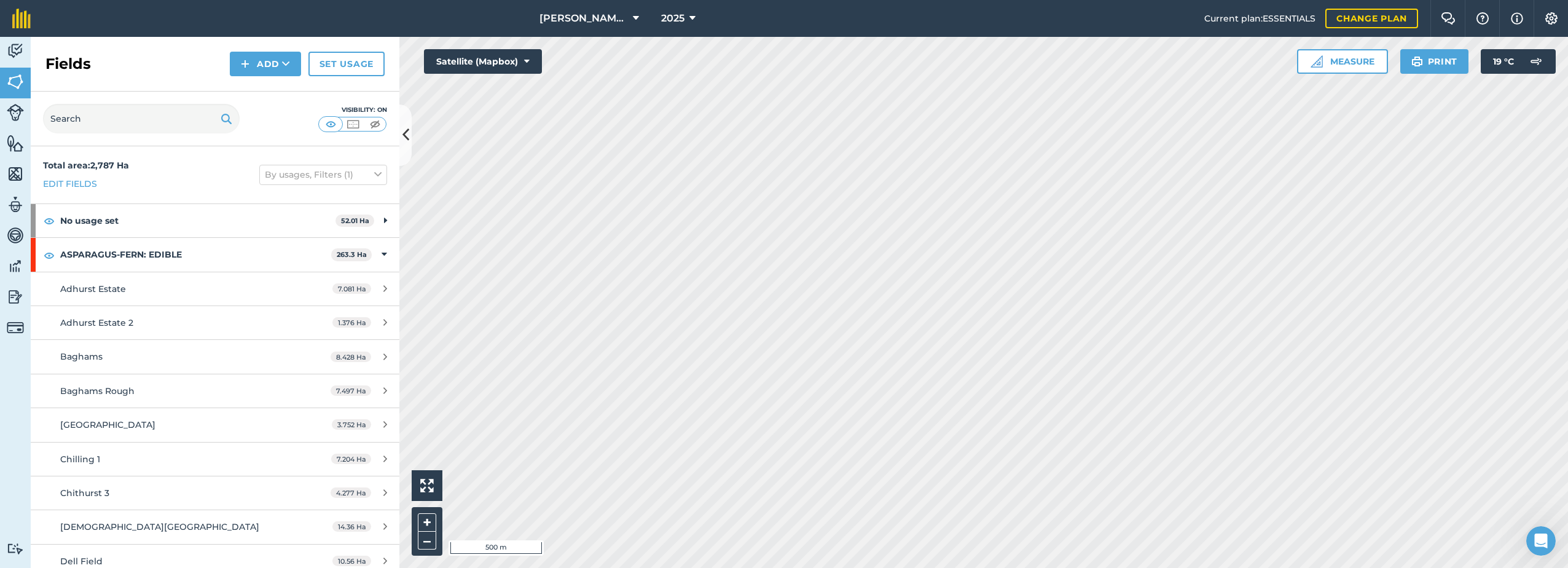
click at [163, 160] on div "Total area : 2,787 Ha Edit fields By usages, Filters (1)" at bounding box center [215, 175] width 369 height 57
drag, startPoint x: 19, startPoint y: 50, endPoint x: 24, endPoint y: 56, distance: 7.8
click at [19, 51] on img at bounding box center [14, 51] width 17 height 19
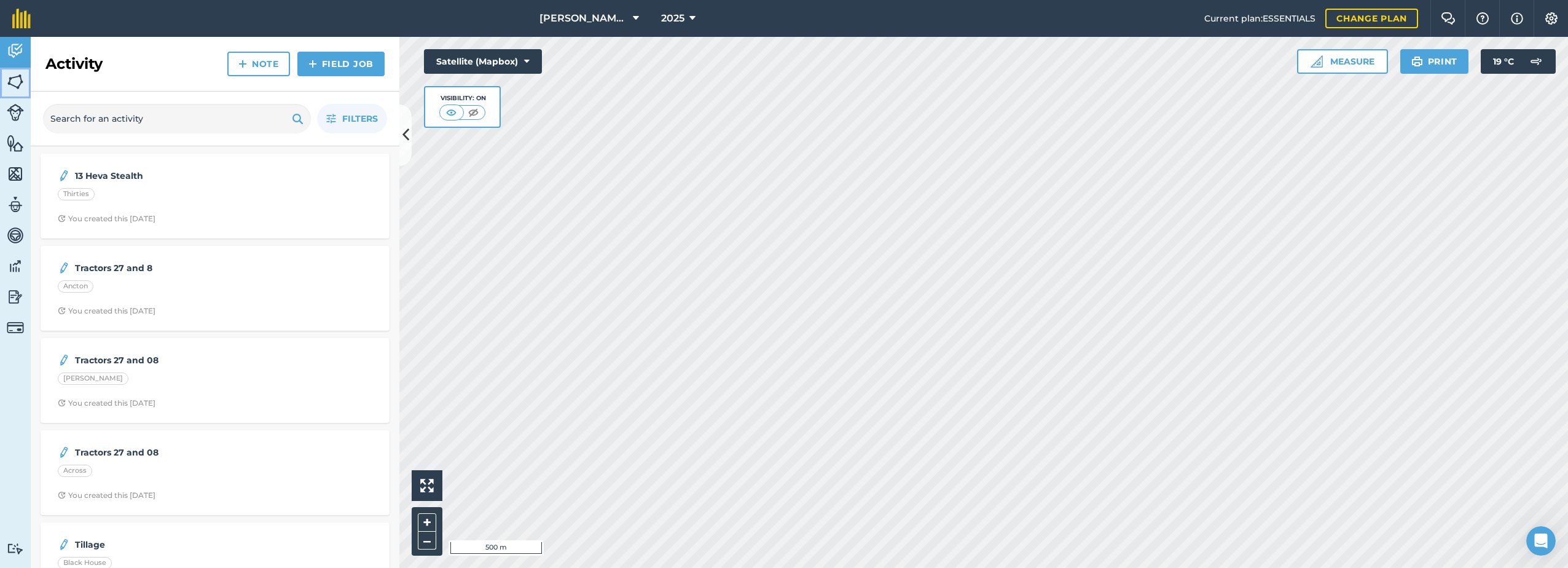
click at [10, 87] on img at bounding box center [14, 81] width 17 height 19
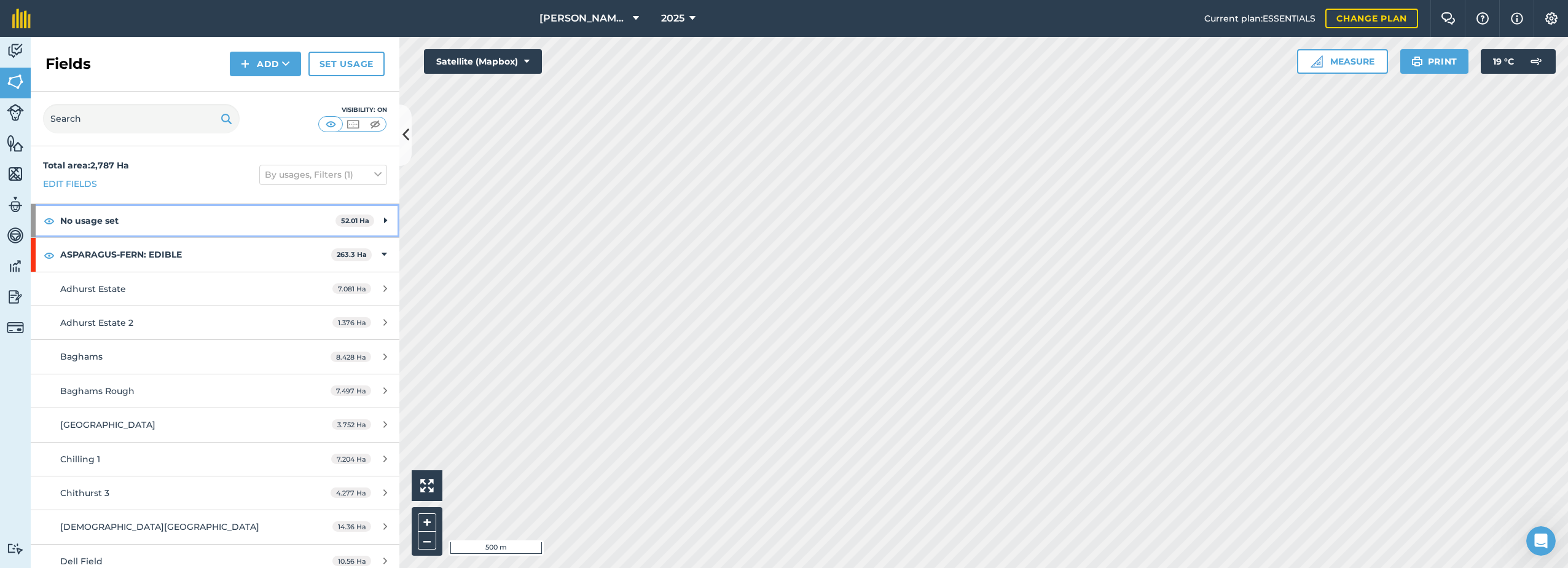
click at [88, 214] on strong "No usage set" at bounding box center [198, 220] width 275 height 33
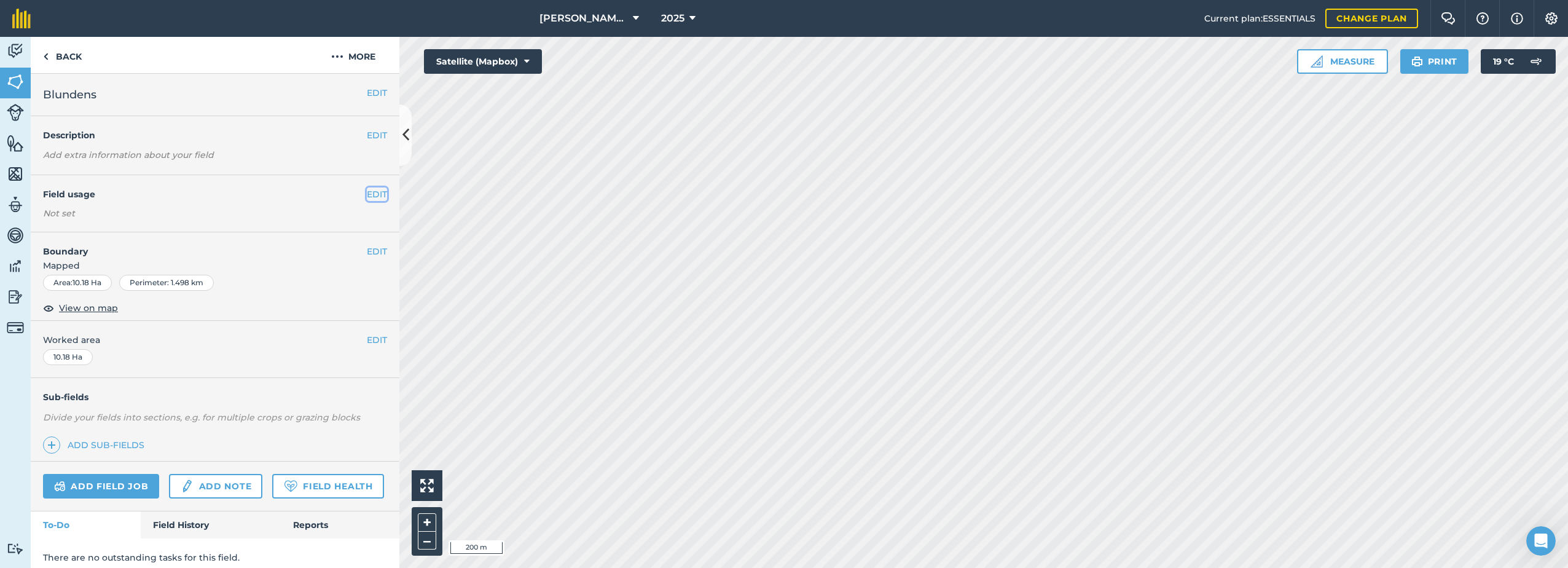
click at [374, 192] on button "EDIT" at bounding box center [377, 194] width 20 height 14
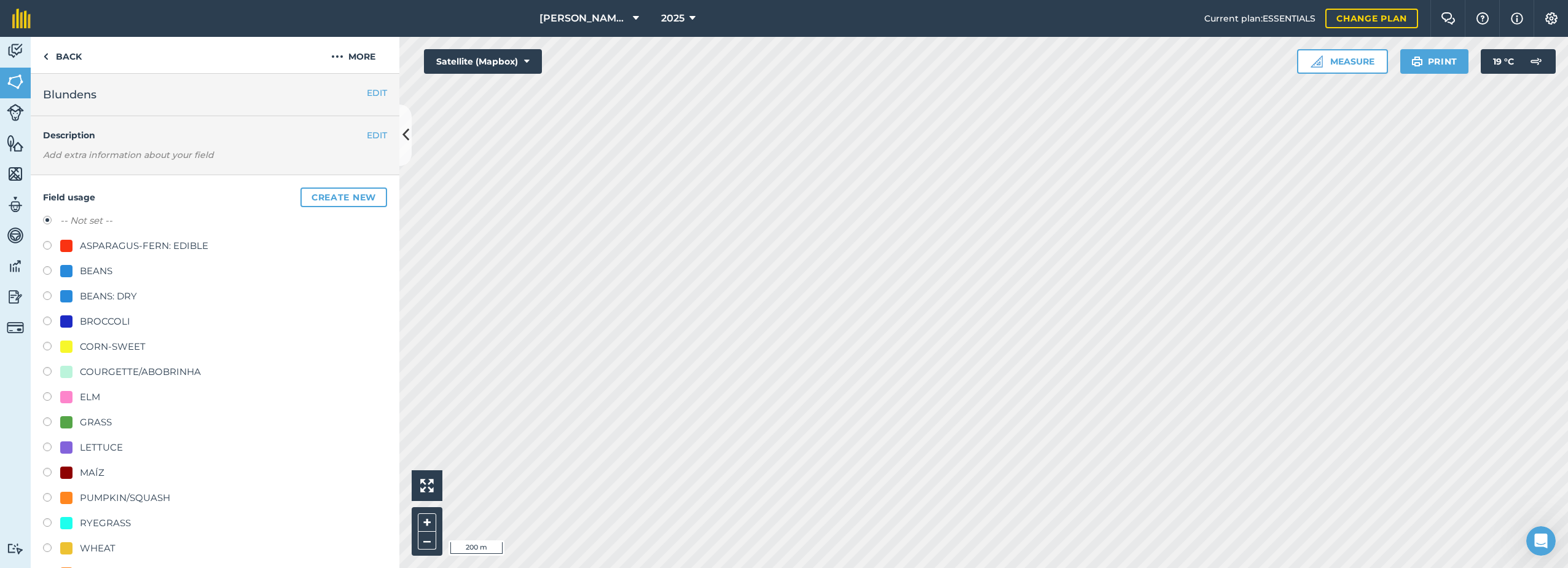
click at [44, 345] on label at bounding box center [51, 347] width 17 height 12
radio input "true"
radio input "false"
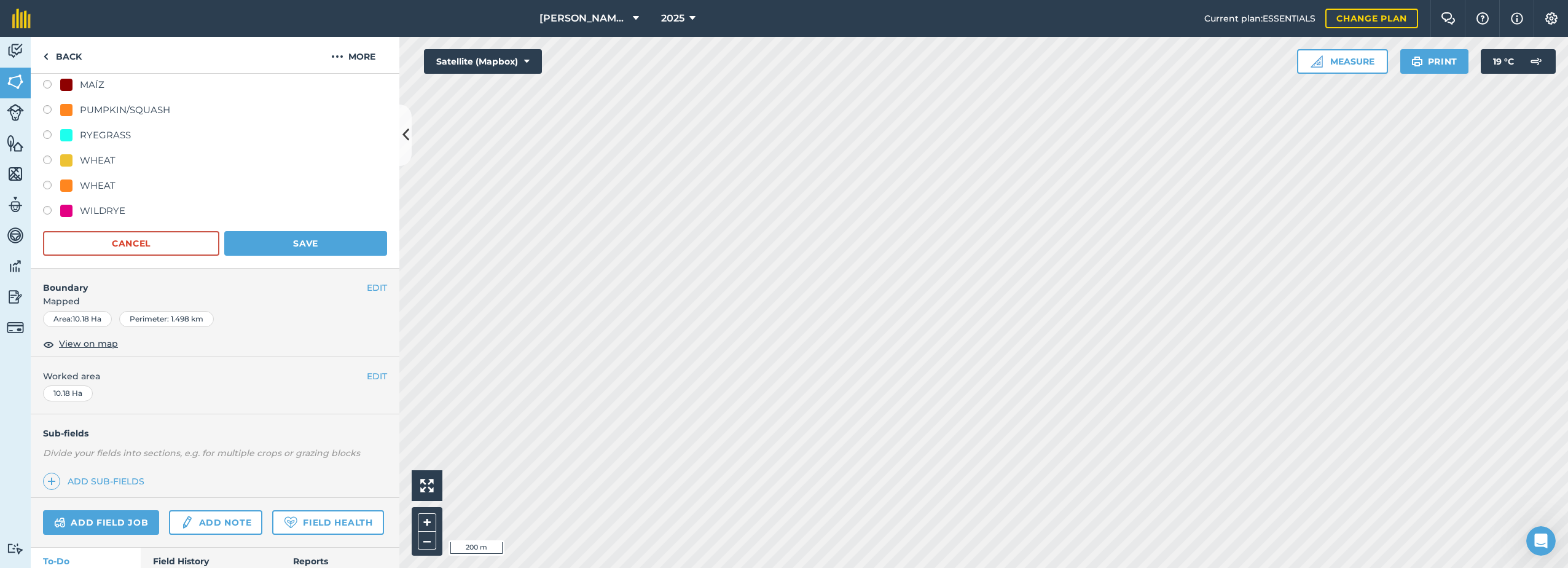
scroll to position [467, 0]
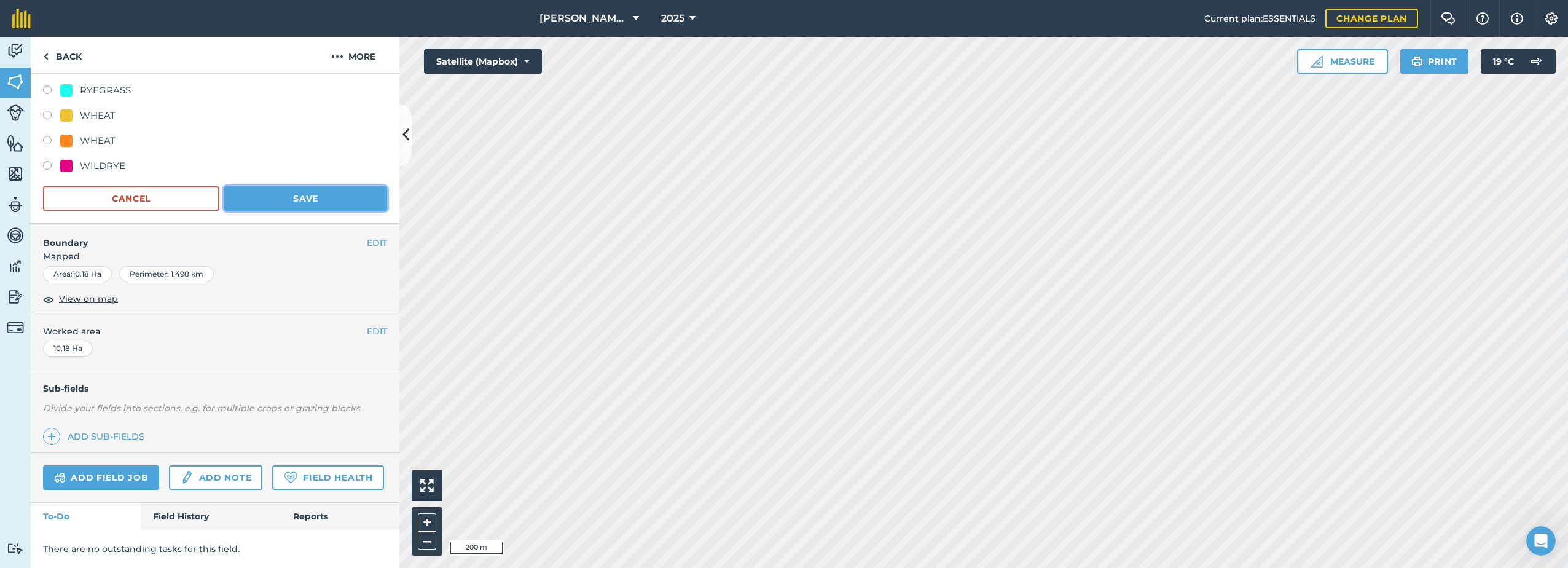
click at [279, 186] on button "Save" at bounding box center [306, 198] width 163 height 25
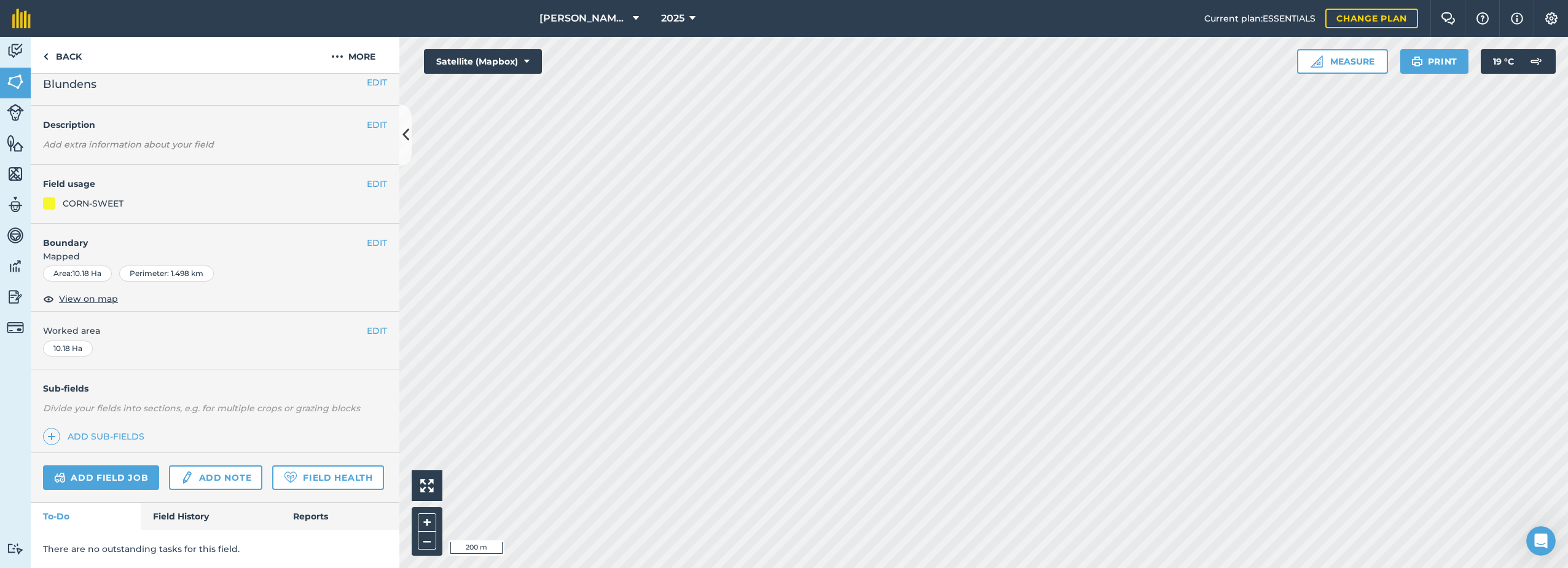
scroll to position [44, 0]
click at [342, 55] on img at bounding box center [337, 56] width 12 height 15
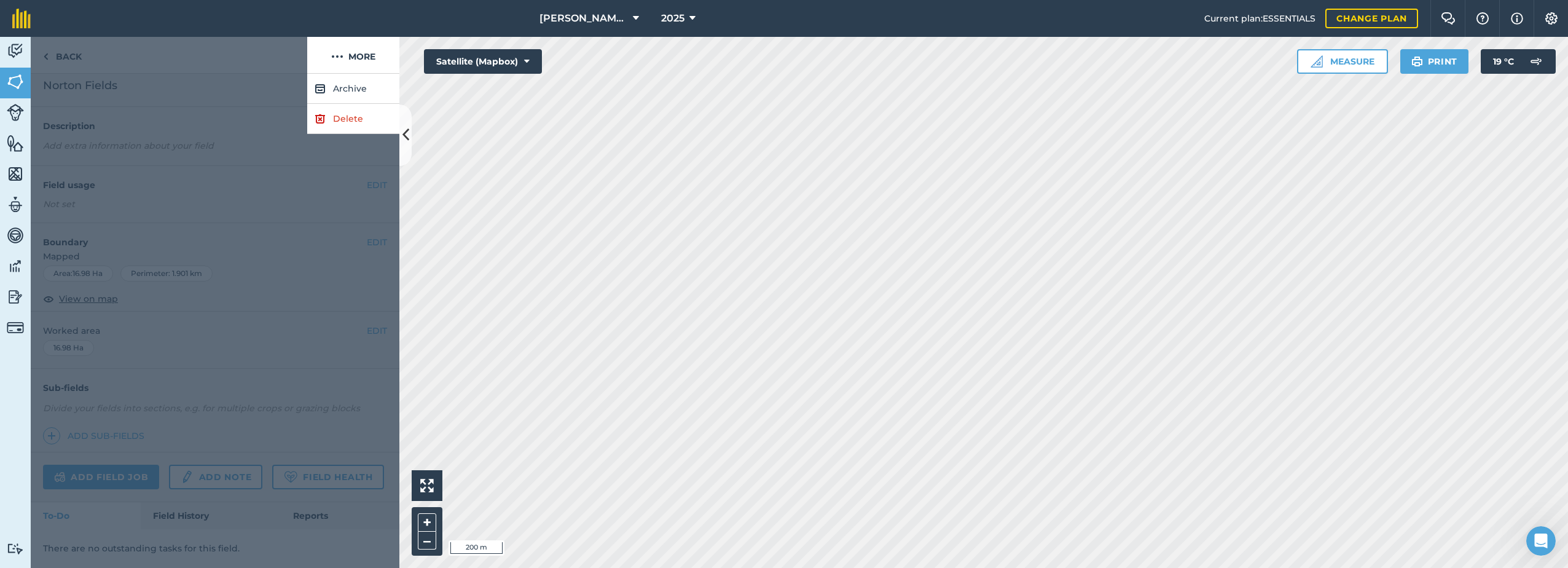
click at [238, 77] on div at bounding box center [215, 321] width 369 height 495
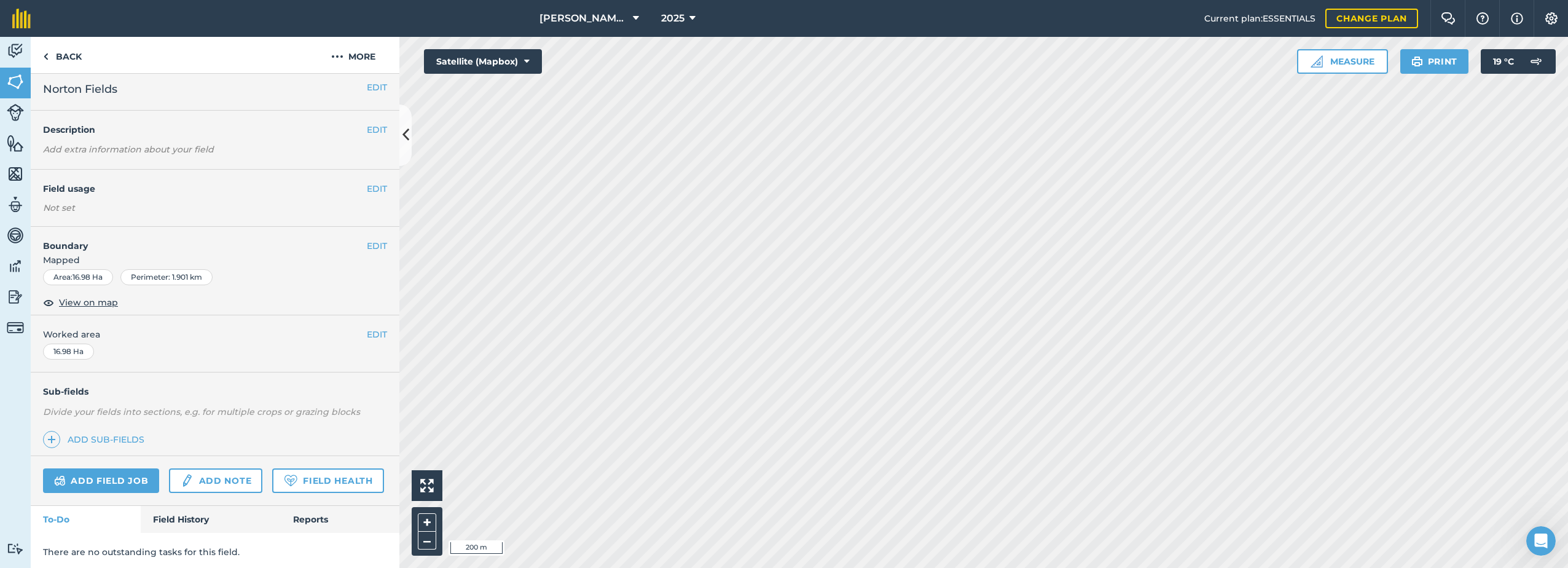
scroll to position [0, 0]
click at [367, 191] on button "EDIT" at bounding box center [377, 194] width 20 height 14
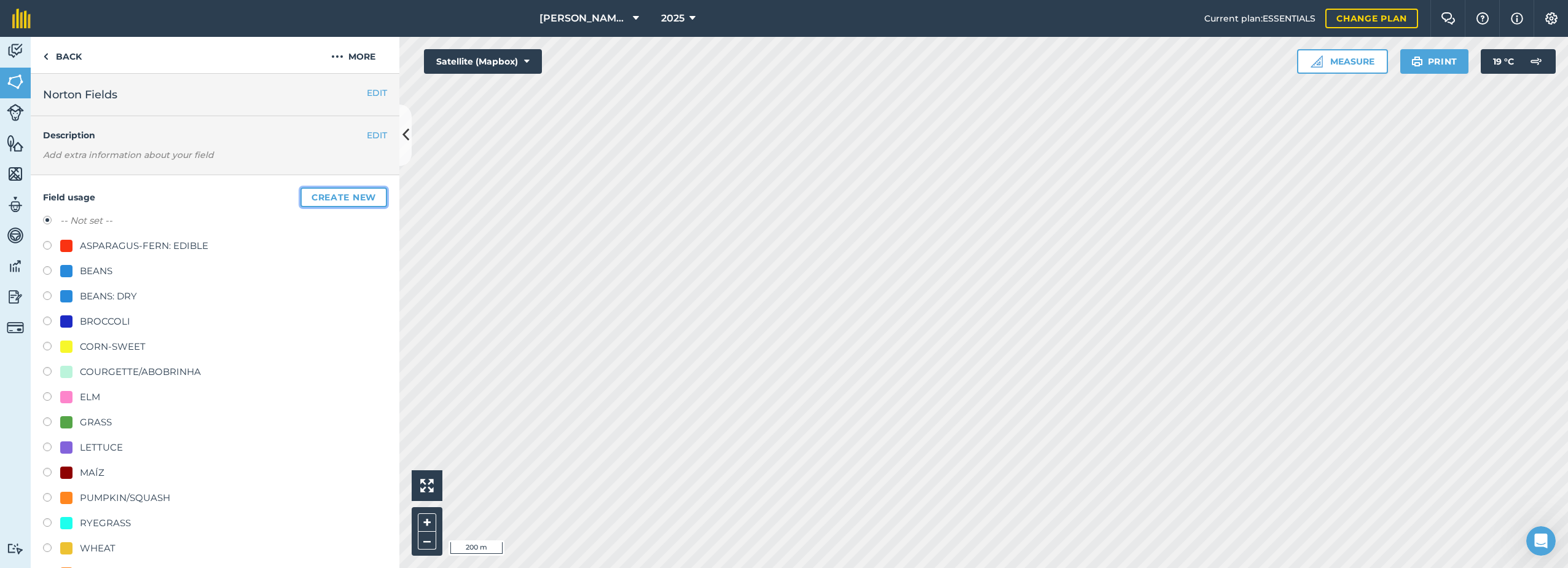
click at [338, 196] on button "Create new" at bounding box center [344, 197] width 87 height 19
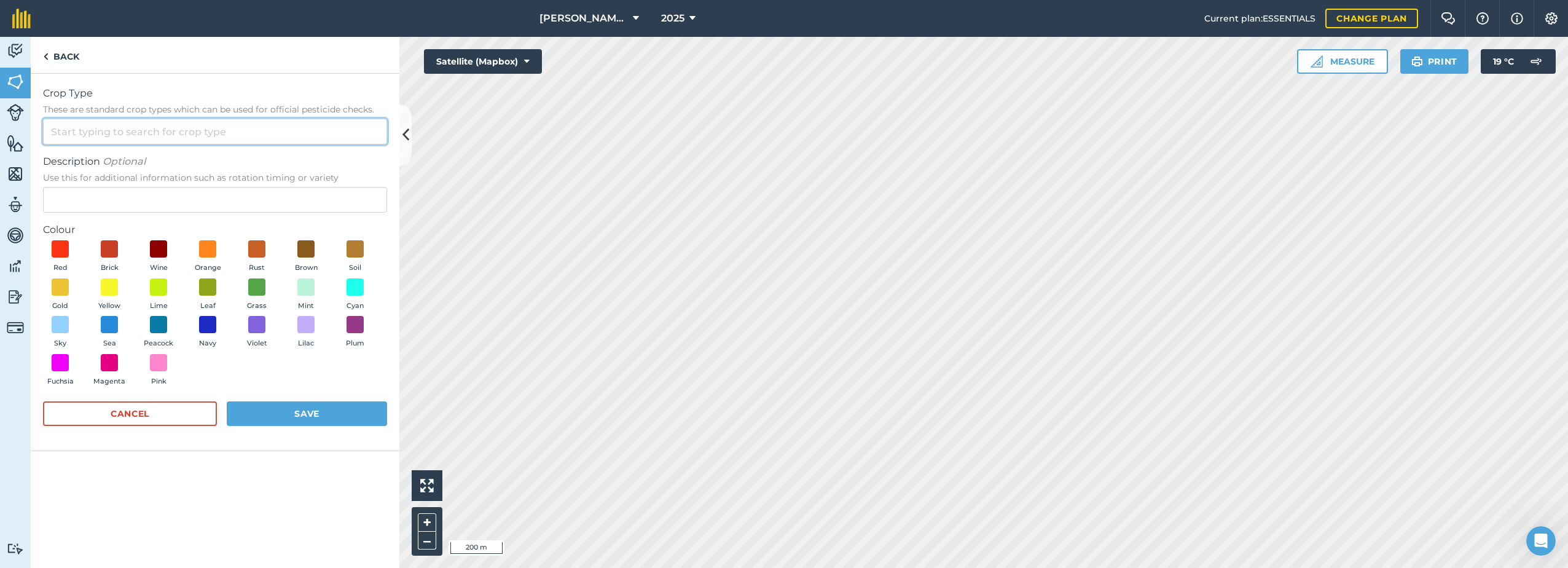
click at [87, 139] on input "Crop Type These are standard crop types which can be used for official pesticid…" at bounding box center [214, 131] width 344 height 26
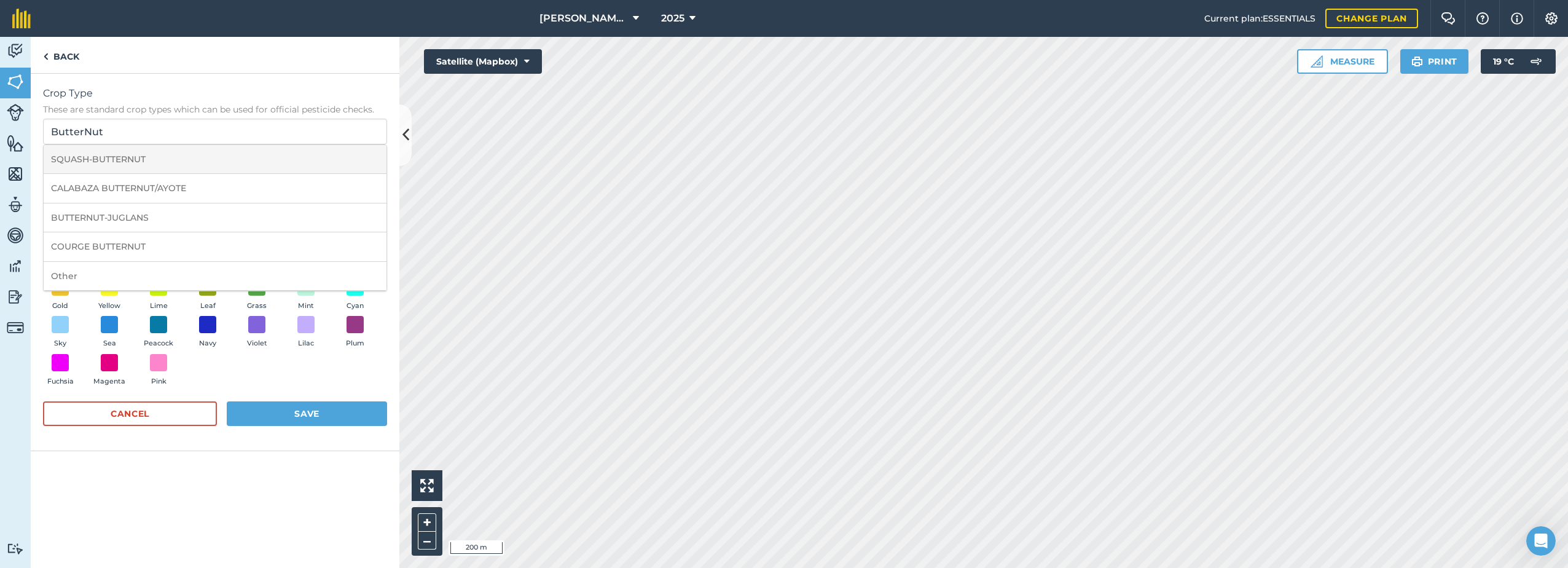
click at [159, 161] on li "SQUASH-BUTTERNUT" at bounding box center [215, 160] width 343 height 29
type input "SQUASH-BUTTERNUT"
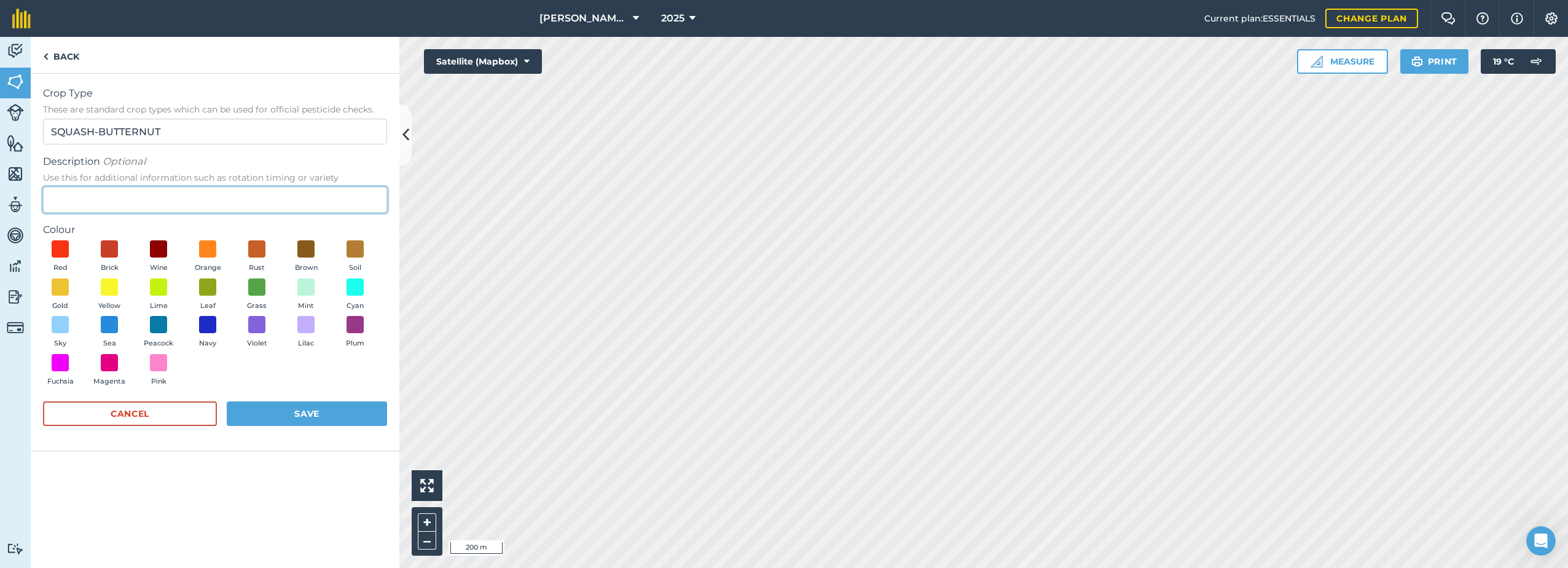
click at [83, 196] on input "Description Optional Use this for additional information such as rotation timin…" at bounding box center [214, 200] width 344 height 26
click at [306, 250] on span at bounding box center [307, 250] width 19 height 19
click at [306, 250] on img at bounding box center [305, 249] width 12 height 16
click at [353, 254] on span at bounding box center [356, 250] width 19 height 19
click at [61, 366] on span at bounding box center [60, 363] width 19 height 19
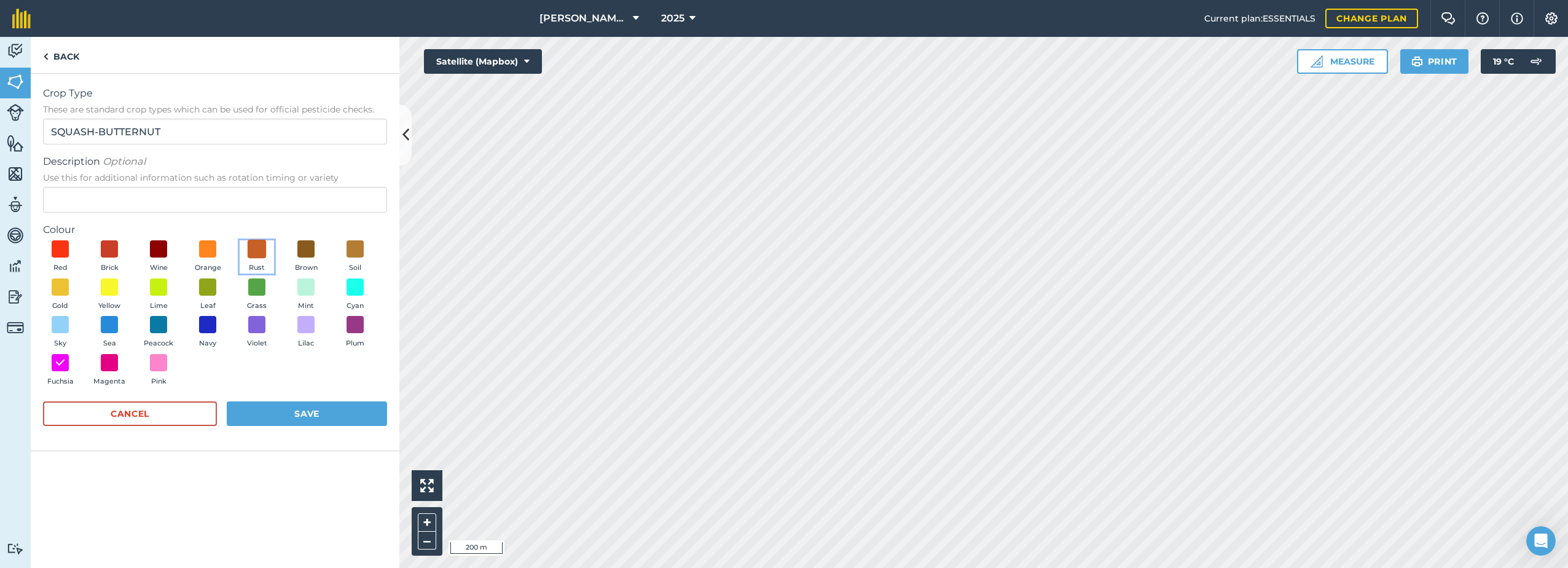
click at [250, 246] on span at bounding box center [258, 250] width 19 height 19
click at [335, 414] on button "Save" at bounding box center [307, 413] width 160 height 25
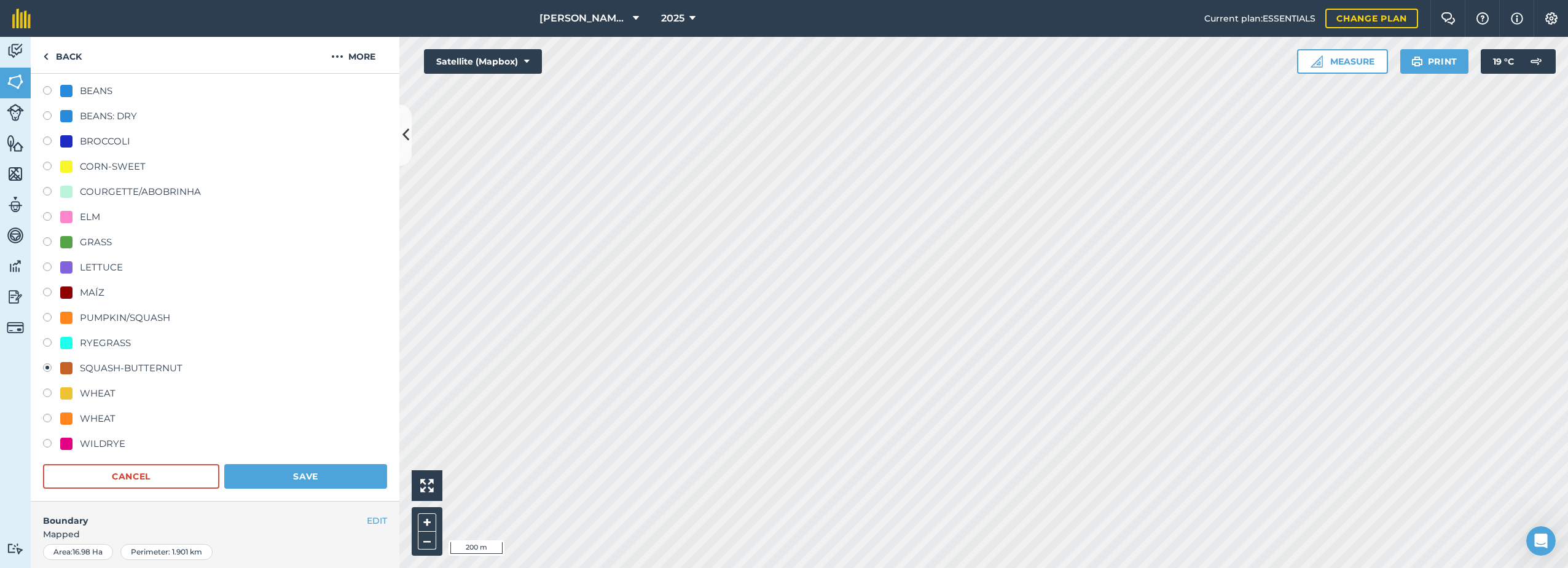
scroll to position [184, 0]
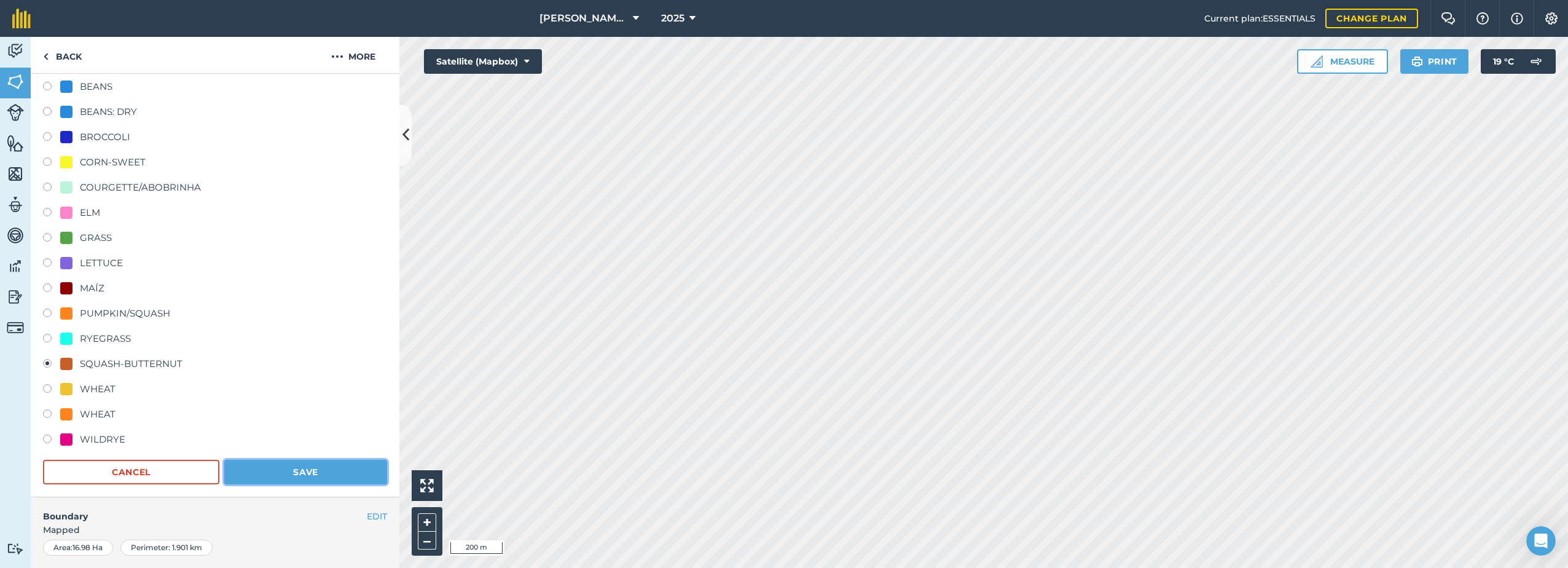
click at [298, 468] on button "Save" at bounding box center [306, 472] width 163 height 25
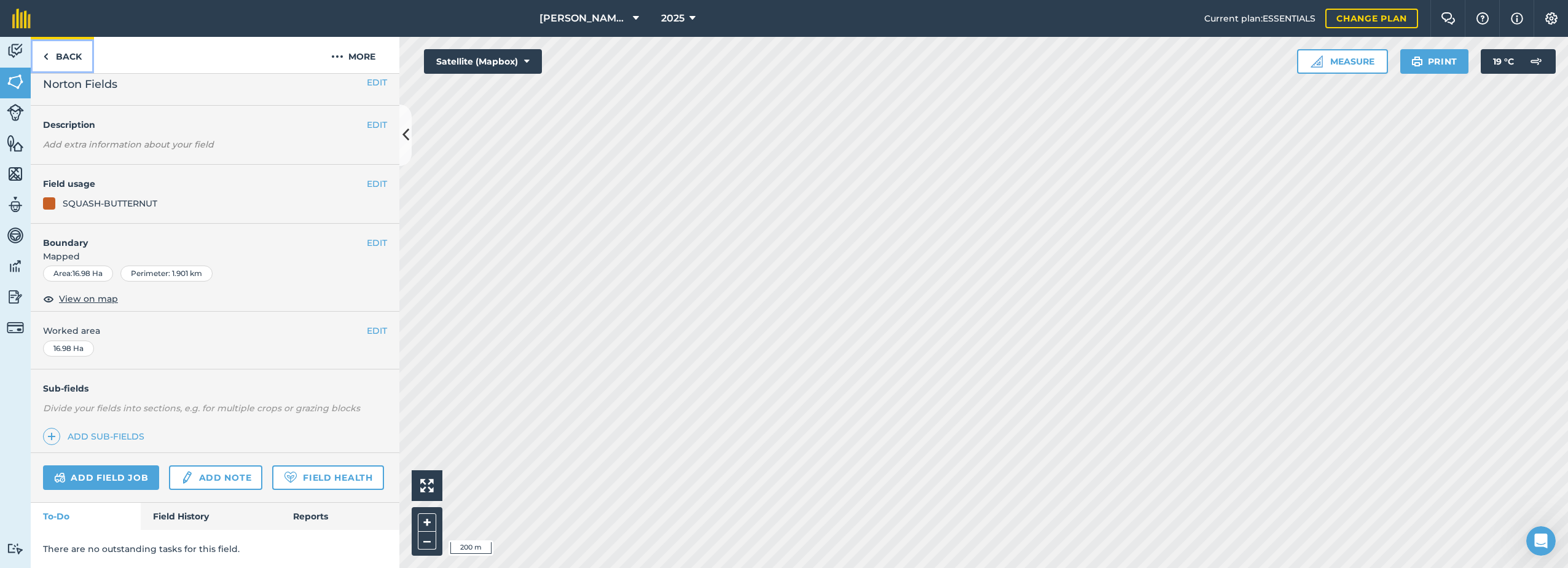
click at [65, 57] on link "Back" at bounding box center [62, 55] width 64 height 36
click at [55, 56] on link "Back" at bounding box center [62, 55] width 64 height 36
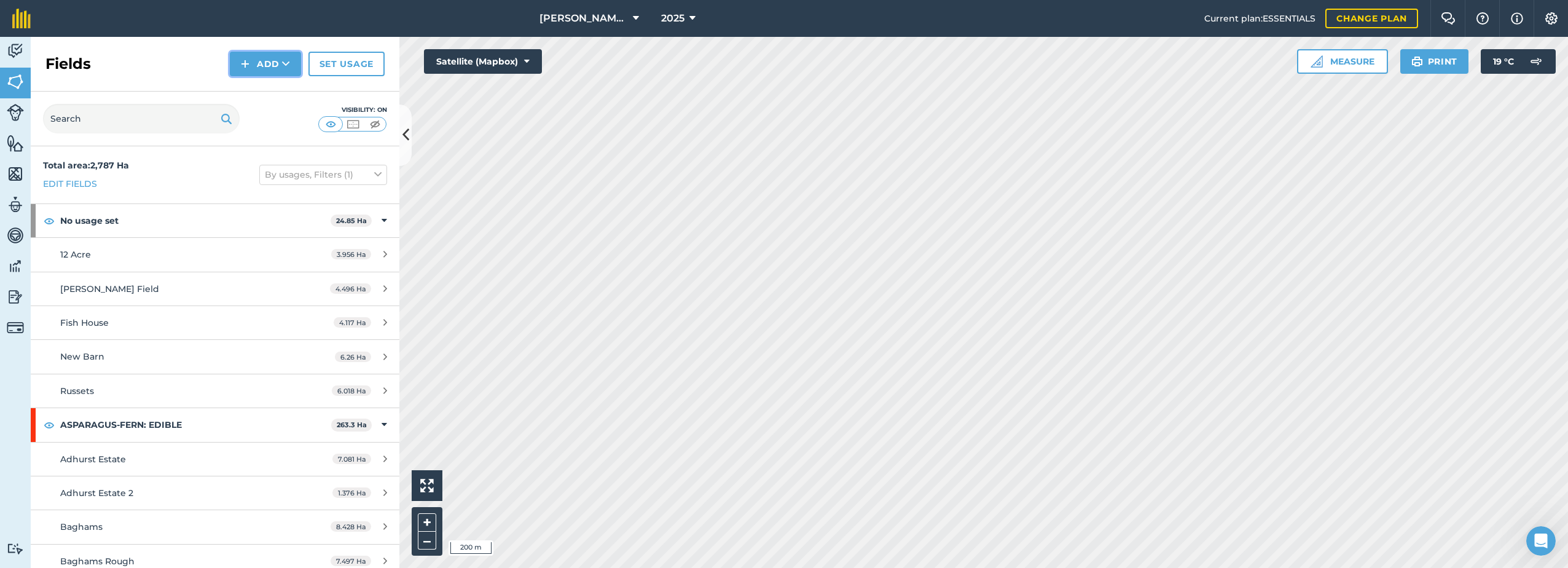
click at [266, 63] on button "Add" at bounding box center [265, 64] width 72 height 25
click at [257, 88] on link "Draw" at bounding box center [266, 92] width 68 height 27
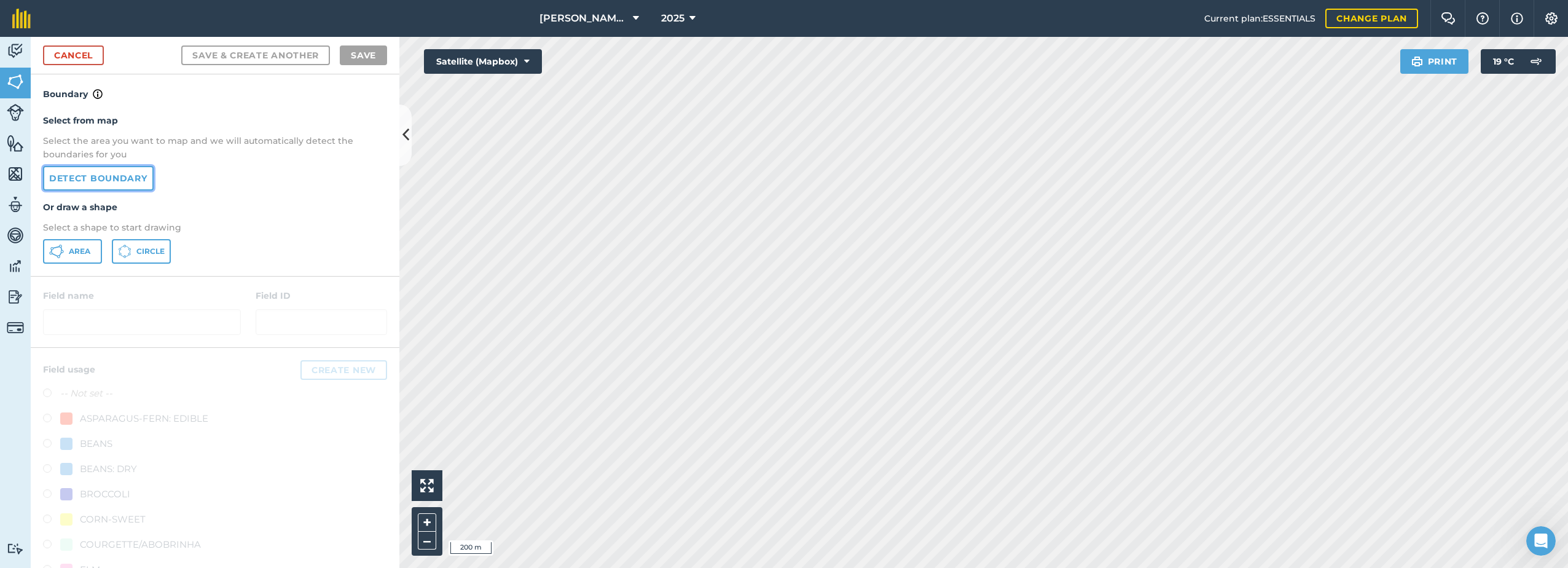
click at [95, 172] on link "Detect boundary" at bounding box center [97, 178] width 110 height 25
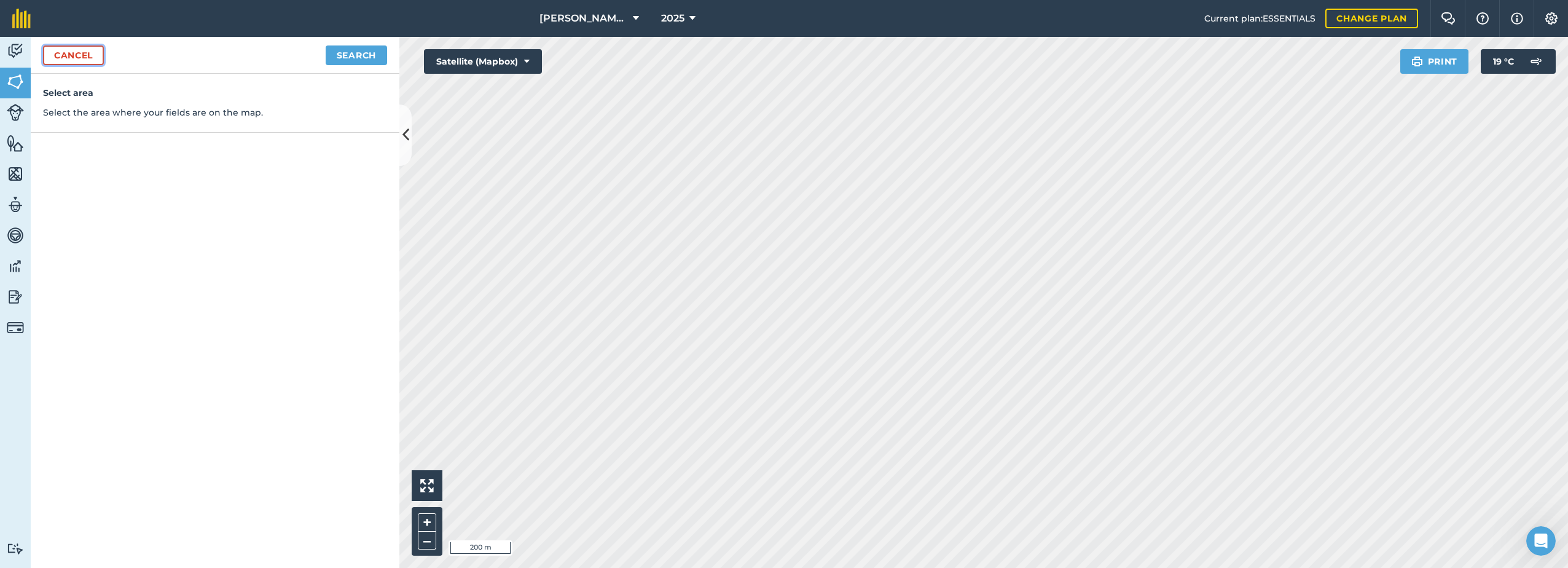
drag, startPoint x: 661, startPoint y: 466, endPoint x: 76, endPoint y: 56, distance: 714.4
click at [76, 56] on link "Cancel" at bounding box center [73, 55] width 61 height 19
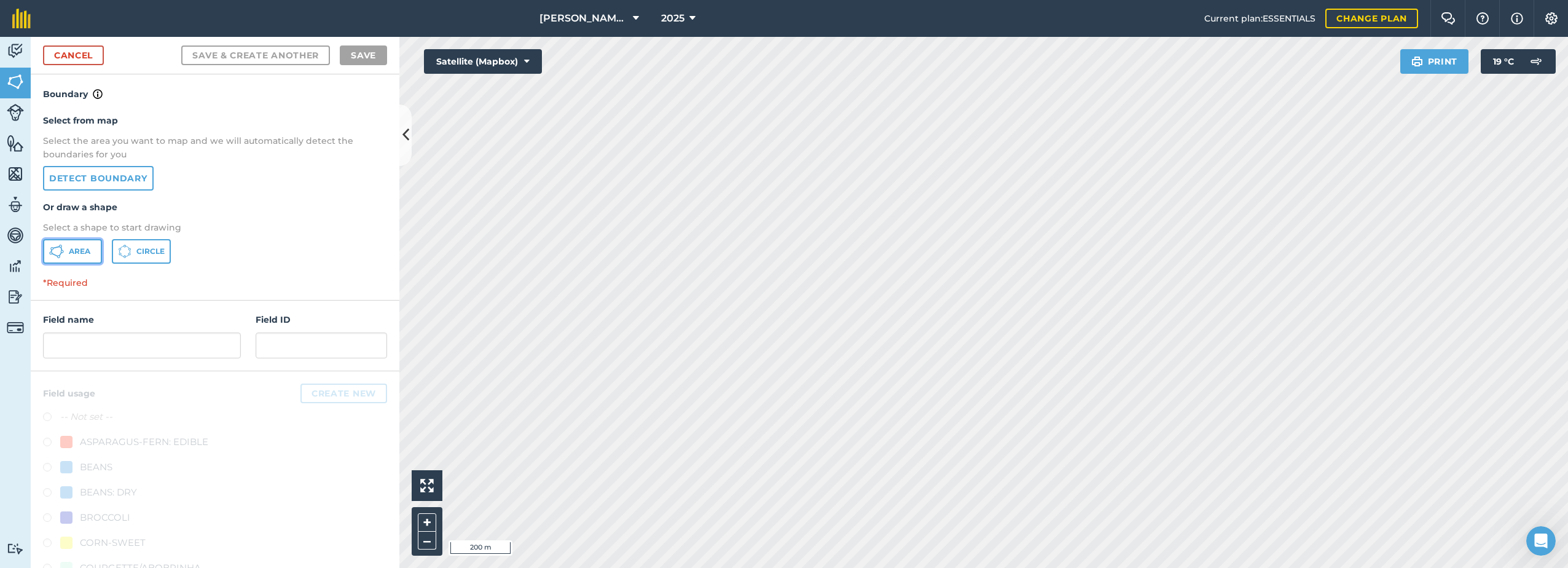
click at [74, 252] on span "Area" at bounding box center [79, 251] width 22 height 10
click at [730, 567] on html "Barfoot Farm Life 2025 Current plan : ESSENTIALS Change plan Farm Chat Help Inf…" at bounding box center [784, 284] width 1568 height 568
click at [72, 55] on link "Cancel" at bounding box center [73, 55] width 61 height 19
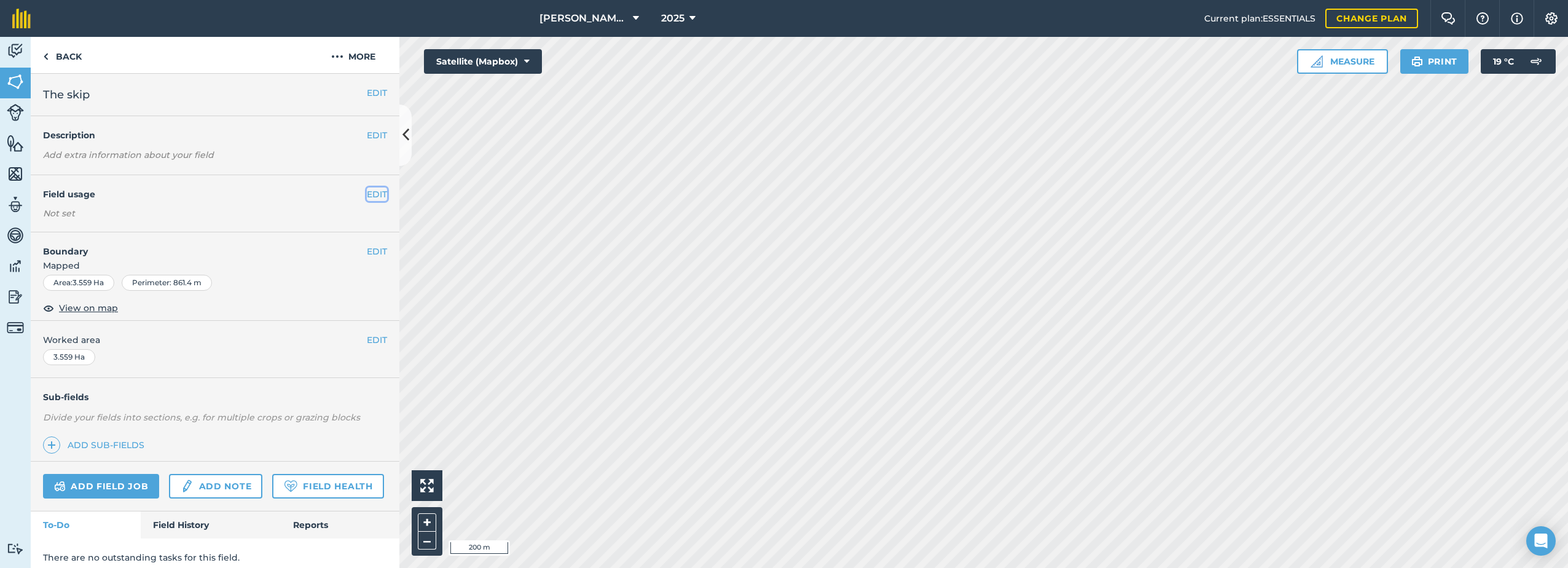
click at [369, 188] on button "EDIT" at bounding box center [377, 194] width 20 height 14
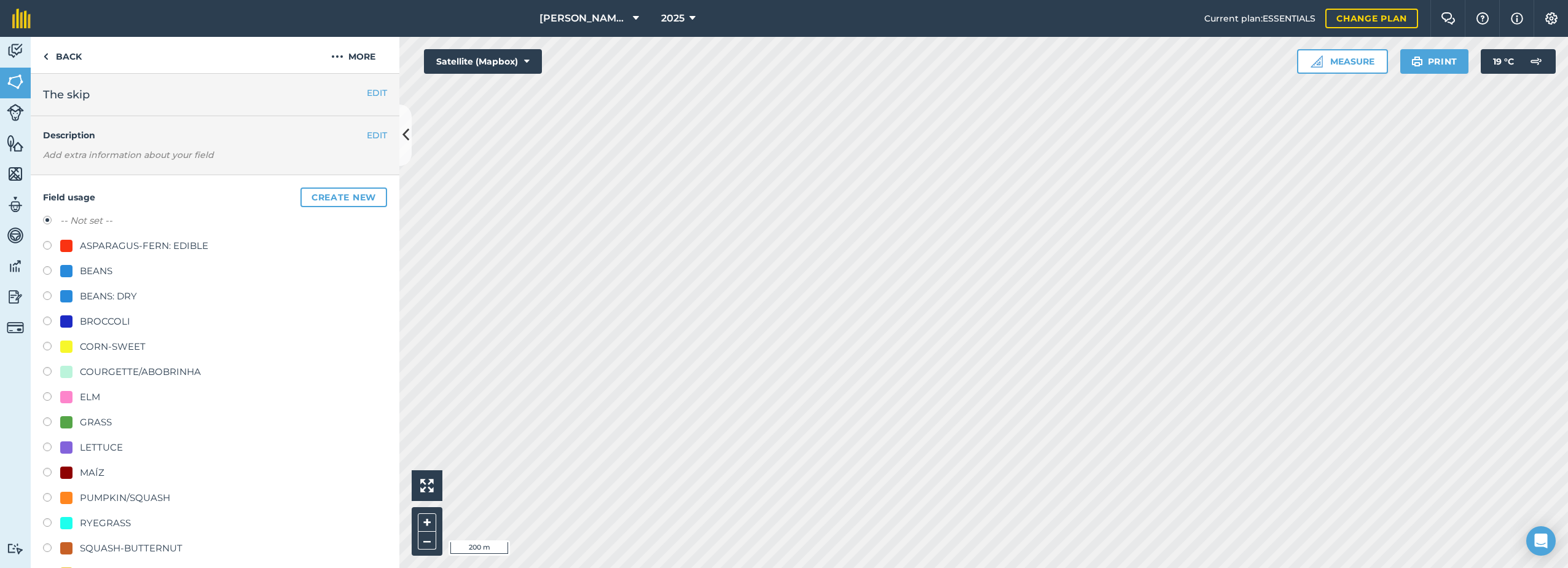
drag, startPoint x: 61, startPoint y: 346, endPoint x: 68, endPoint y: 346, distance: 7.0
click at [61, 346] on div at bounding box center [66, 346] width 12 height 12
radio input "true"
radio input "false"
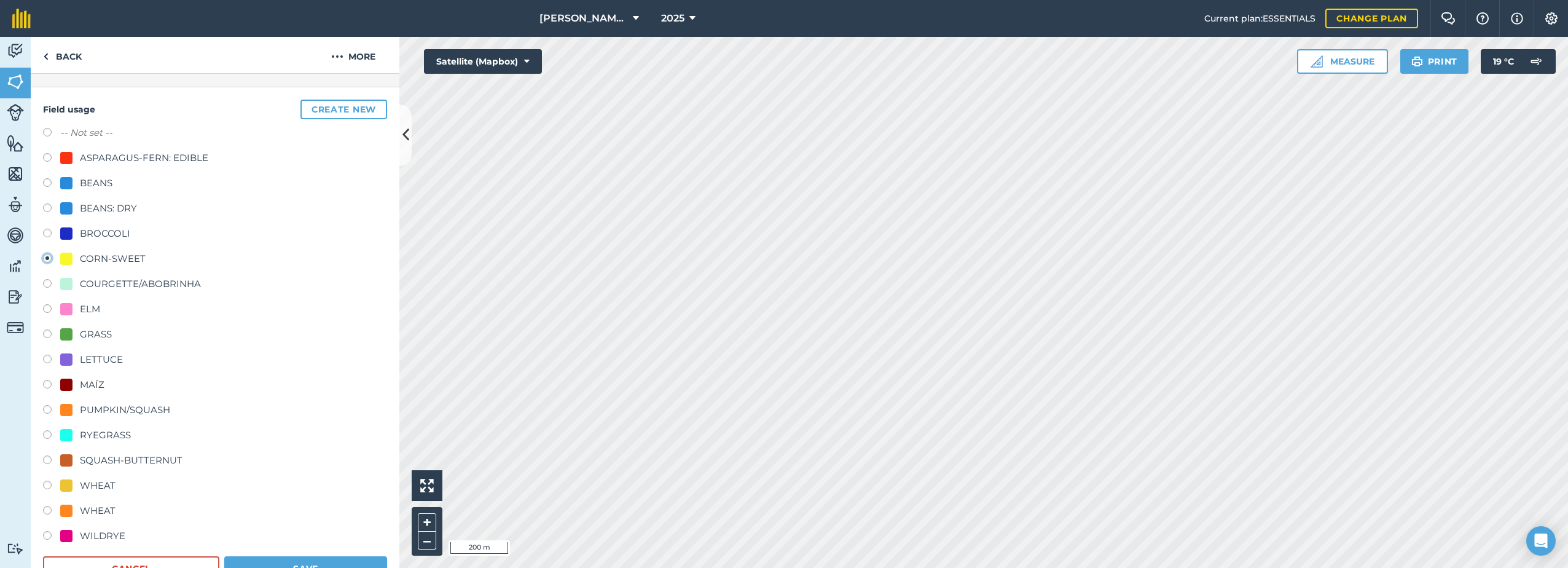
scroll to position [430, 0]
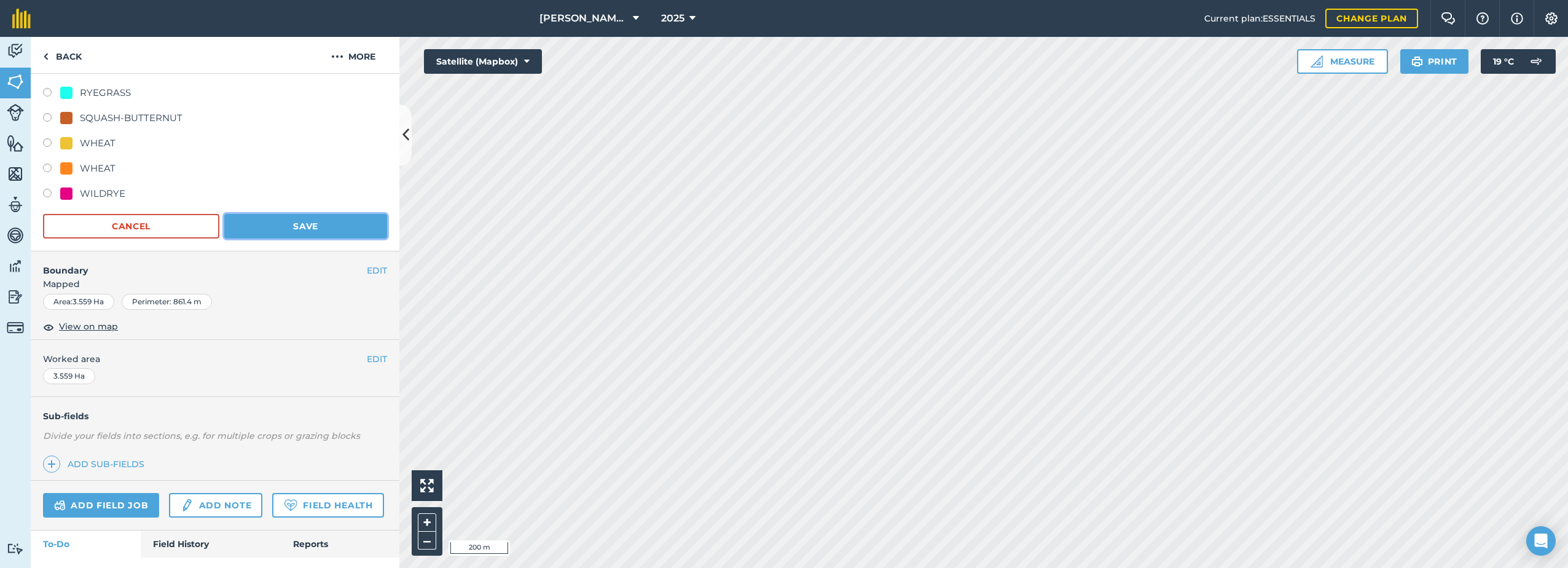
click at [276, 226] on button "Save" at bounding box center [306, 226] width 163 height 25
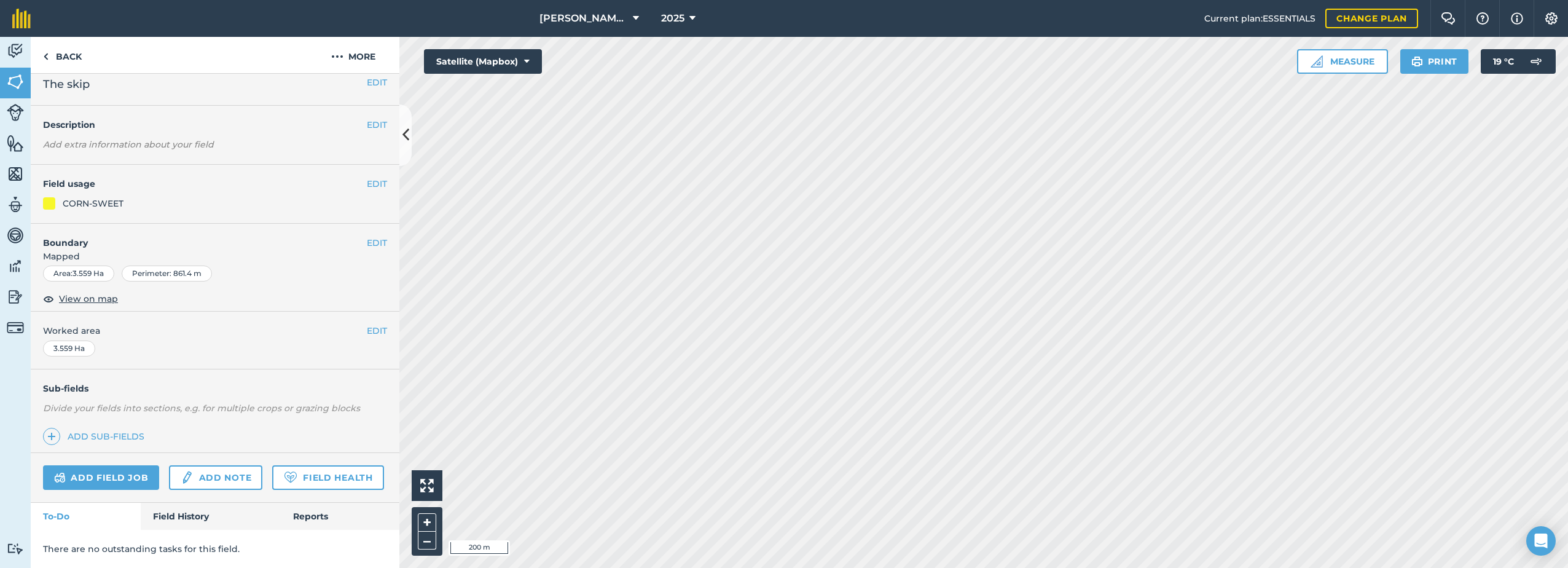
scroll to position [45, 0]
click at [367, 178] on button "EDIT" at bounding box center [377, 184] width 20 height 14
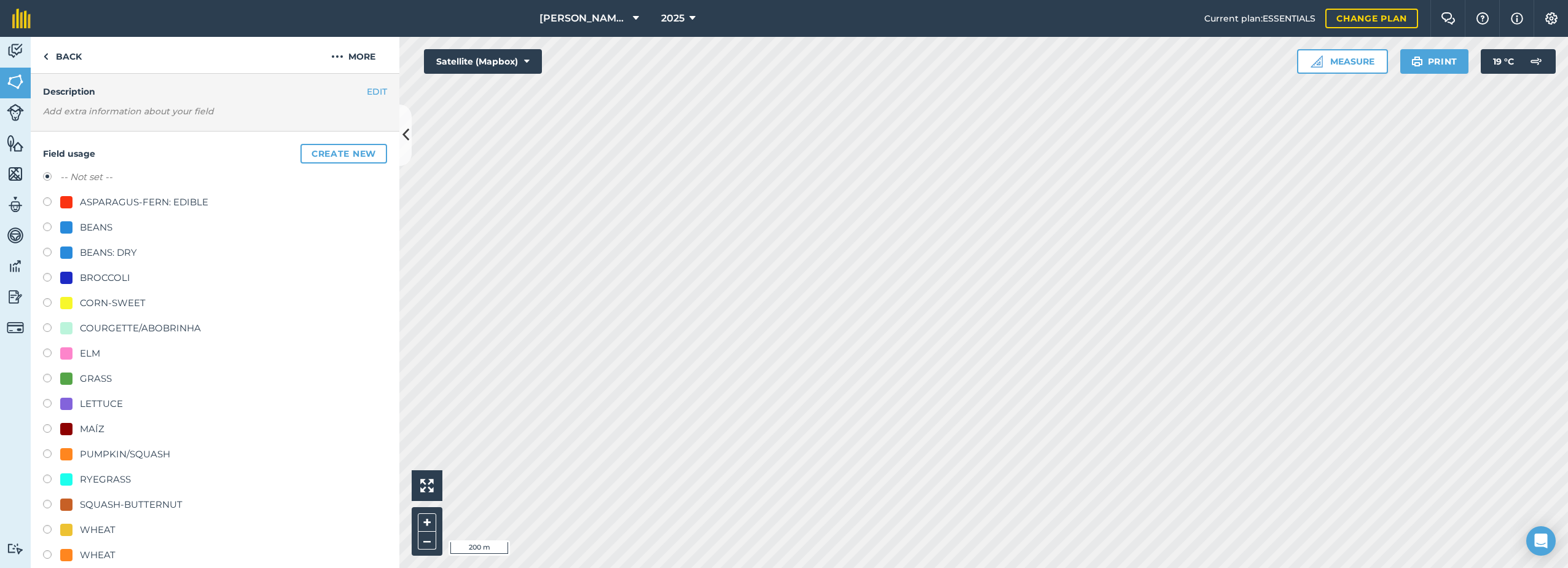
click at [74, 301] on div "CORN-SWEET" at bounding box center [103, 303] width 85 height 15
radio input "true"
radio input "false"
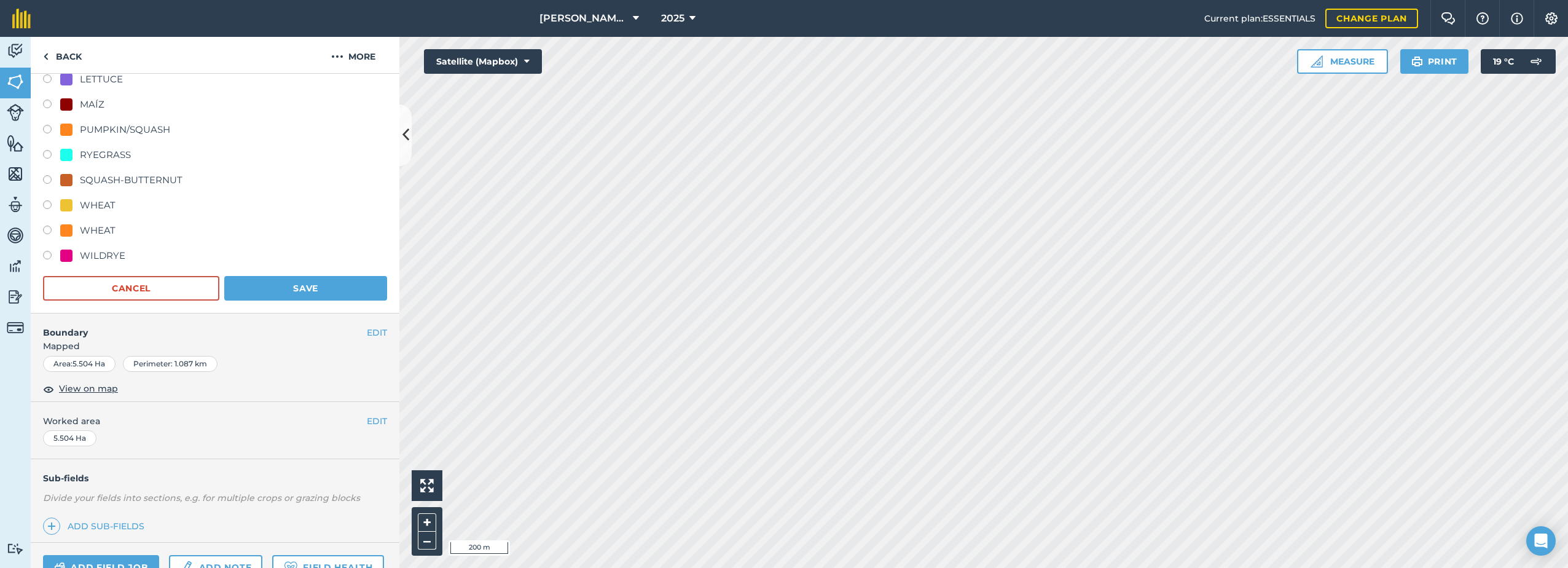
scroll to position [413, 0]
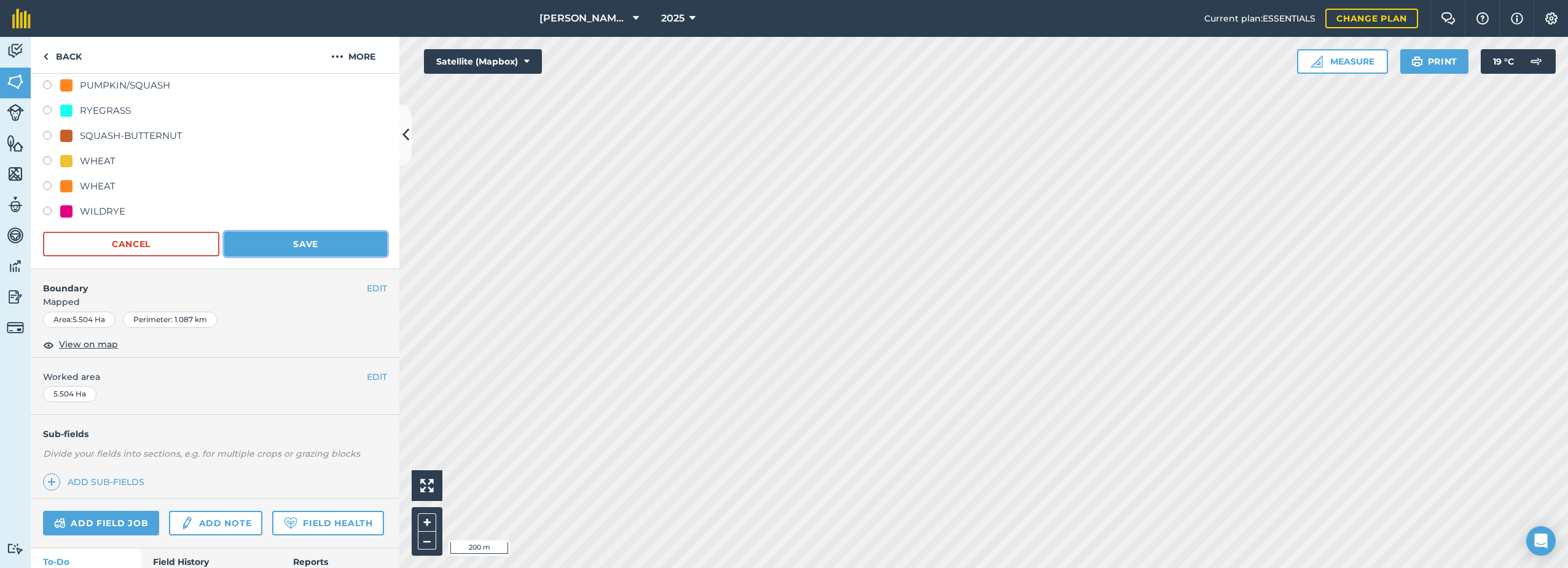
click at [265, 251] on button "Save" at bounding box center [306, 244] width 163 height 25
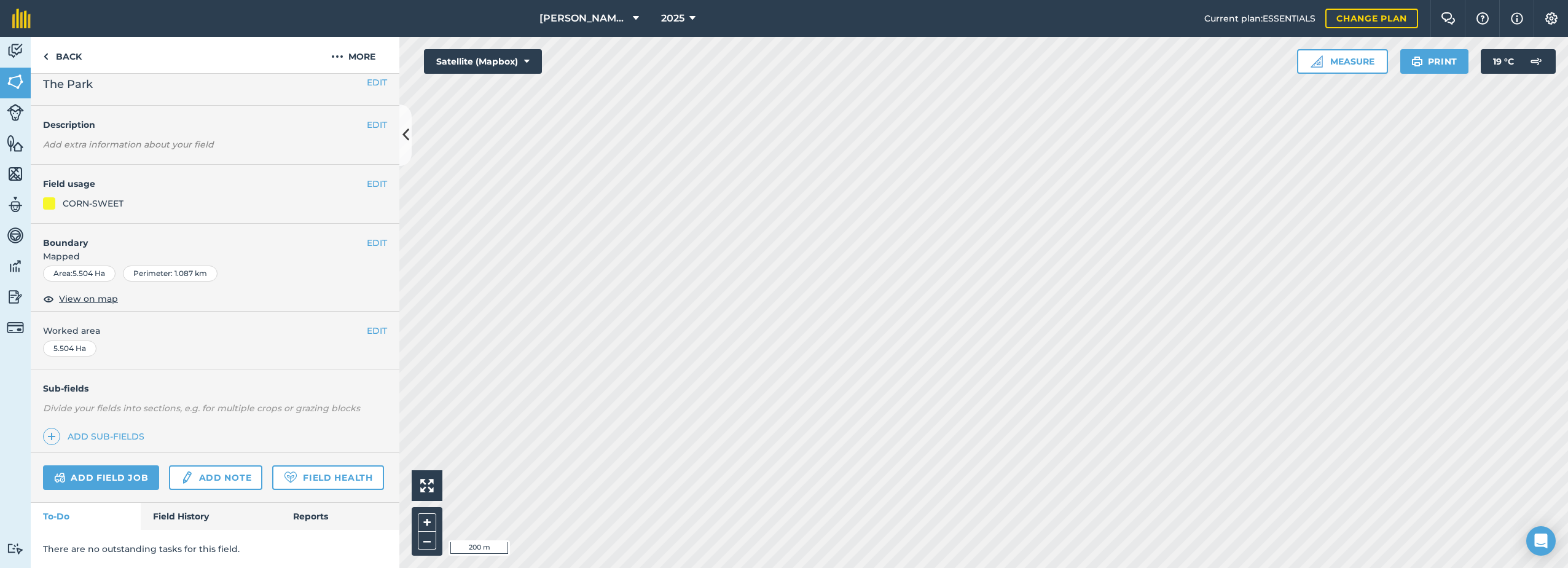
scroll to position [45, 0]
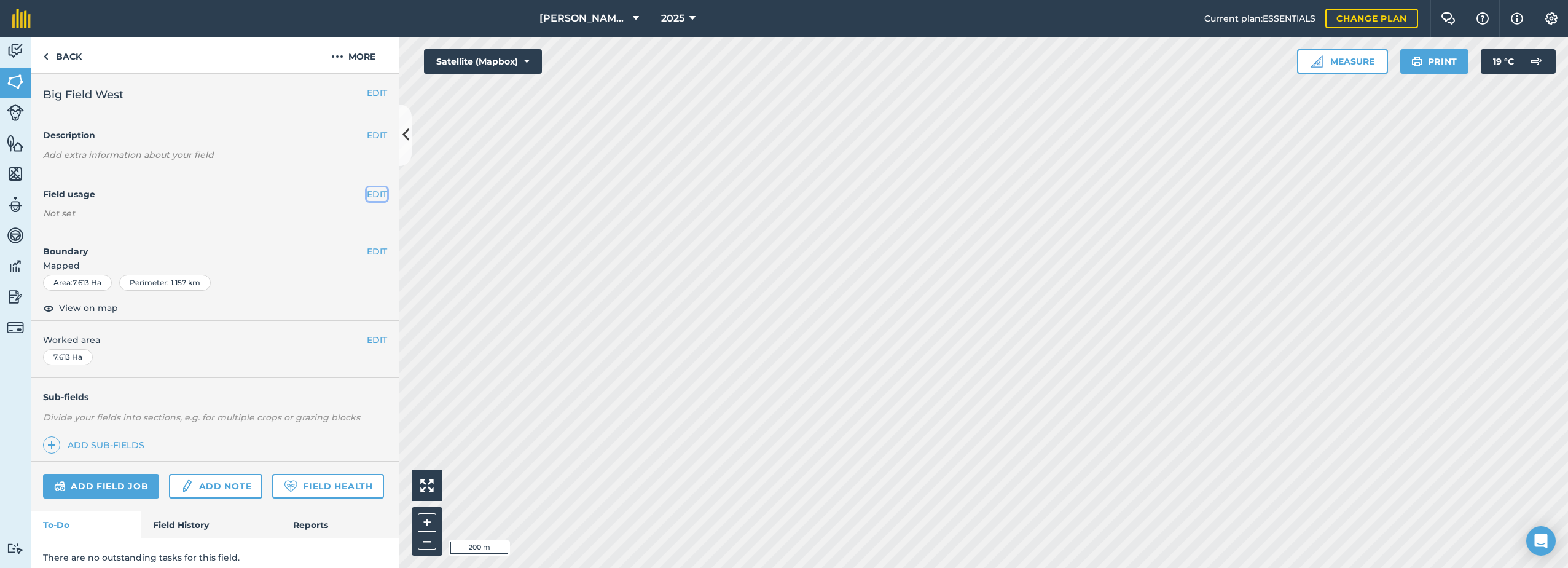
click at [367, 193] on button "EDIT" at bounding box center [377, 194] width 20 height 14
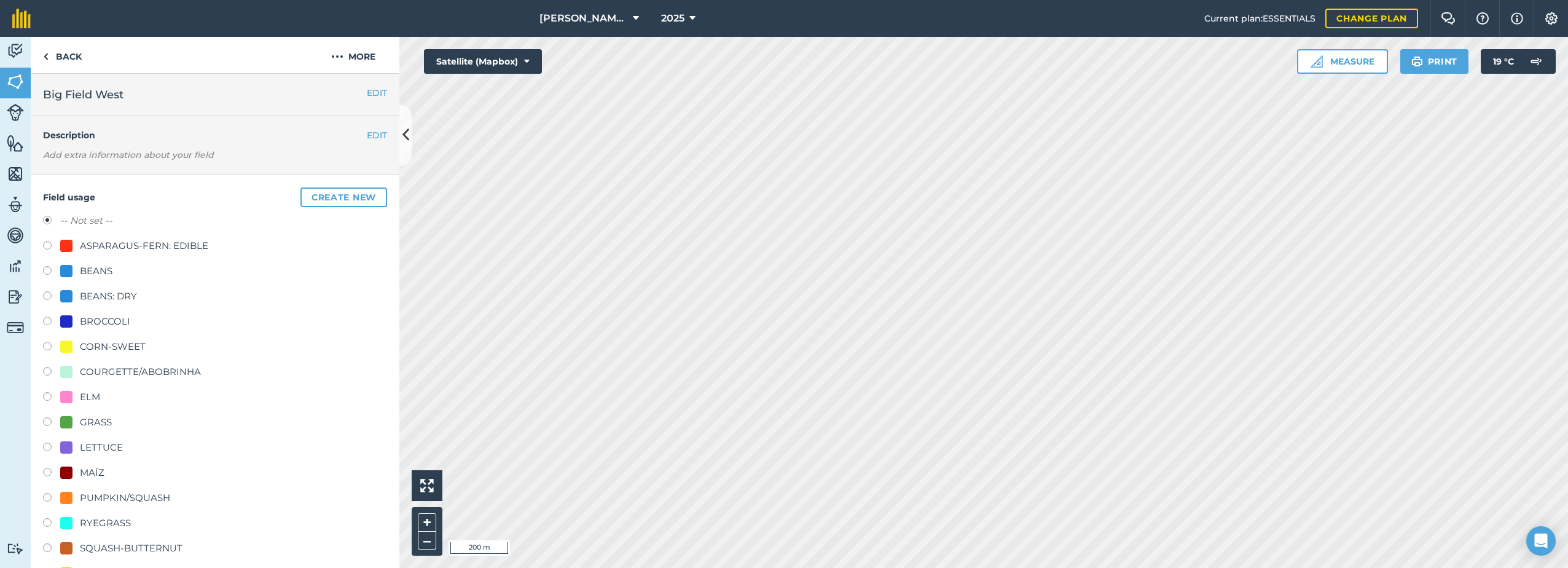
click at [58, 344] on label at bounding box center [51, 347] width 17 height 12
radio input "true"
radio input "false"
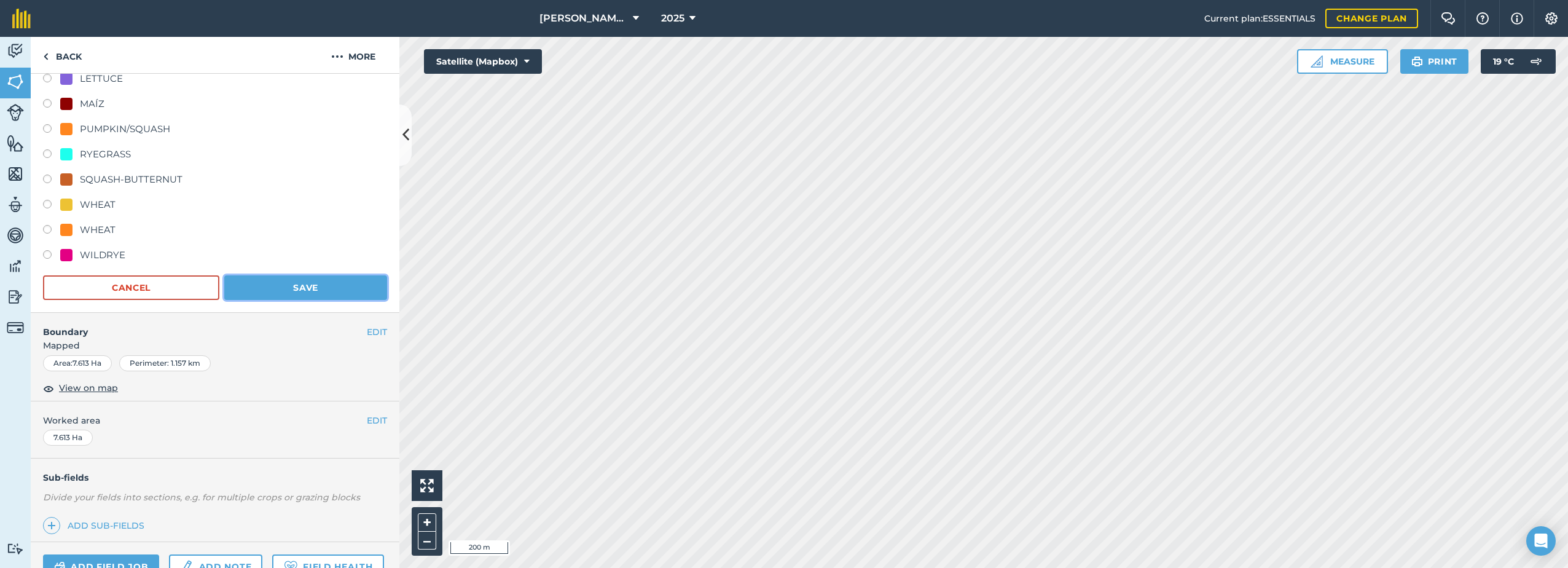
click at [289, 285] on button "Save" at bounding box center [306, 288] width 163 height 25
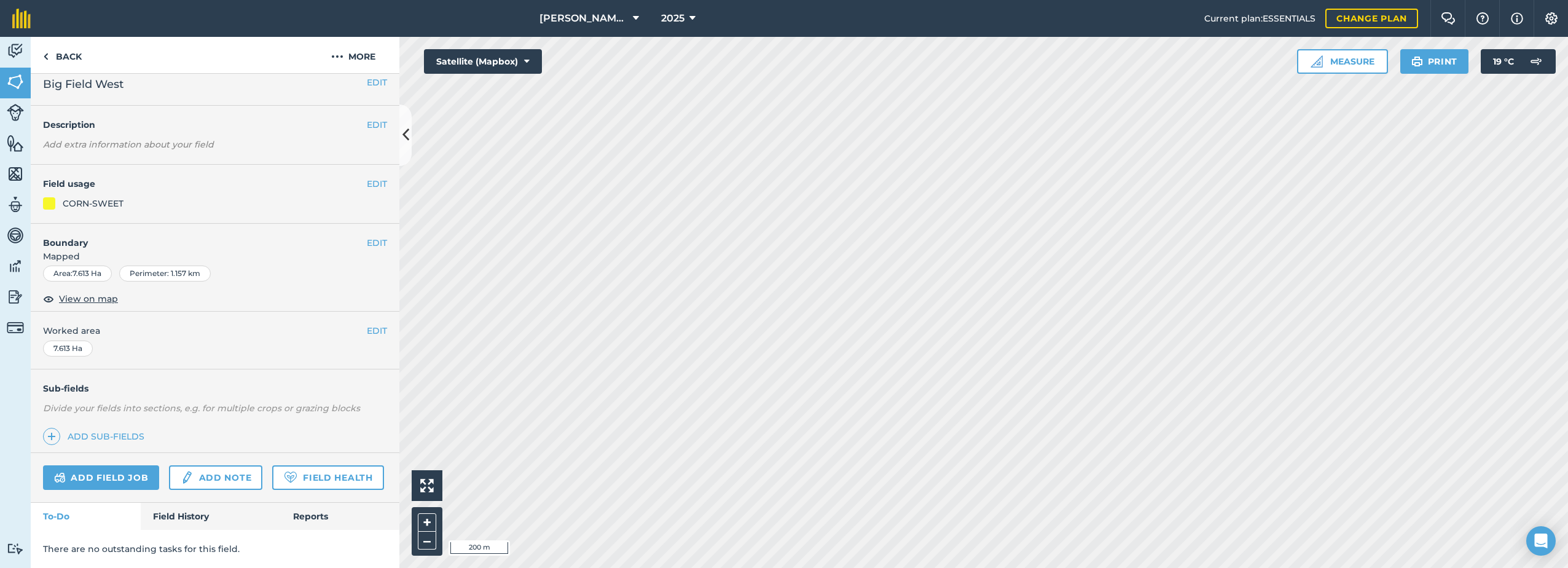
scroll to position [44, 0]
click at [367, 178] on button "EDIT" at bounding box center [377, 184] width 20 height 14
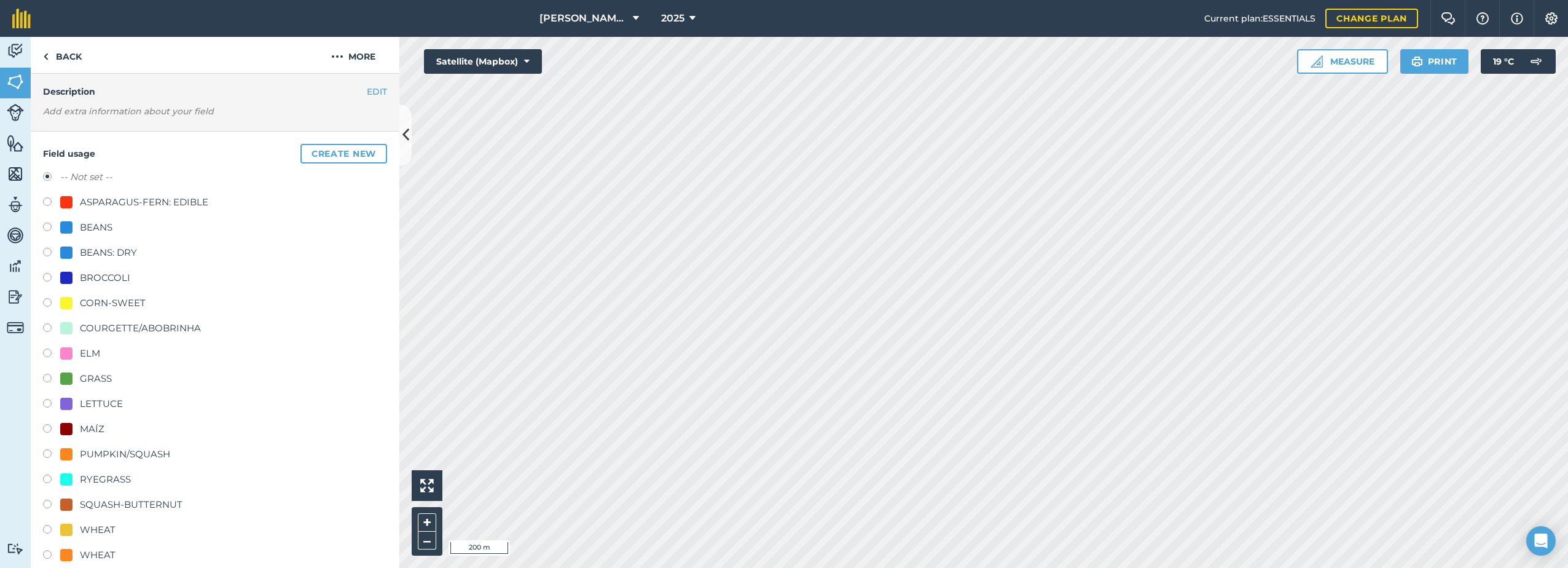
click at [93, 302] on div "CORN-SWEET" at bounding box center [113, 303] width 66 height 15
radio input "true"
radio input "false"
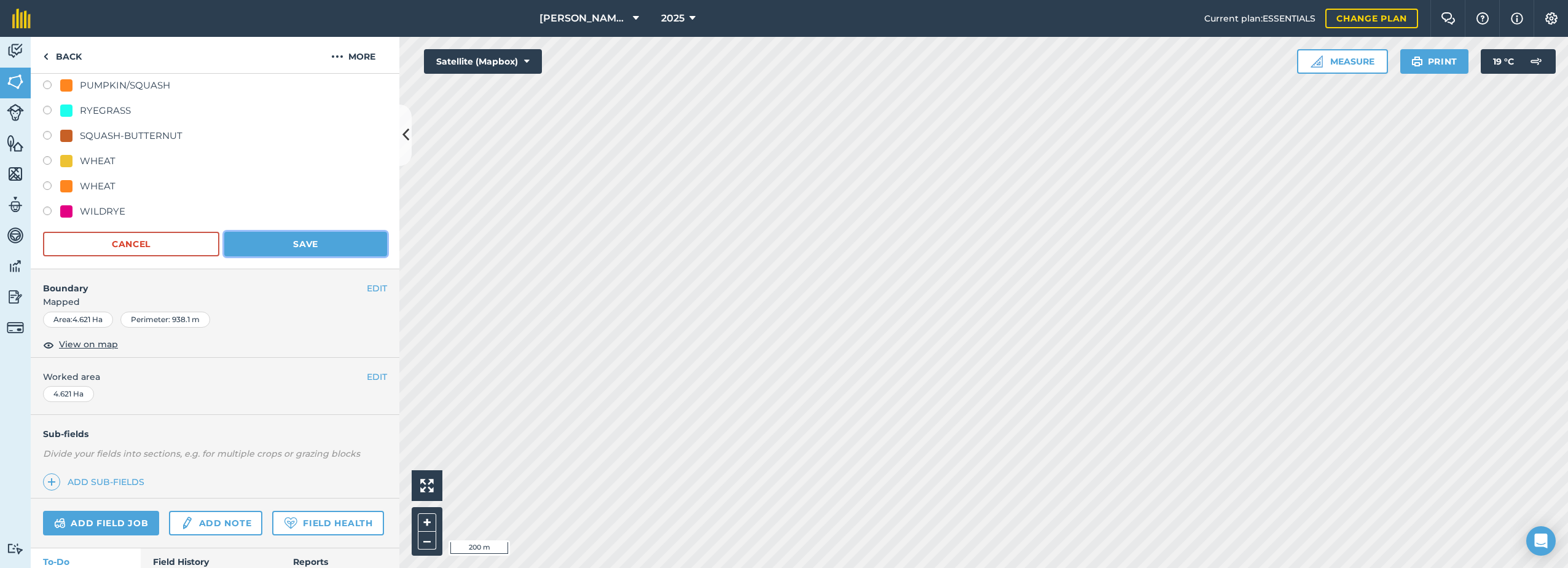
click at [296, 238] on button "Save" at bounding box center [306, 244] width 163 height 25
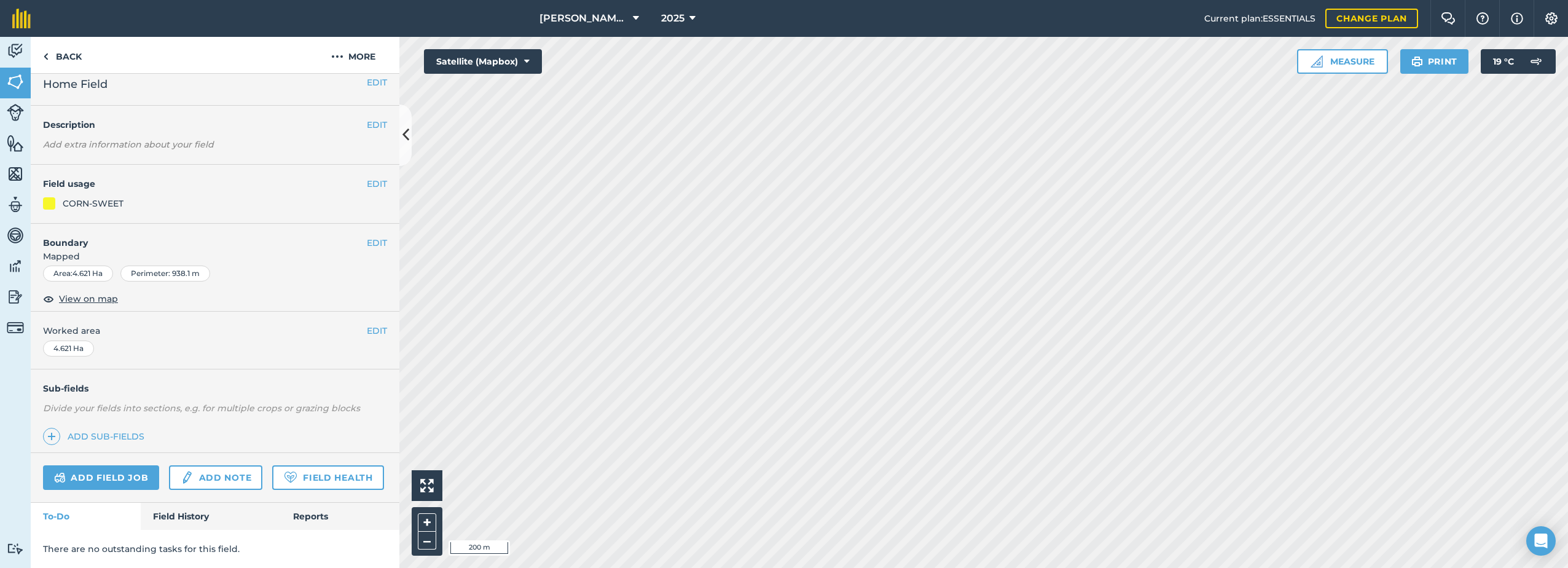
scroll to position [45, 0]
click at [373, 178] on button "EDIT" at bounding box center [377, 184] width 20 height 14
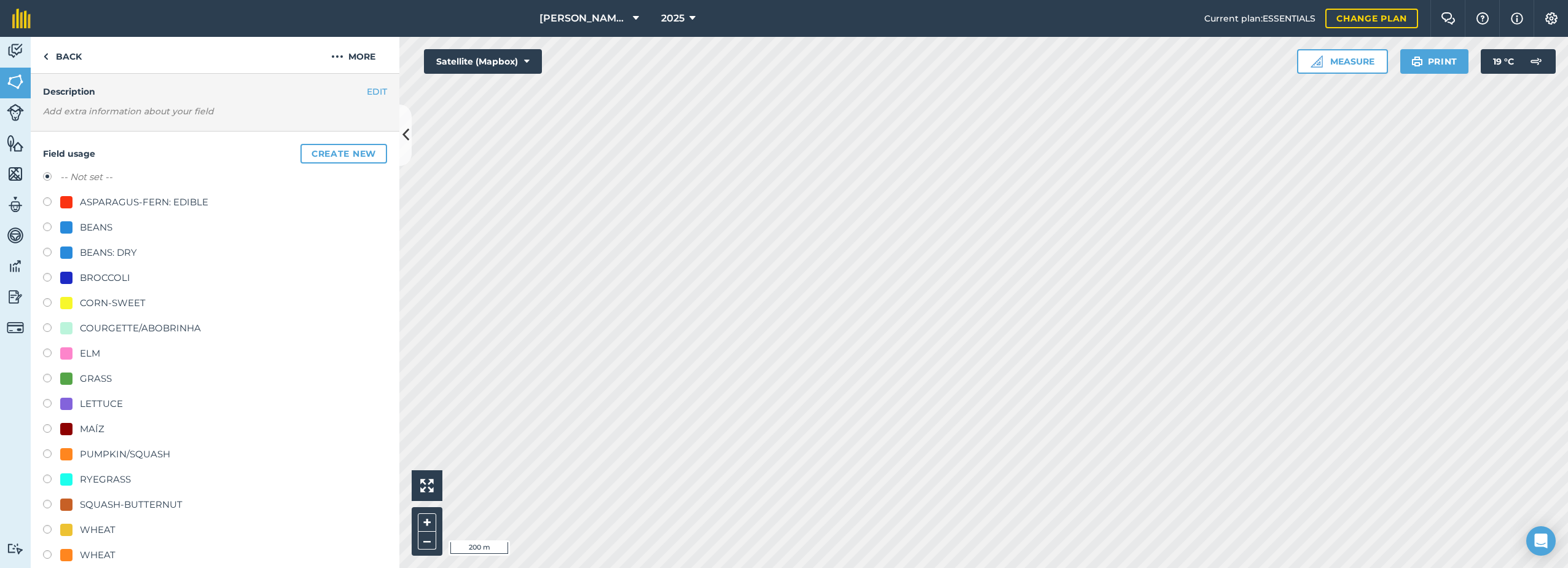
click at [123, 301] on div "CORN-SWEET" at bounding box center [113, 303] width 66 height 15
radio input "true"
radio input "false"
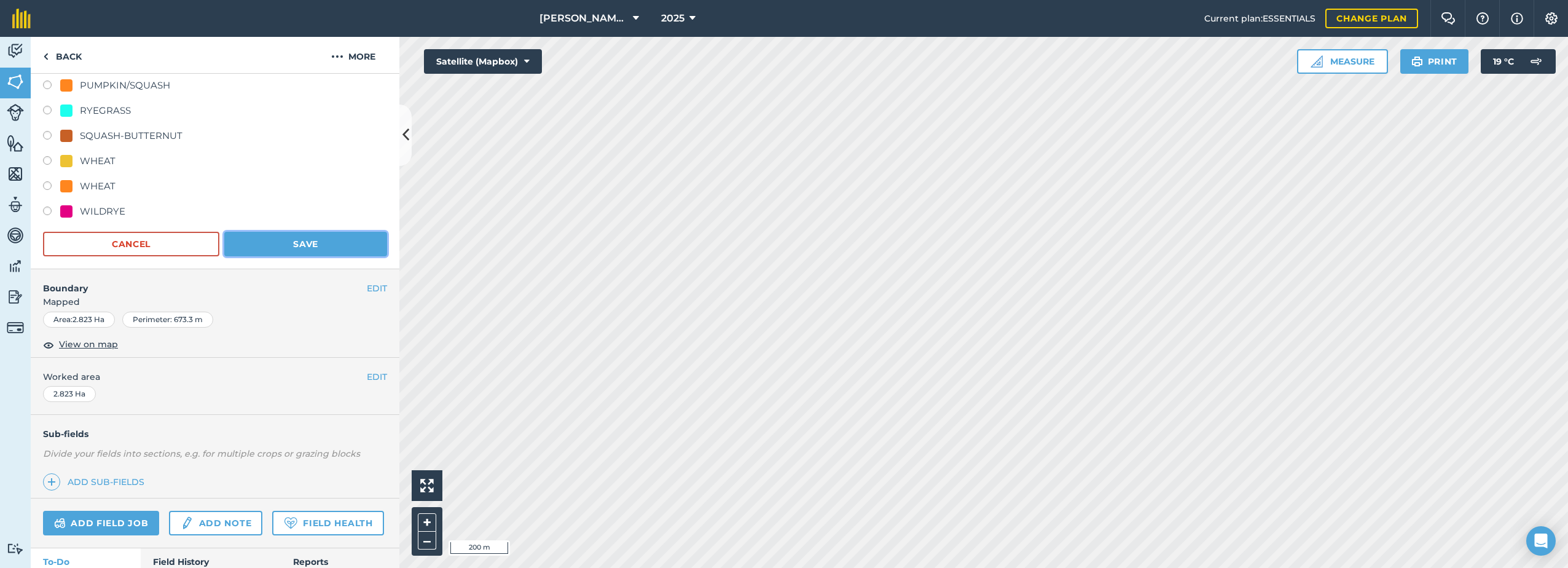
drag, startPoint x: 318, startPoint y: 251, endPoint x: 318, endPoint y: 258, distance: 7.0
click at [318, 250] on button "Save" at bounding box center [306, 244] width 163 height 25
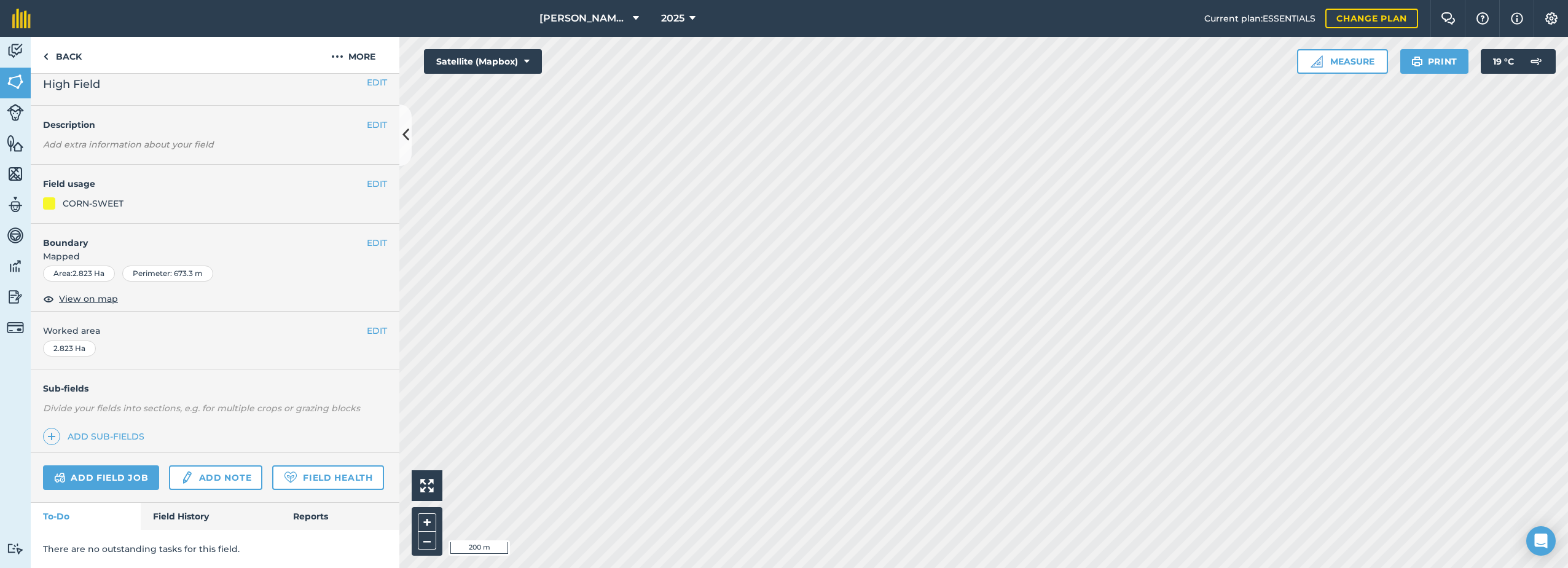
scroll to position [44, 0]
click at [370, 235] on button "EDIT" at bounding box center [377, 242] width 20 height 14
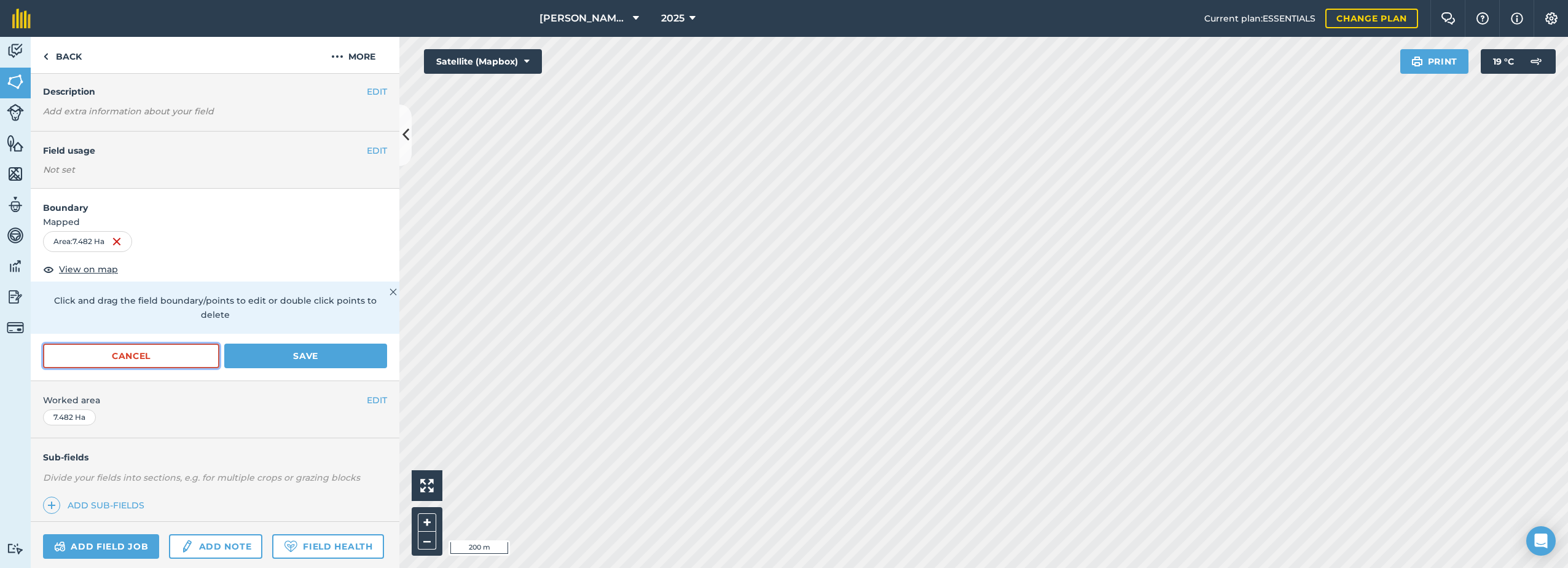
click at [155, 354] on button "Cancel" at bounding box center [130, 356] width 176 height 25
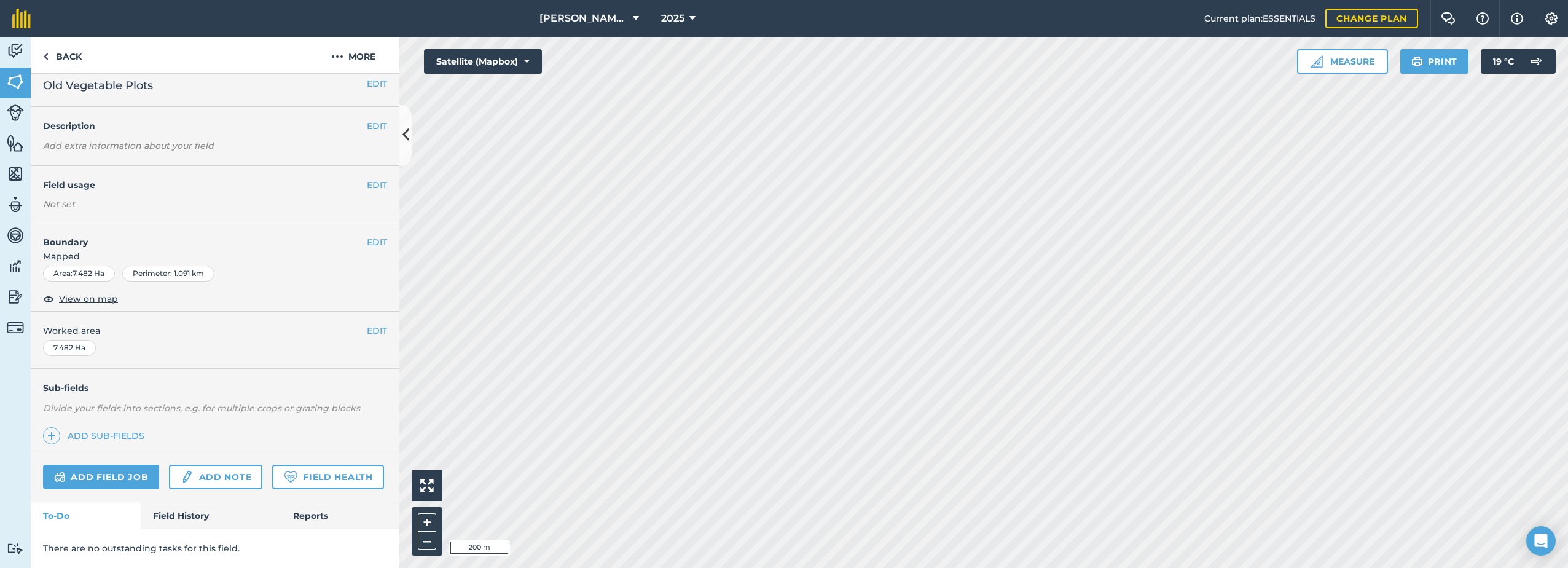
click at [363, 166] on div "EDIT Field usage Not set" at bounding box center [215, 194] width 369 height 57
click at [370, 178] on button "EDIT" at bounding box center [377, 184] width 20 height 14
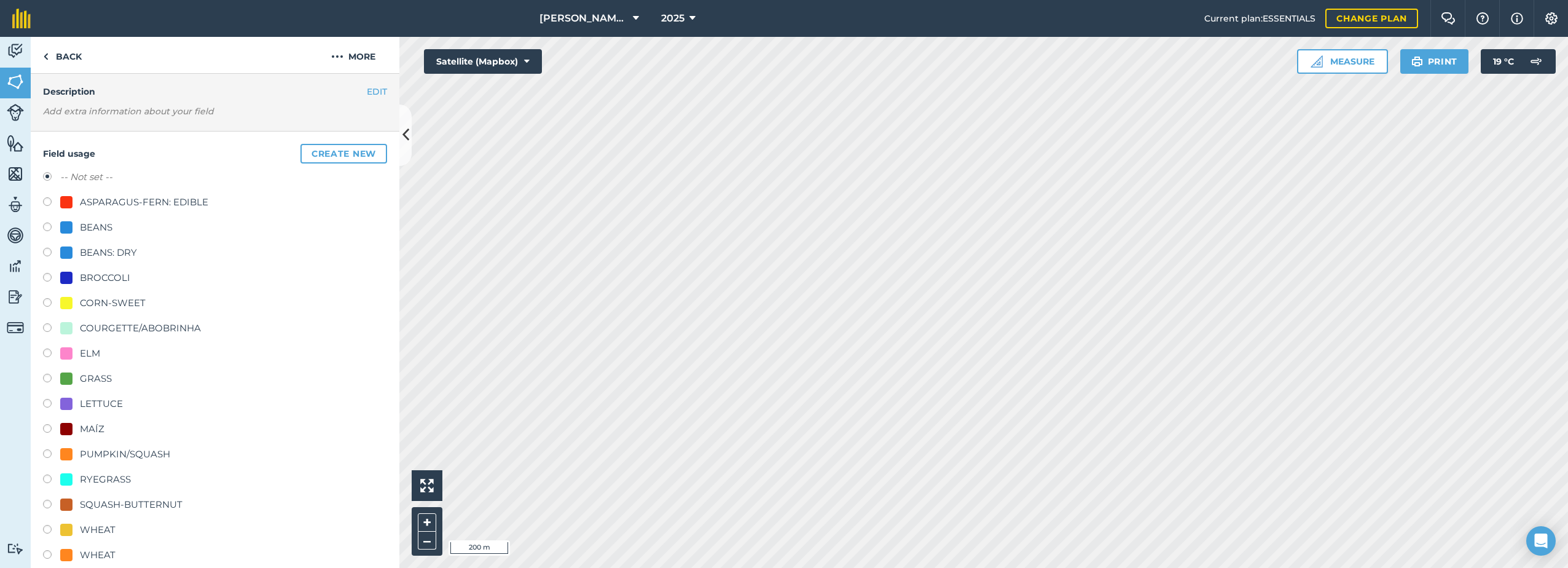
click at [101, 302] on div "CORN-SWEET" at bounding box center [113, 303] width 66 height 15
radio input "true"
radio input "false"
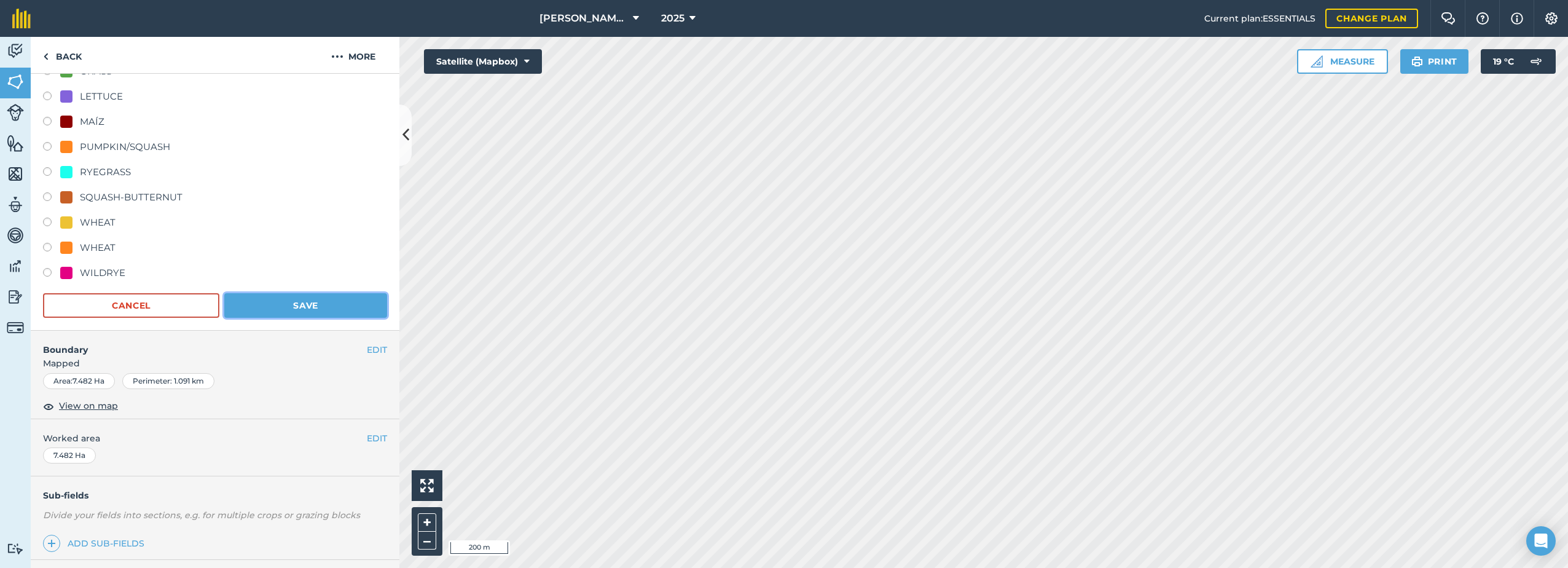
click at [267, 310] on button "Save" at bounding box center [306, 305] width 163 height 25
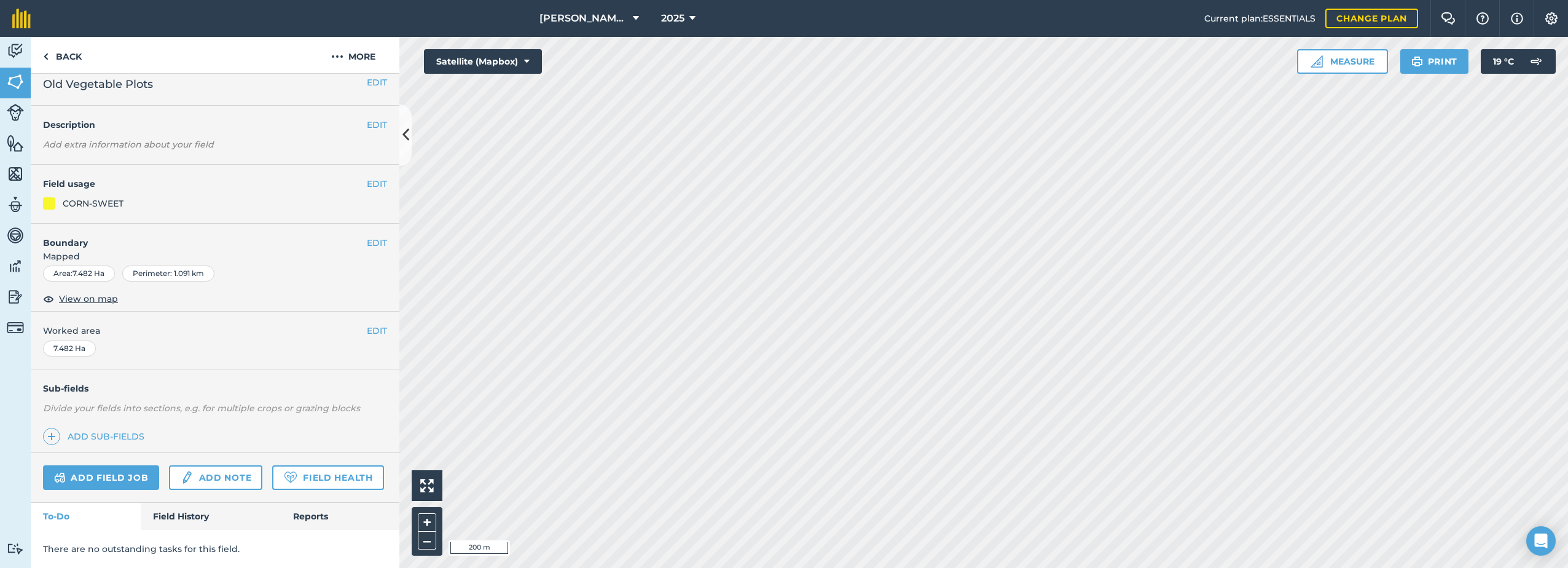
scroll to position [45, 0]
click at [367, 178] on button "EDIT" at bounding box center [377, 184] width 20 height 14
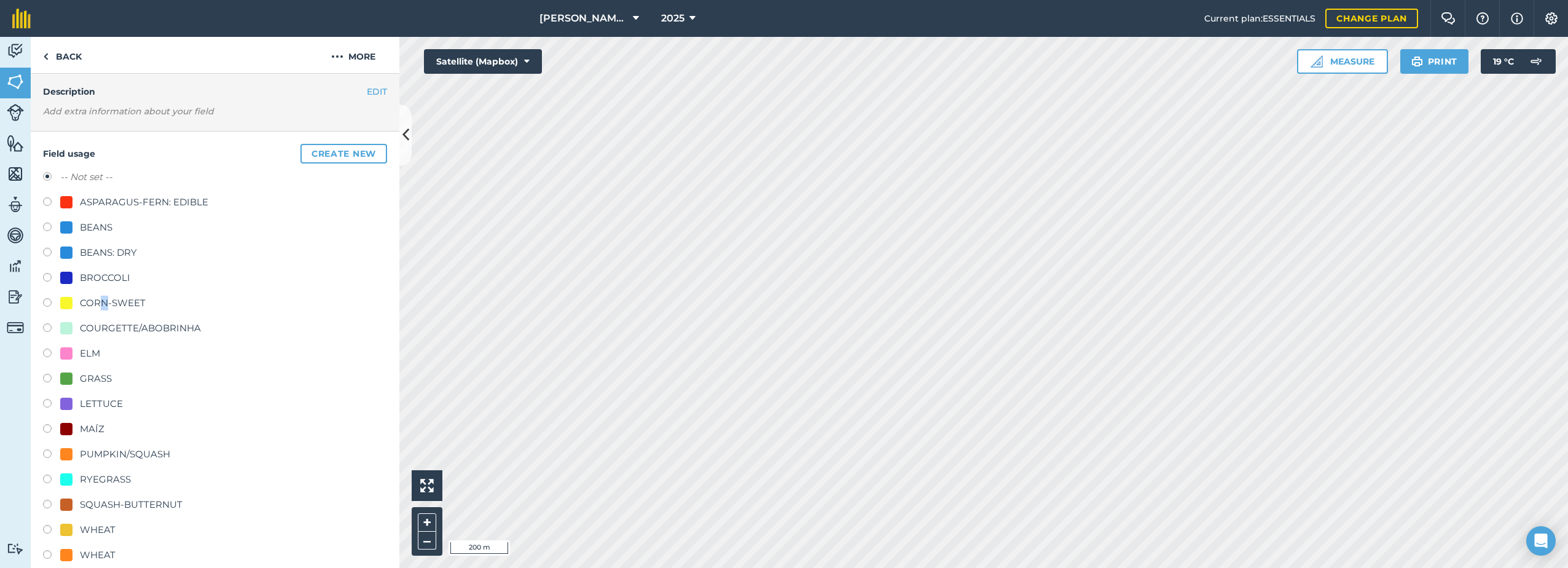
click at [106, 300] on div "CORN-SWEET" at bounding box center [113, 303] width 66 height 15
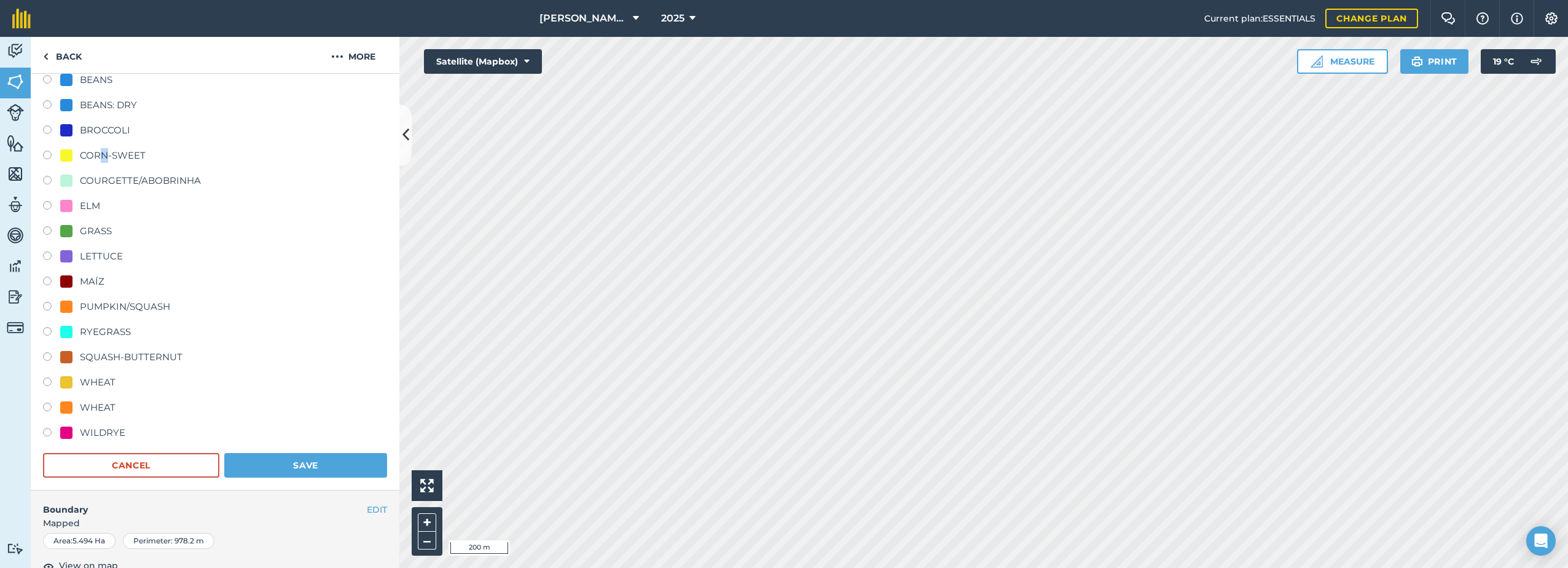
scroll to position [167, 0]
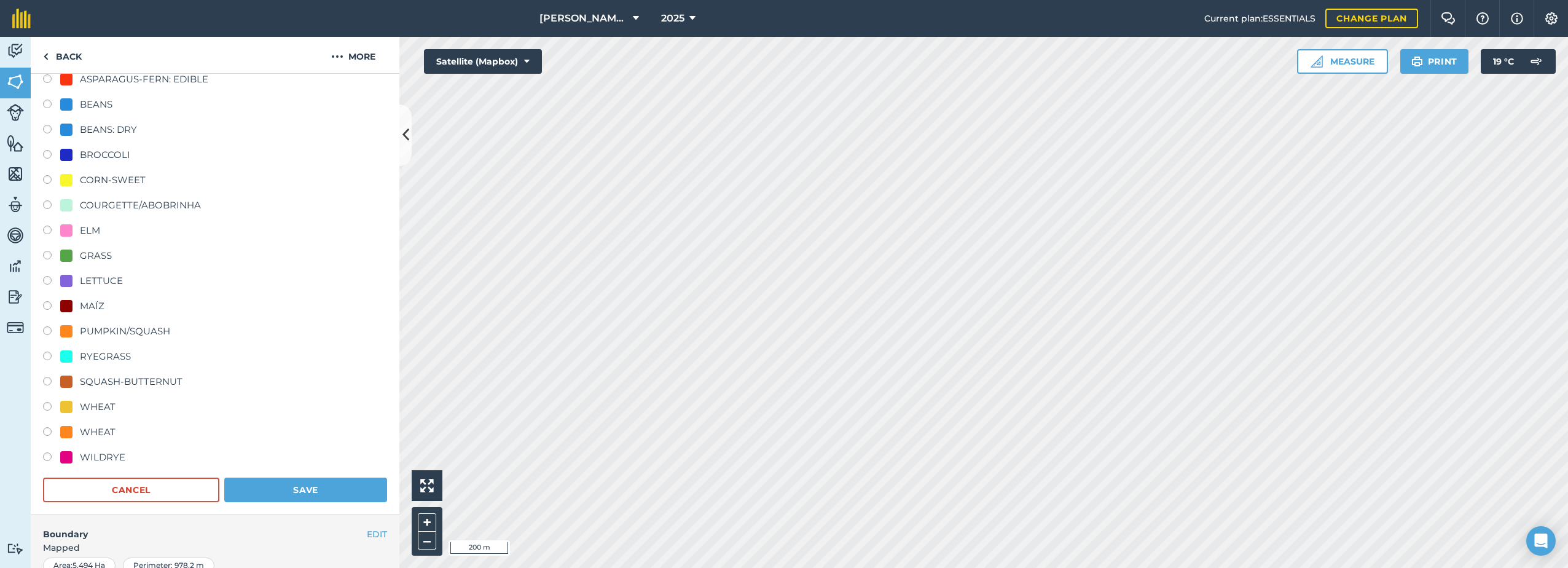
click at [51, 182] on label at bounding box center [51, 180] width 17 height 12
radio input "true"
radio input "false"
click at [266, 491] on button "Save" at bounding box center [306, 490] width 163 height 25
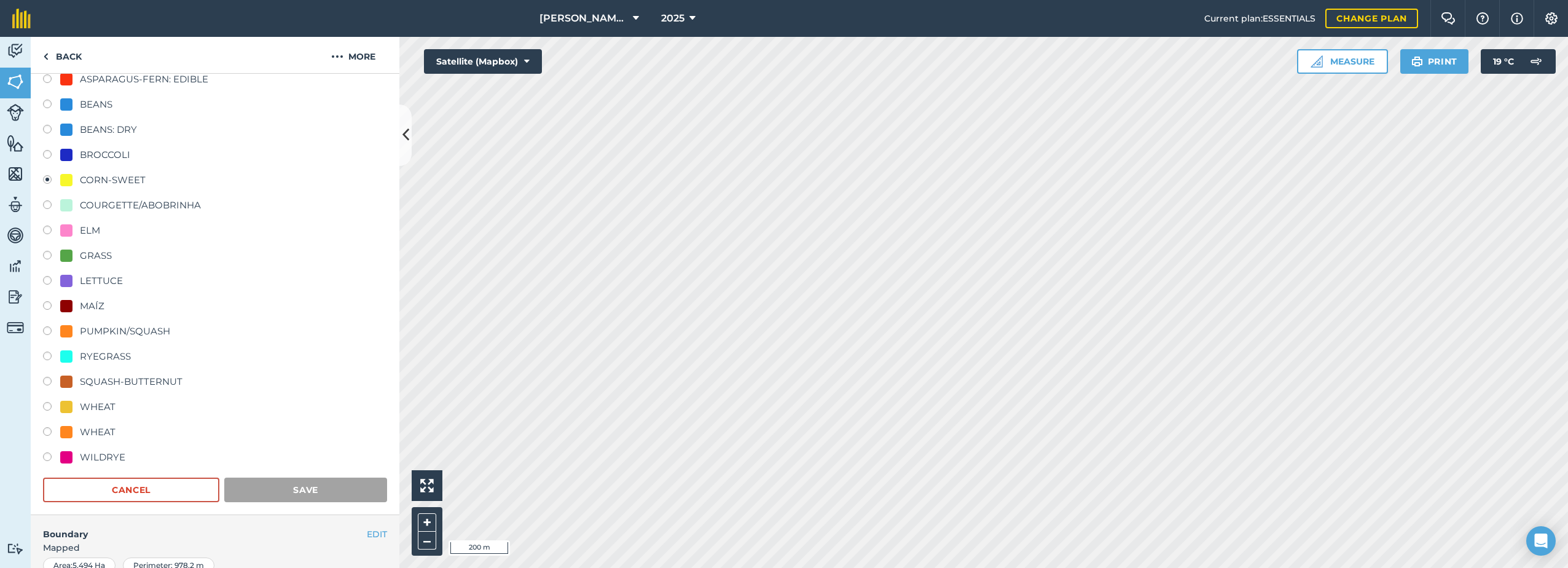
scroll to position [45, 0]
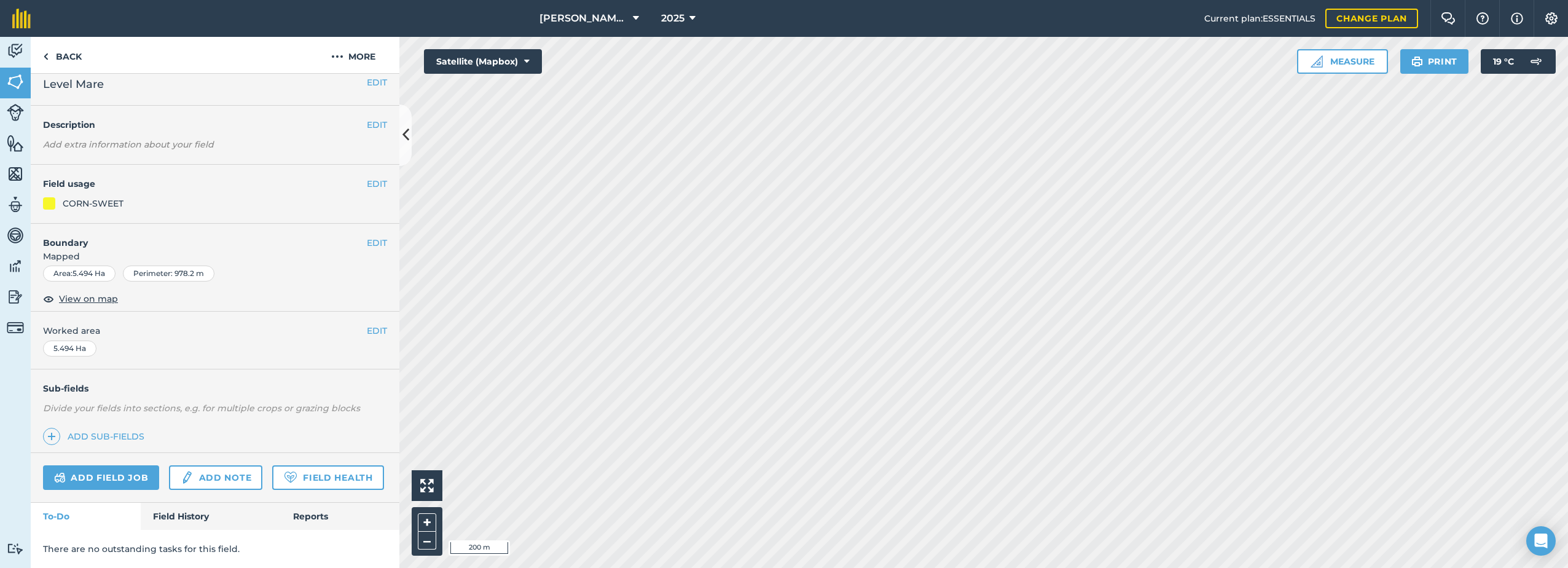
scroll to position [44, 0]
click at [372, 178] on button "EDIT" at bounding box center [377, 184] width 20 height 14
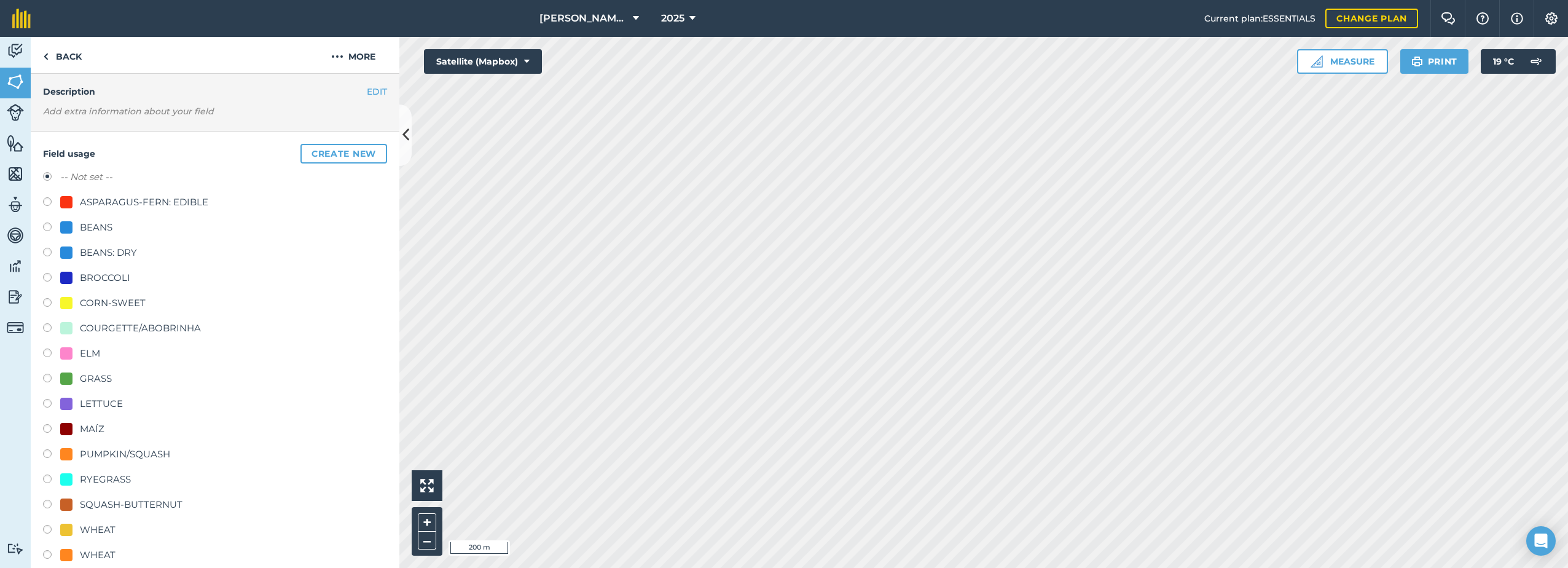
click at [74, 303] on div "CORN-SWEET" at bounding box center [103, 303] width 85 height 15
radio input "true"
radio input "false"
click at [74, 302] on div "CORN-SWEET" at bounding box center [103, 303] width 85 height 15
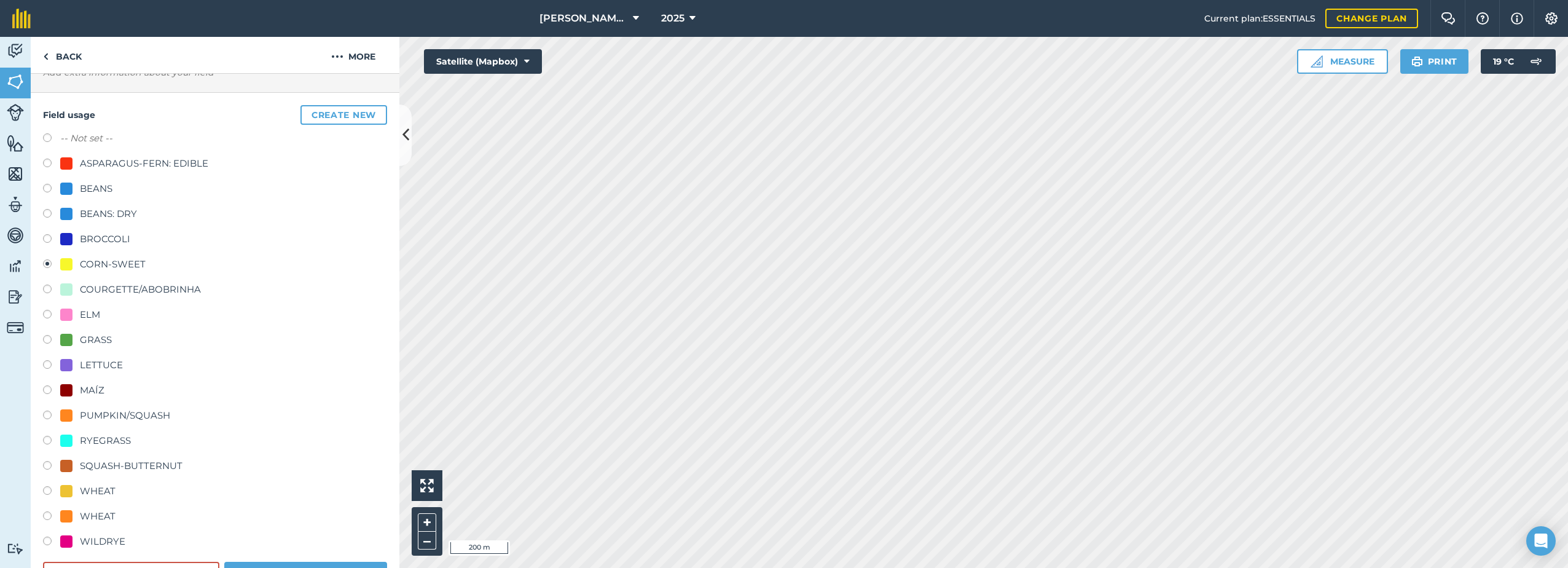
scroll to position [351, 0]
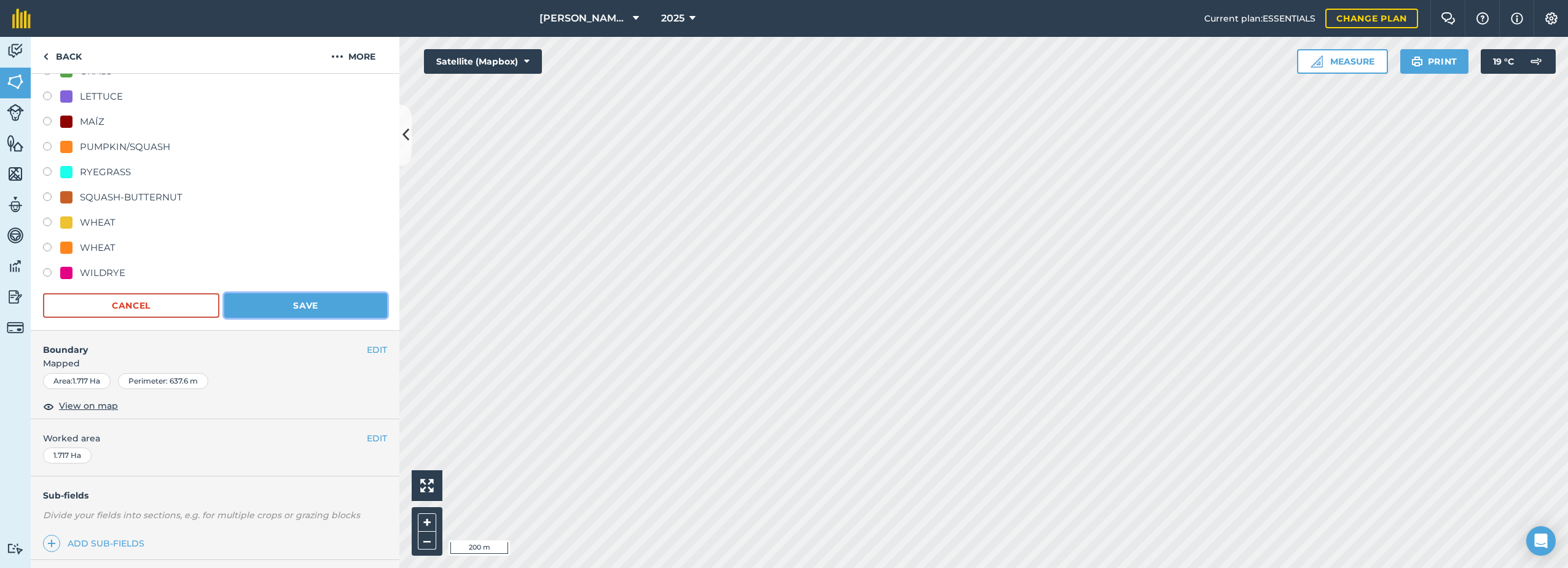
click at [312, 299] on button "Save" at bounding box center [306, 305] width 163 height 25
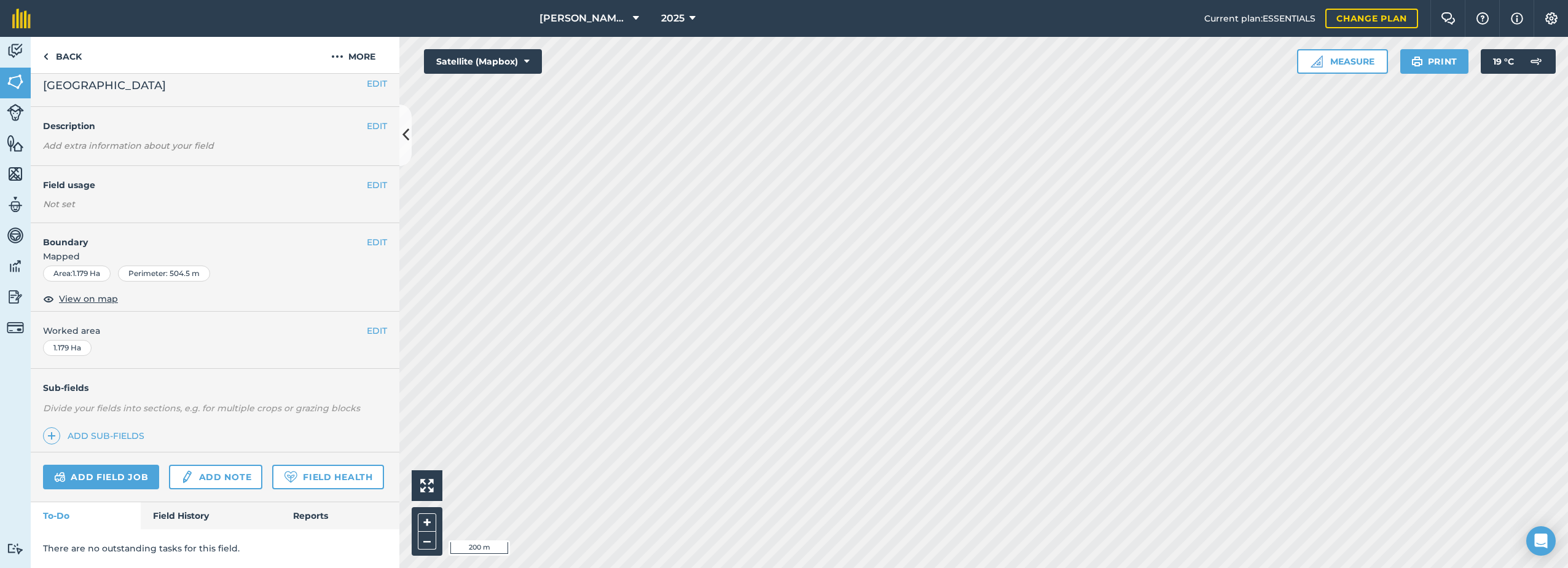
scroll to position [44, 0]
click at [371, 178] on button "EDIT" at bounding box center [377, 184] width 20 height 14
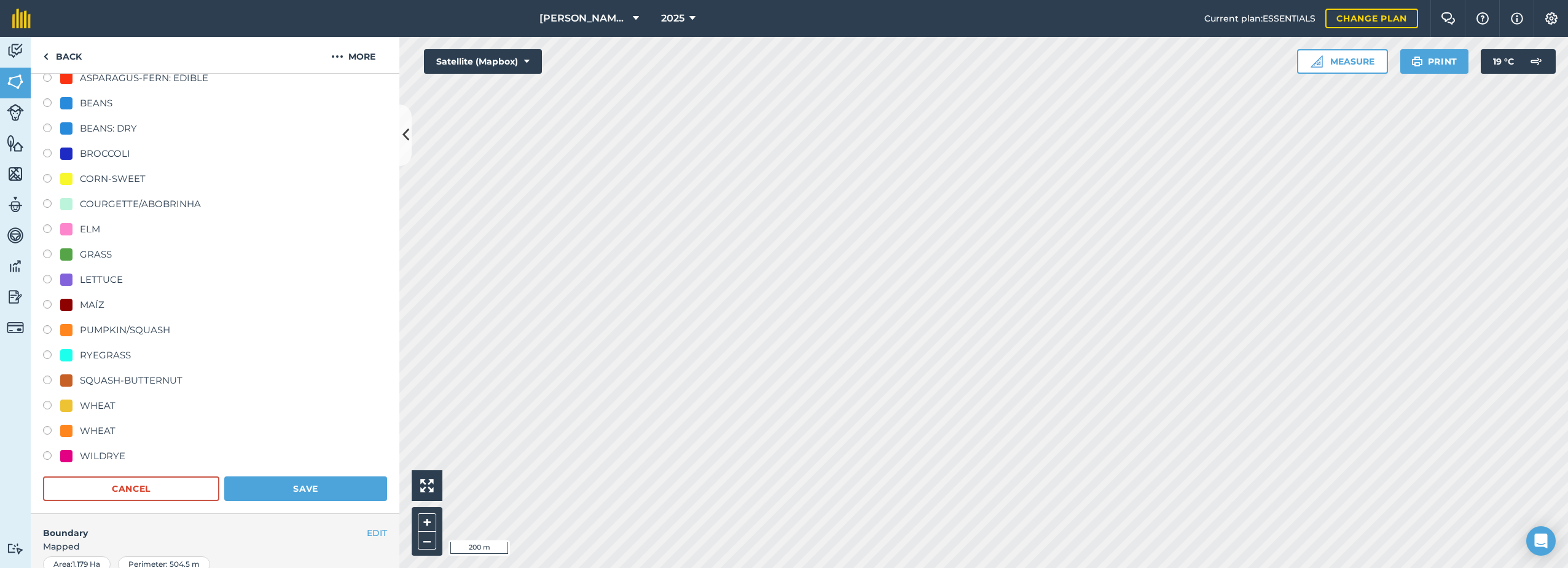
scroll to position [167, 0]
click at [88, 183] on div "CORN-SWEET" at bounding box center [113, 180] width 66 height 15
radio input "true"
radio input "false"
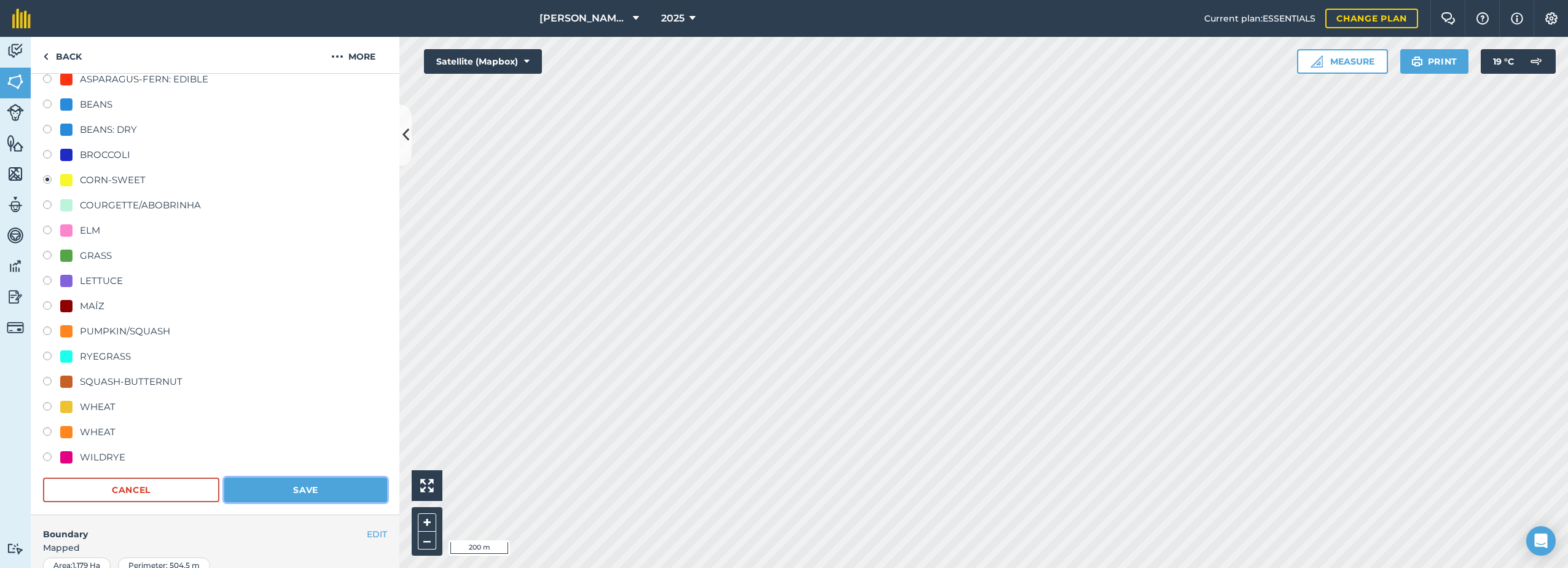
click at [286, 489] on button "Save" at bounding box center [306, 490] width 163 height 25
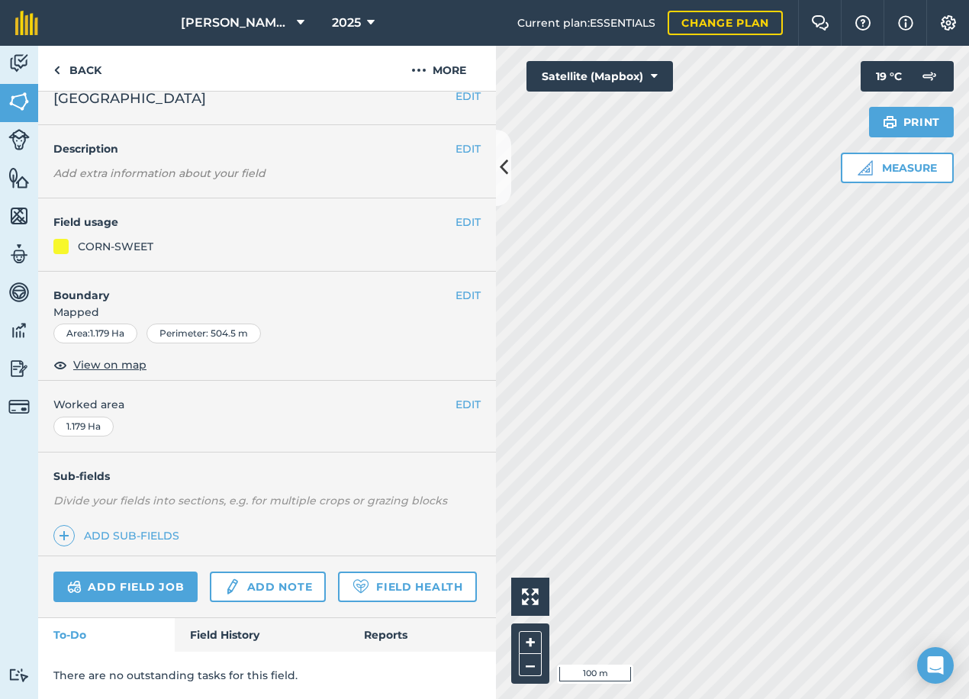
scroll to position [62, 0]
click at [503, 163] on icon at bounding box center [504, 167] width 8 height 27
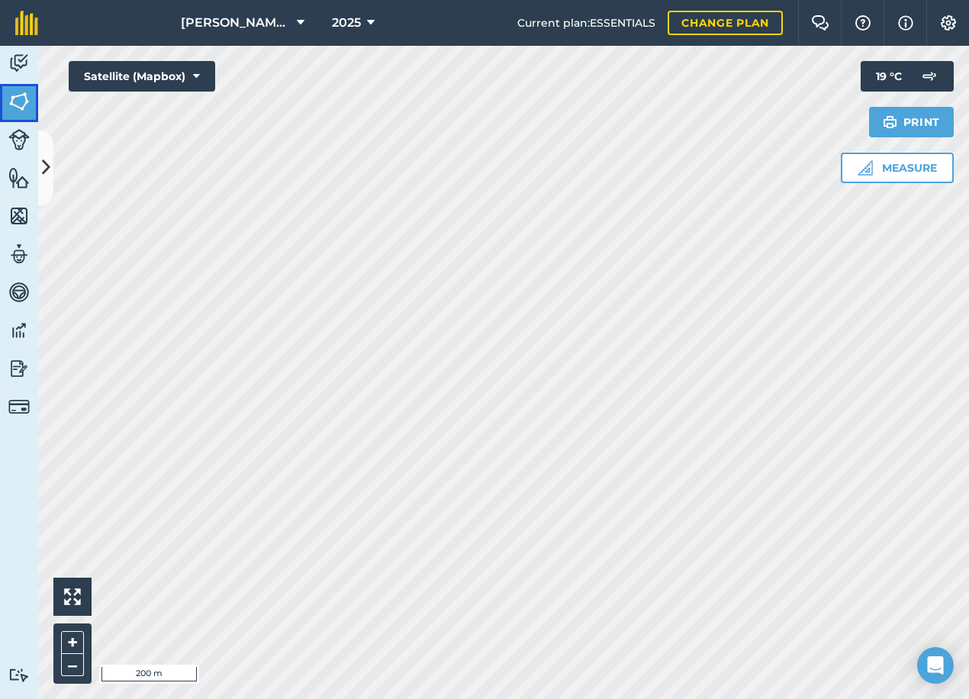
click at [27, 102] on img at bounding box center [18, 101] width 21 height 23
click at [51, 154] on button at bounding box center [45, 168] width 15 height 76
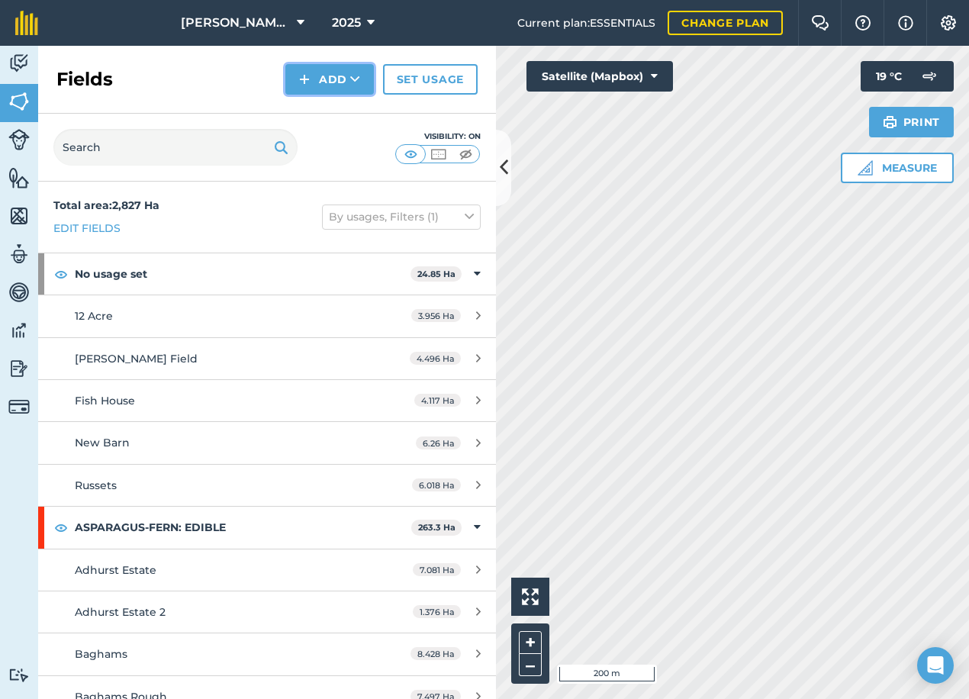
click at [337, 82] on button "Add" at bounding box center [329, 79] width 89 height 31
click at [327, 113] on link "Draw" at bounding box center [330, 114] width 84 height 34
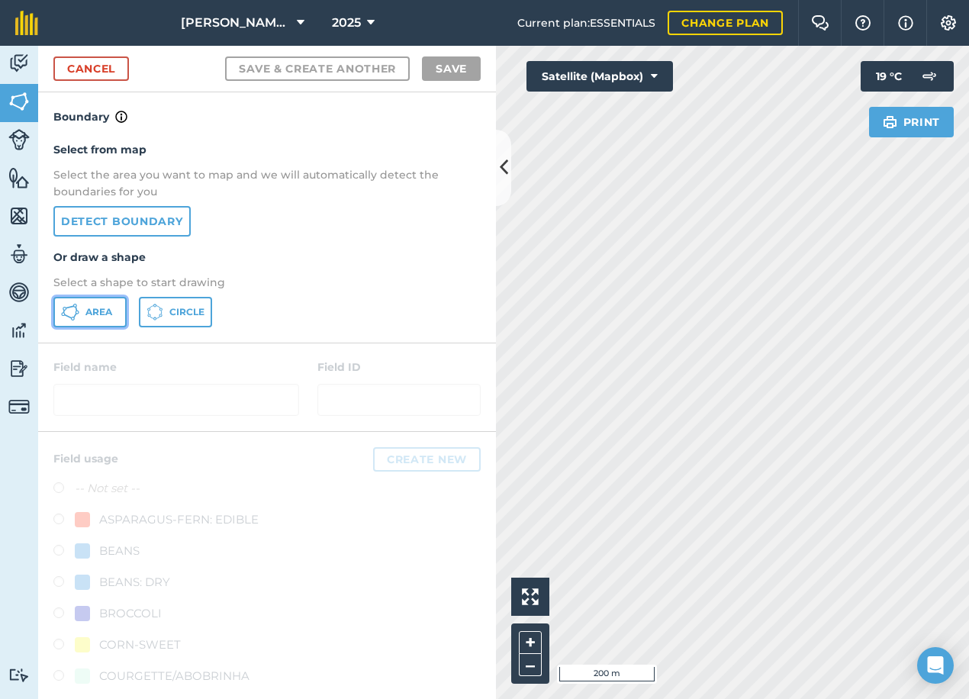
click at [87, 311] on span "Area" at bounding box center [98, 312] width 27 height 12
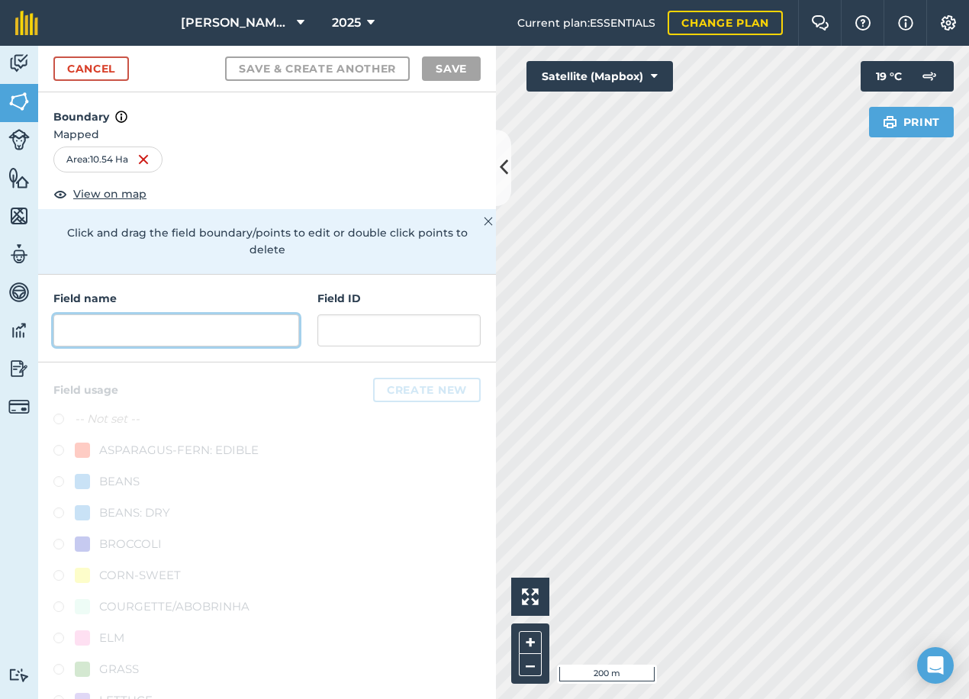
click at [105, 334] on input "text" at bounding box center [176, 330] width 246 height 32
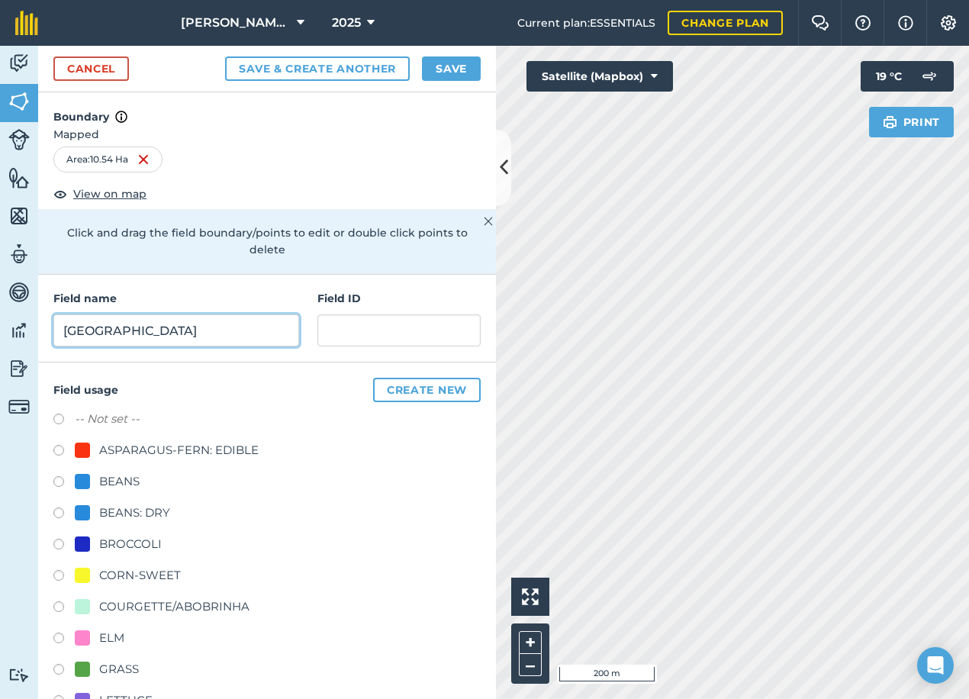
scroll to position [76, 0]
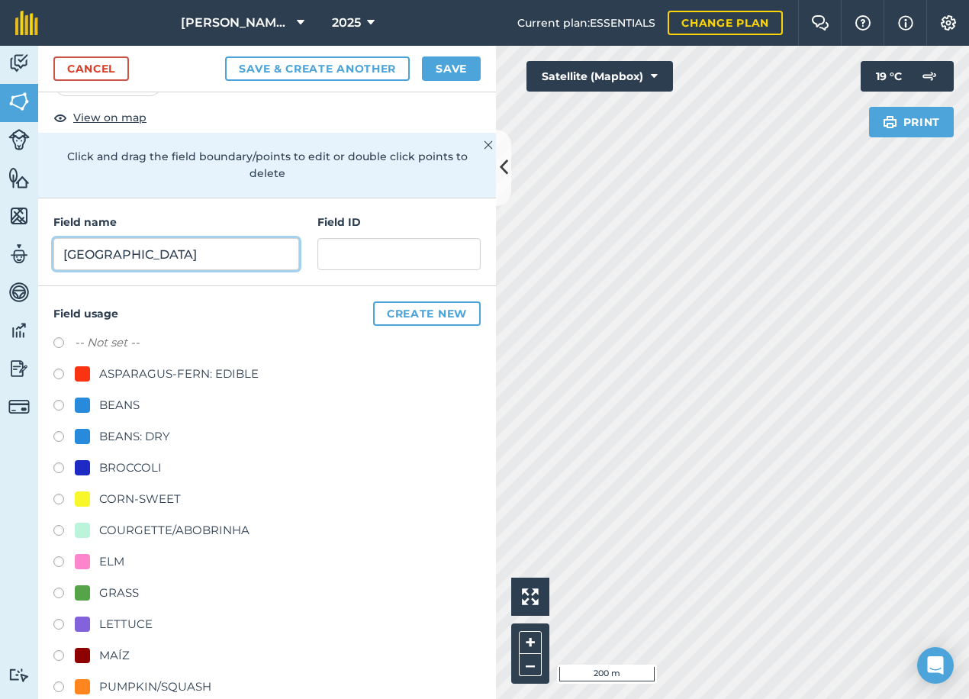
type input "Big Field East"
click at [84, 498] on div at bounding box center [82, 498] width 15 height 15
radio input "true"
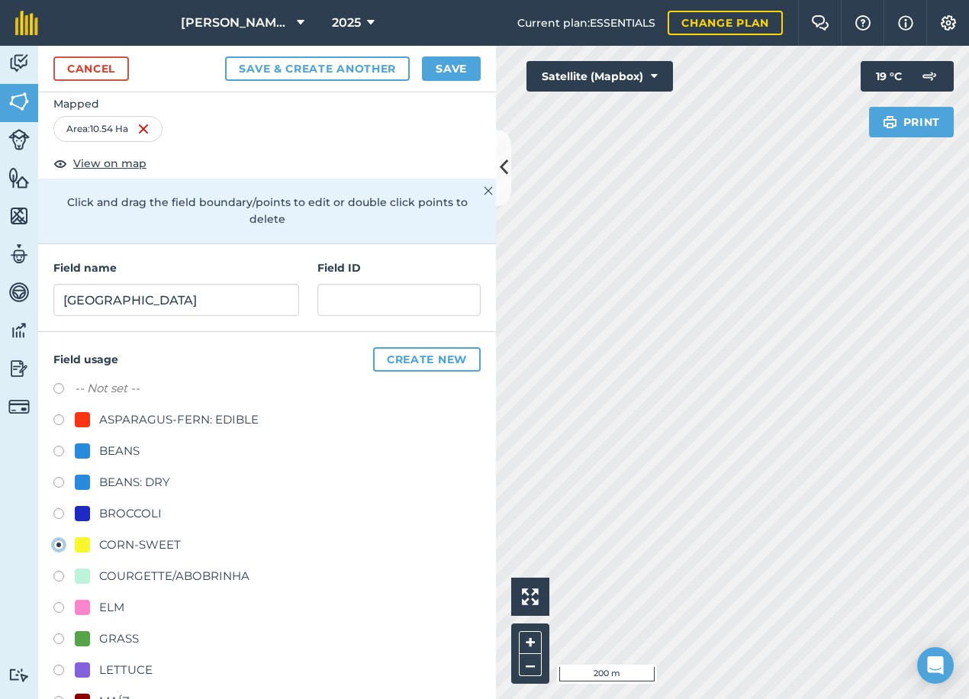
scroll to position [0, 0]
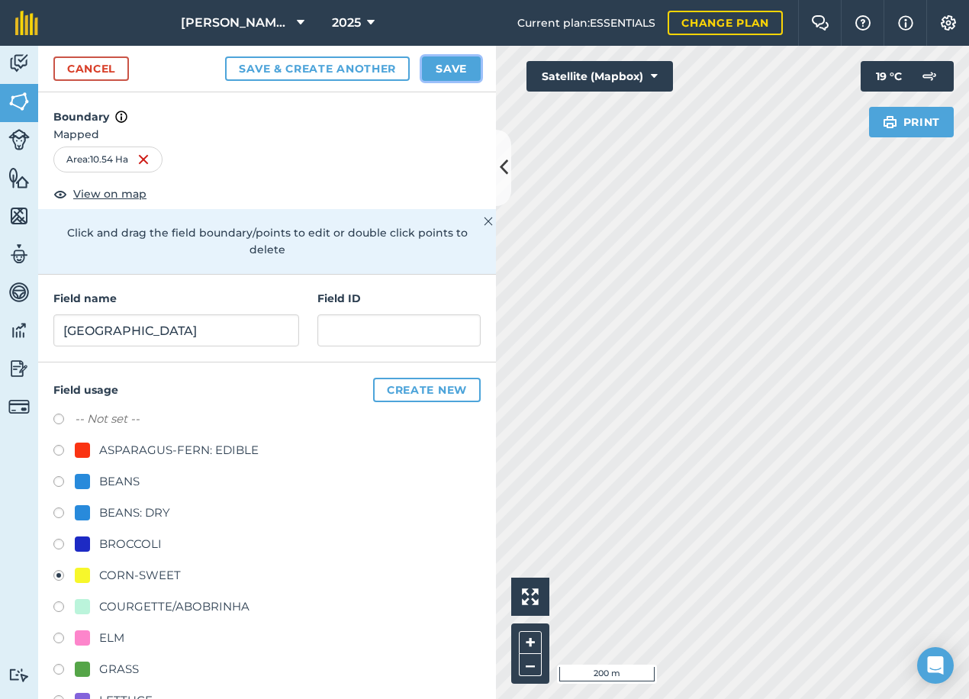
click at [439, 62] on button "Save" at bounding box center [451, 68] width 59 height 24
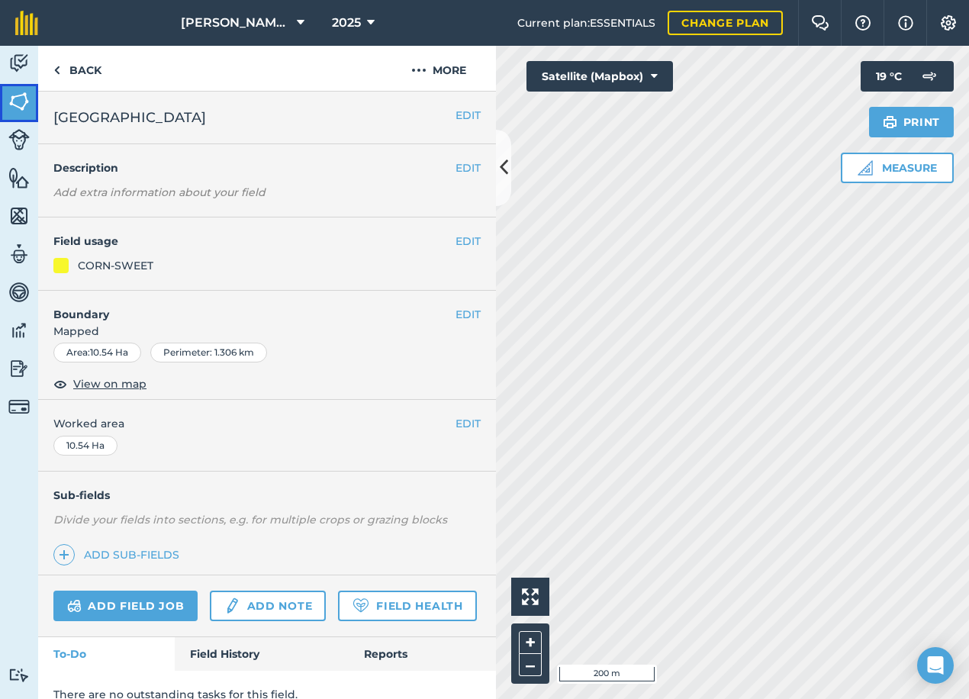
click at [10, 107] on img at bounding box center [18, 101] width 21 height 23
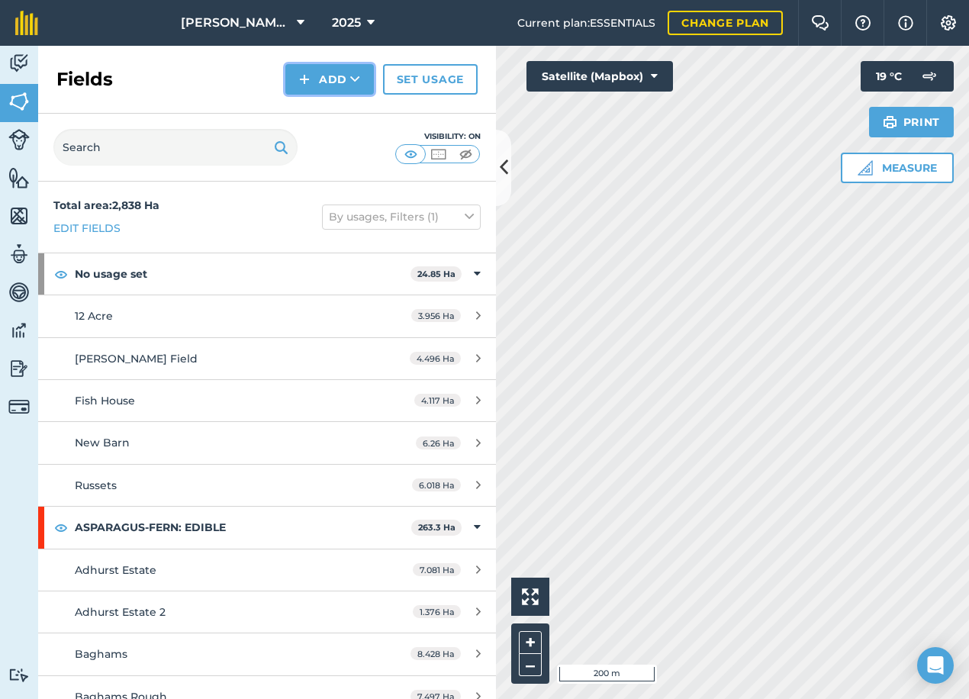
click at [333, 77] on button "Add" at bounding box center [329, 79] width 89 height 31
click at [353, 118] on link "Draw" at bounding box center [330, 114] width 84 height 34
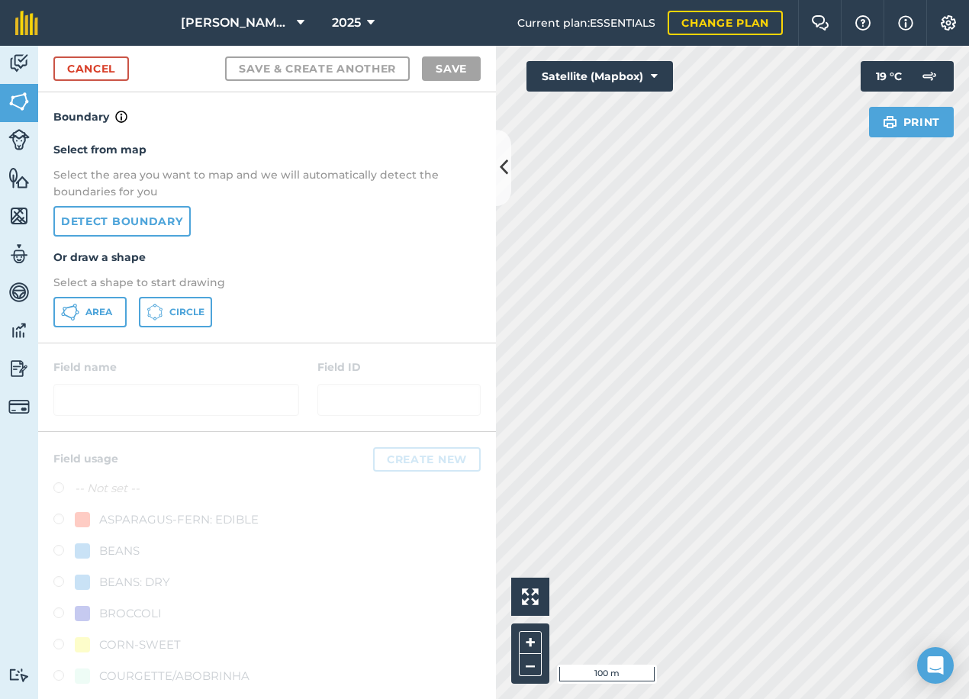
click at [53, 311] on div "Select from map Select the area you want to map and we will automatically detec…" at bounding box center [267, 234] width 458 height 217
click at [91, 311] on span "Area" at bounding box center [98, 312] width 27 height 12
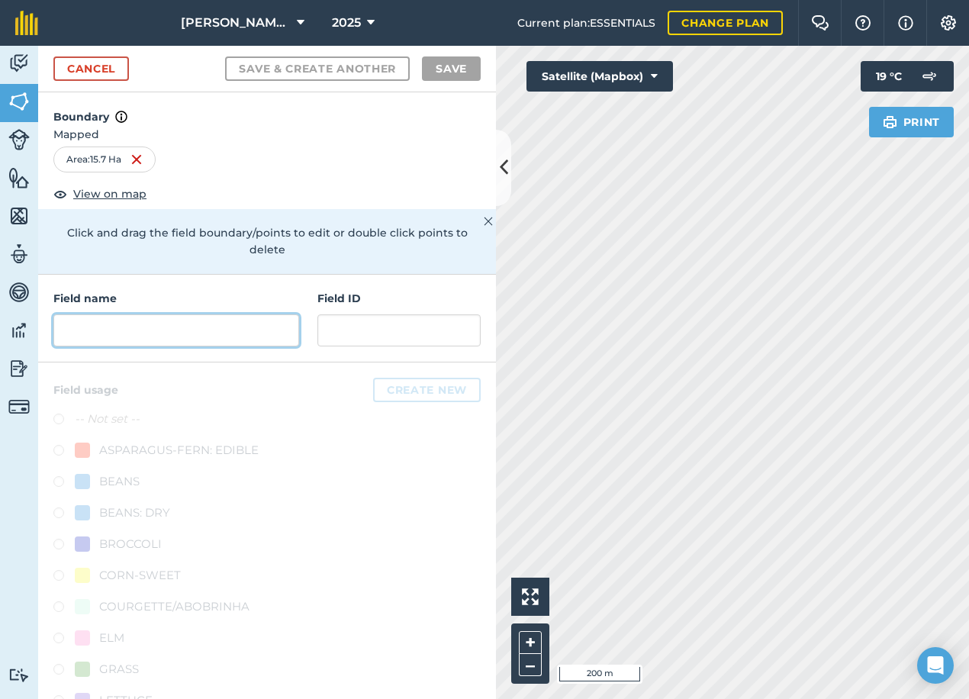
click at [85, 337] on input "text" at bounding box center [176, 330] width 246 height 32
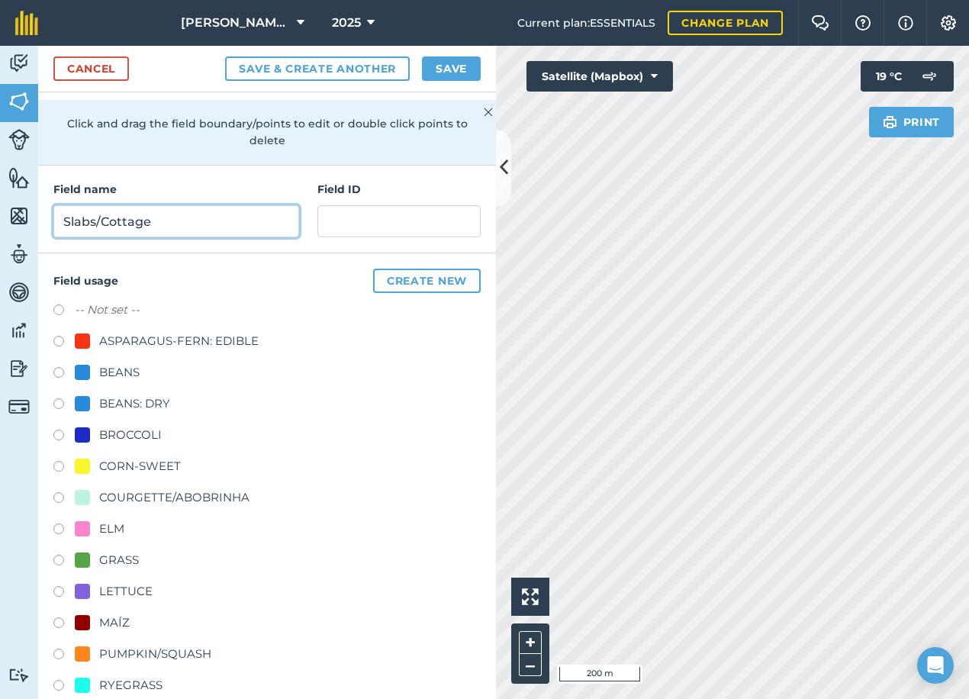
scroll to position [153, 0]
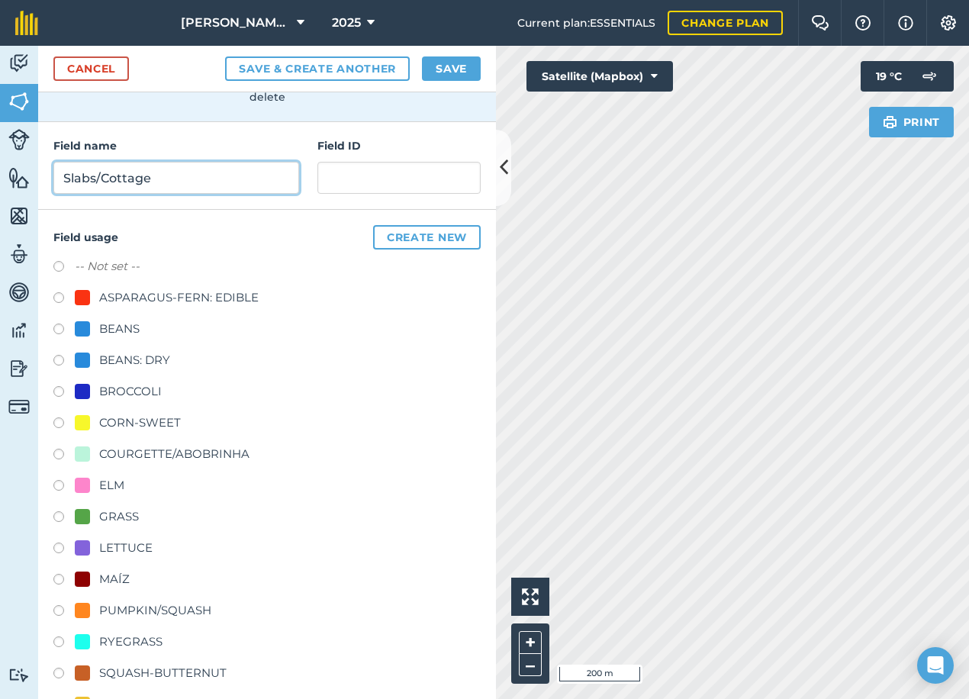
type input "Slabs/Cottage"
click at [100, 426] on div "CORN-SWEET" at bounding box center [140, 423] width 82 height 18
radio input "true"
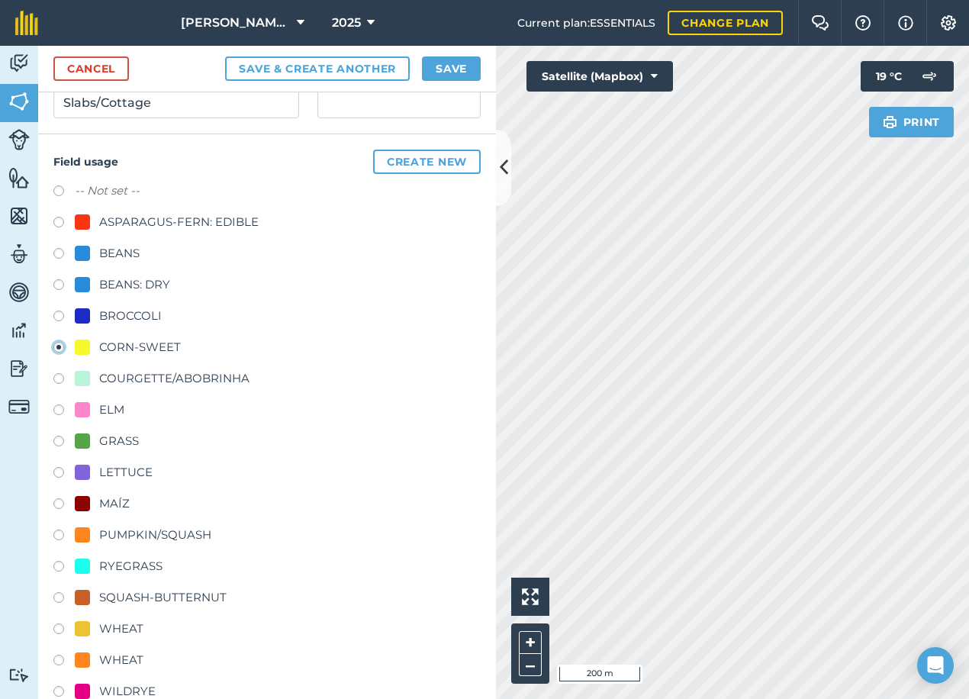
scroll to position [259, 0]
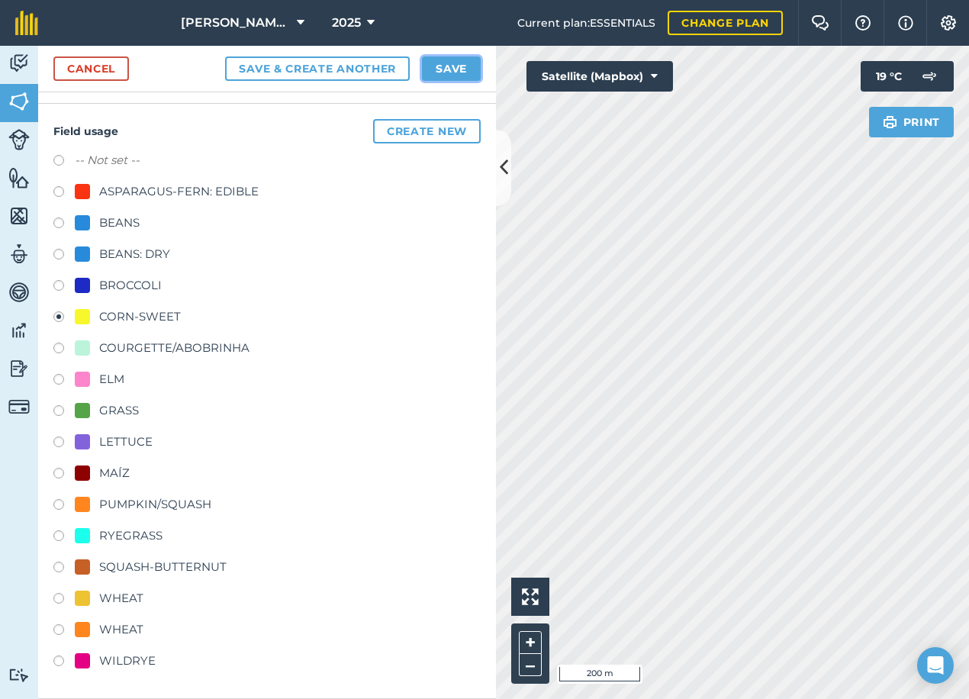
click at [469, 68] on button "Save" at bounding box center [451, 68] width 59 height 24
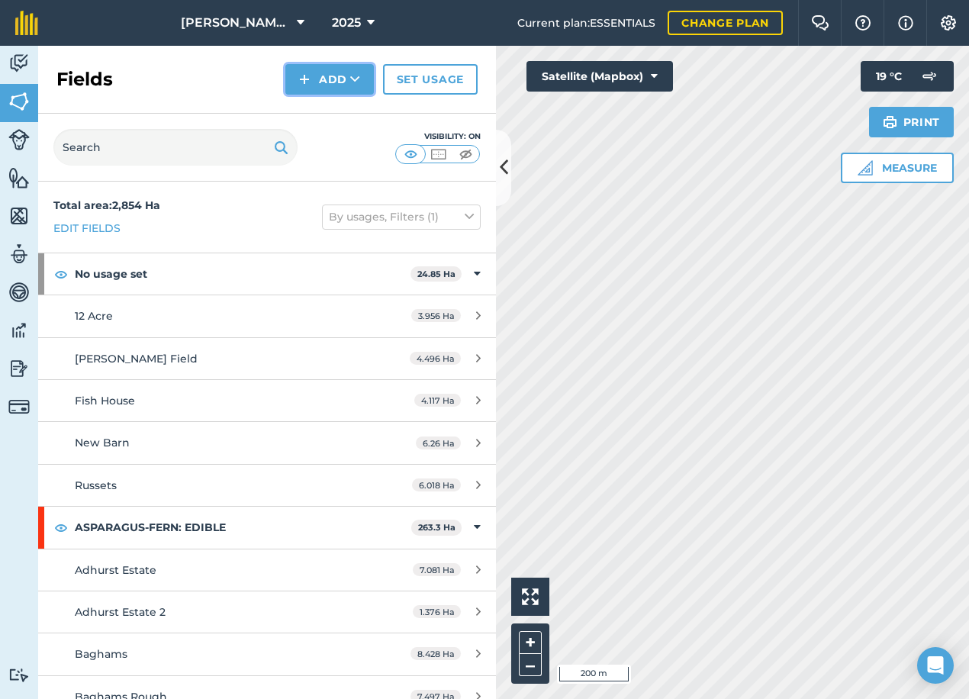
click at [311, 82] on button "Add" at bounding box center [329, 79] width 89 height 31
click at [317, 107] on link "Draw" at bounding box center [330, 114] width 84 height 34
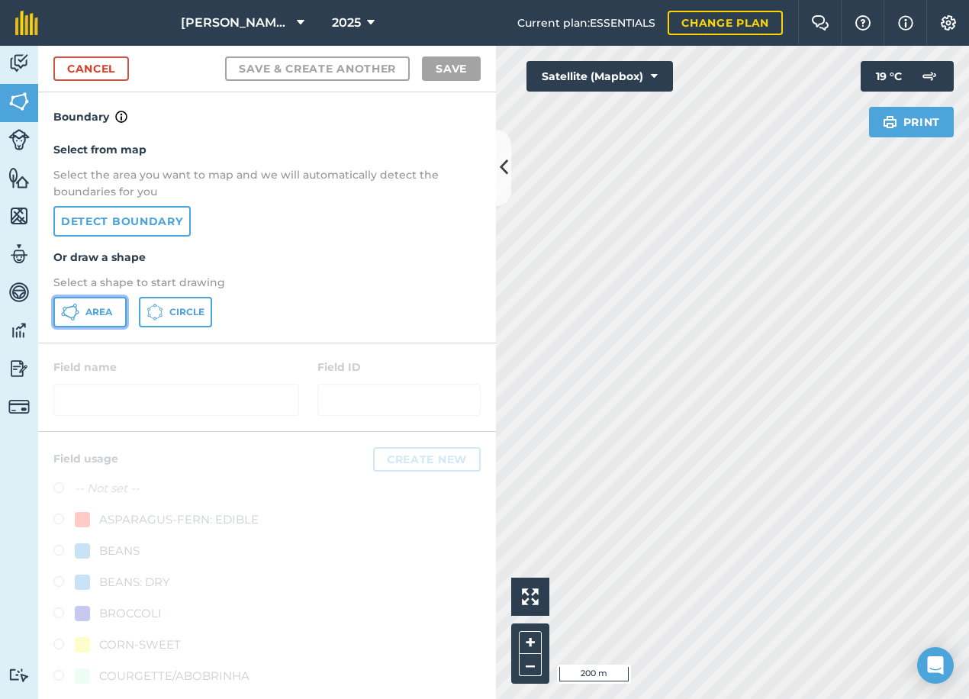
click at [83, 317] on button "Area" at bounding box center [89, 312] width 73 height 31
click at [83, 64] on link "Cancel" at bounding box center [91, 68] width 76 height 24
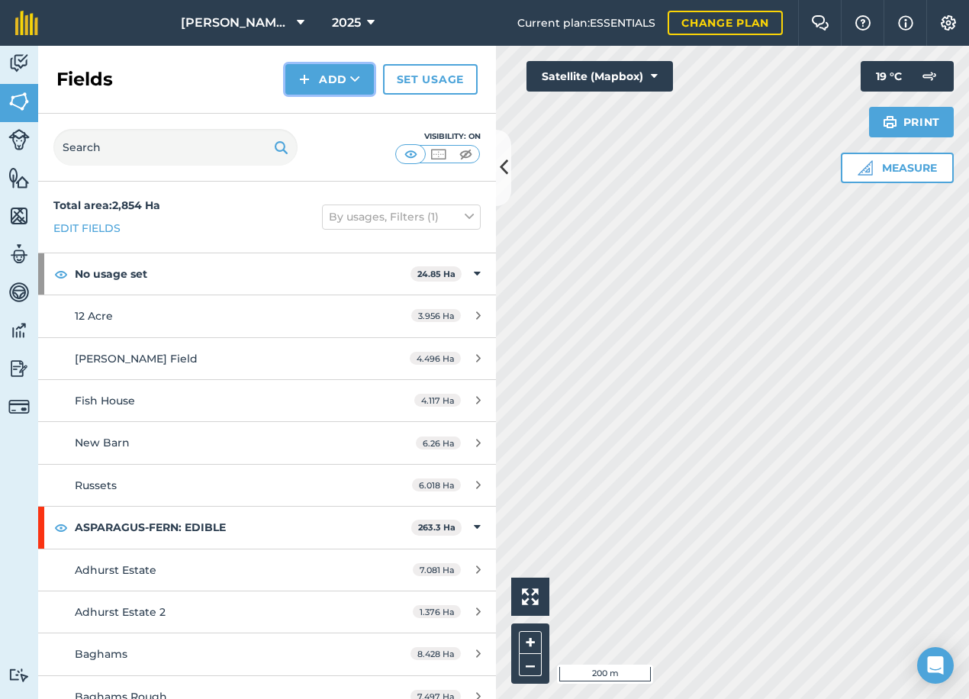
click at [327, 80] on button "Add" at bounding box center [329, 79] width 89 height 31
click at [334, 110] on link "Draw" at bounding box center [330, 114] width 84 height 34
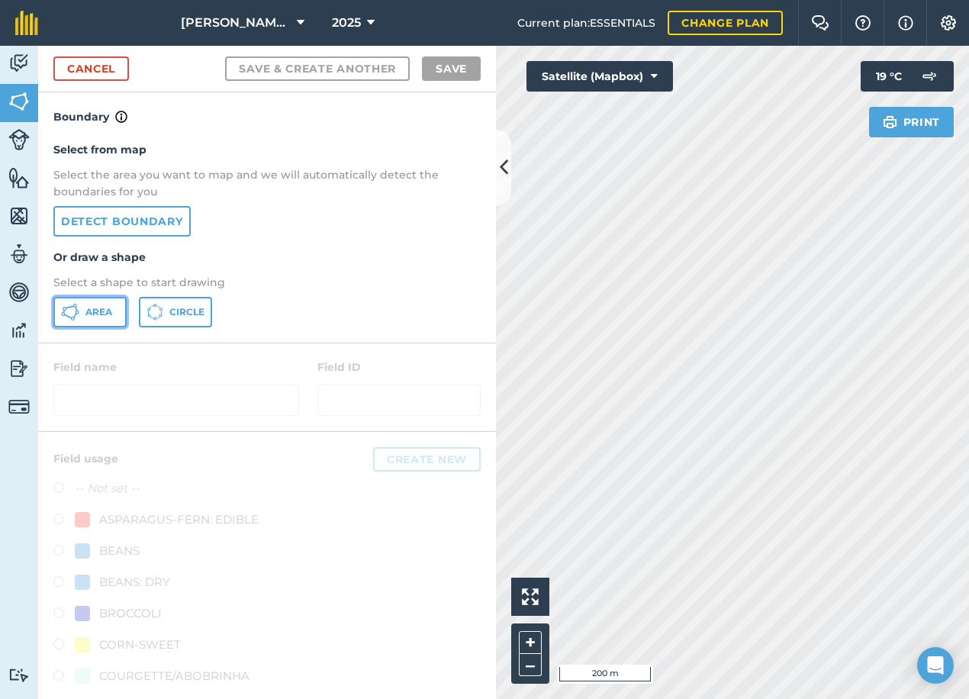
click at [87, 314] on span "Area" at bounding box center [98, 312] width 27 height 12
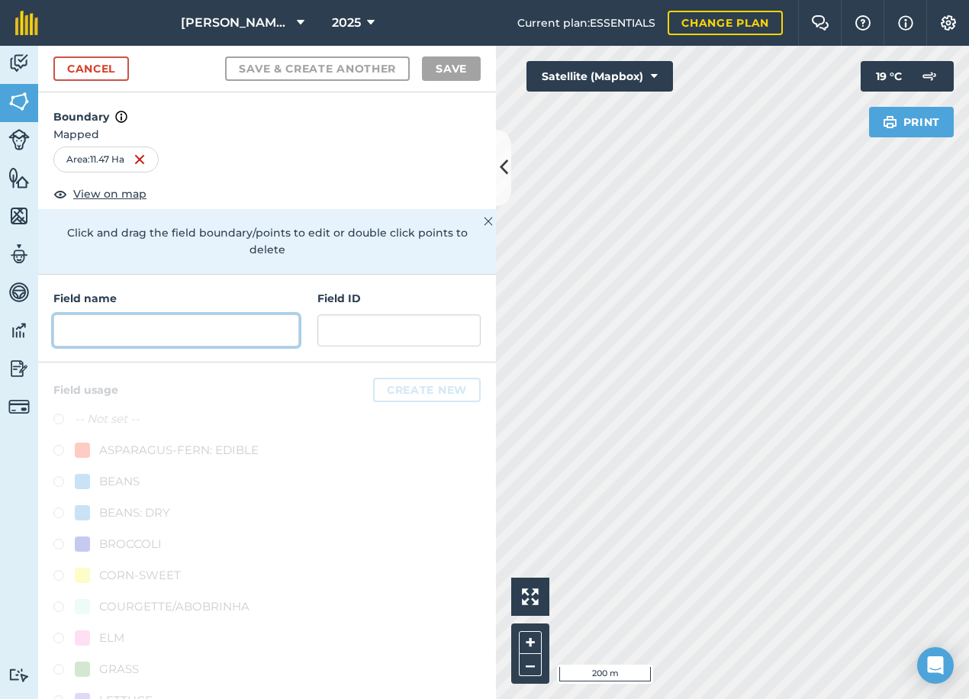
click at [127, 333] on input "text" at bounding box center [176, 330] width 246 height 32
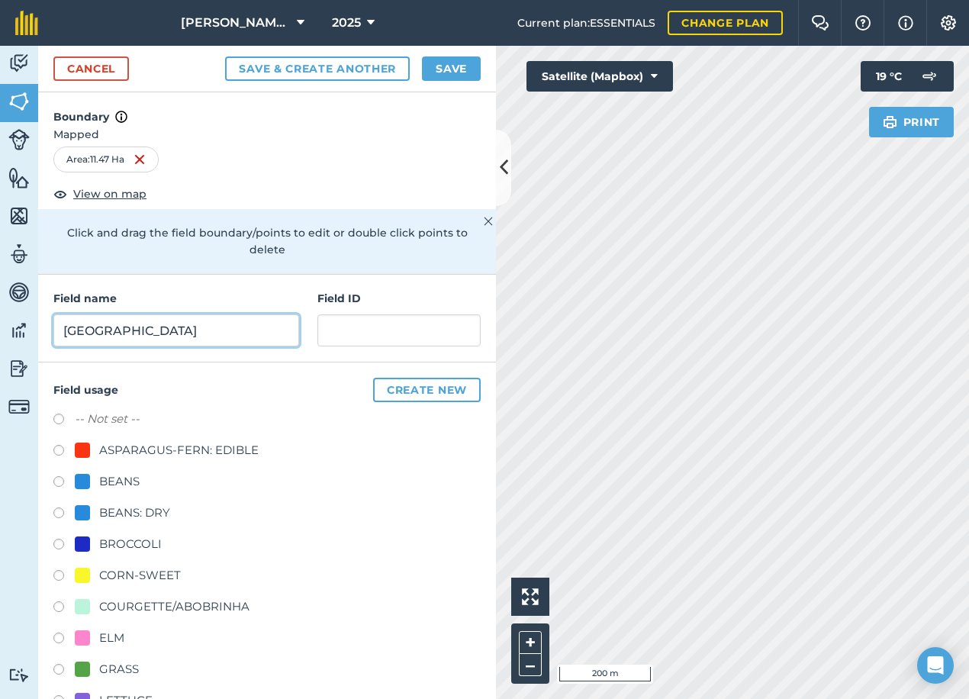
type input "Mole Field"
click at [64, 579] on label at bounding box center [63, 577] width 21 height 15
radio input "true"
click at [447, 64] on button "Save" at bounding box center [451, 68] width 59 height 24
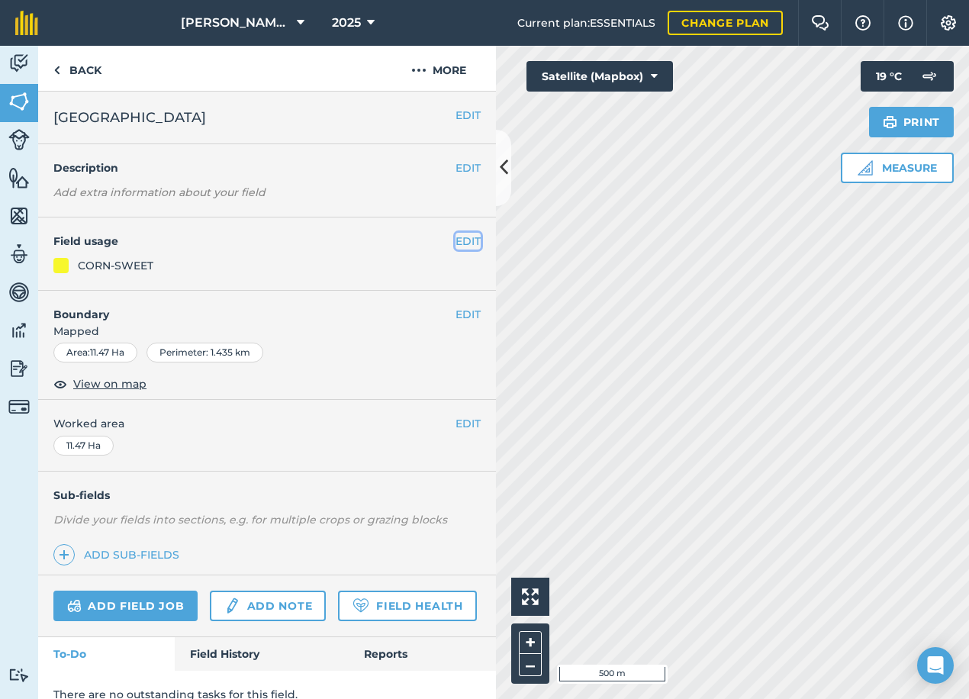
click at [456, 238] on button "EDIT" at bounding box center [468, 241] width 25 height 17
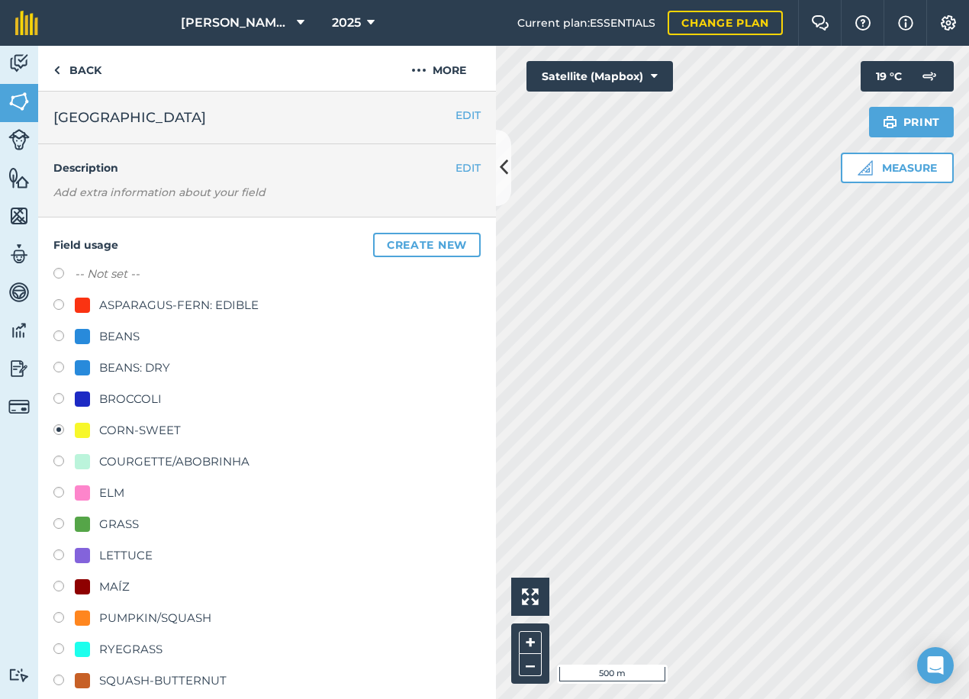
click at [110, 494] on div "ELM" at bounding box center [111, 493] width 25 height 18
radio input "true"
radio input "false"
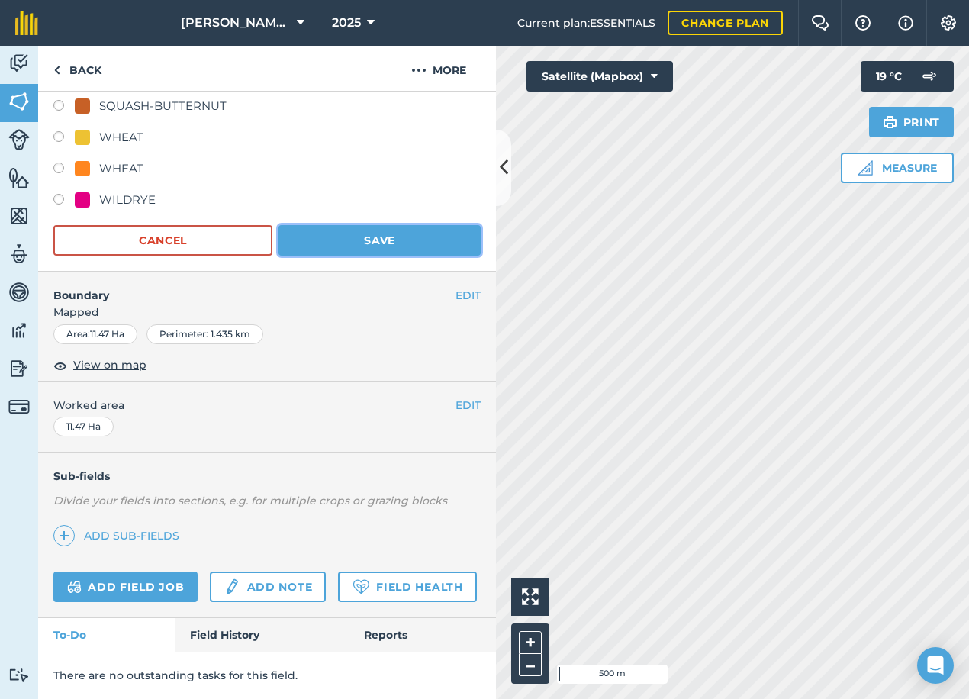
click at [366, 225] on button "Save" at bounding box center [380, 240] width 202 height 31
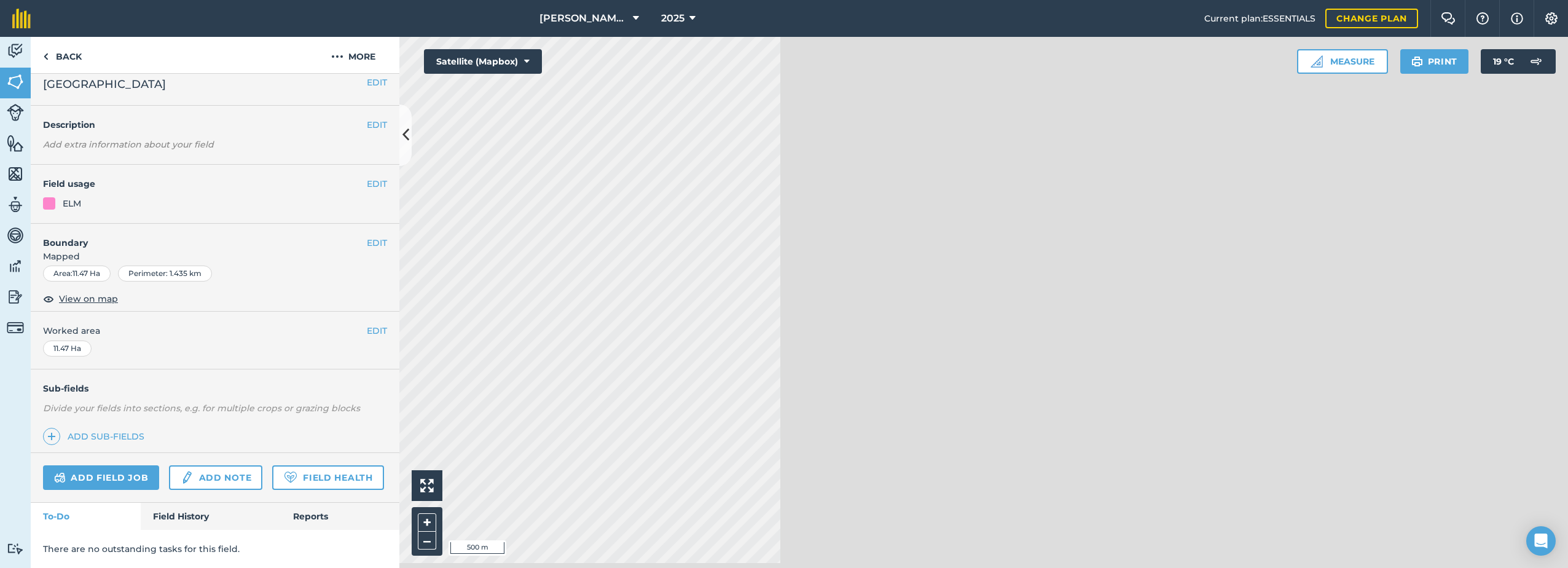
scroll to position [45, 0]
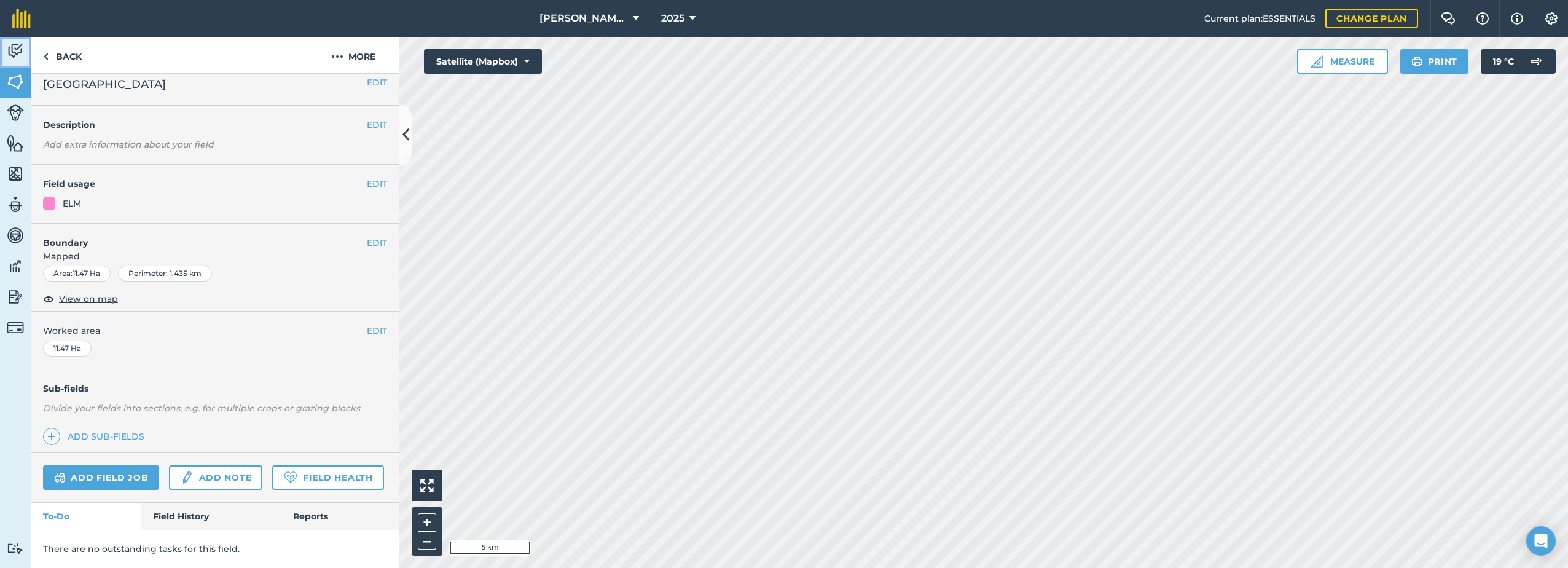
click at [4, 52] on link "Activity" at bounding box center [15, 52] width 31 height 31
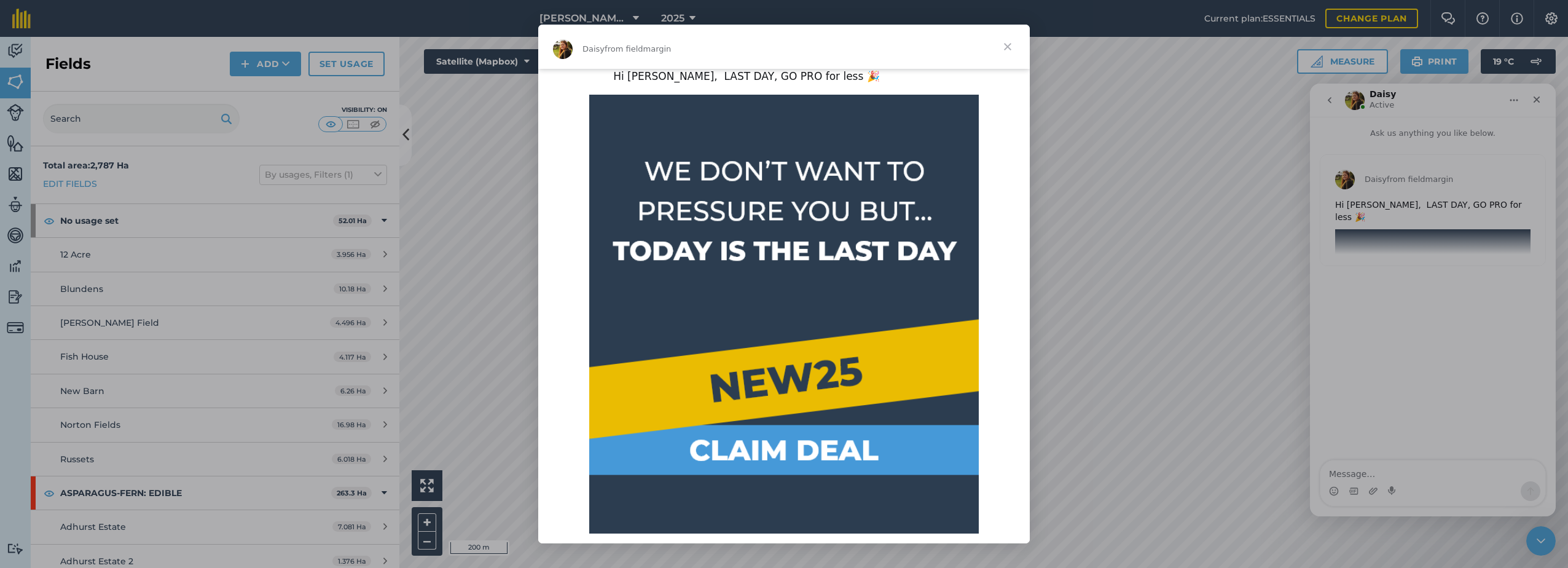
scroll to position [297, 0]
